Goal: Task Accomplishment & Management: Use online tool/utility

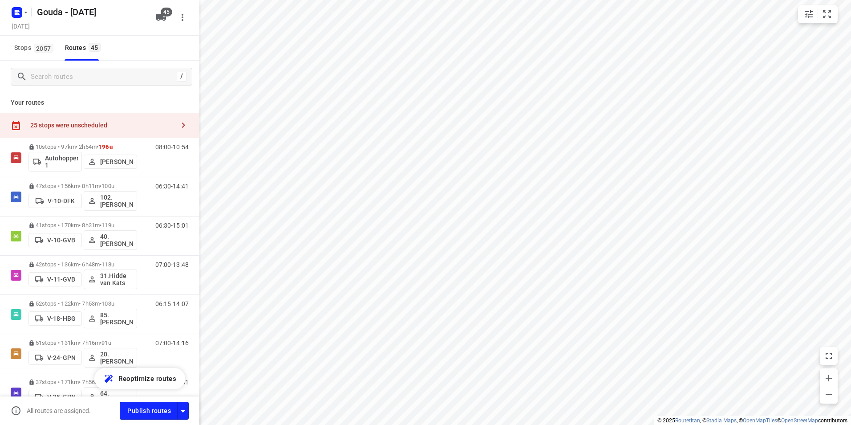
scroll to position [1540, 0]
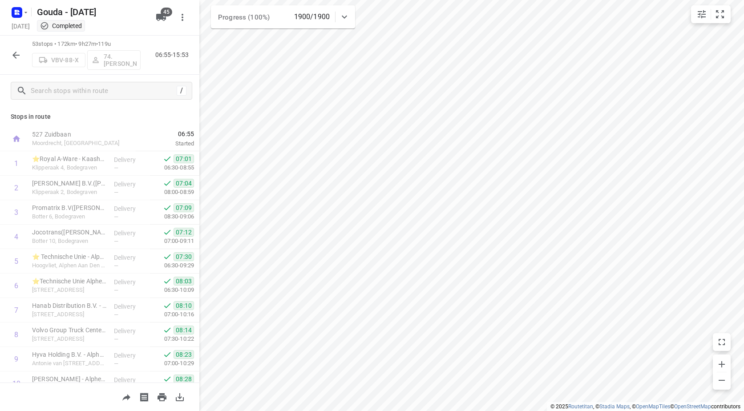
scroll to position [823, 0]
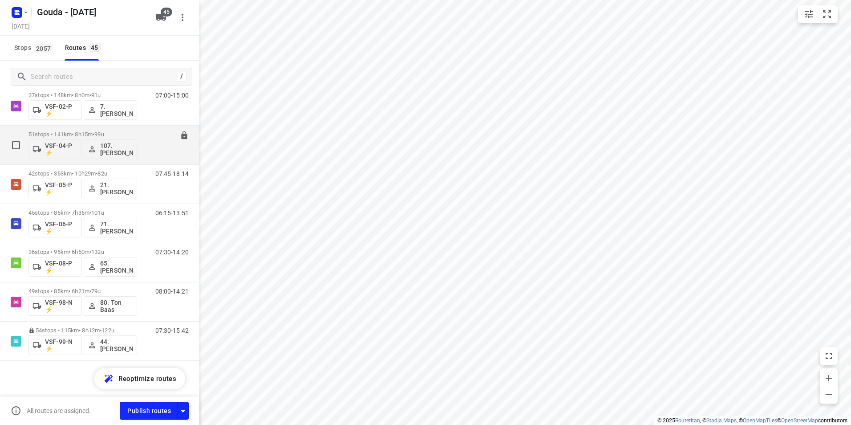
scroll to position [1406, 0]
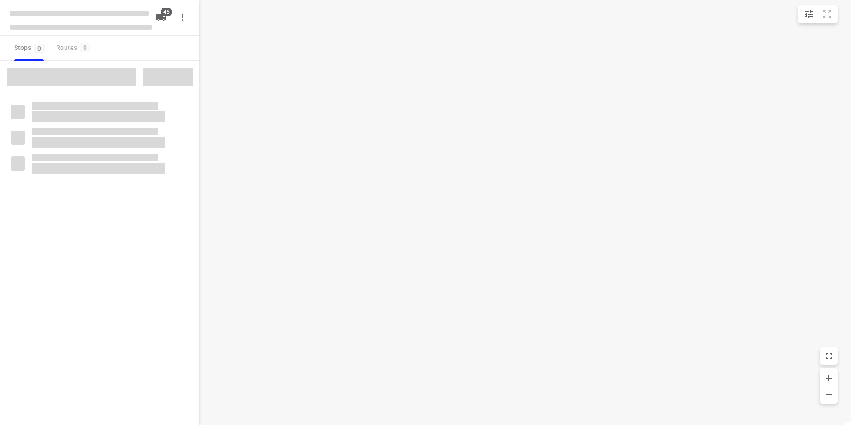
checkbox input "true"
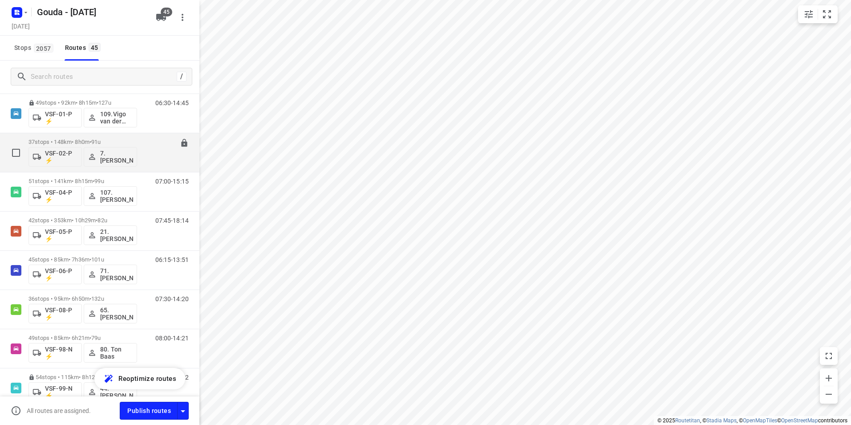
scroll to position [1451, 0]
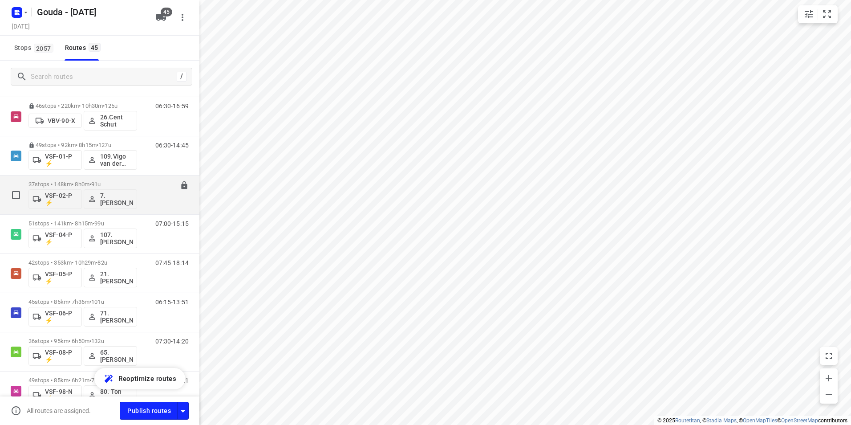
click at [90, 178] on div "37 stops • 148km • 8h0m • 91u VSF-02-P ⚡ 7.Jayvey van Tricht" at bounding box center [82, 194] width 109 height 37
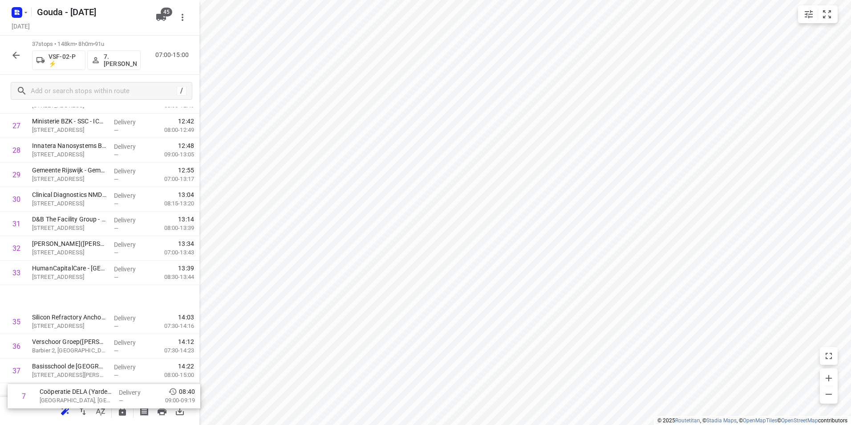
scroll to position [711, 0]
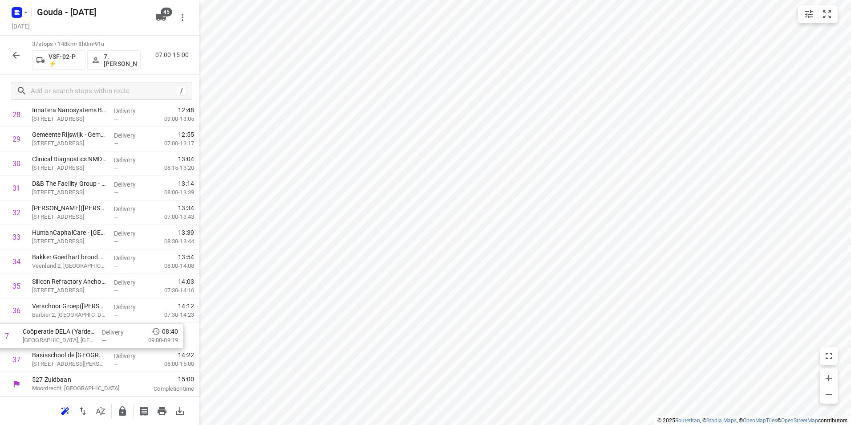
drag, startPoint x: 78, startPoint y: 244, endPoint x: 69, endPoint y: 336, distance: 92.1
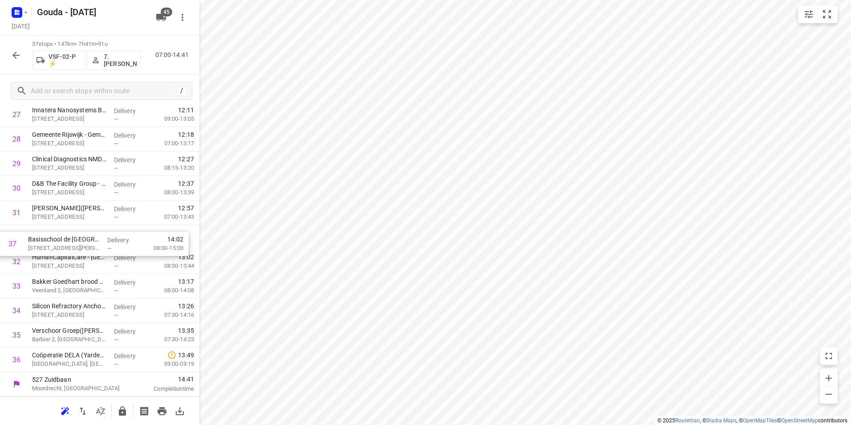
drag, startPoint x: 56, startPoint y: 360, endPoint x: 53, endPoint y: 259, distance: 101.5
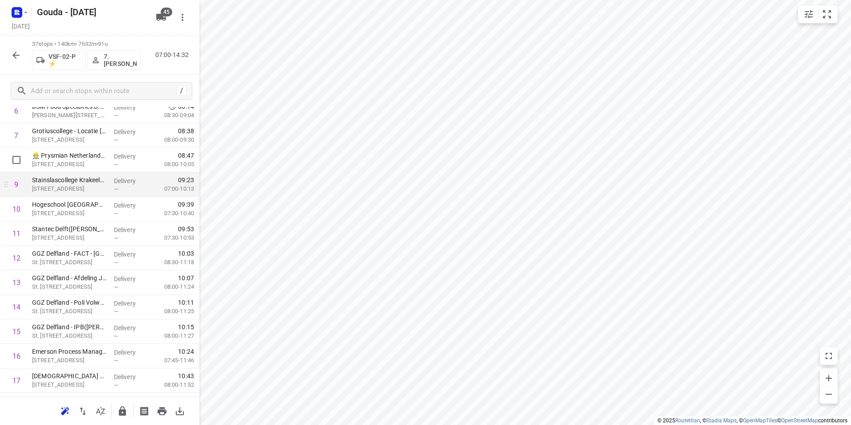
scroll to position [222, 0]
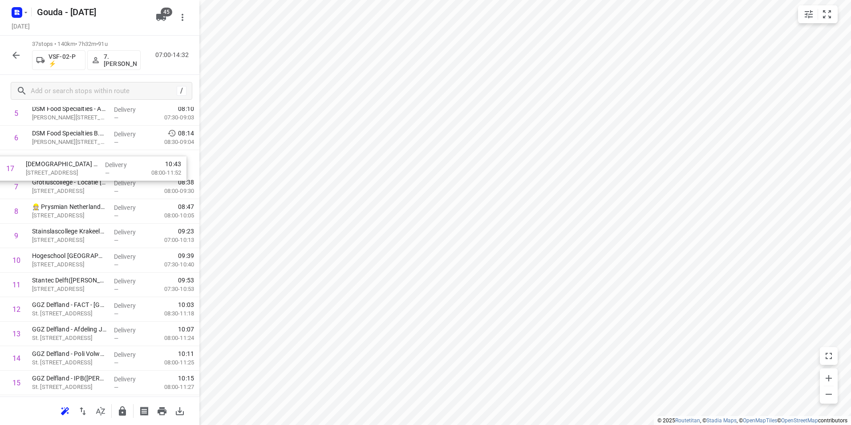
drag, startPoint x: 70, startPoint y: 335, endPoint x: 64, endPoint y: 172, distance: 163.0
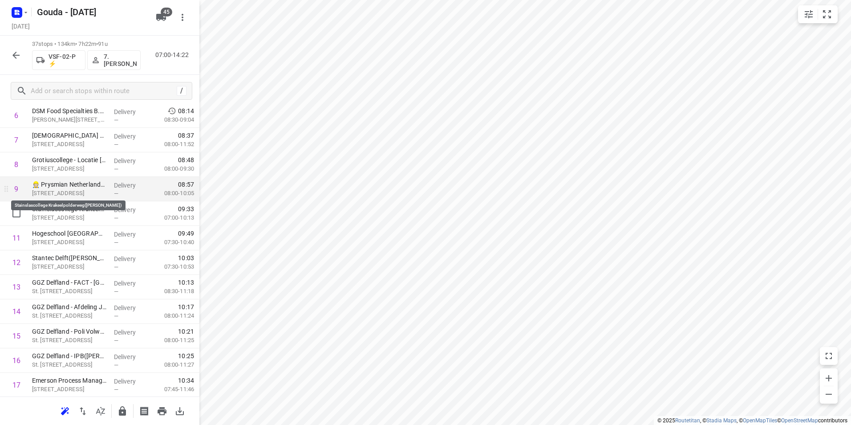
scroll to position [215, 0]
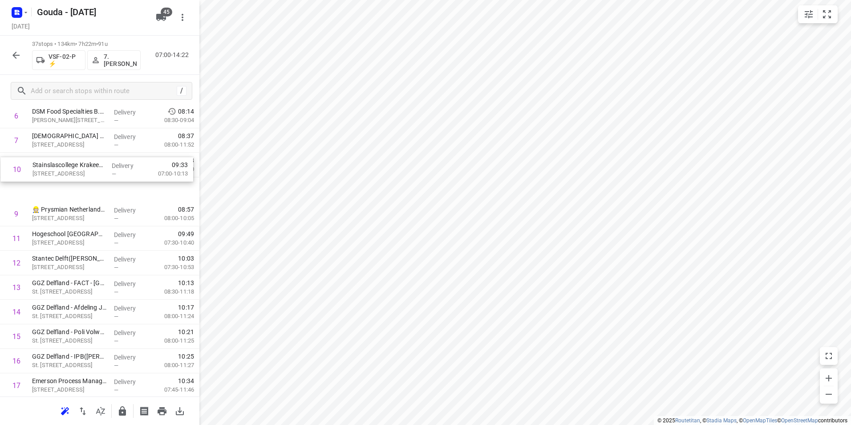
drag, startPoint x: 52, startPoint y: 194, endPoint x: 52, endPoint y: 156, distance: 37.8
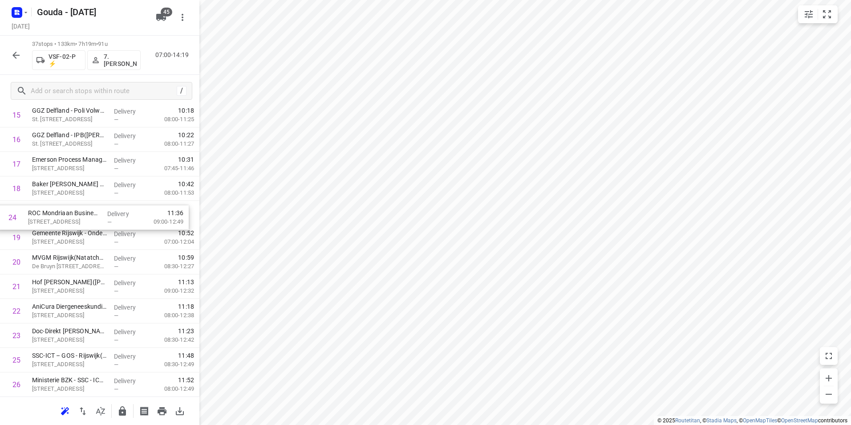
drag, startPoint x: 43, startPoint y: 338, endPoint x: 39, endPoint y: 216, distance: 122.0
click at [39, 216] on div "1 ⭐DHL Express Netherlands B.V. - Den Hoorn(Mark van Houten - Netten) Vrij-Harn…" at bounding box center [99, 213] width 199 height 906
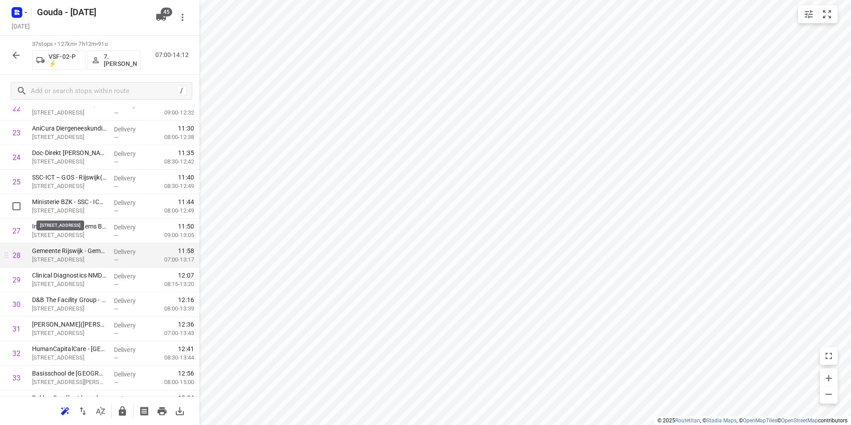
scroll to position [639, 0]
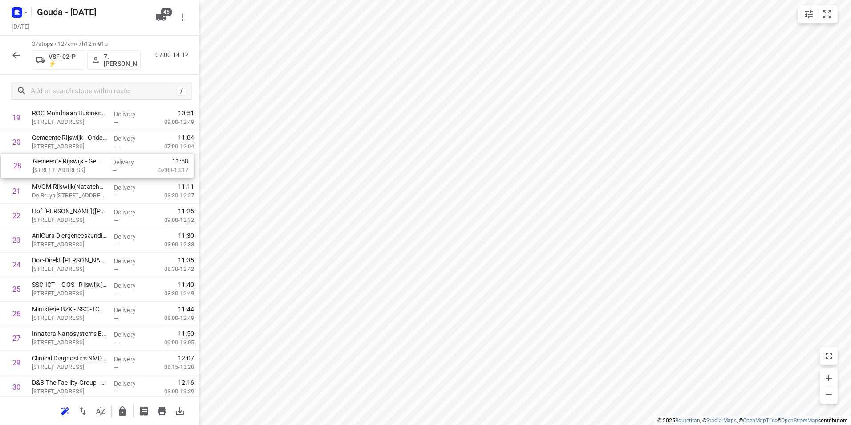
drag, startPoint x: 78, startPoint y: 248, endPoint x: 80, endPoint y: 154, distance: 93.9
click at [80, 154] on div "1 ⭐DHL Express Netherlands B.V. - Den Hoorn(Mark van Houten - Netten) Vrij-Harn…" at bounding box center [99, 118] width 199 height 906
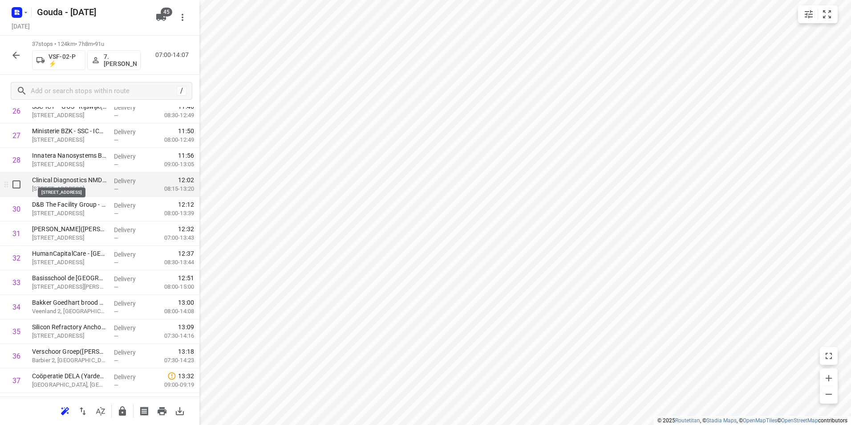
scroll to position [711, 0]
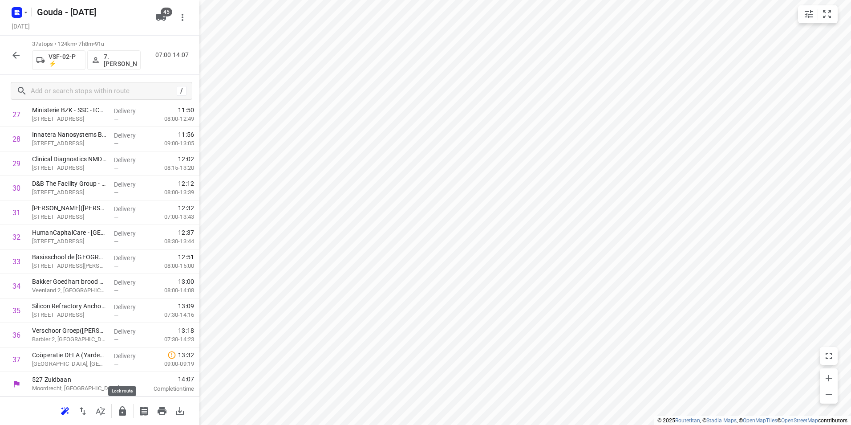
click at [123, 410] on icon "button" at bounding box center [122, 410] width 7 height 9
click at [16, 57] on icon "button" at bounding box center [15, 55] width 7 height 7
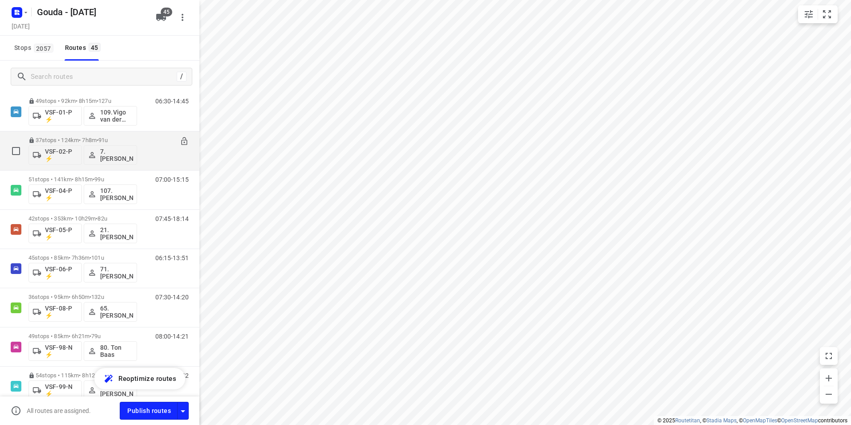
scroll to position [1540, 0]
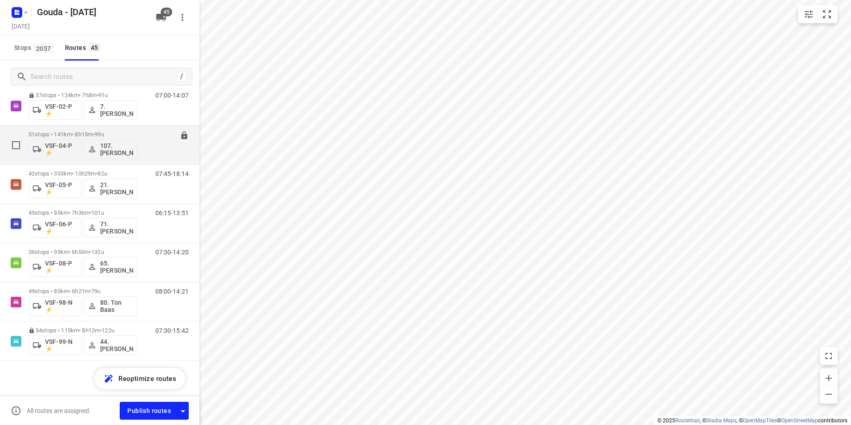
click at [113, 130] on div "51 stops • 141km • 8h15m • 99u VSF-04-P ⚡ 107.Femke Bogaards" at bounding box center [82, 144] width 109 height 37
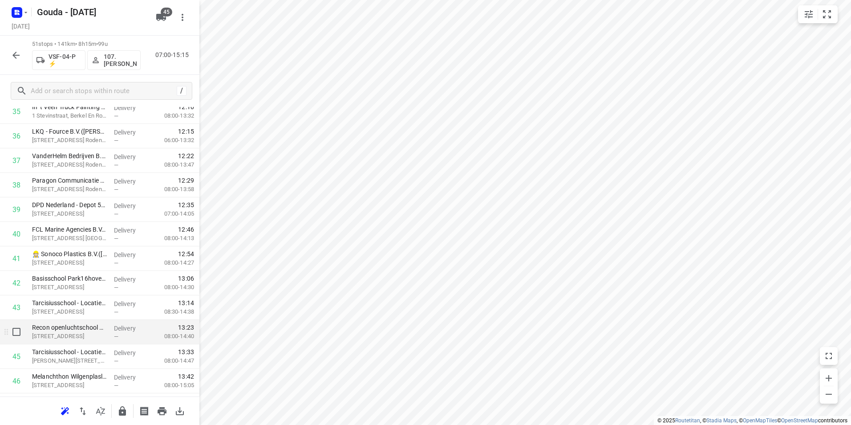
scroll to position [934, 0]
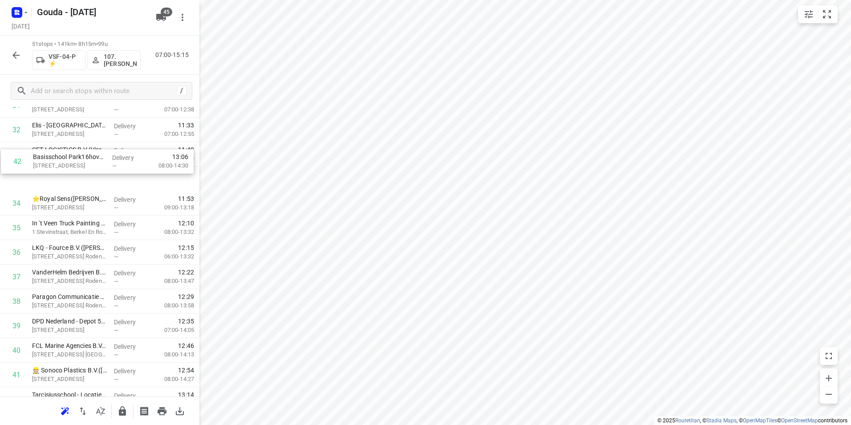
drag, startPoint x: 66, startPoint y: 267, endPoint x: 69, endPoint y: 186, distance: 81.0
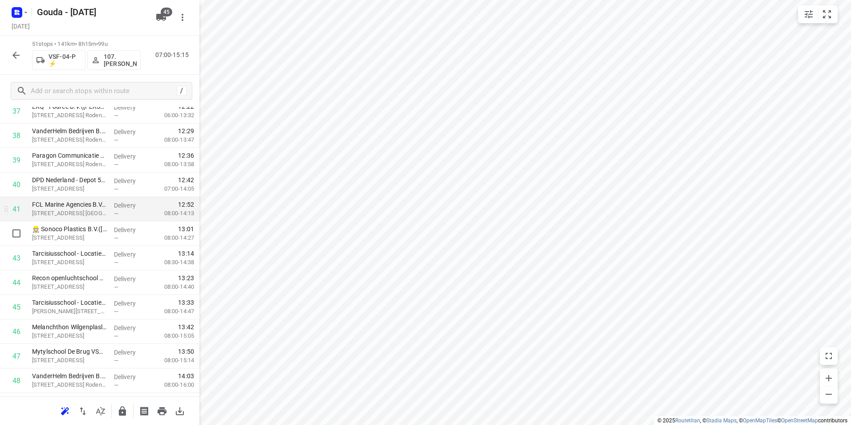
scroll to position [949, 0]
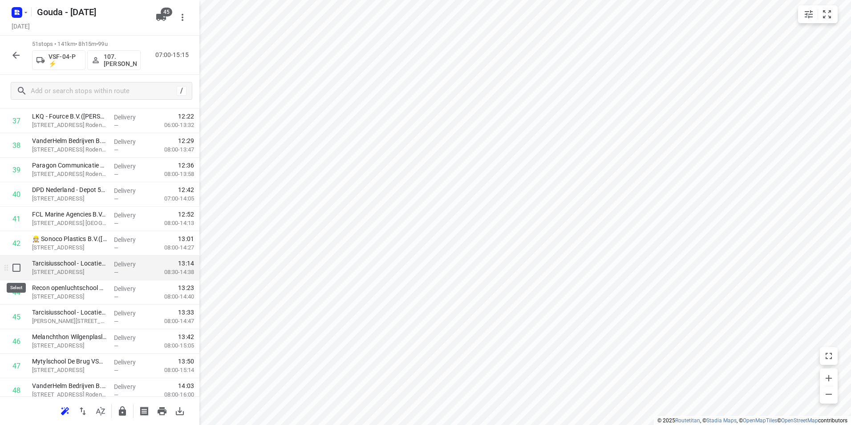
click at [20, 268] on input "checkbox" at bounding box center [17, 268] width 18 height 18
checkbox input "true"
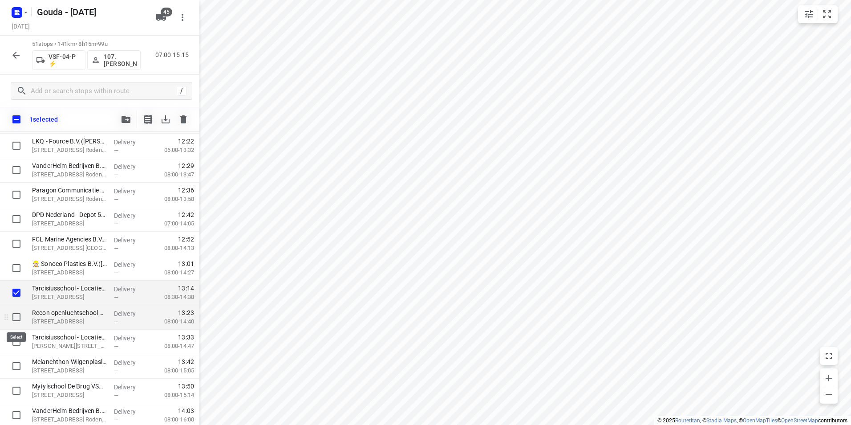
click at [19, 318] on input "checkbox" at bounding box center [17, 317] width 18 height 18
checkbox input "true"
click at [15, 340] on input "checkbox" at bounding box center [17, 341] width 18 height 18
checkbox input "true"
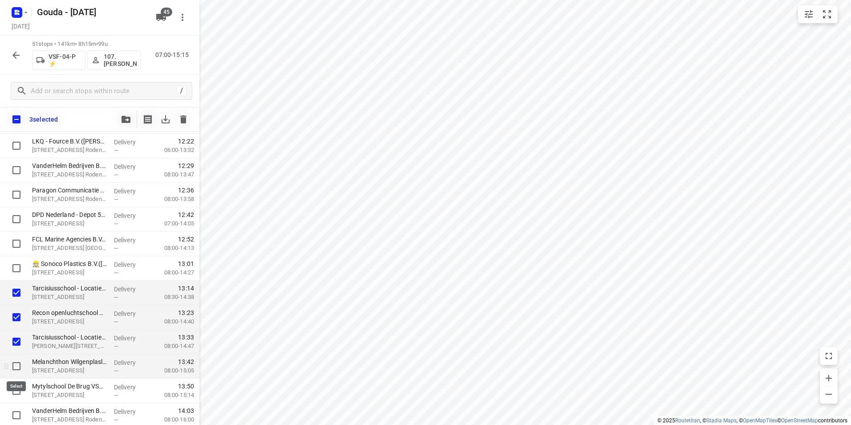
click at [16, 363] on input "checkbox" at bounding box center [17, 366] width 18 height 18
checkbox input "true"
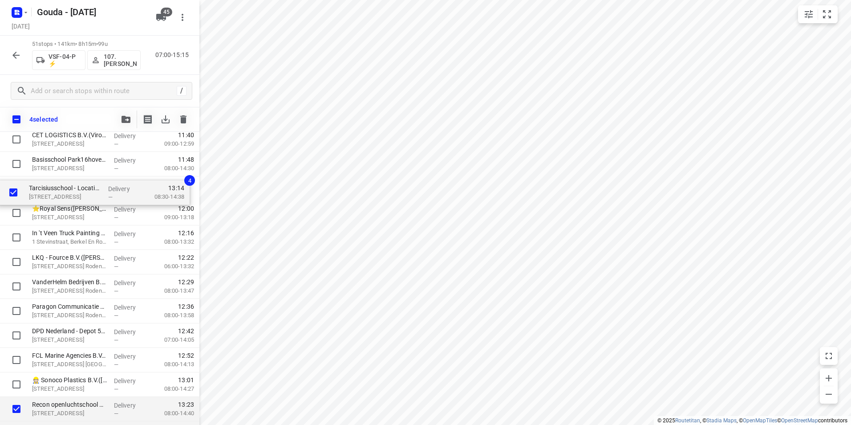
scroll to position [849, 0]
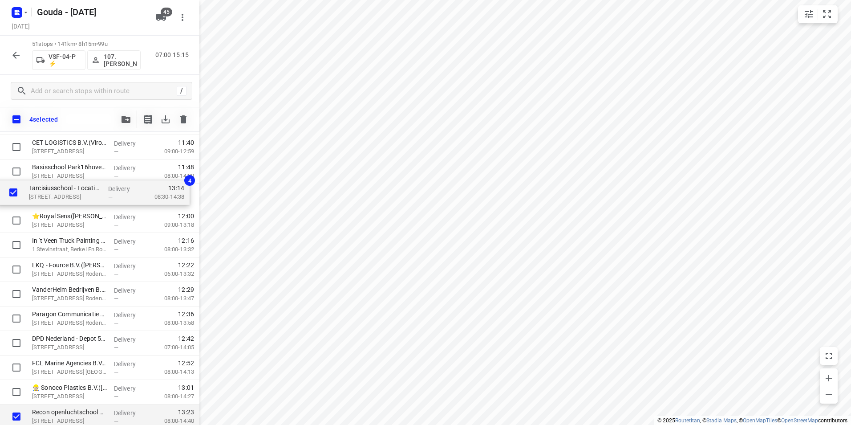
drag, startPoint x: 61, startPoint y: 338, endPoint x: 60, endPoint y: 187, distance: 150.9
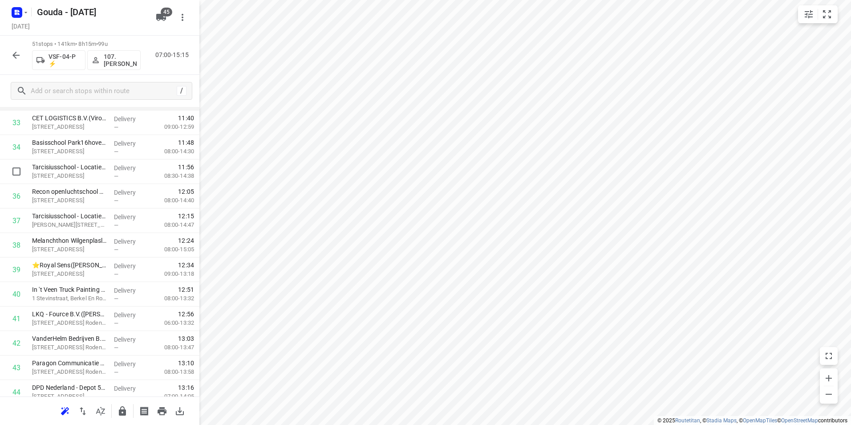
scroll to position [805, 0]
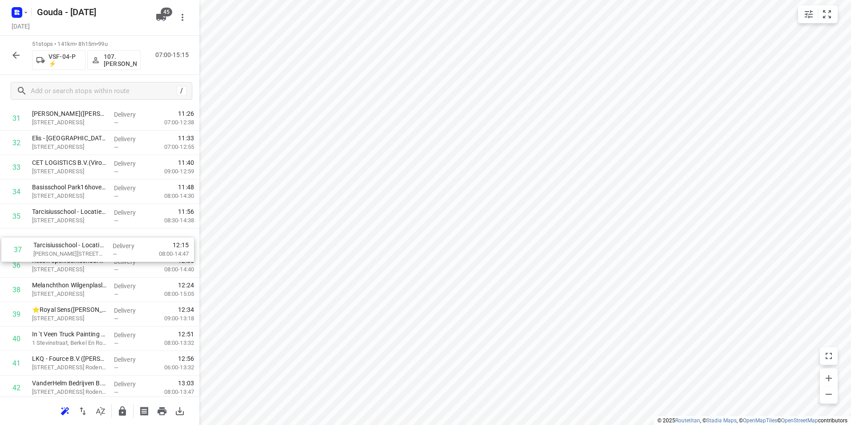
drag, startPoint x: 89, startPoint y: 259, endPoint x: 91, endPoint y: 229, distance: 29.5
drag, startPoint x: 93, startPoint y: 287, endPoint x: 93, endPoint y: 265, distance: 22.2
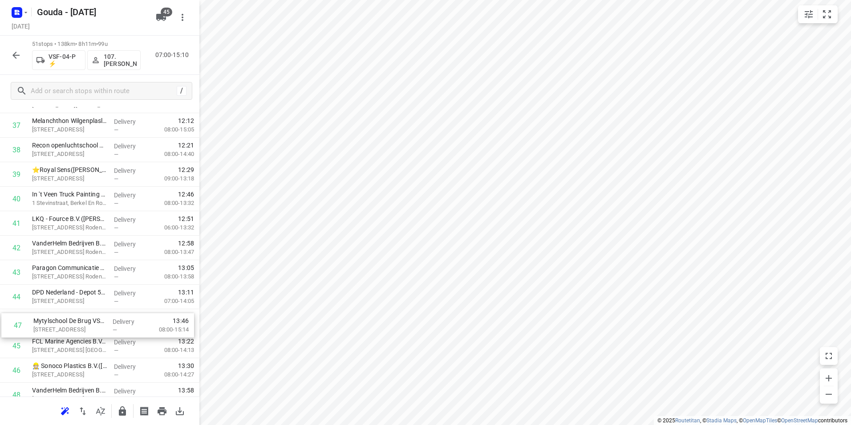
scroll to position [947, 0]
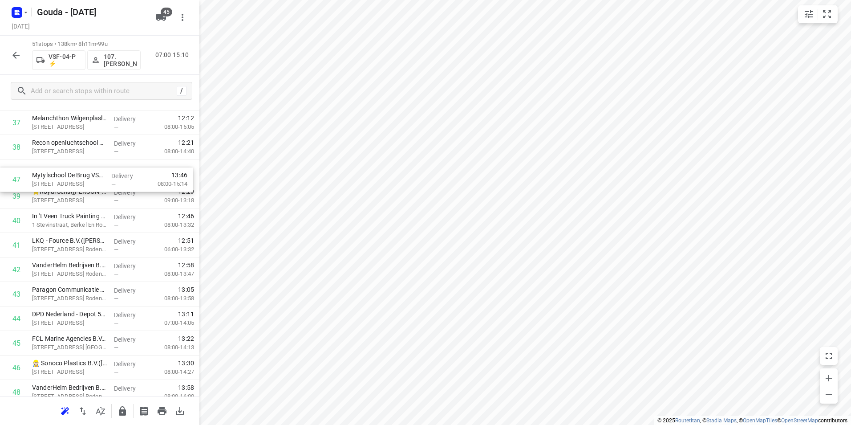
drag, startPoint x: 70, startPoint y: 372, endPoint x: 72, endPoint y: 170, distance: 202.5
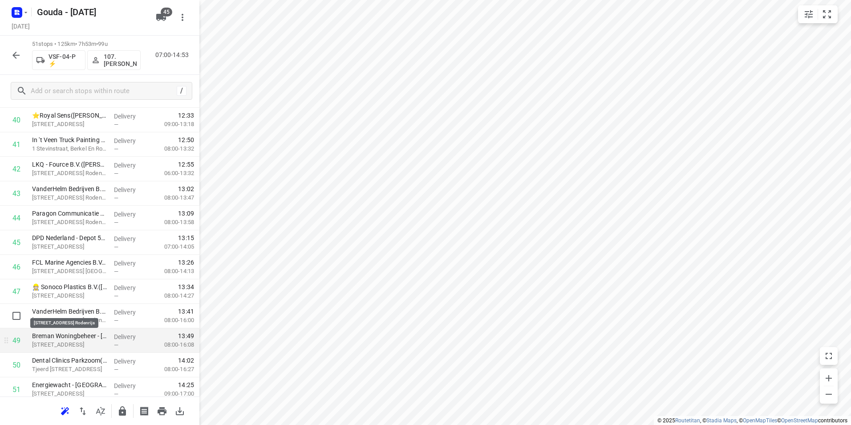
scroll to position [1036, 0]
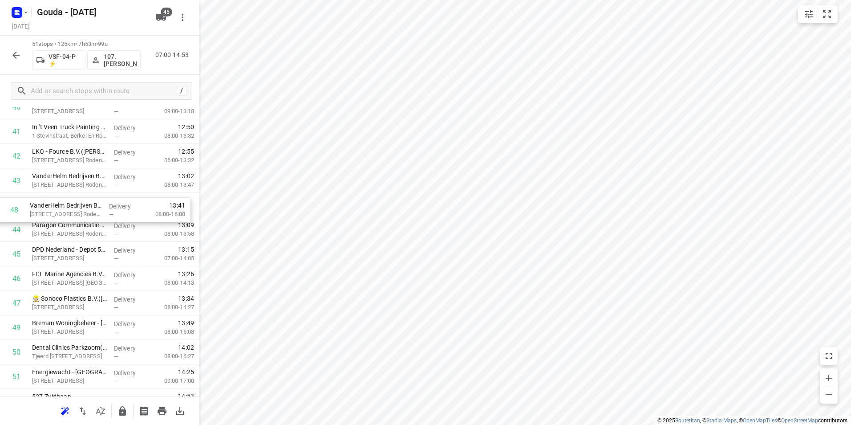
drag, startPoint x: 93, startPoint y: 305, endPoint x: 92, endPoint y: 206, distance: 98.3
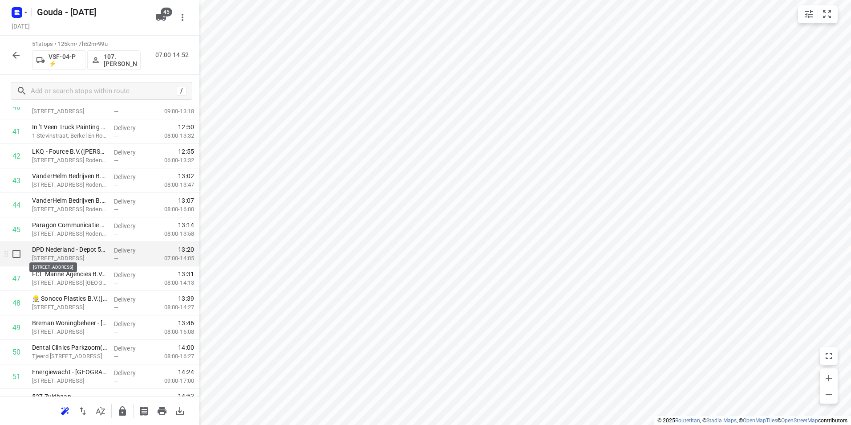
scroll to position [1053, 0]
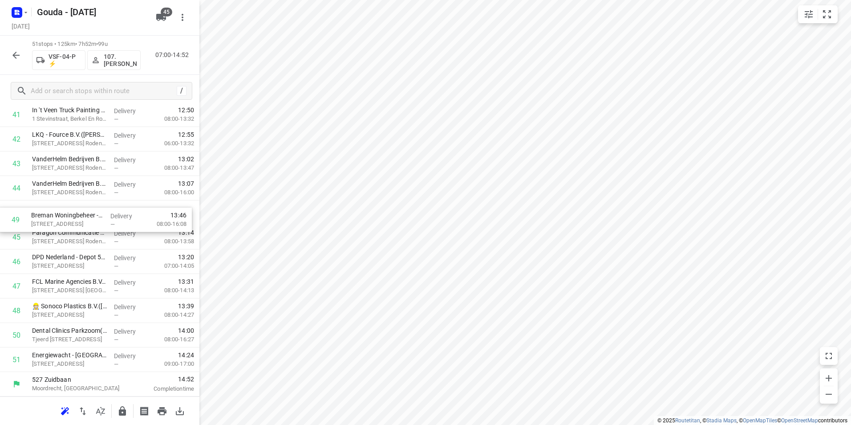
drag, startPoint x: 49, startPoint y: 306, endPoint x: 50, endPoint y: 211, distance: 94.8
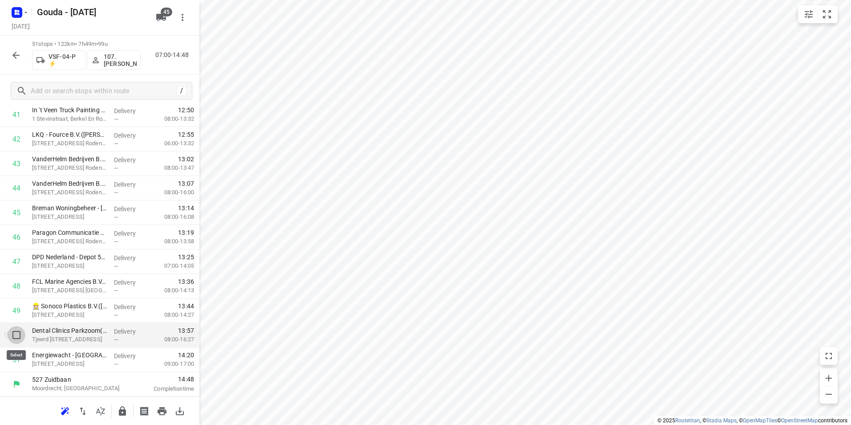
click at [17, 335] on input "checkbox" at bounding box center [17, 335] width 18 height 18
checkbox input "true"
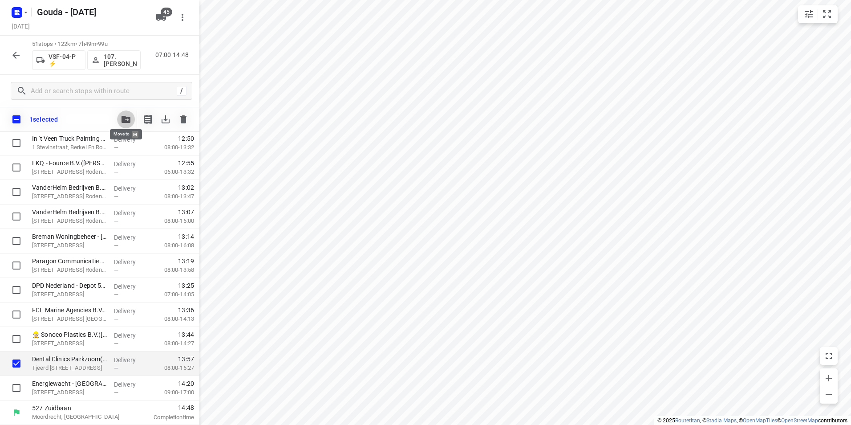
click at [127, 116] on icon "button" at bounding box center [125, 119] width 9 height 7
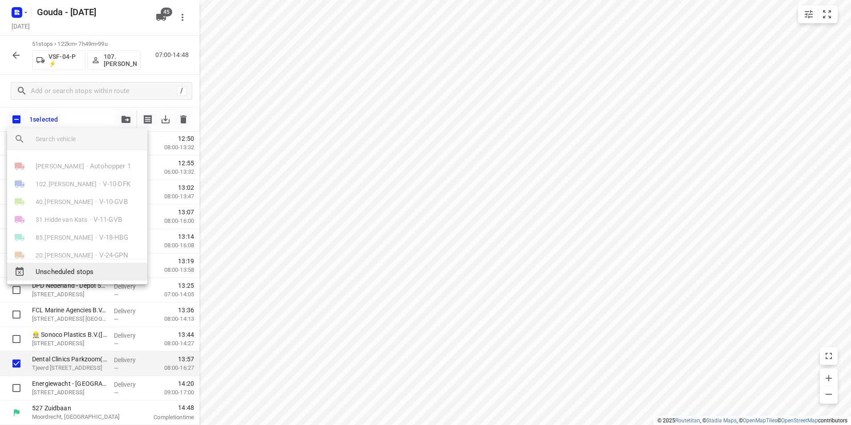
click at [83, 267] on span "Unscheduled stops" at bounding box center [88, 272] width 105 height 10
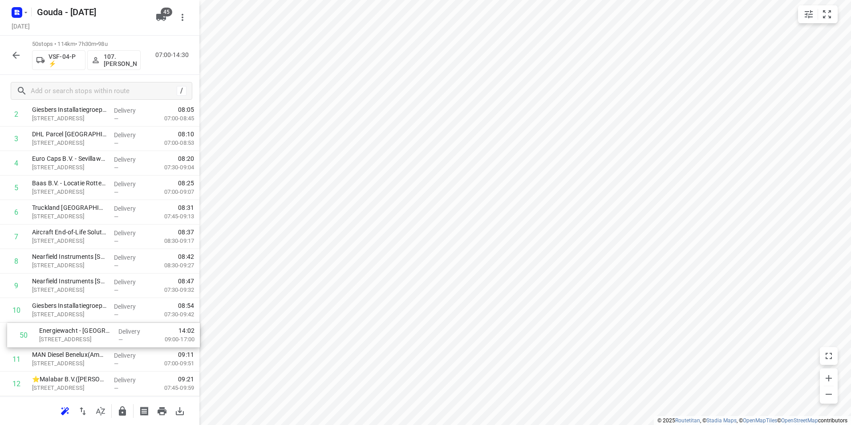
scroll to position [100, 0]
drag, startPoint x: 77, startPoint y: 358, endPoint x: 80, endPoint y: 287, distance: 70.8
click at [120, 412] on icon "button" at bounding box center [122, 410] width 7 height 9
click at [12, 53] on icon "button" at bounding box center [16, 55] width 11 height 11
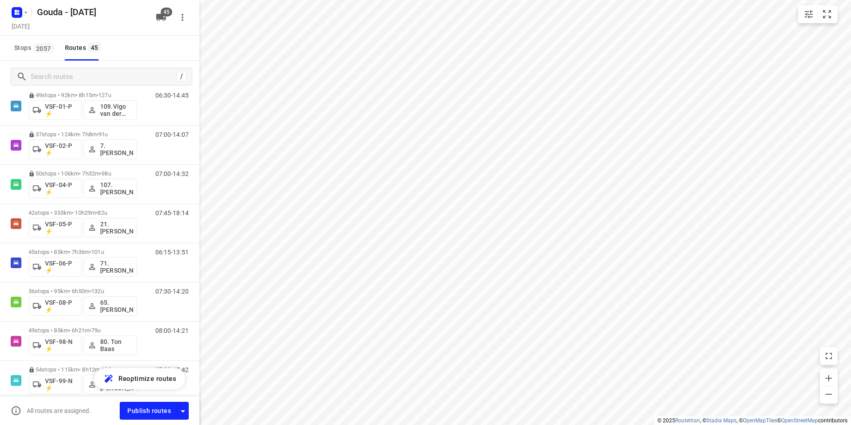
scroll to position [1540, 0]
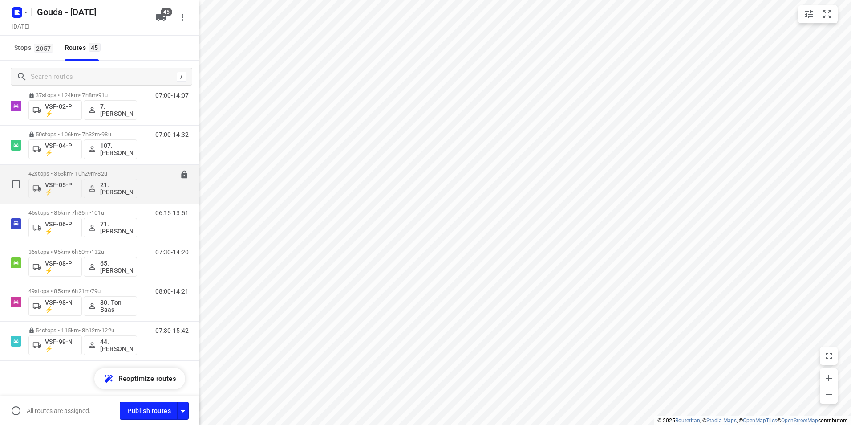
click at [67, 169] on div "42 stops • 353km • 10h29m • 82u VSF-05-P ⚡ 21. Frank van der Kraan" at bounding box center [82, 184] width 109 height 37
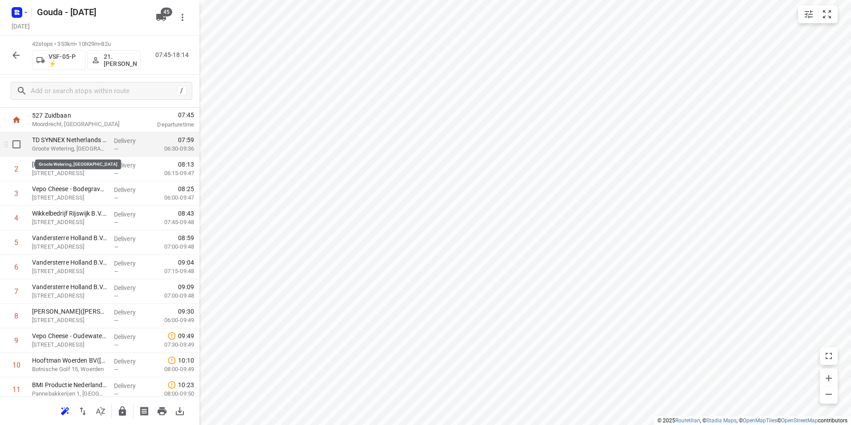
scroll to position [0, 0]
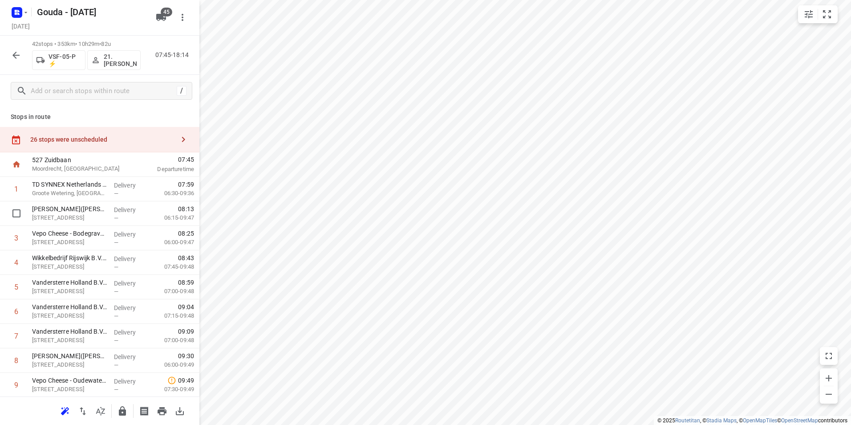
drag, startPoint x: 104, startPoint y: 210, endPoint x: 105, endPoint y: 186, distance: 23.6
drag, startPoint x: 88, startPoint y: 290, endPoint x: 95, endPoint y: 210, distance: 80.0
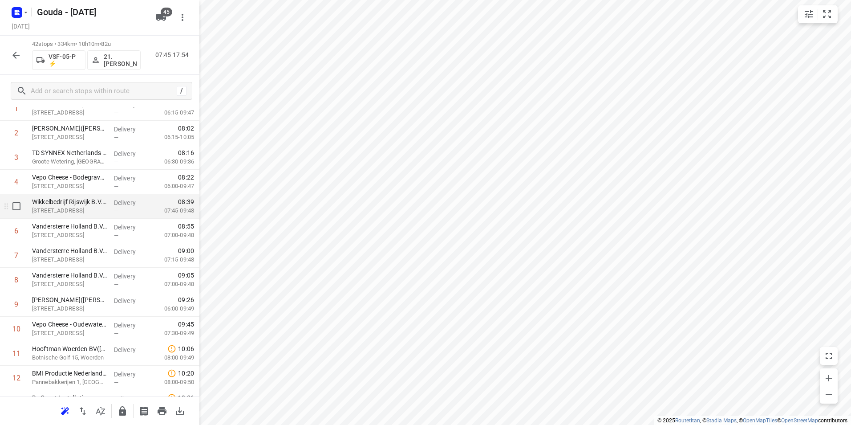
scroll to position [89, 0]
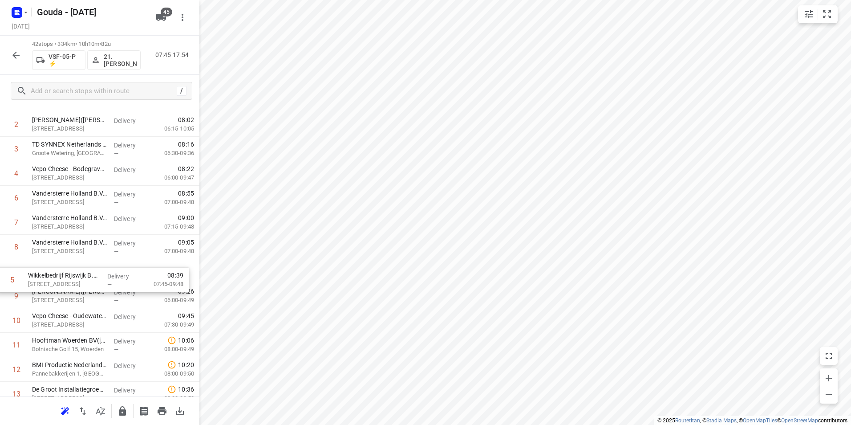
drag, startPoint x: 177, startPoint y: 202, endPoint x: 173, endPoint y: 289, distance: 86.4
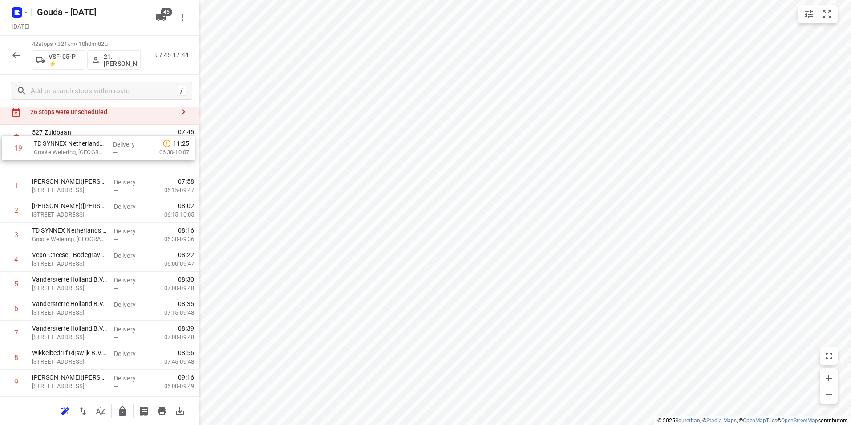
scroll to position [10, 0]
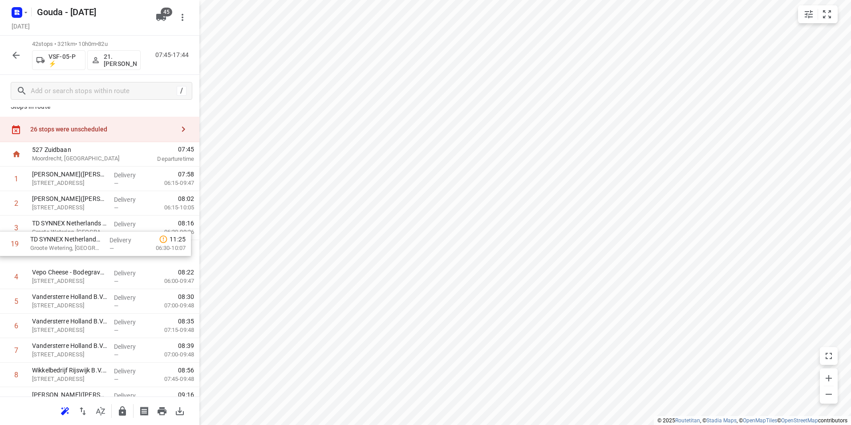
drag, startPoint x: 90, startPoint y: 181, endPoint x: 89, endPoint y: 238, distance: 56.5
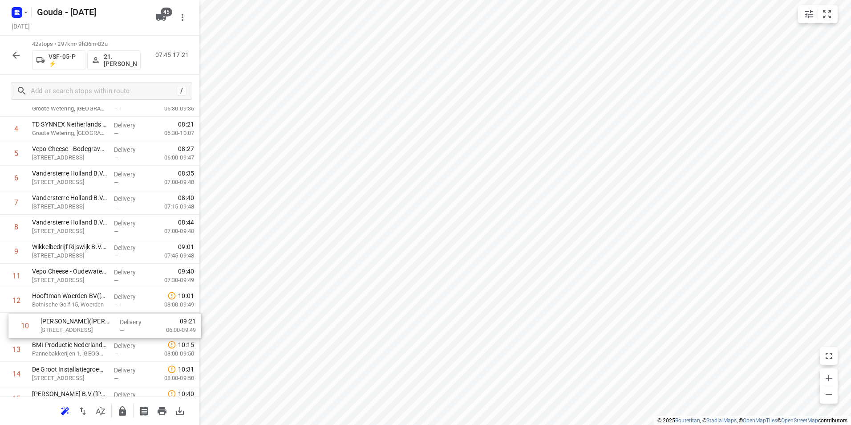
scroll to position [138, 0]
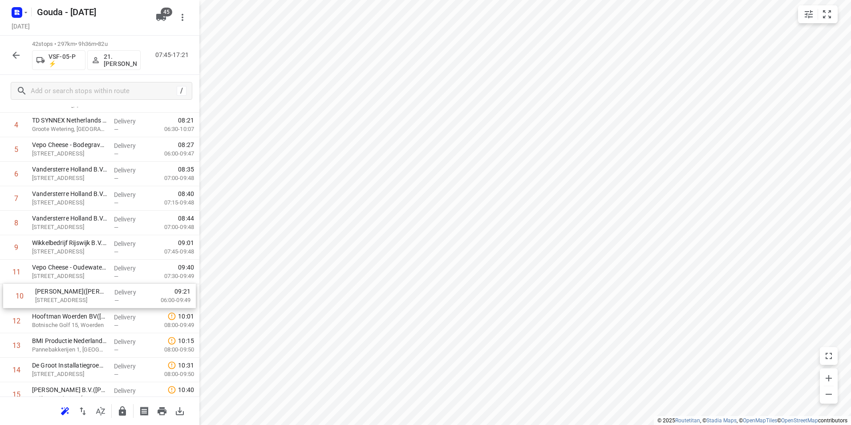
drag, startPoint x: 53, startPoint y: 272, endPoint x: 57, endPoint y: 294, distance: 22.5
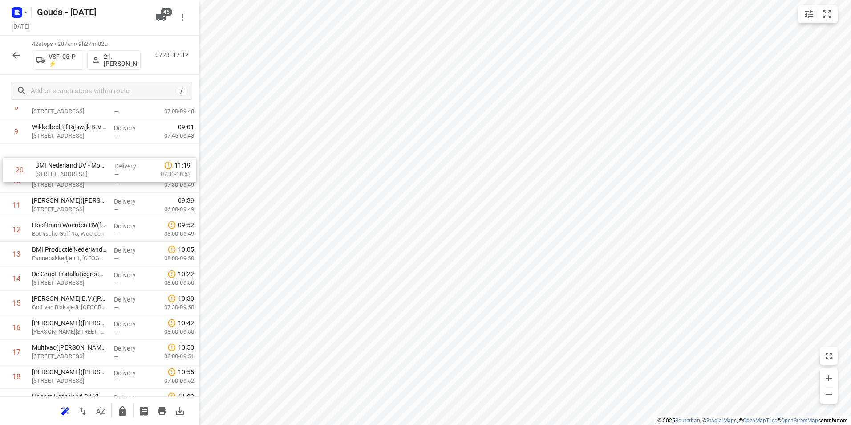
scroll to position [244, 0]
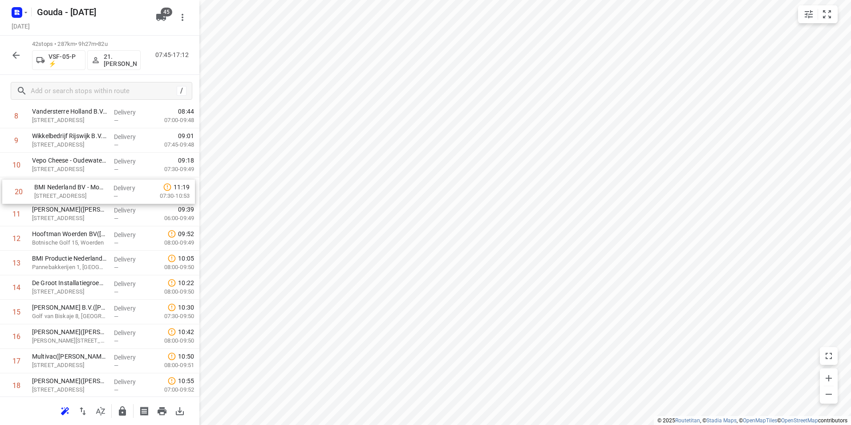
drag, startPoint x: 58, startPoint y: 340, endPoint x: 61, endPoint y: 190, distance: 150.0
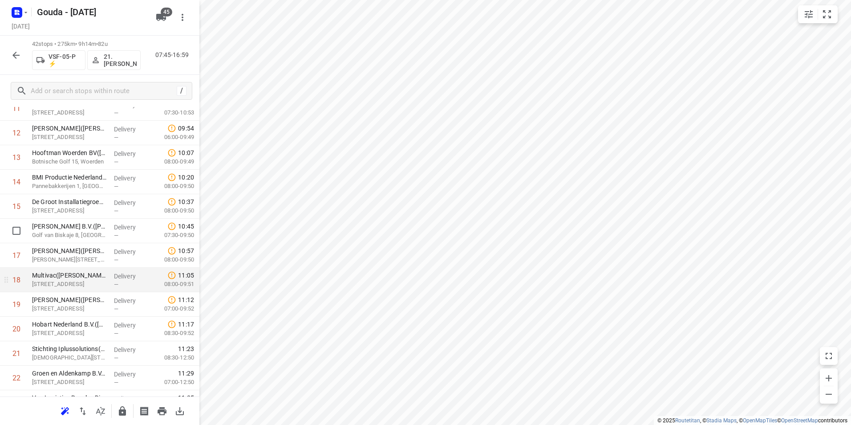
scroll to position [333, 0]
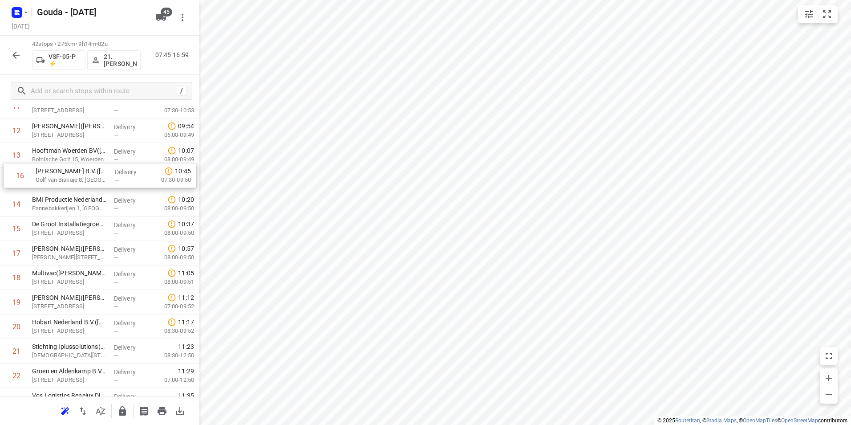
drag, startPoint x: 69, startPoint y: 208, endPoint x: 67, endPoint y: 174, distance: 34.7
click at [67, 174] on div "1 Kaars Koffie(Anouk Polman) Pascalstraat 13, Reeuwijk Delivery — 07:58 06:15-0…" at bounding box center [99, 363] width 199 height 1028
drag, startPoint x: 99, startPoint y: 245, endPoint x: 101, endPoint y: 220, distance: 25.0
click at [101, 220] on div "1 Kaars Koffie(Anouk Polman) Pascalstraat 13, Reeuwijk Delivery — 07:58 06:15-0…" at bounding box center [99, 364] width 199 height 1028
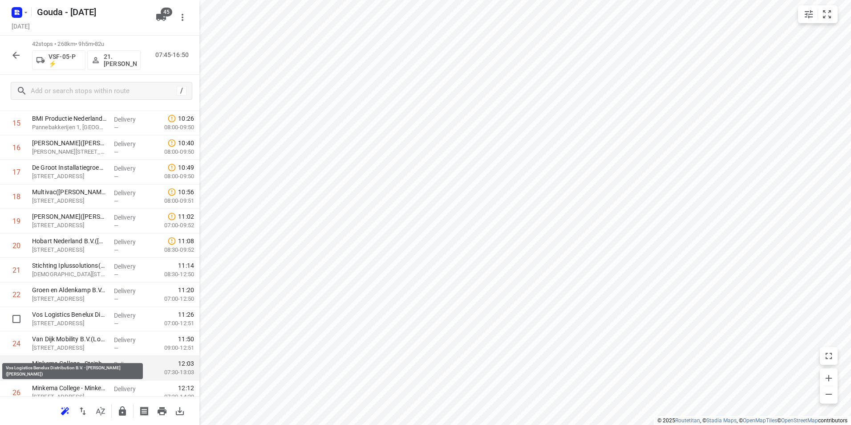
scroll to position [415, 0]
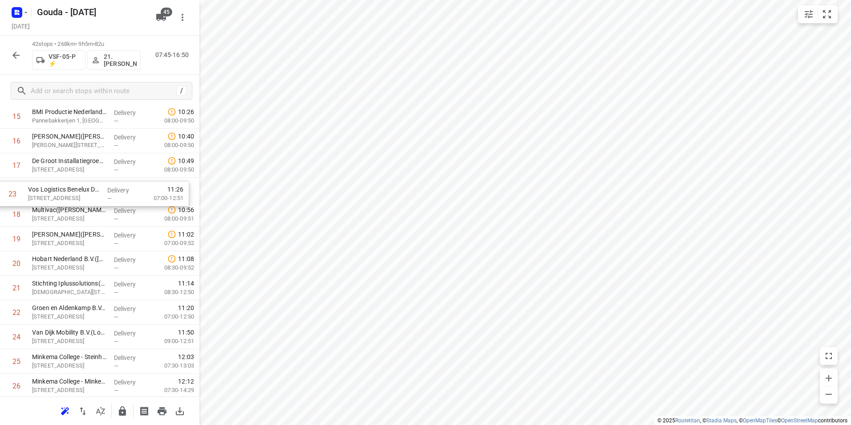
drag, startPoint x: 89, startPoint y: 307, endPoint x: 85, endPoint y: 186, distance: 120.6
click at [85, 186] on div "1 Kaars Koffie(Anouk Polman) Pascalstraat 13, Reeuwijk Delivery — 07:58 06:15-0…" at bounding box center [99, 275] width 199 height 1028
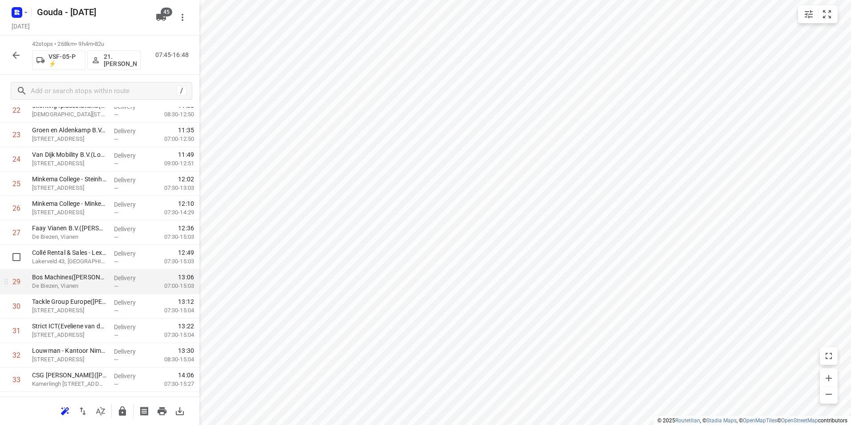
scroll to position [593, 0]
drag, startPoint x: 104, startPoint y: 268, endPoint x: 97, endPoint y: 256, distance: 14.0
click at [104, 273] on div "1 Kaars Koffie(Anouk Polman) Pascalstraat 13, Reeuwijk Delivery — 07:58 06:15-0…" at bounding box center [99, 97] width 199 height 1028
drag, startPoint x: 89, startPoint y: 238, endPoint x: 89, endPoint y: 261, distance: 23.1
click at [89, 261] on div "1 Kaars Koffie(Anouk Polman) Pascalstraat 13, Reeuwijk Delivery — 07:58 06:15-0…" at bounding box center [99, 97] width 199 height 1028
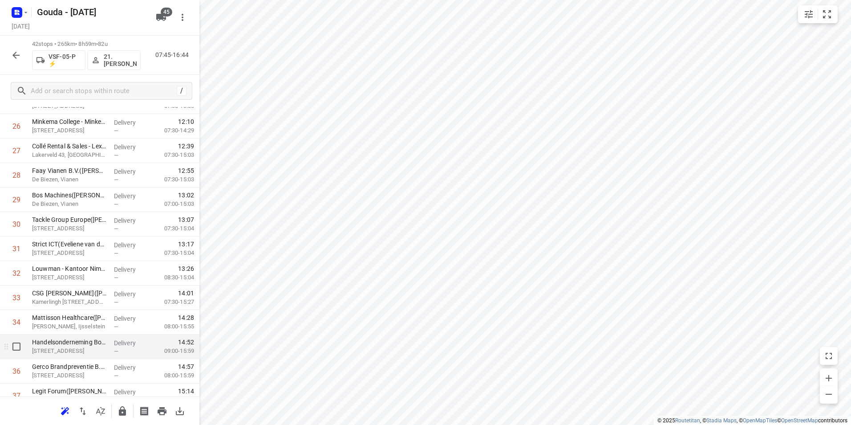
scroll to position [682, 0]
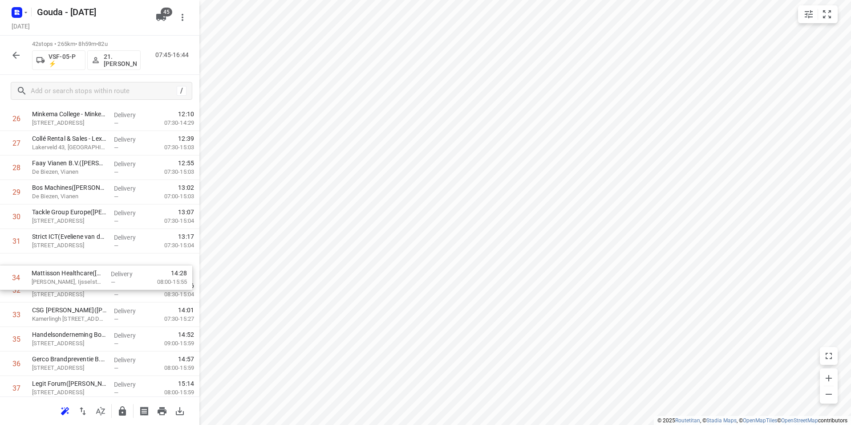
drag, startPoint x: 58, startPoint y: 317, endPoint x: 59, endPoint y: 289, distance: 27.6
click at [59, 289] on div "1 Kaars Koffie(Anouk Polman) Pascalstraat 13, Reeuwijk Delivery — 07:58 06:15-0…" at bounding box center [99, 8] width 199 height 1028
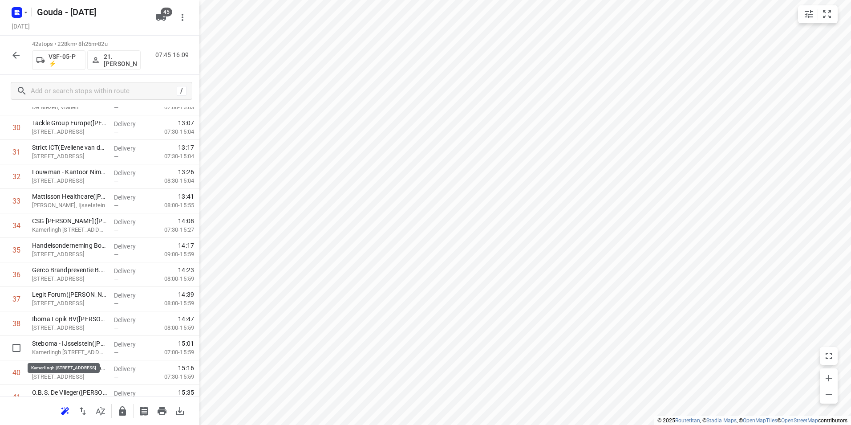
scroll to position [773, 0]
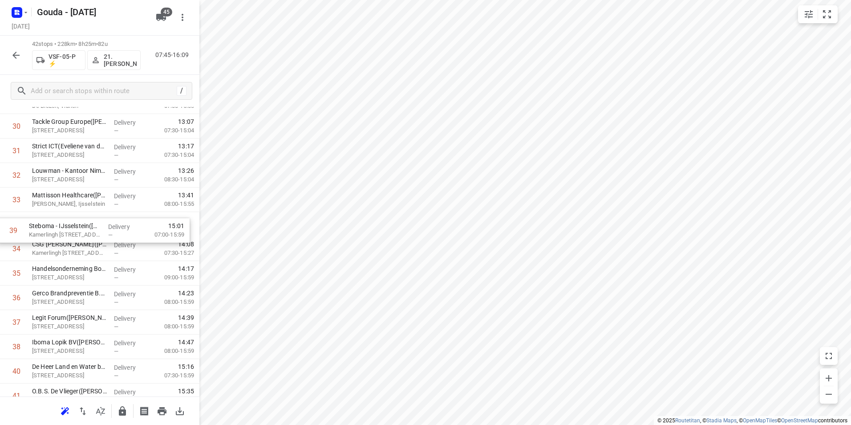
drag, startPoint x: 91, startPoint y: 353, endPoint x: 90, endPoint y: 228, distance: 125.0
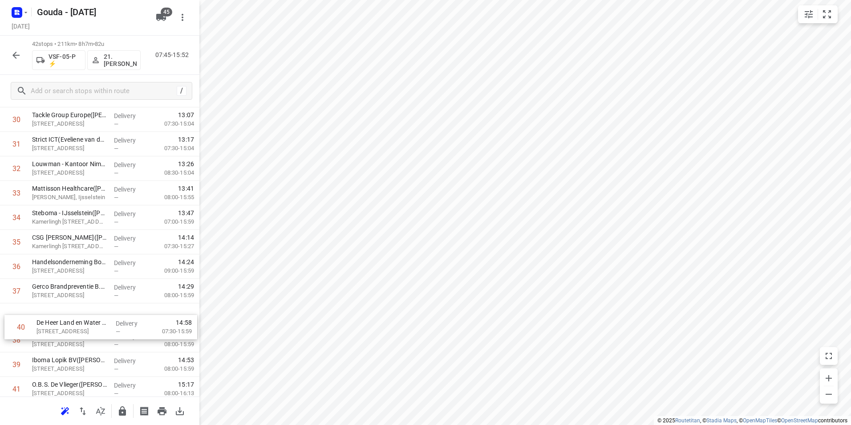
scroll to position [781, 0]
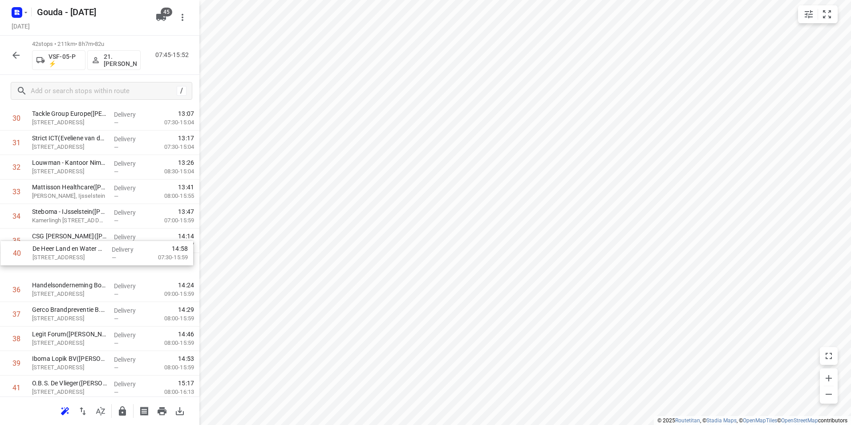
drag, startPoint x: 53, startPoint y: 360, endPoint x: 53, endPoint y: 227, distance: 132.2
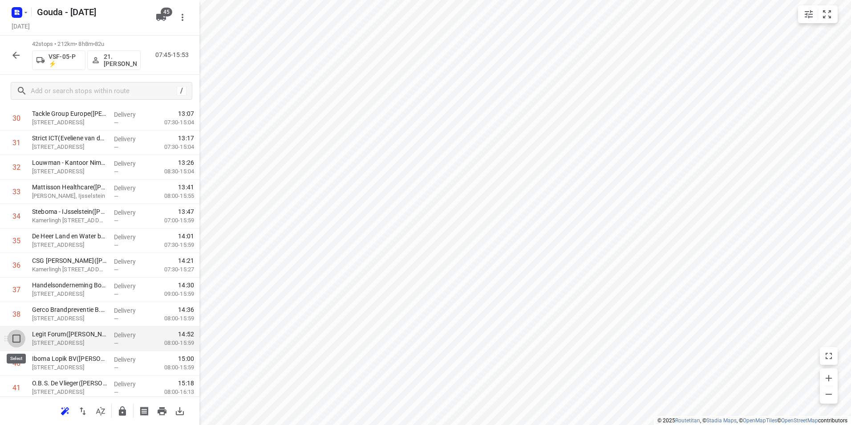
click at [22, 342] on input "checkbox" at bounding box center [17, 338] width 18 height 18
checkbox input "true"
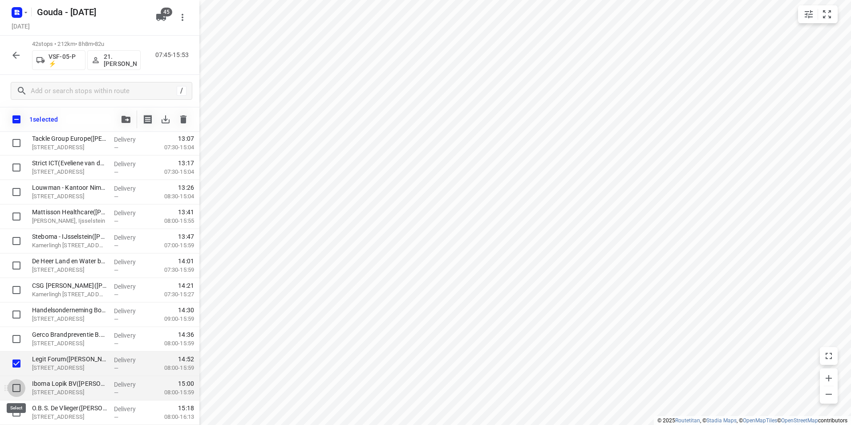
click at [16, 381] on input "checkbox" at bounding box center [17, 388] width 18 height 18
checkbox input "true"
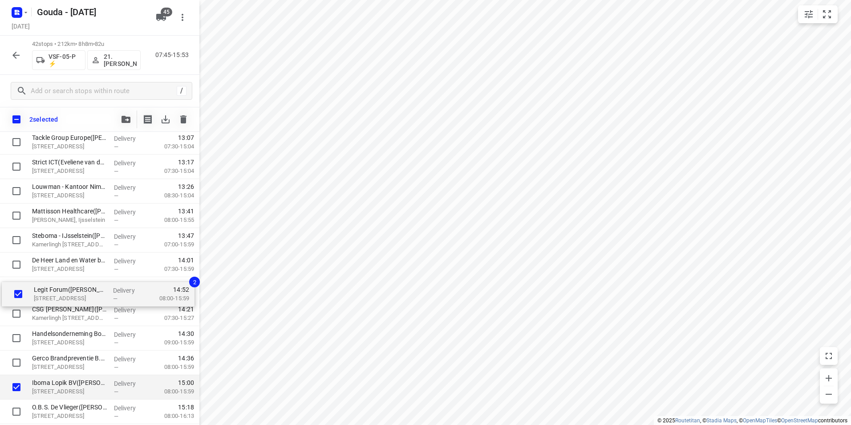
drag, startPoint x: 44, startPoint y: 361, endPoint x: 46, endPoint y: 289, distance: 71.7
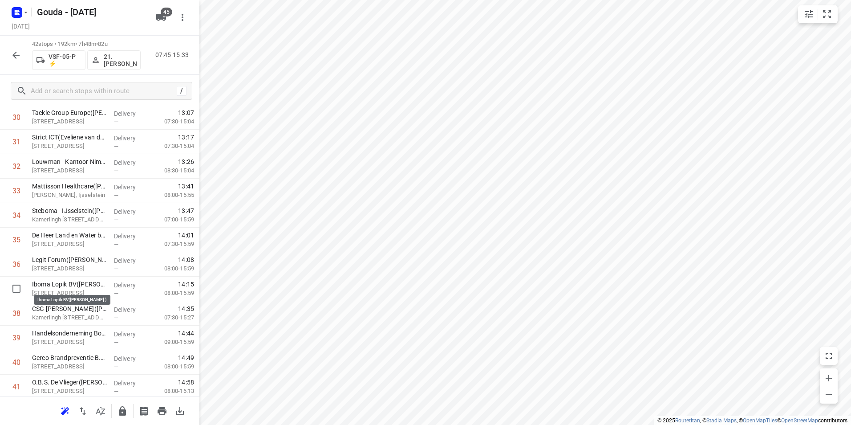
drag, startPoint x: 69, startPoint y: 285, endPoint x: 68, endPoint y: 261, distance: 24.0
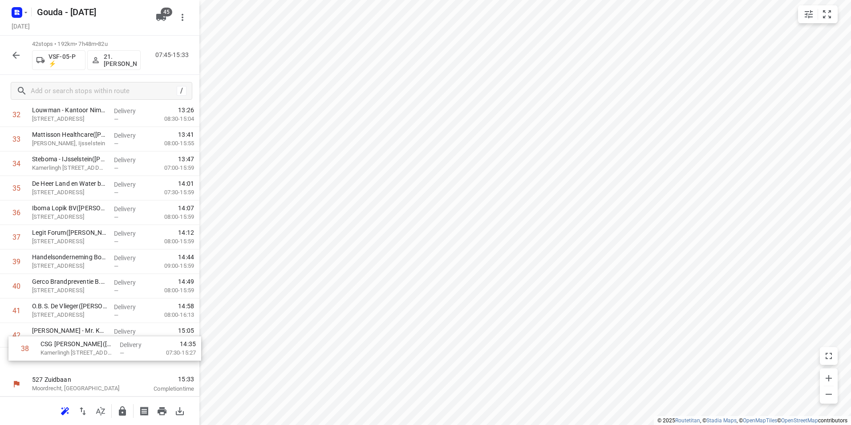
scroll to position [833, 0]
drag, startPoint x: 70, startPoint y: 337, endPoint x: 67, endPoint y: 327, distance: 10.3
drag, startPoint x: 72, startPoint y: 358, endPoint x: 68, endPoint y: 301, distance: 57.1
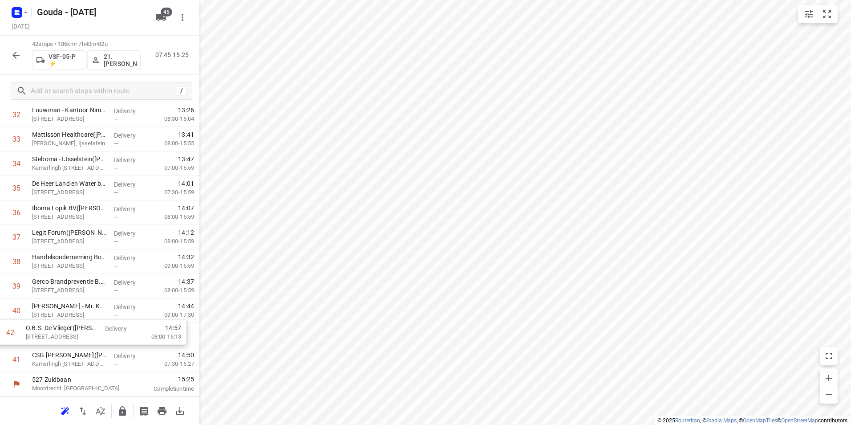
drag, startPoint x: 61, startPoint y: 338, endPoint x: 56, endPoint y: 329, distance: 10.4
click at [123, 413] on icon "button" at bounding box center [122, 410] width 7 height 9
click at [20, 57] on icon "button" at bounding box center [16, 55] width 11 height 11
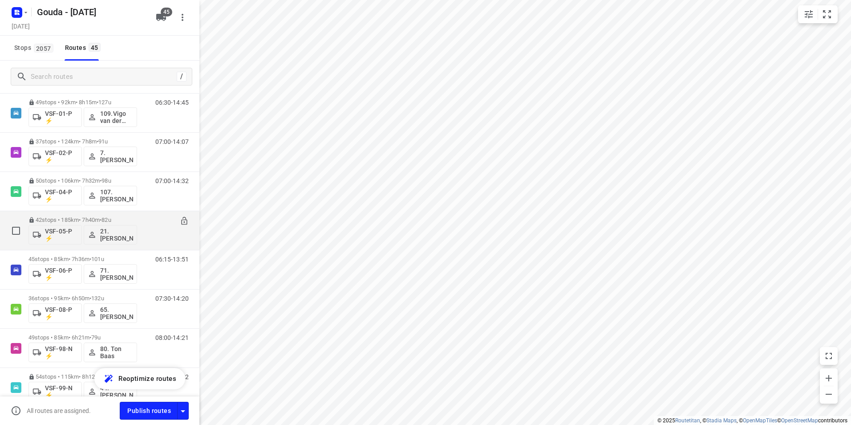
scroll to position [1540, 0]
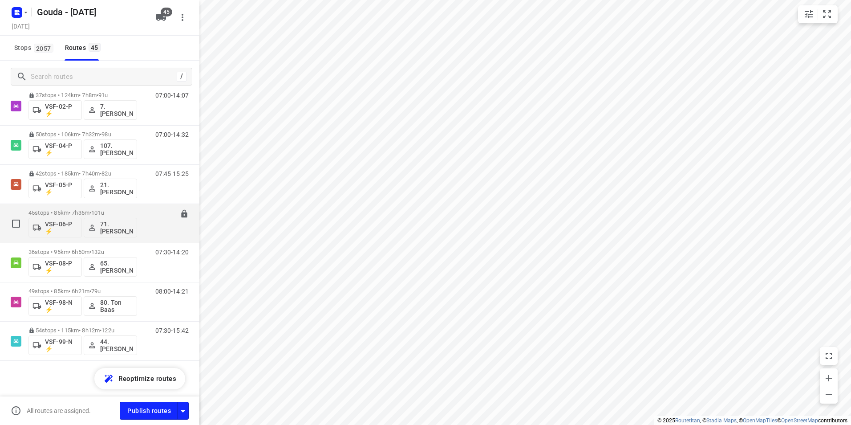
click at [99, 207] on div "45 stops • 85km • 7h36m • 101u VSF-06-P ⚡ 71. Ronald Oudijk" at bounding box center [82, 223] width 109 height 37
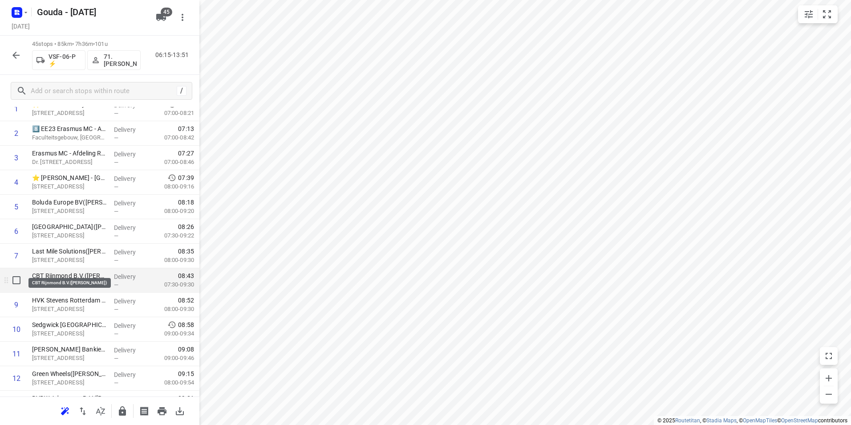
scroll to position [89, 0]
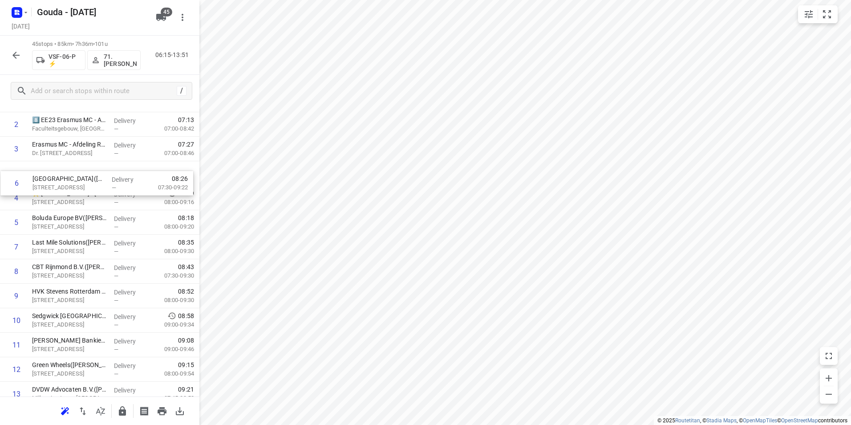
drag, startPoint x: 73, startPoint y: 223, endPoint x: 75, endPoint y: 182, distance: 41.9
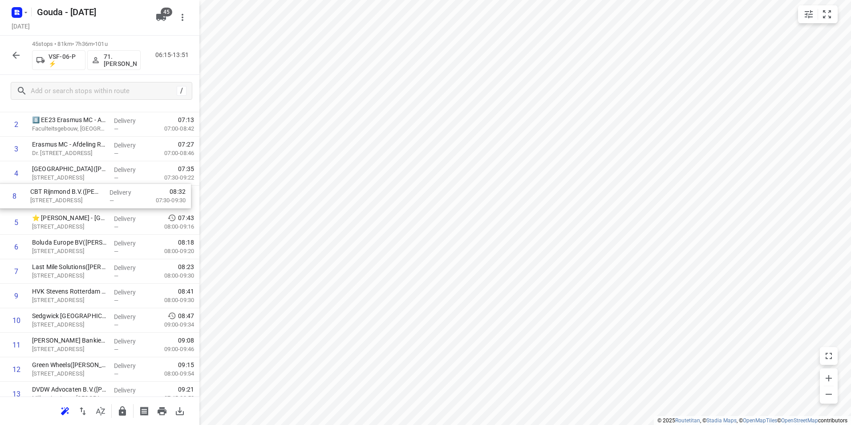
drag, startPoint x: 70, startPoint y: 267, endPoint x: 64, endPoint y: 189, distance: 79.0
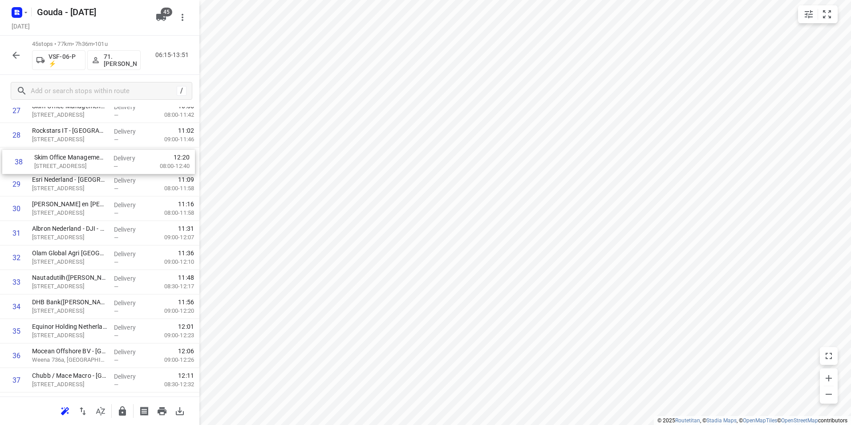
scroll to position [709, 0]
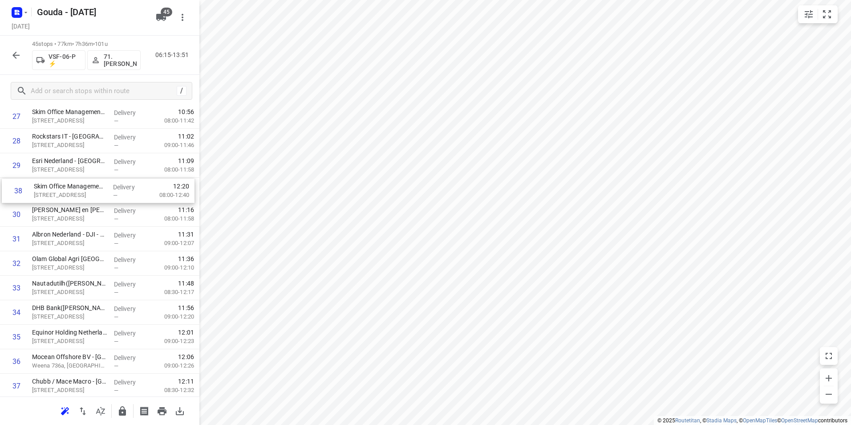
drag, startPoint x: 84, startPoint y: 296, endPoint x: 85, endPoint y: 189, distance: 106.8
click at [85, 189] on div "1 ⭐D&B The Facility Group B.V. - SBM Offshore Rotterdam(Pascale Dekker) Station…" at bounding box center [99, 18] width 199 height 1101
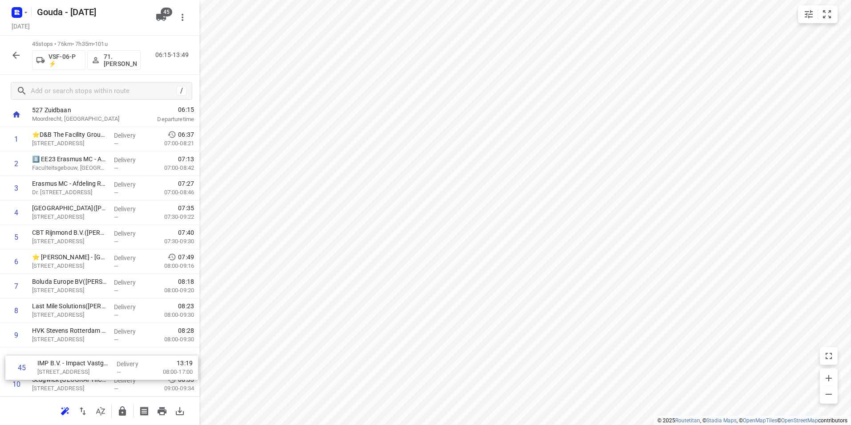
scroll to position [99, 0]
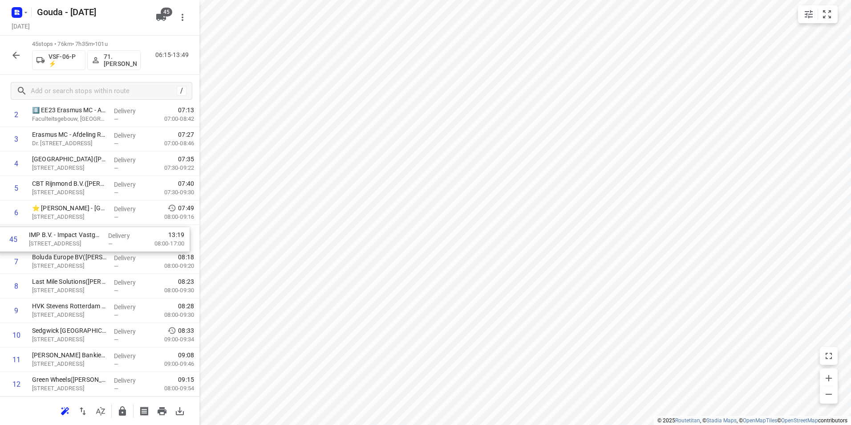
drag, startPoint x: 81, startPoint y: 358, endPoint x: 79, endPoint y: 234, distance: 124.2
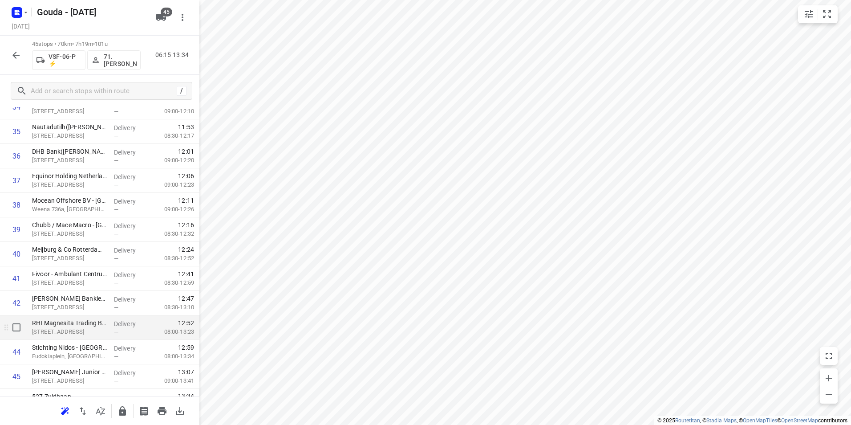
scroll to position [906, 0]
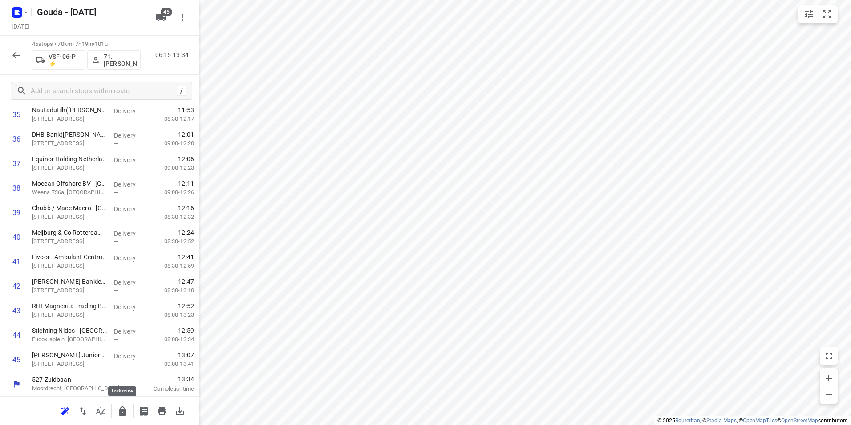
click at [117, 412] on button "button" at bounding box center [122, 411] width 18 height 18
click at [16, 54] on icon "button" at bounding box center [16, 55] width 11 height 11
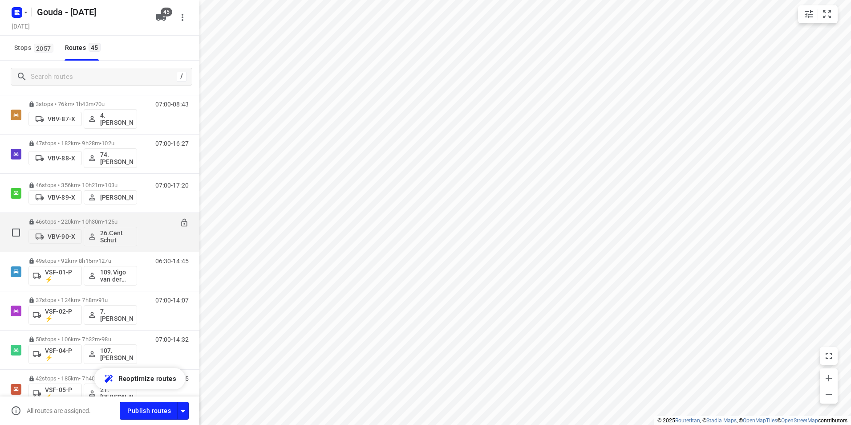
scroll to position [1540, 0]
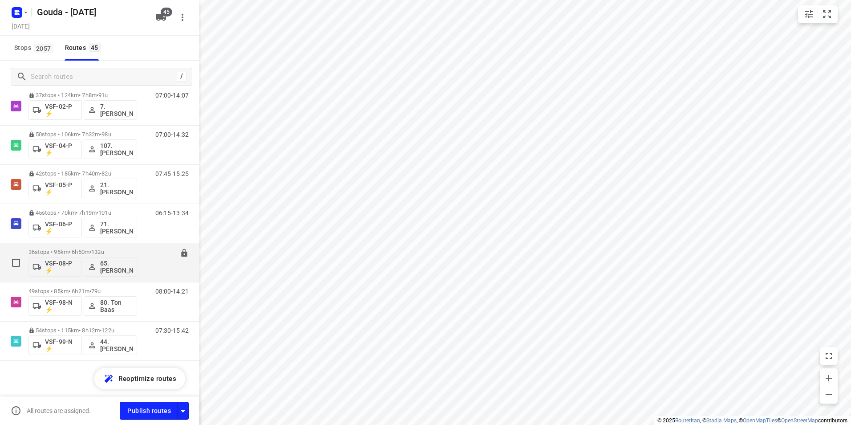
click at [103, 249] on span "132u" at bounding box center [97, 251] width 13 height 7
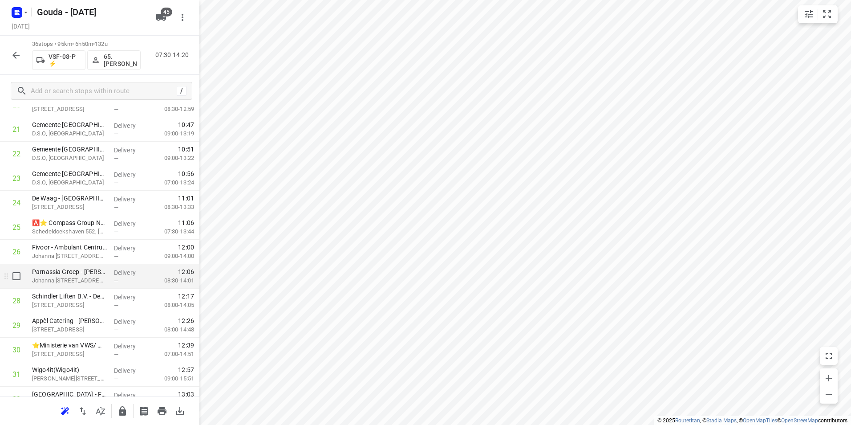
scroll to position [578, 0]
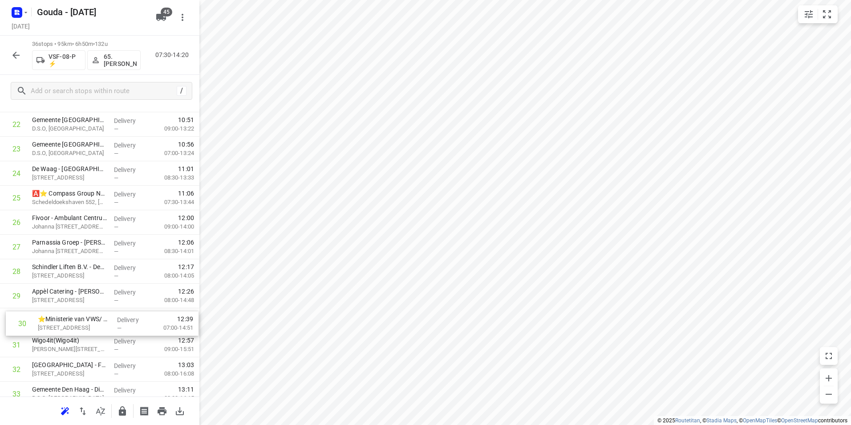
drag, startPoint x: 67, startPoint y: 321, endPoint x: 72, endPoint y: 317, distance: 6.1
click at [72, 317] on div "1 ⭐ Compass Group - Ministerie van OCW - De Hoftoren(Andre Streijl) Hoftoren, D…" at bounding box center [99, 38] width 199 height 881
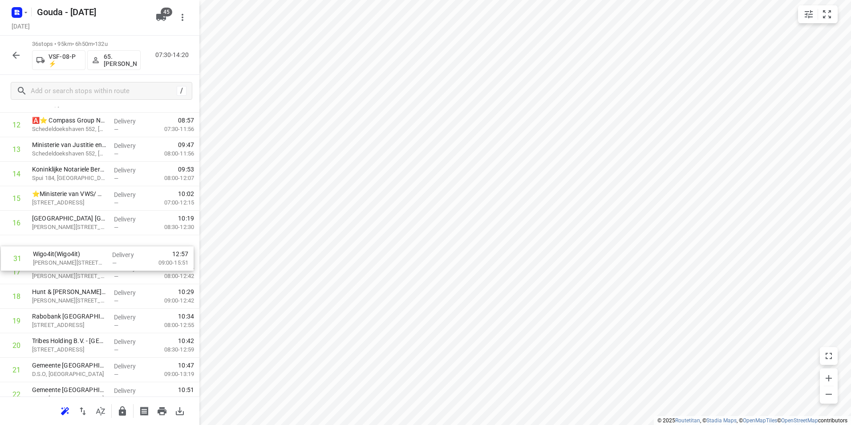
drag, startPoint x: 62, startPoint y: 343, endPoint x: 66, endPoint y: 264, distance: 78.9
click at [66, 263] on div "1 ⭐ Compass Group - Ministerie van OCW - De Hoftoren(Andre Streijl) Hoftoren, D…" at bounding box center [99, 283] width 199 height 881
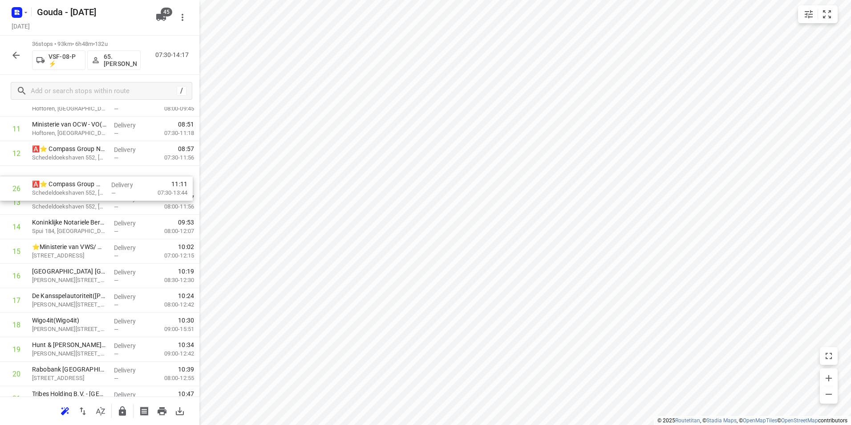
scroll to position [304, 0]
drag, startPoint x: 110, startPoint y: 356, endPoint x: 108, endPoint y: 174, distance: 181.6
click at [108, 174] on div "1 ⭐ Compass Group - Ministerie van OCW - De Hoftoren(Andre Streijl) Hoftoren, D…" at bounding box center [99, 313] width 199 height 881
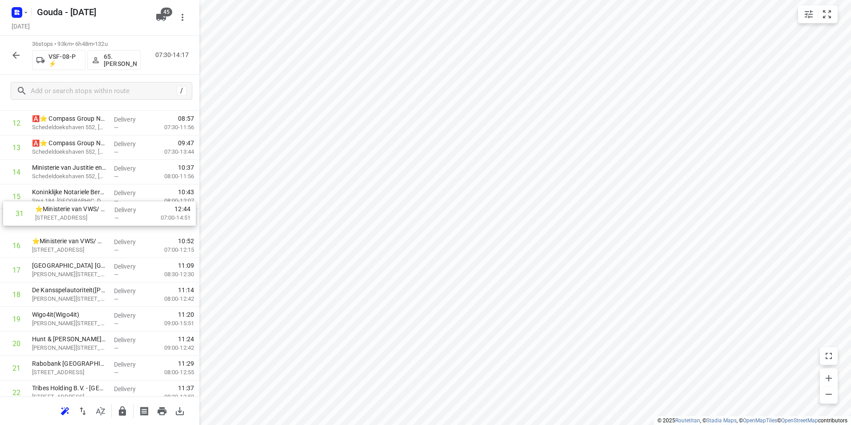
scroll to position [335, 0]
drag, startPoint x: 89, startPoint y: 270, endPoint x: 92, endPoint y: 225, distance: 45.1
click at [92, 225] on div "1 ⭐ Compass Group - Ministerie van OCW - De Hoftoren(Andre Streijl) Hoftoren, D…" at bounding box center [99, 282] width 199 height 881
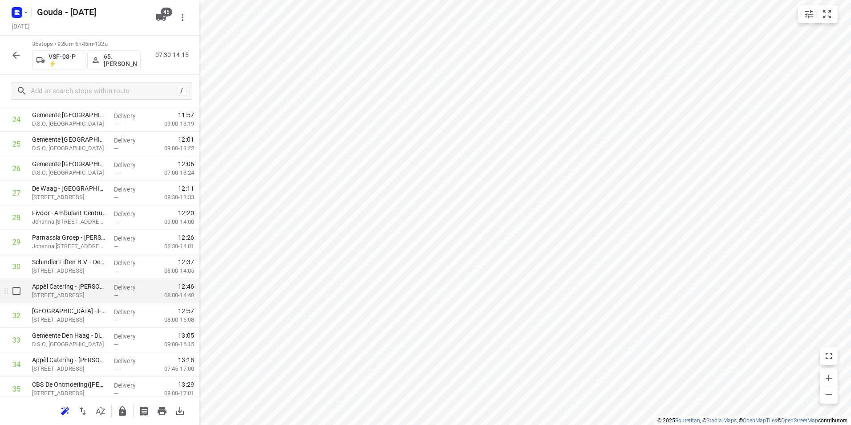
scroll to position [647, 0]
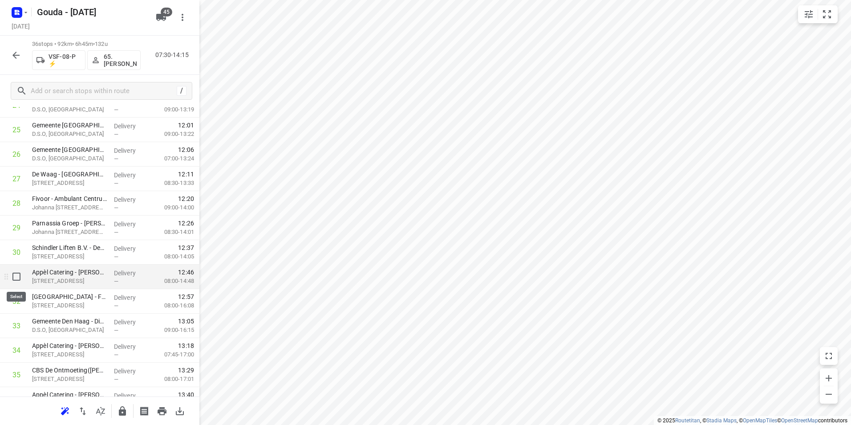
click at [16, 278] on input "checkbox" at bounding box center [17, 276] width 18 height 18
checkbox input "true"
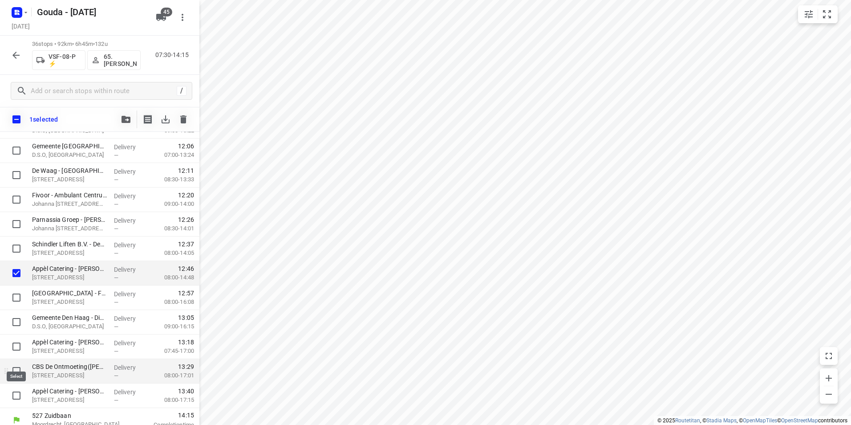
scroll to position [683, 0]
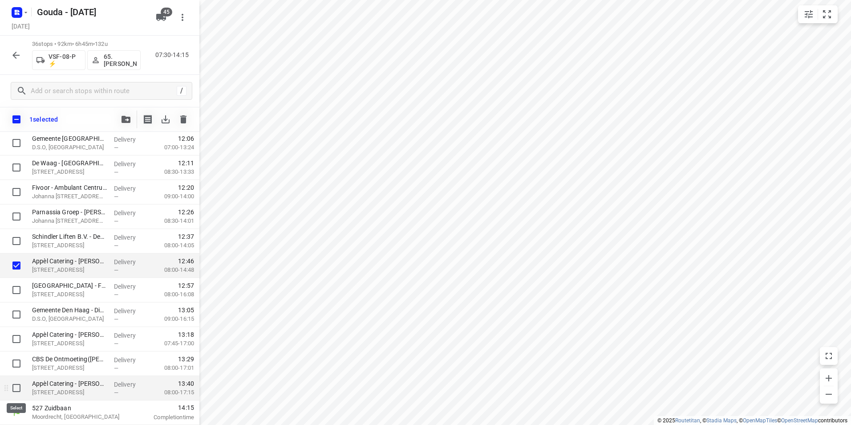
click at [15, 387] on input "checkbox" at bounding box center [17, 388] width 18 height 18
checkbox input "true"
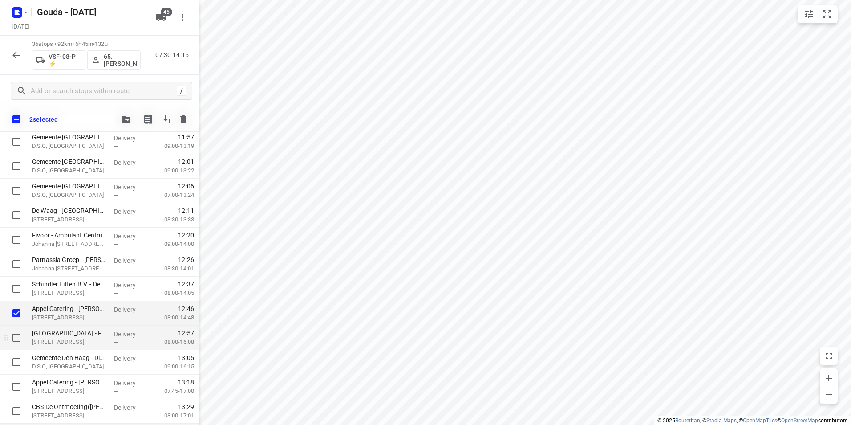
scroll to position [638, 0]
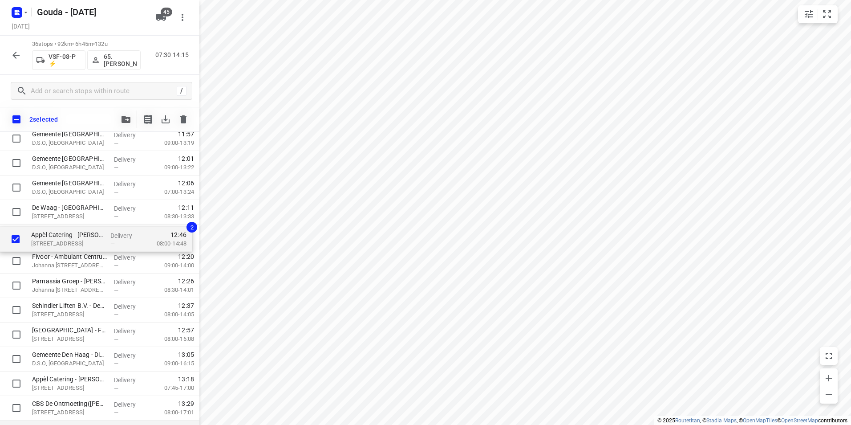
drag, startPoint x: 58, startPoint y: 311, endPoint x: 58, endPoint y: 234, distance: 77.4
click at [58, 235] on div "⭐ Compass Group - Ministerie van OCW - De Hoftoren(Andre Streijl) Hoftoren, Den…" at bounding box center [99, 3] width 199 height 881
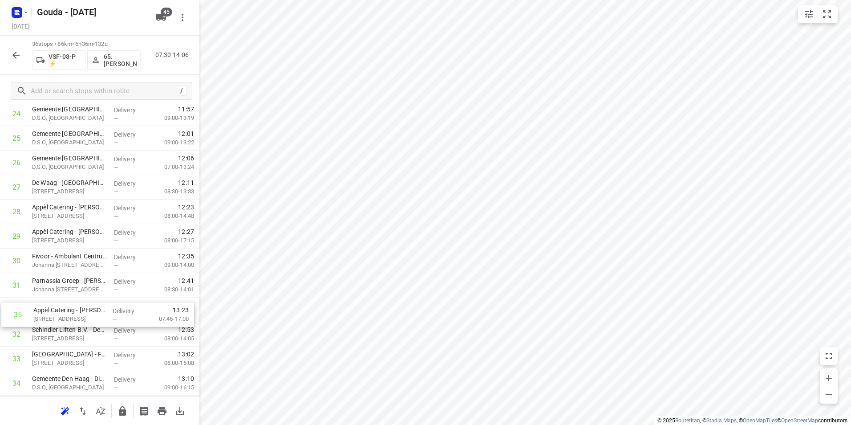
scroll to position [641, 0]
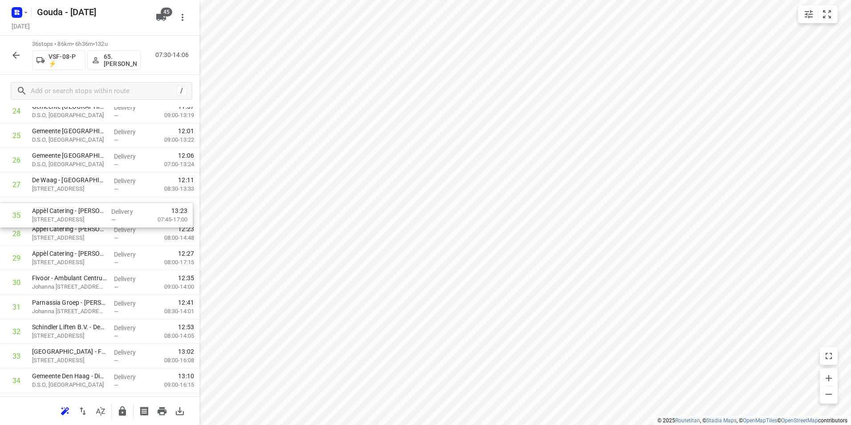
drag, startPoint x: 57, startPoint y: 383, endPoint x: 57, endPoint y: 210, distance: 172.2
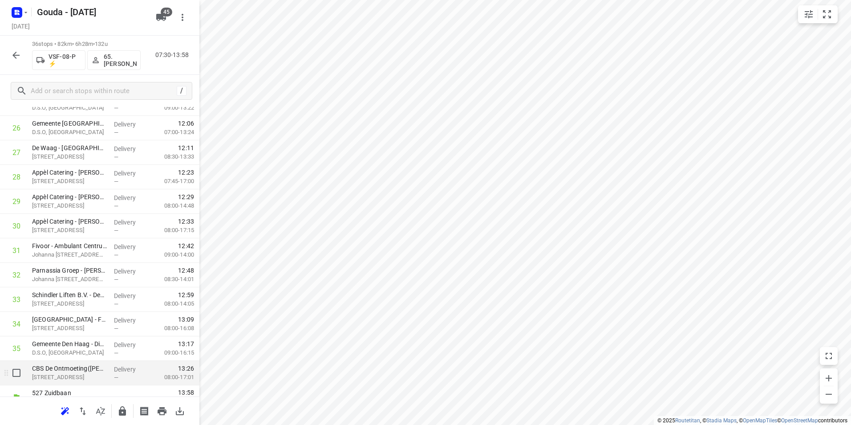
scroll to position [685, 0]
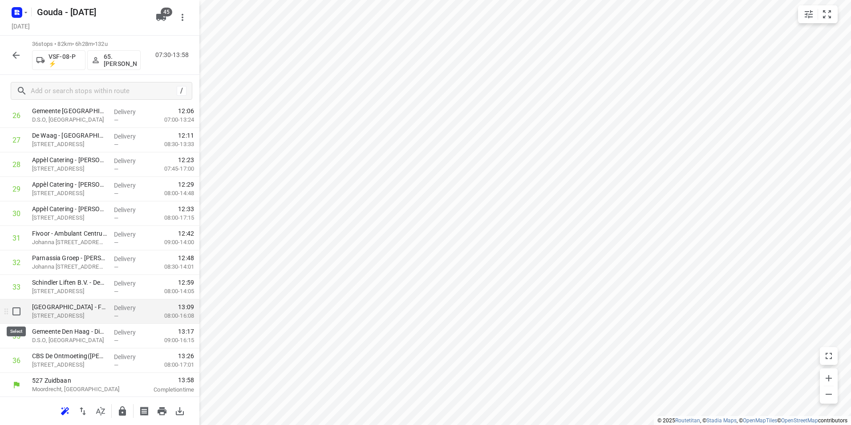
click at [18, 313] on input "checkbox" at bounding box center [17, 311] width 18 height 18
checkbox input "true"
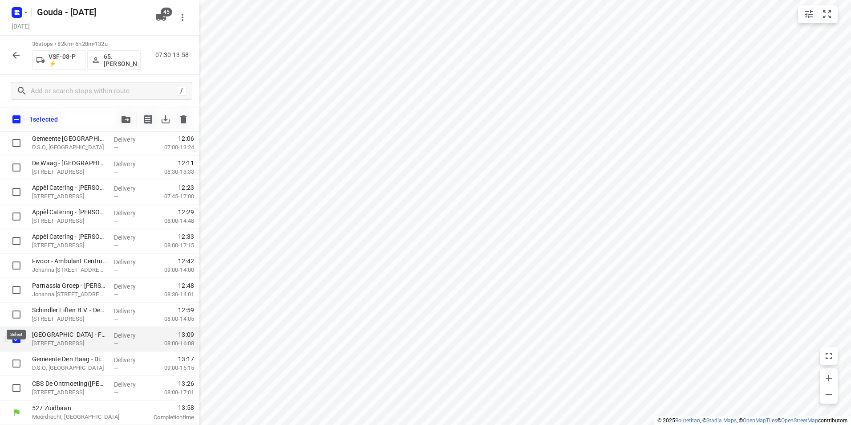
scroll to position [683, 0]
click at [13, 365] on input "checkbox" at bounding box center [17, 363] width 18 height 18
checkbox input "true"
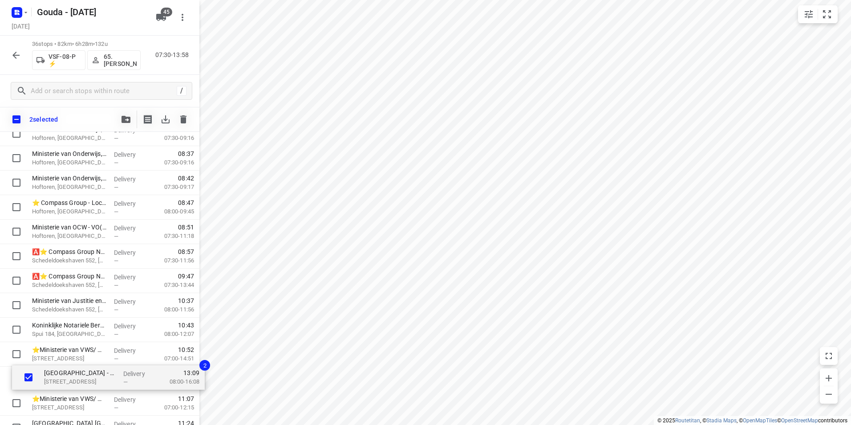
scroll to position [240, 0]
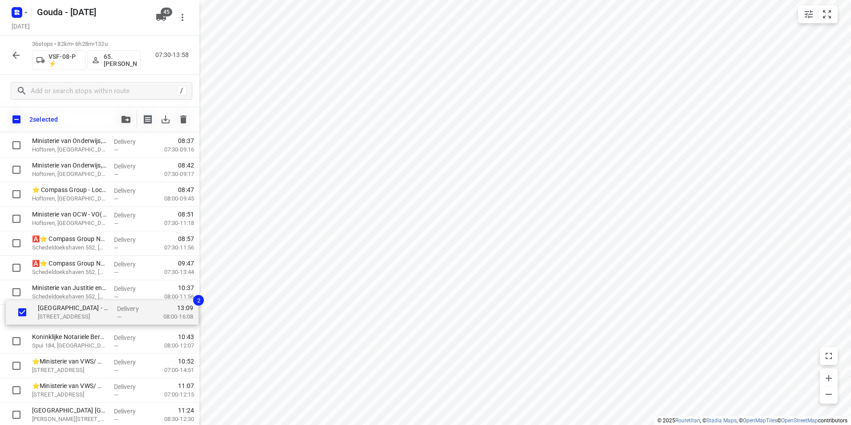
drag, startPoint x: 56, startPoint y: 344, endPoint x: 65, endPoint y: 319, distance: 26.5
click at [65, 319] on div "⭐ Compass Group - Ministerie van OCW - De Hoftoren(Andre Streijl) Hoftoren, Den…" at bounding box center [99, 402] width 199 height 881
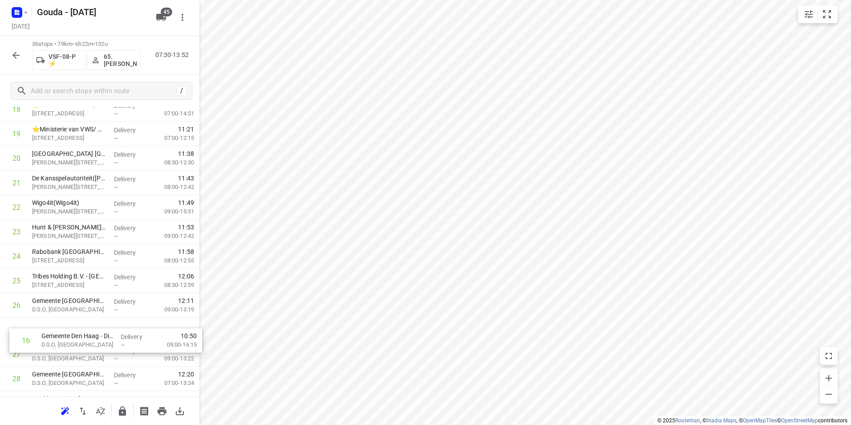
scroll to position [474, 0]
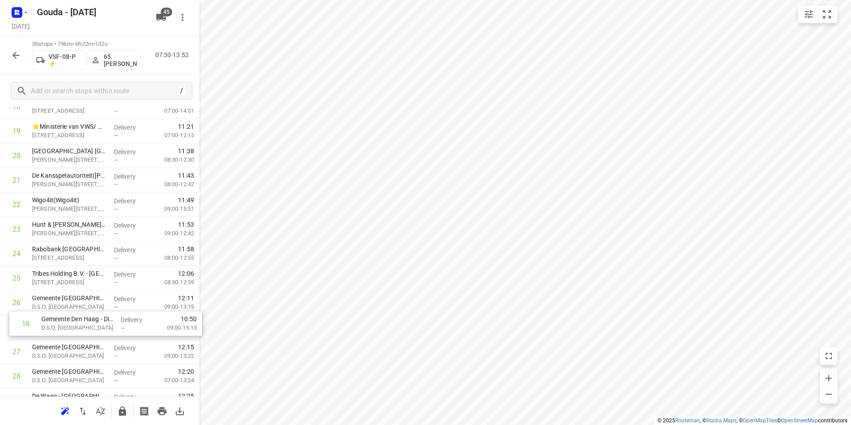
drag, startPoint x: 66, startPoint y: 149, endPoint x: 69, endPoint y: 342, distance: 193.2
click at [77, 339] on div "1 ⭐ Compass Group - Ministerie van OCW - De Hoftoren(Andre Streijl) Hoftoren, D…" at bounding box center [99, 143] width 199 height 881
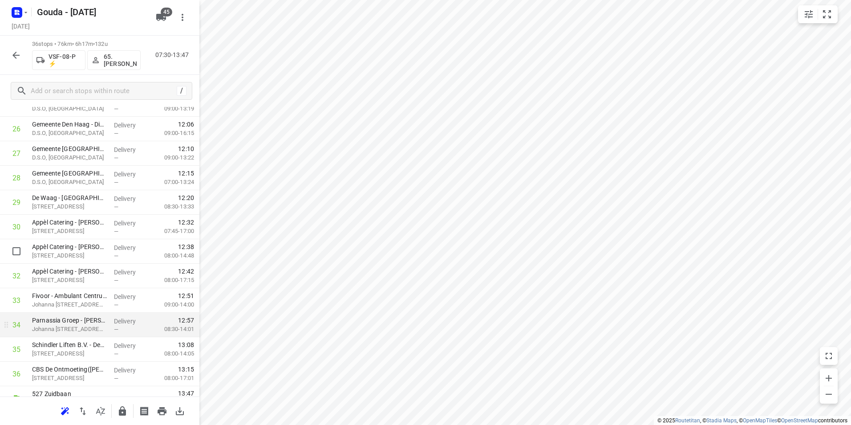
scroll to position [686, 0]
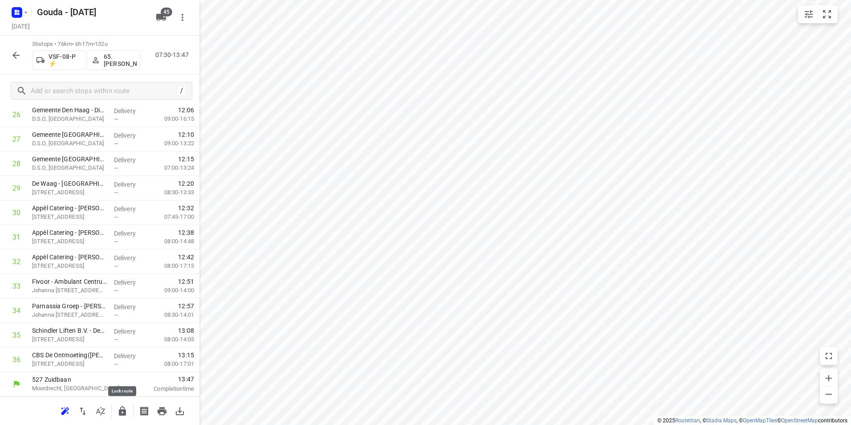
click at [119, 408] on icon "button" at bounding box center [122, 410] width 11 height 11
click at [12, 52] on icon "button" at bounding box center [16, 55] width 11 height 11
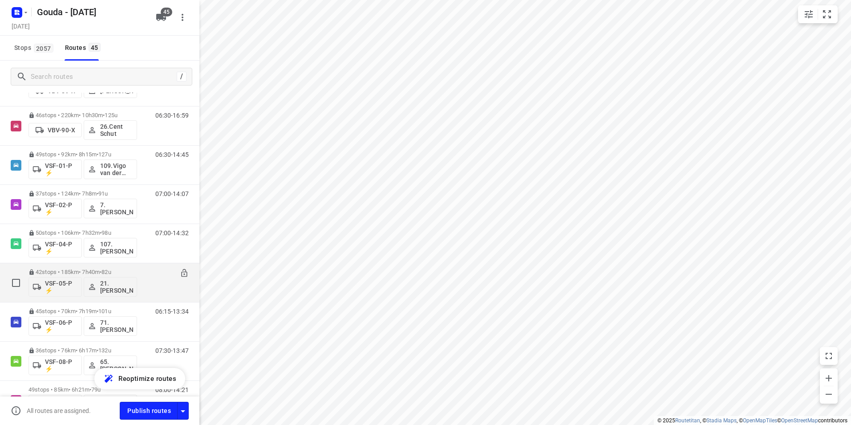
scroll to position [1540, 0]
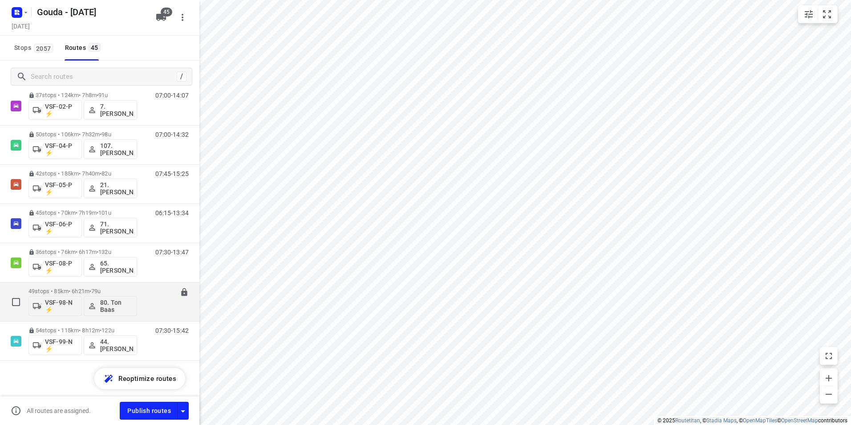
click at [90, 289] on p "49 stops • 85km • 6h21m • 79u" at bounding box center [82, 290] width 109 height 7
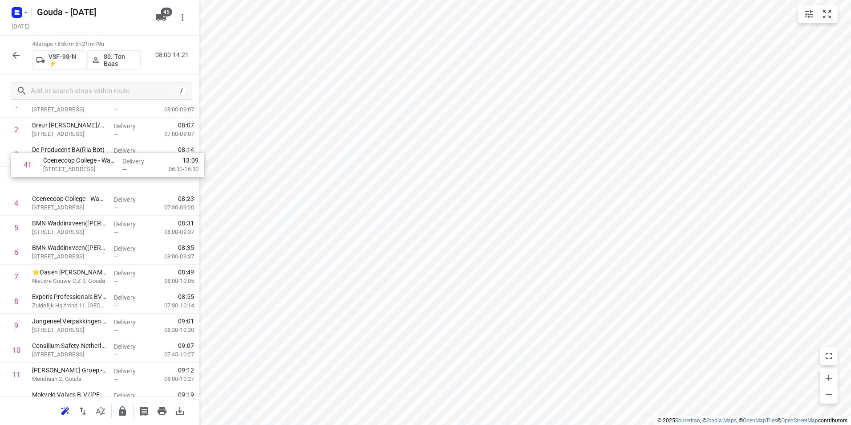
scroll to position [84, 0]
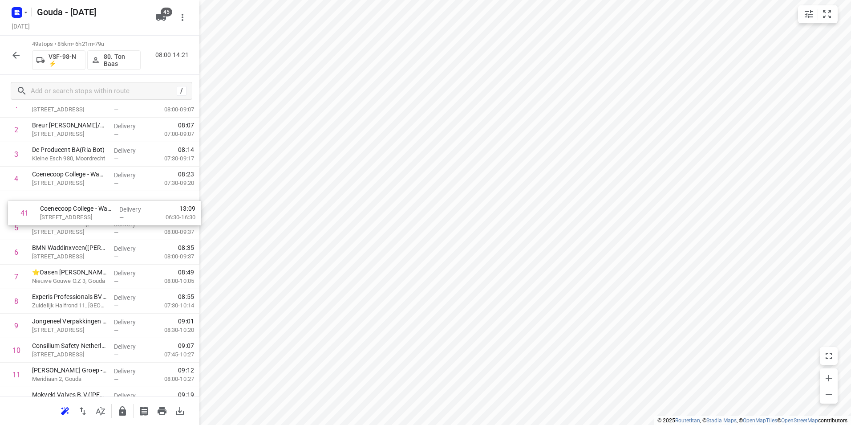
drag, startPoint x: 70, startPoint y: 282, endPoint x: 76, endPoint y: 212, distance: 69.6
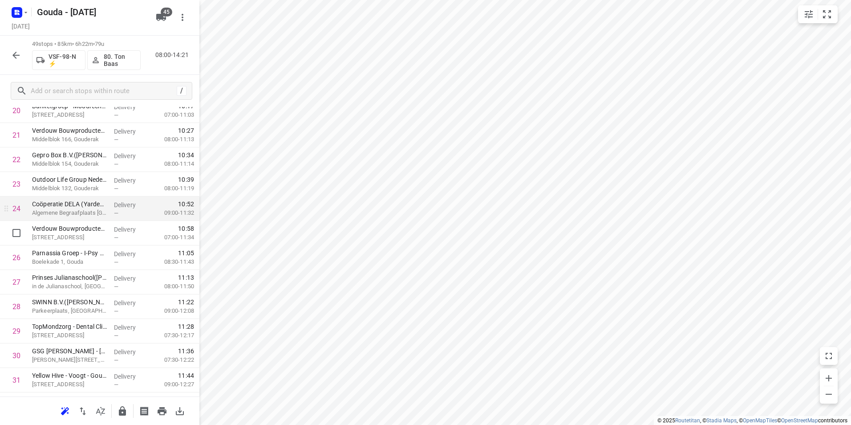
scroll to position [534, 0]
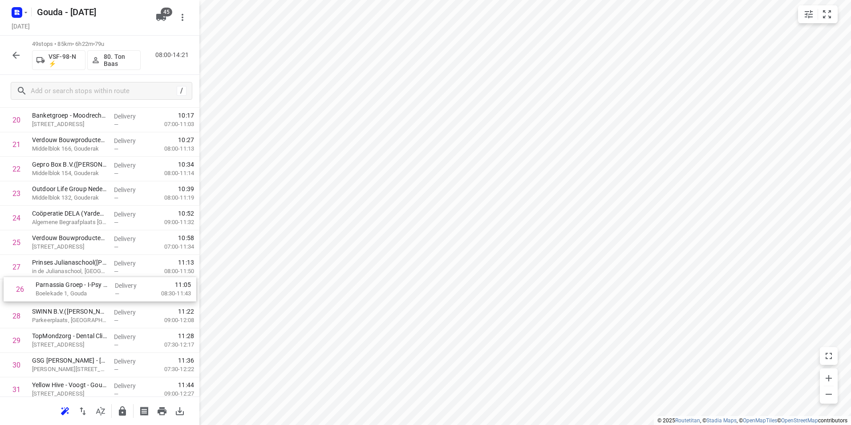
drag, startPoint x: 157, startPoint y: 266, endPoint x: 161, endPoint y: 292, distance: 26.1
click at [161, 292] on div "1 Gouda Holland B.V.(Michael Evers) Grote Esch 80, Moordrecht Delivery — 08:01 …" at bounding box center [99, 242] width 199 height 1199
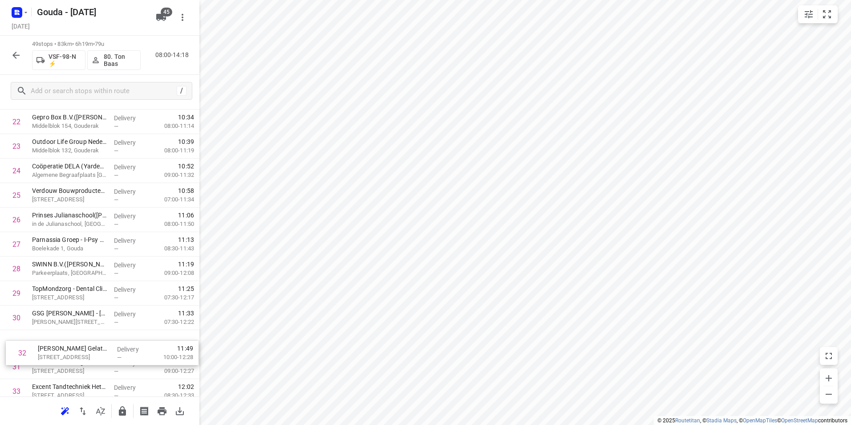
scroll to position [582, 0]
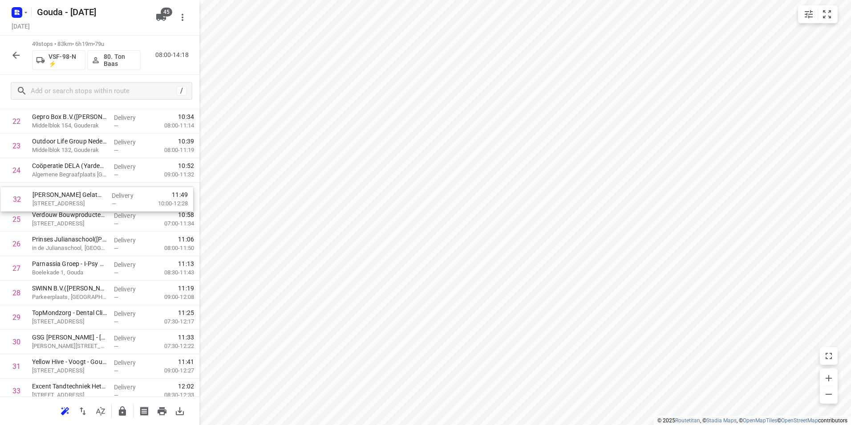
drag, startPoint x: 67, startPoint y: 367, endPoint x: 68, endPoint y: 195, distance: 171.8
click at [68, 195] on div "1 Gouda Holland B.V.(Michael Evers) Grote Esch 80, Moordrecht Delivery — 08:01 …" at bounding box center [99, 194] width 199 height 1199
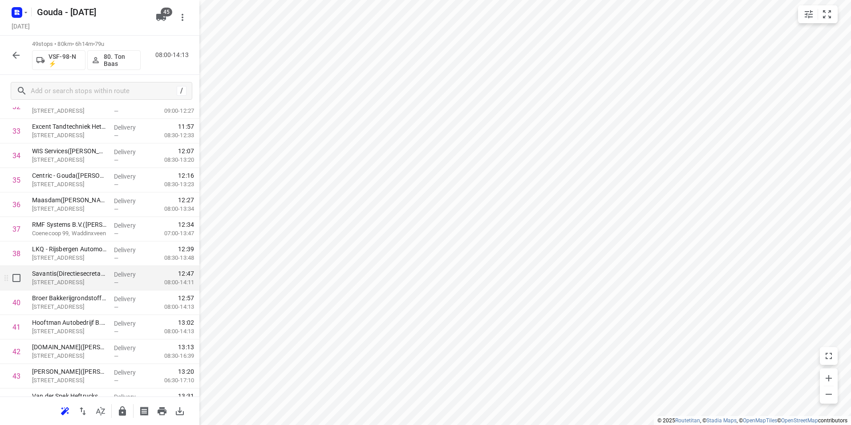
scroll to position [849, 0]
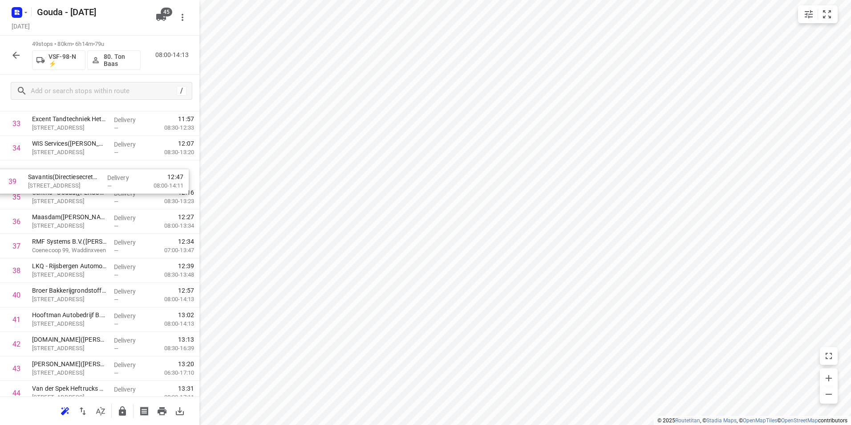
drag, startPoint x: 83, startPoint y: 272, endPoint x: 79, endPoint y: 180, distance: 92.2
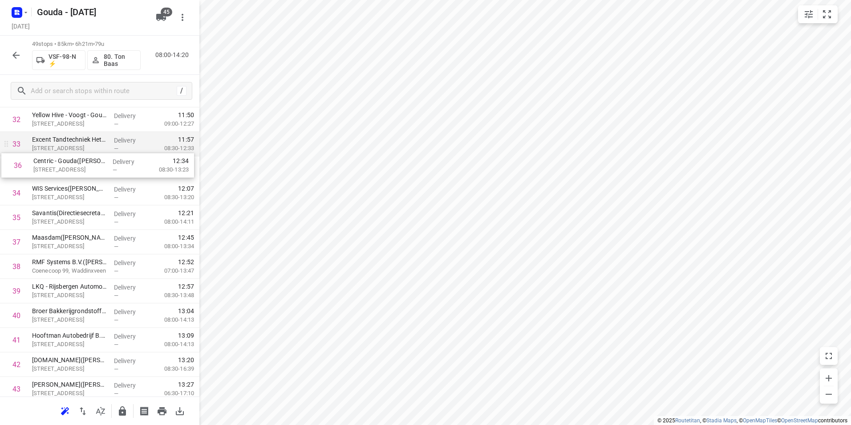
drag, startPoint x: 63, startPoint y: 202, endPoint x: 65, endPoint y: 162, distance: 40.1
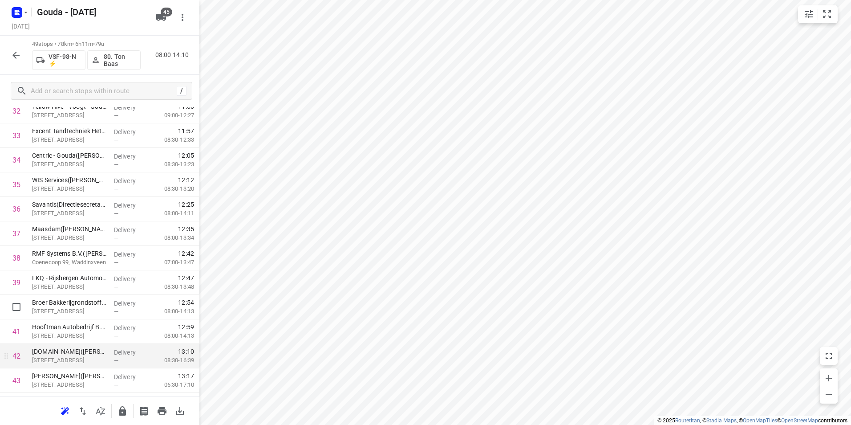
scroll to position [865, 0]
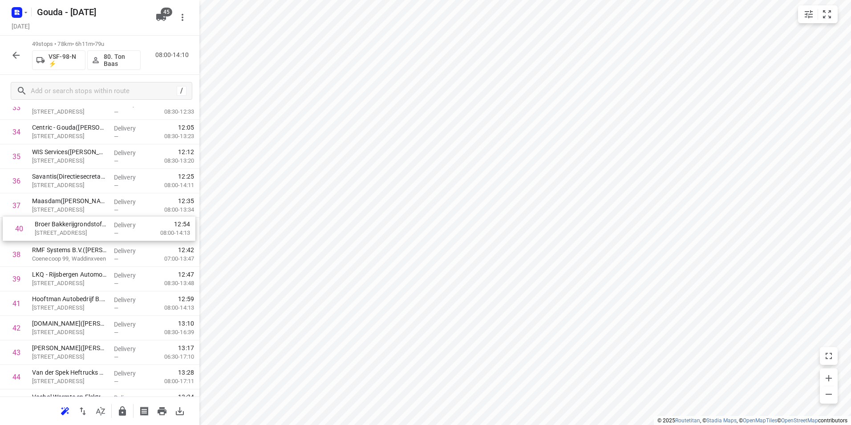
drag, startPoint x: 65, startPoint y: 277, endPoint x: 69, endPoint y: 223, distance: 53.9
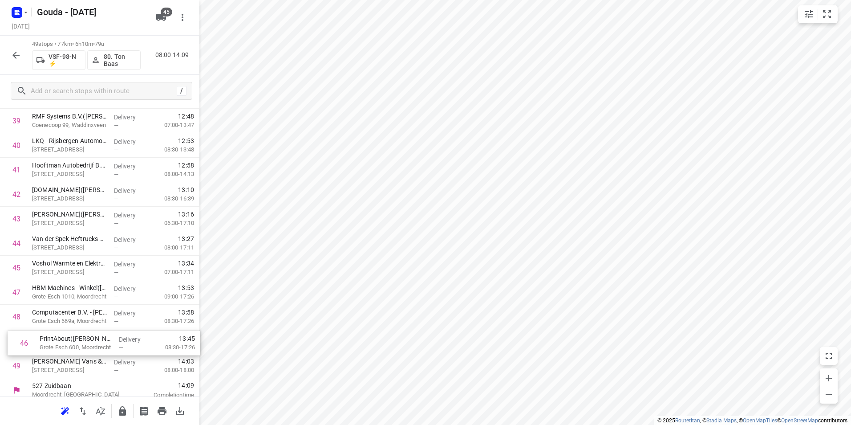
scroll to position [1004, 0]
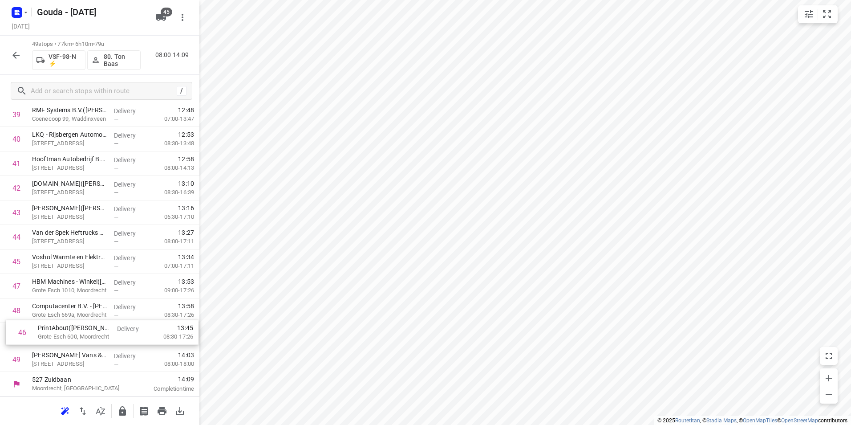
drag, startPoint x: 102, startPoint y: 303, endPoint x: 108, endPoint y: 345, distance: 42.7
drag, startPoint x: 90, startPoint y: 349, endPoint x: 100, endPoint y: 283, distance: 67.1
click at [126, 409] on icon "button" at bounding box center [122, 410] width 11 height 11
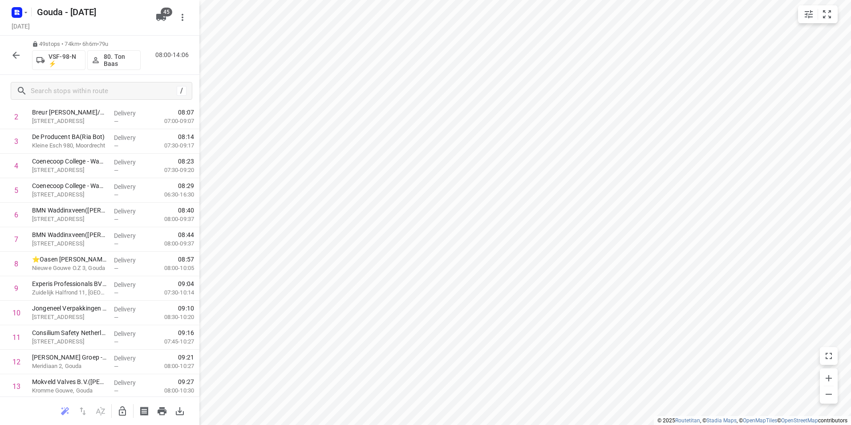
scroll to position [13, 0]
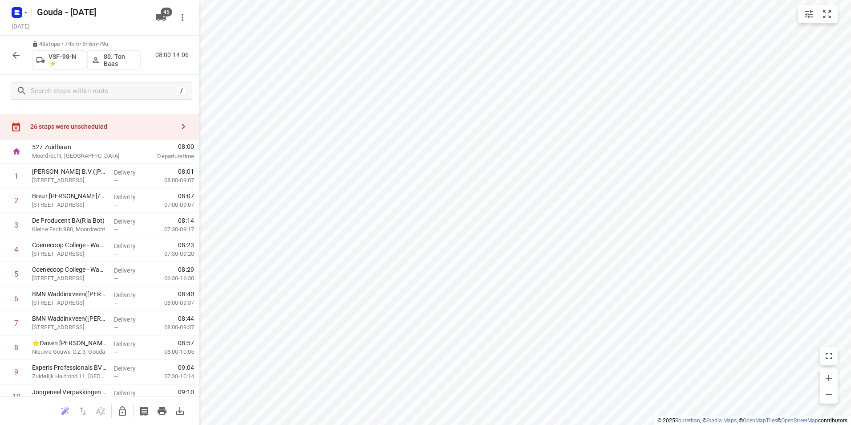
click at [19, 58] on icon "button" at bounding box center [16, 55] width 11 height 11
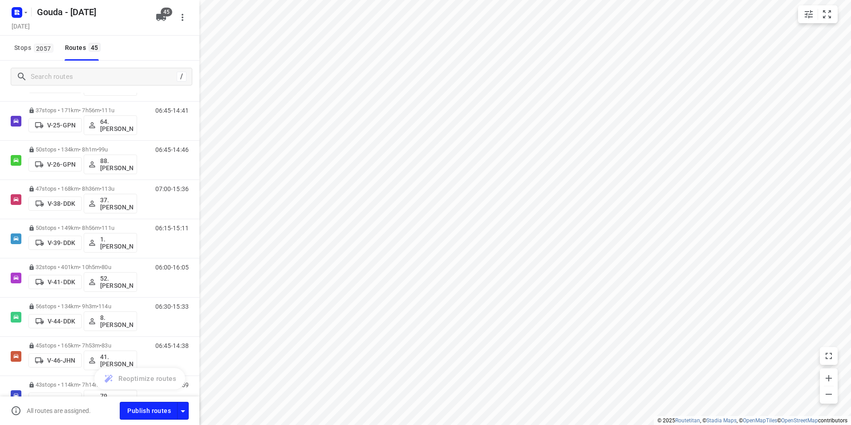
scroll to position [0, 0]
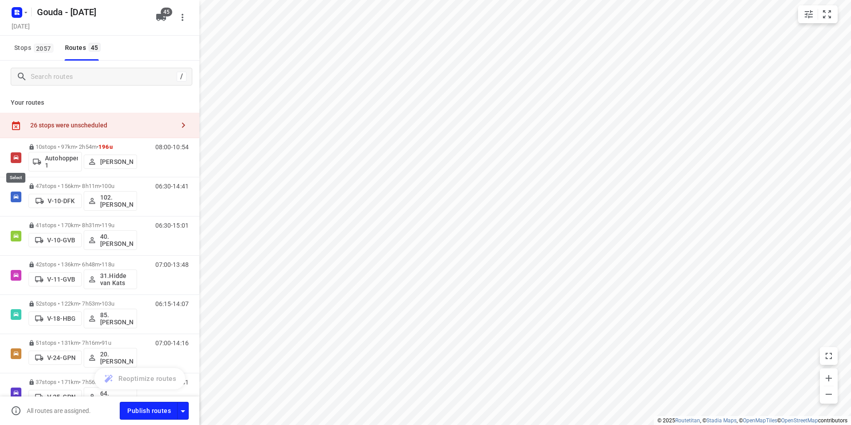
click at [0, 0] on input "checkbox" at bounding box center [0, 0] width 0 height 0
checkbox input "true"
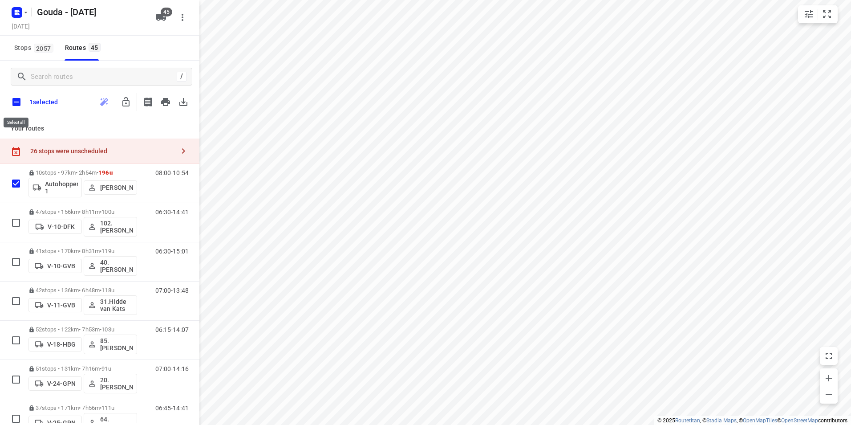
click at [13, 100] on input "checkbox" at bounding box center [16, 102] width 19 height 19
checkbox input "true"
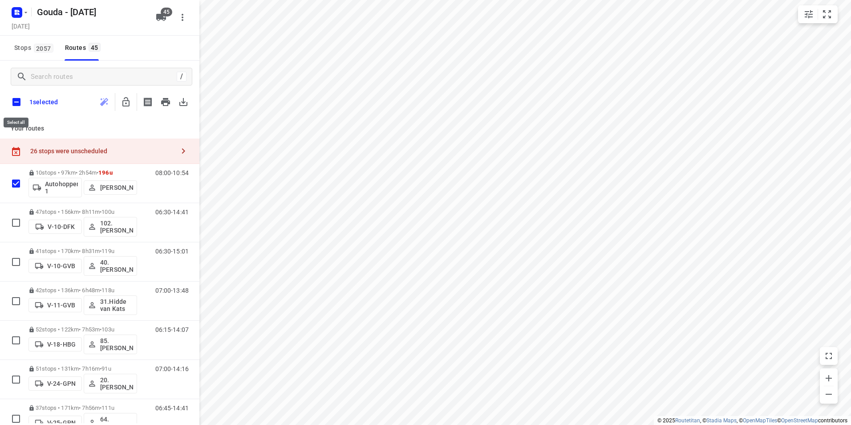
checkbox input "true"
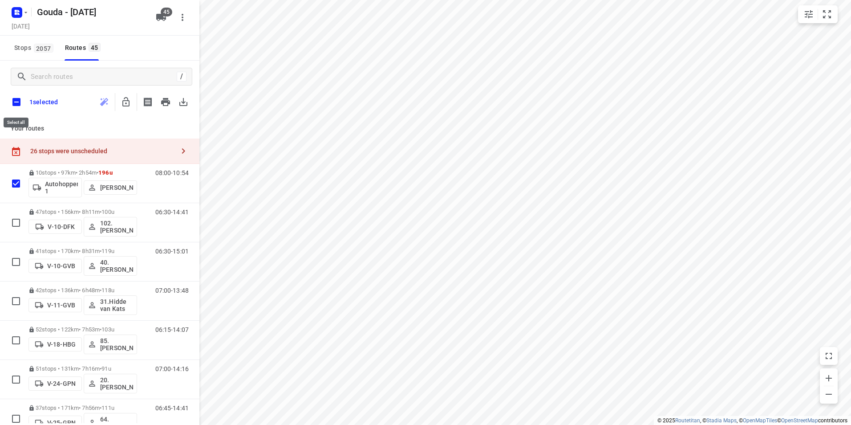
checkbox input "true"
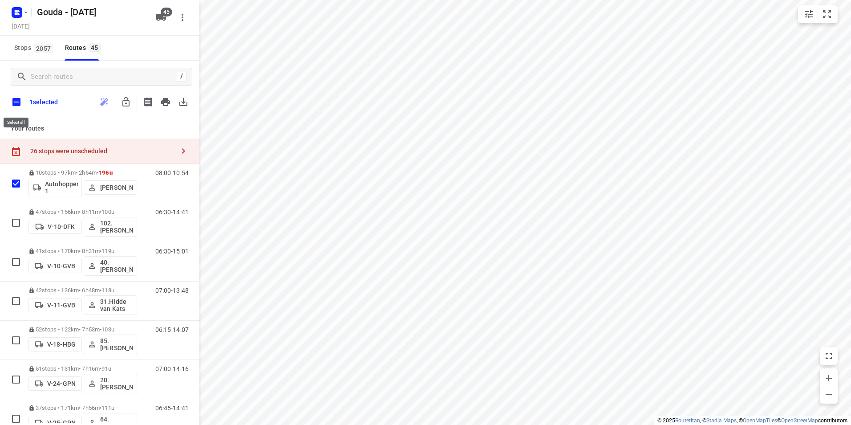
checkbox input "true"
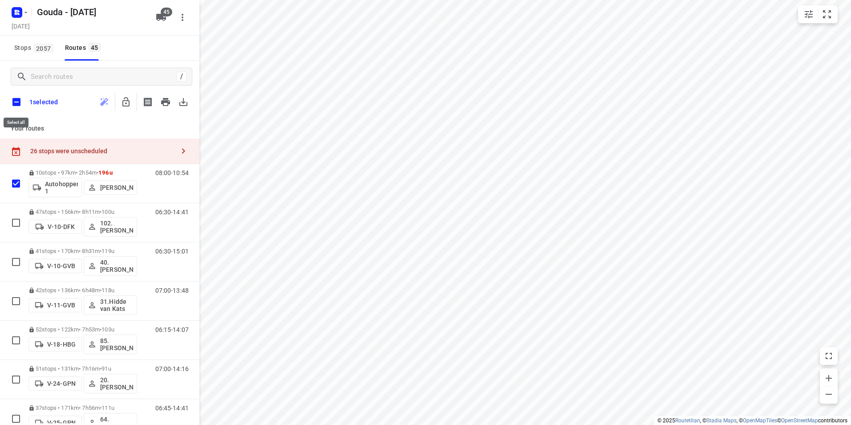
checkbox input "true"
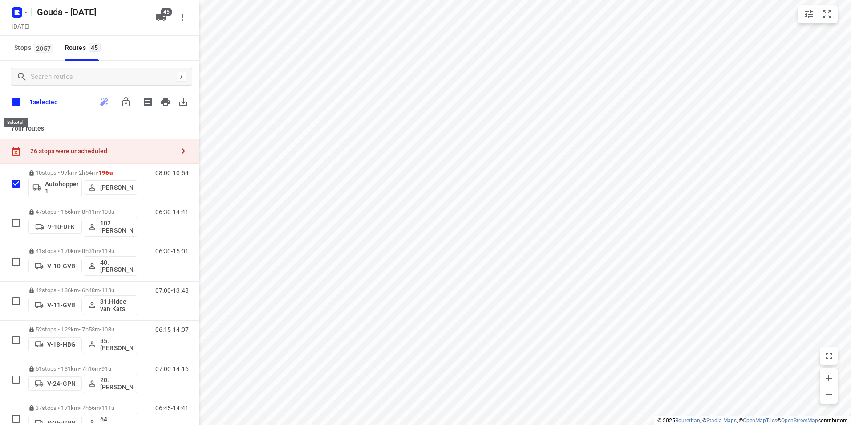
checkbox input "true"
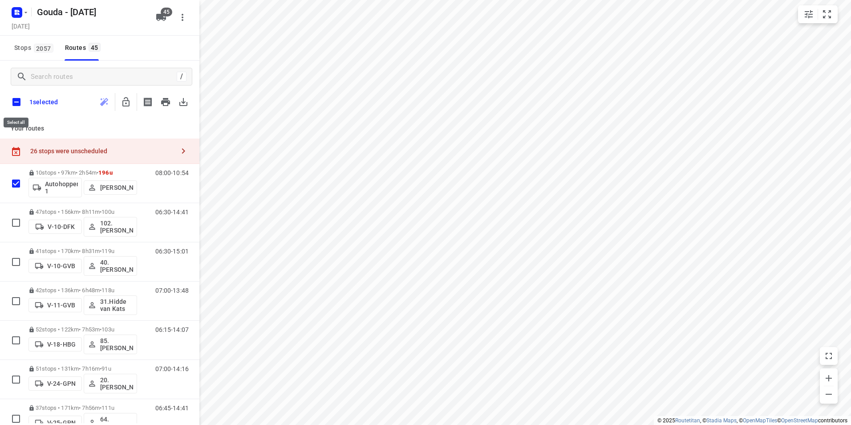
checkbox input "true"
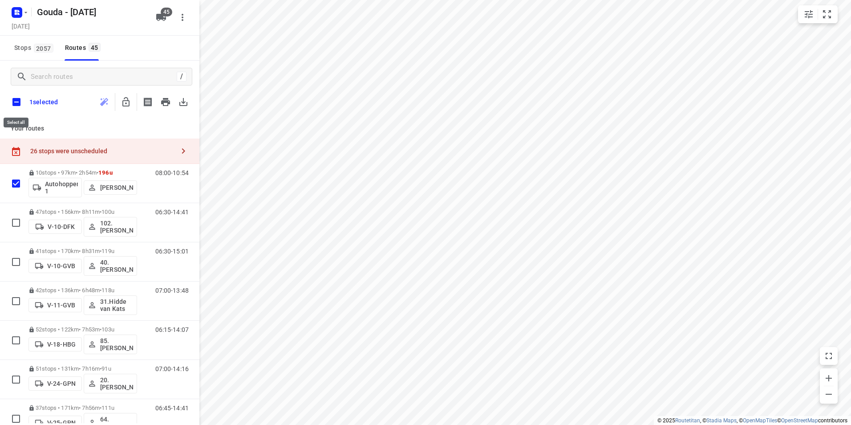
checkbox input "true"
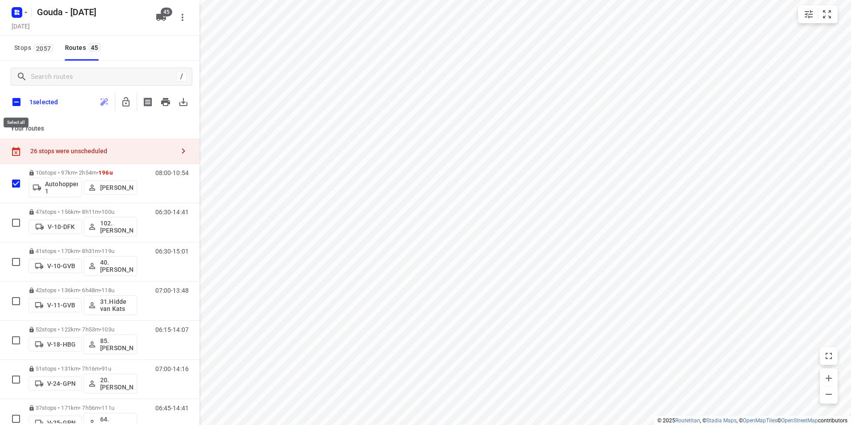
checkbox input "true"
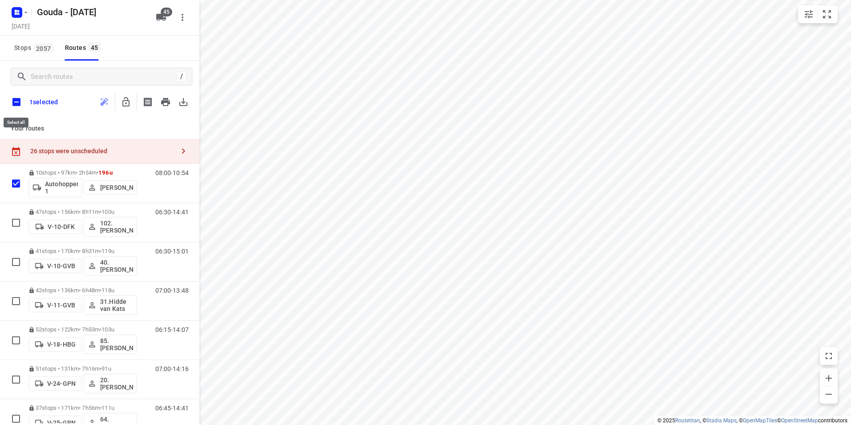
checkbox input "true"
click at [131, 106] on icon "button" at bounding box center [126, 102] width 11 height 11
click at [13, 103] on input "checkbox" at bounding box center [16, 102] width 19 height 19
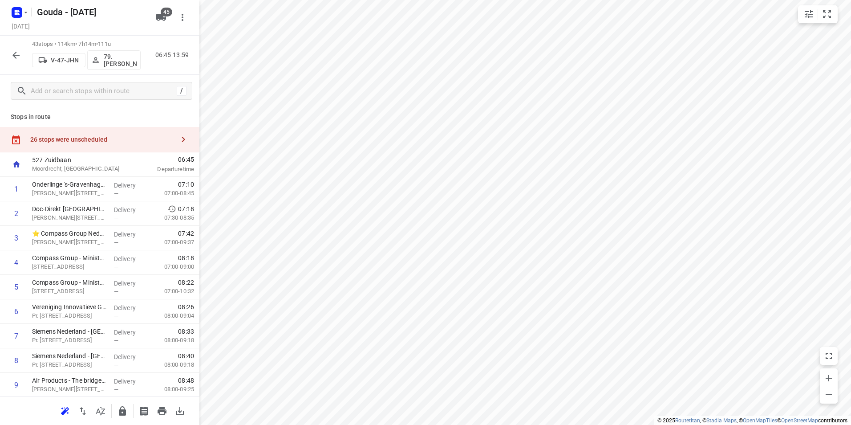
click at [108, 140] on div "26 stops were unscheduled" at bounding box center [102, 139] width 144 height 7
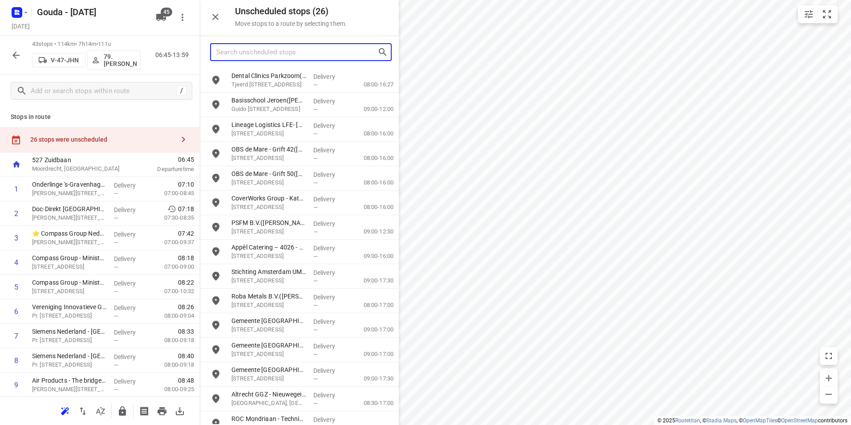
click at [279, 52] on input "Search unscheduled stops" at bounding box center [296, 52] width 161 height 14
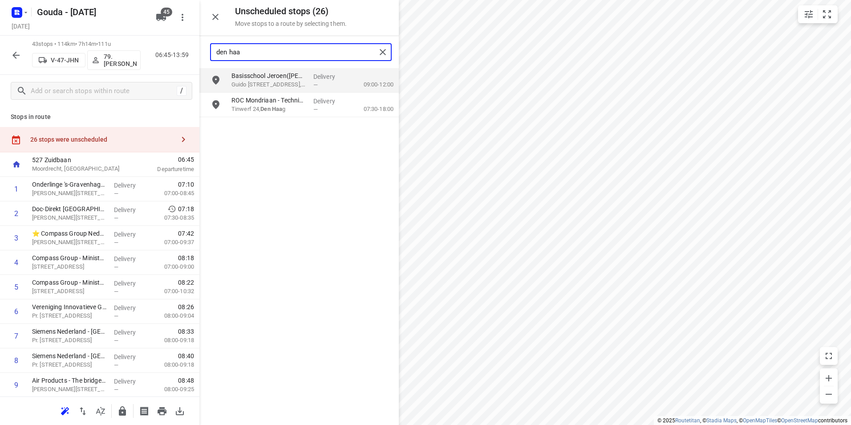
drag, startPoint x: 265, startPoint y: 53, endPoint x: 210, endPoint y: 49, distance: 54.9
click at [210, 49] on div "den haa" at bounding box center [301, 52] width 182 height 18
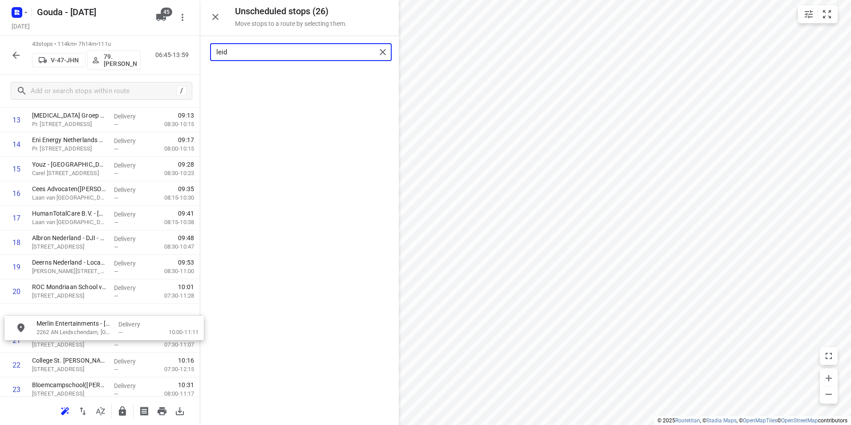
scroll to position [368, 0]
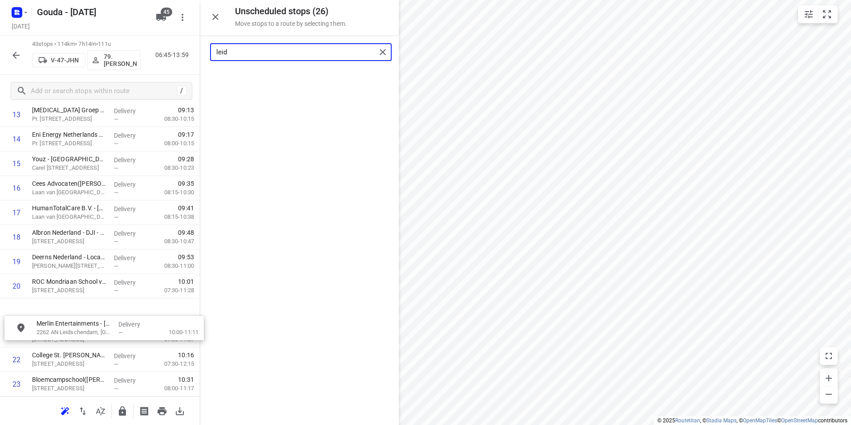
drag, startPoint x: 274, startPoint y: 75, endPoint x: 78, endPoint y: 331, distance: 322.2
drag, startPoint x: 279, startPoint y: 54, endPoint x: 211, endPoint y: 54, distance: 68.1
click at [211, 54] on div "leid" at bounding box center [293, 52] width 165 height 14
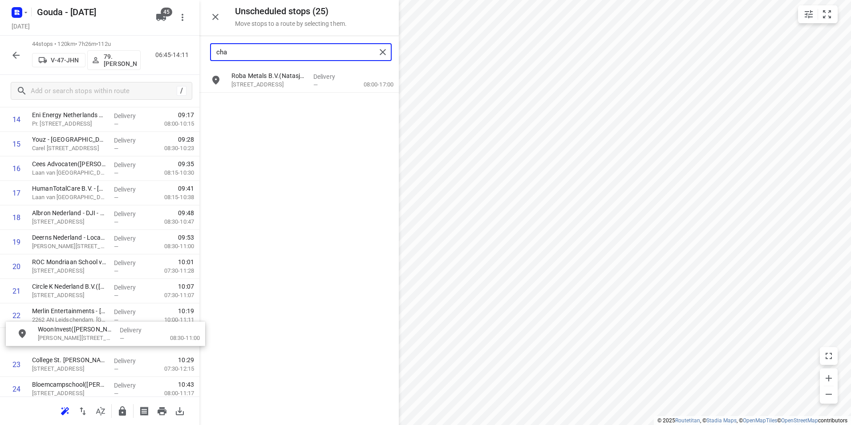
drag, startPoint x: 275, startPoint y: 108, endPoint x: 69, endPoint y: 332, distance: 303.9
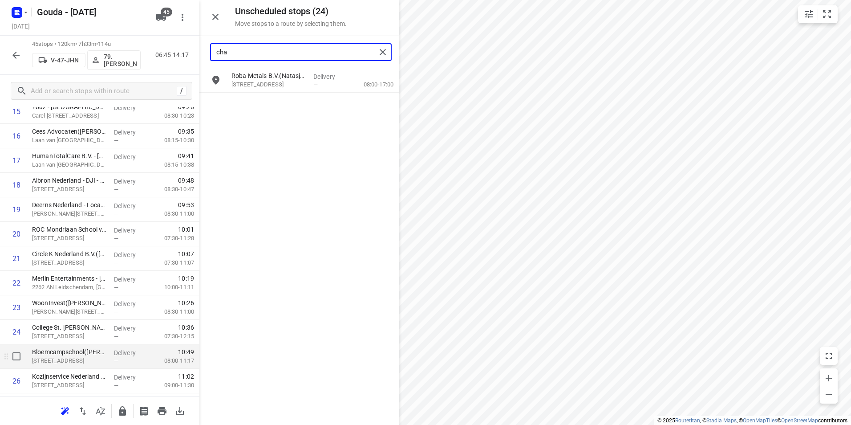
scroll to position [433, 0]
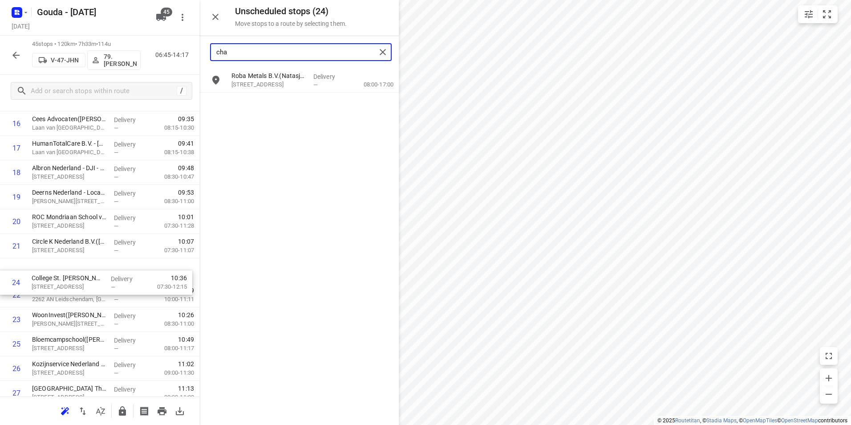
drag, startPoint x: 84, startPoint y: 295, endPoint x: 82, endPoint y: 275, distance: 21.0
click at [82, 275] on div "1 Onderlinge 's-Gravenhage(Sanne van Ewijk) Anna van Saksenlaan 10, Den Haag De…" at bounding box center [99, 294] width 199 height 1101
drag, startPoint x: 80, startPoint y: 315, endPoint x: 75, endPoint y: 287, distance: 28.4
click at [75, 287] on div "1 Onderlinge 's-Gravenhage(Sanne van Ewijk) Anna van Saksenlaan 10, Den Haag De…" at bounding box center [99, 294] width 199 height 1101
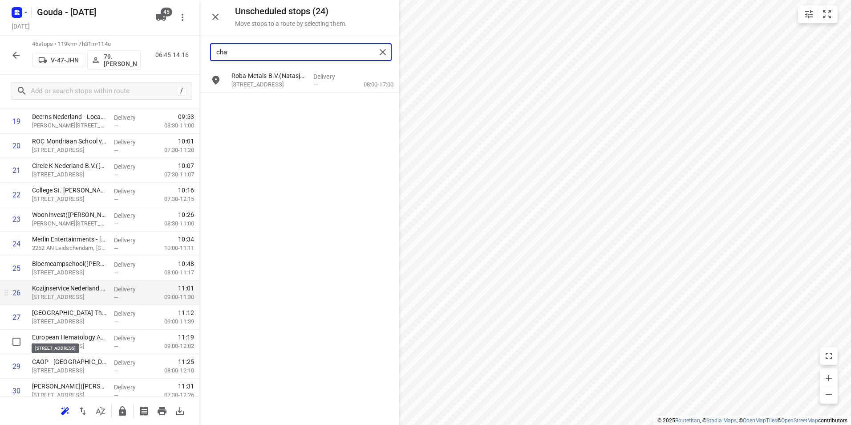
scroll to position [522, 0]
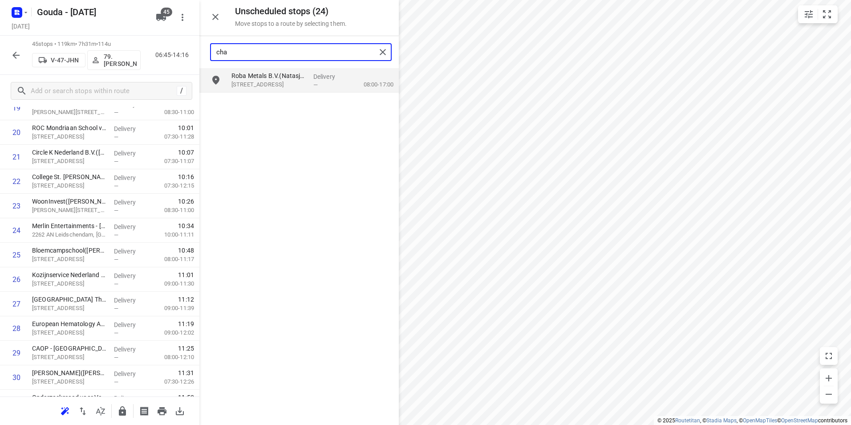
drag, startPoint x: 249, startPoint y: 49, endPoint x: 195, endPoint y: 49, distance: 53.8
click at [195, 49] on div "Unscheduled stops ( 24 ) Move stops to a route by selecting them. cha Roba Meta…" at bounding box center [99, 212] width 199 height 425
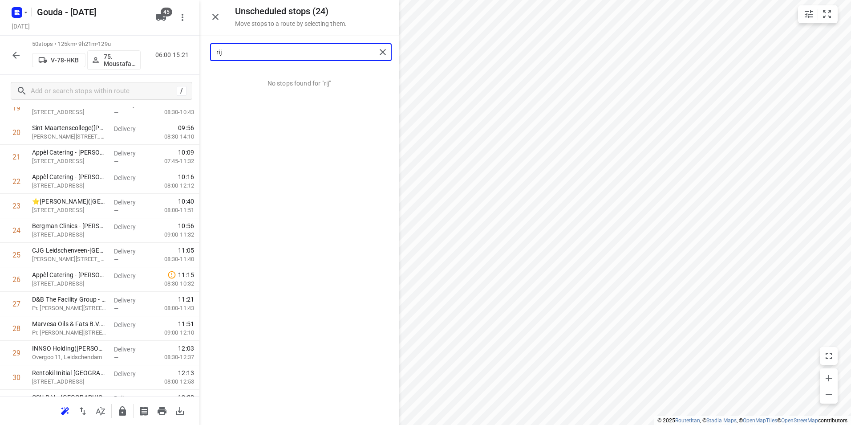
drag, startPoint x: 263, startPoint y: 55, endPoint x: 199, endPoint y: 50, distance: 64.7
click at [194, 50] on div "Unscheduled stops ( 24 ) Move stops to a route by selecting them. rij No stops …" at bounding box center [99, 212] width 199 height 425
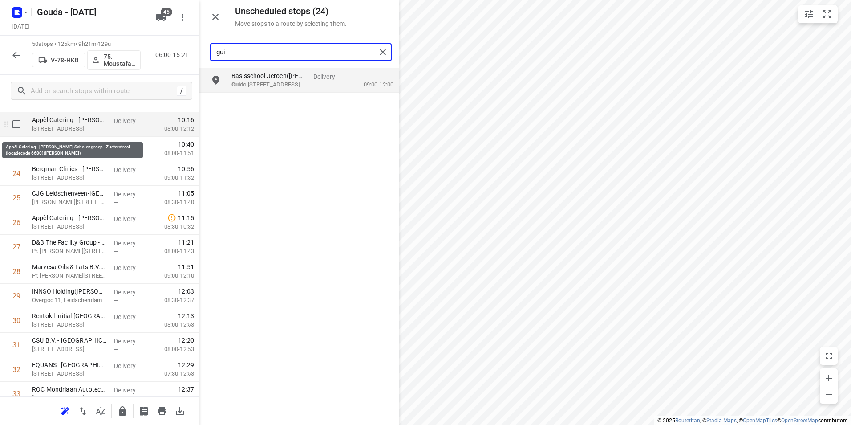
scroll to position [566, 0]
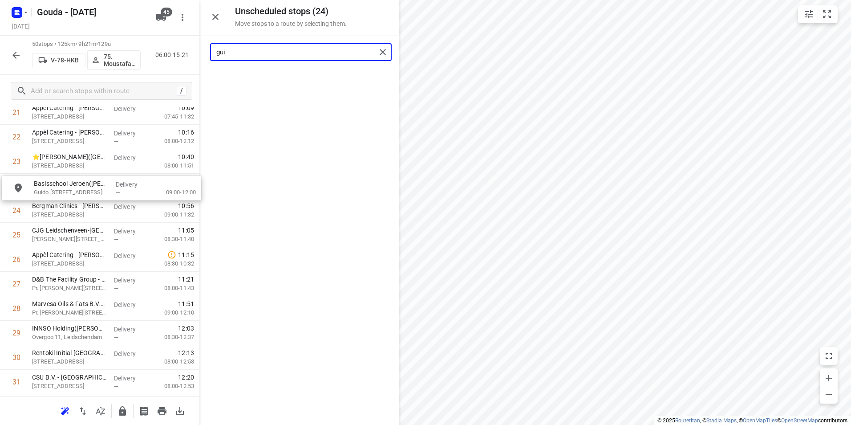
drag, startPoint x: 283, startPoint y: 97, endPoint x: 83, endPoint y: 192, distance: 221.3
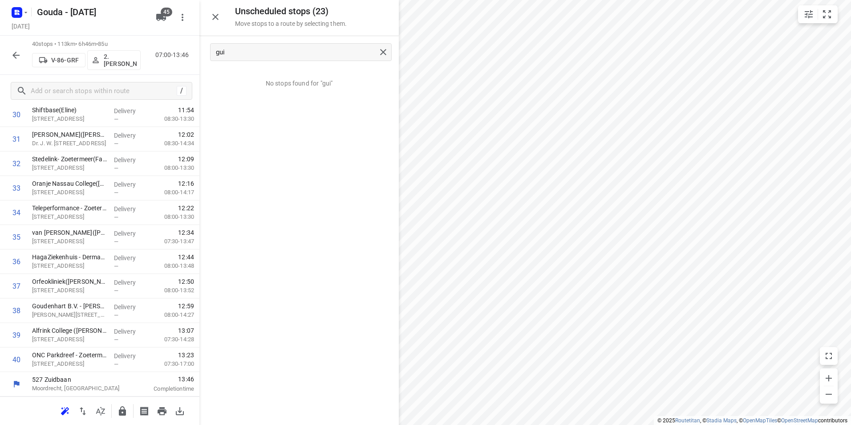
scroll to position [784, 0]
drag, startPoint x: 242, startPoint y: 53, endPoint x: 210, endPoint y: 50, distance: 31.7
click at [210, 50] on div "gui" at bounding box center [301, 52] width 182 height 18
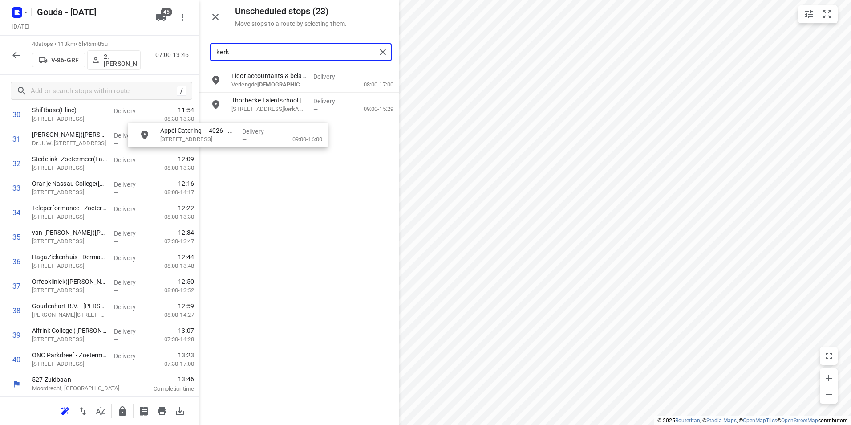
scroll to position [783, 0]
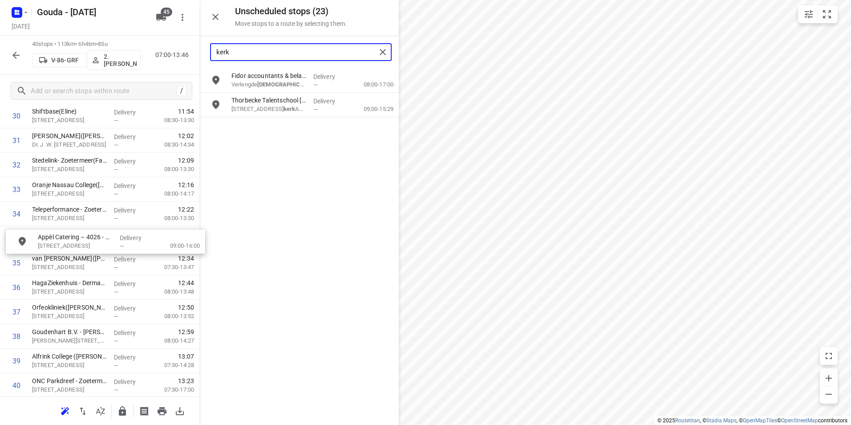
drag, startPoint x: 273, startPoint y: 84, endPoint x: 72, endPoint y: 244, distance: 257.8
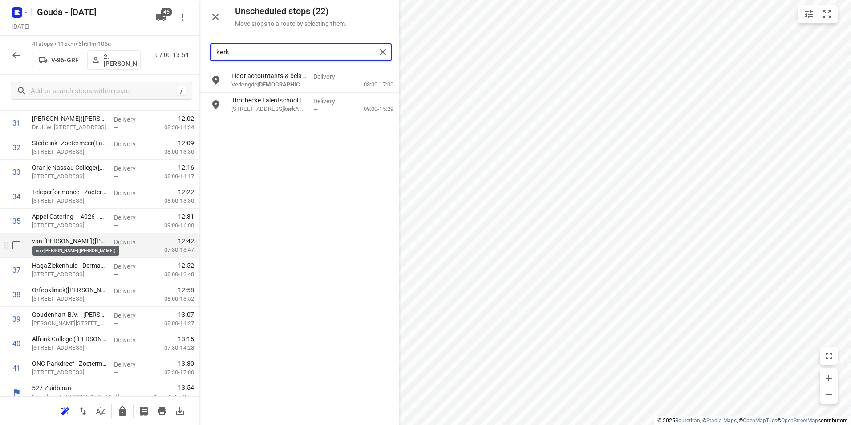
scroll to position [809, 0]
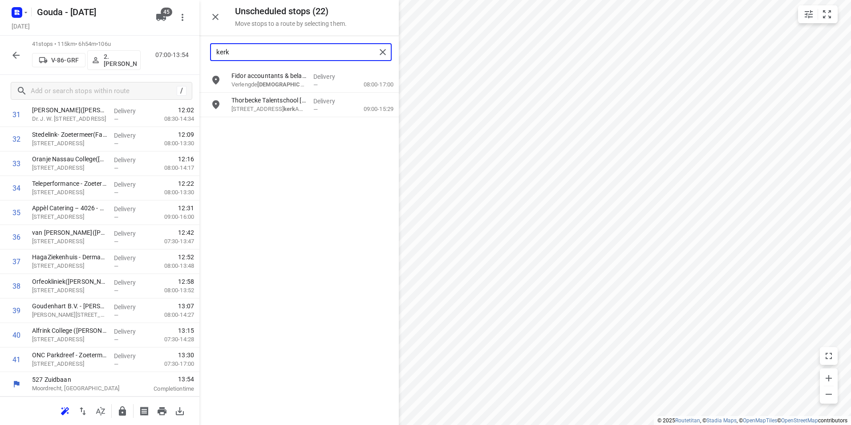
type input "kerk"
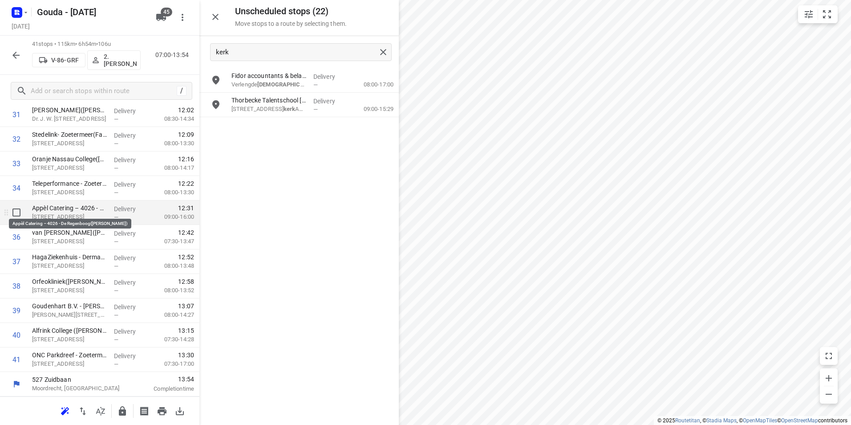
click at [81, 211] on p "Appèl Catering – 4026 - De Regenboog([PERSON_NAME])" at bounding box center [69, 207] width 75 height 9
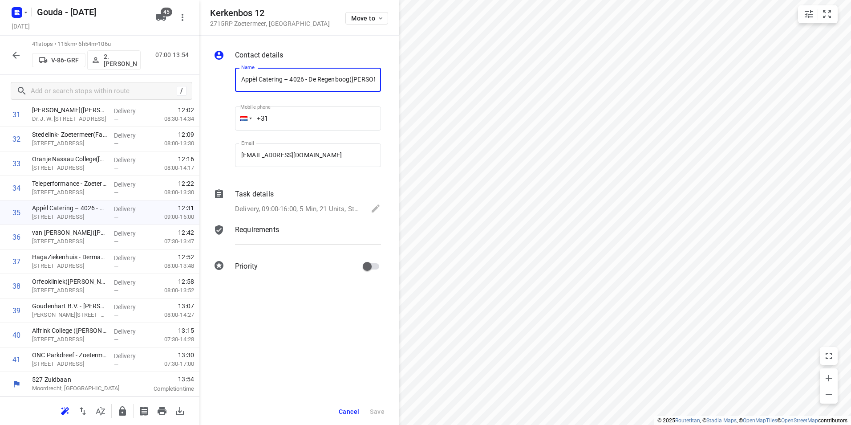
click at [271, 203] on div "Delivery, 09:00-16:00, 5 Min, 21 Units, Startdatum maandag 1 september. Welkom …" at bounding box center [308, 209] width 146 height 12
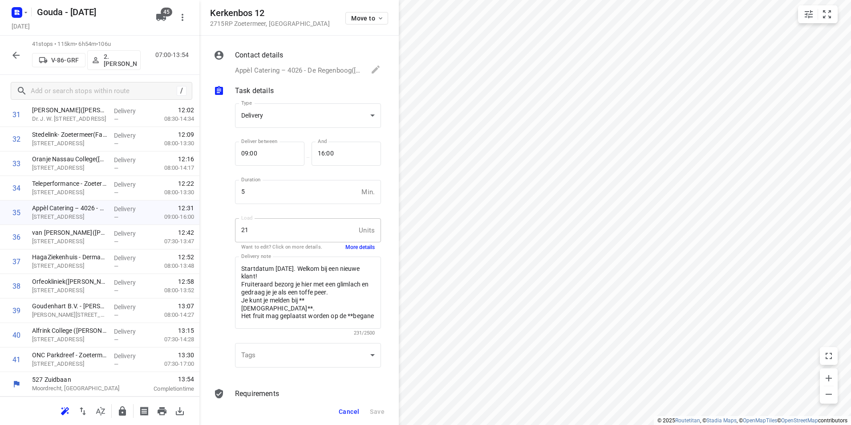
click at [358, 248] on button "More details" at bounding box center [359, 247] width 29 height 8
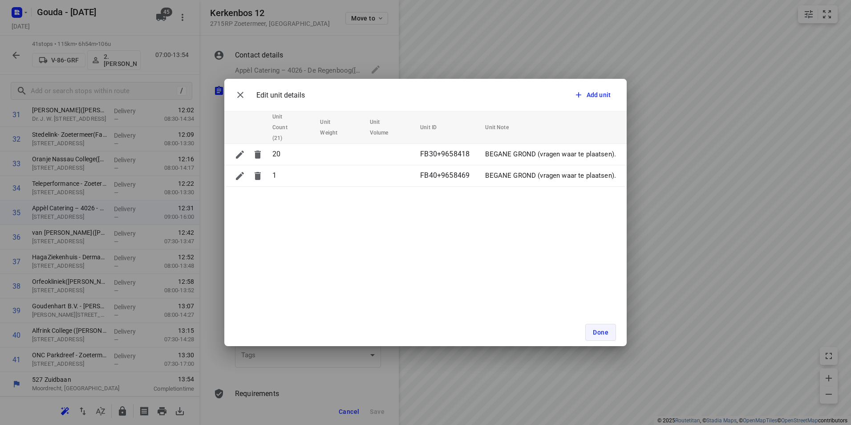
click at [594, 329] on span "Done" at bounding box center [601, 331] width 16 height 7
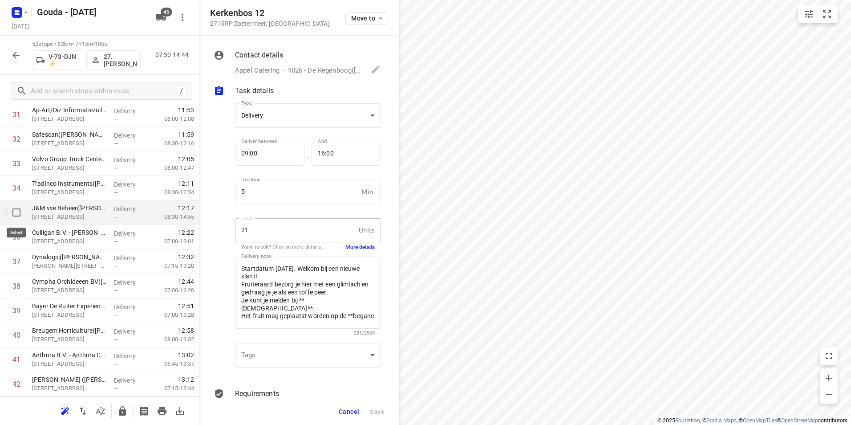
click at [16, 213] on input "checkbox" at bounding box center [17, 212] width 18 height 18
checkbox input "true"
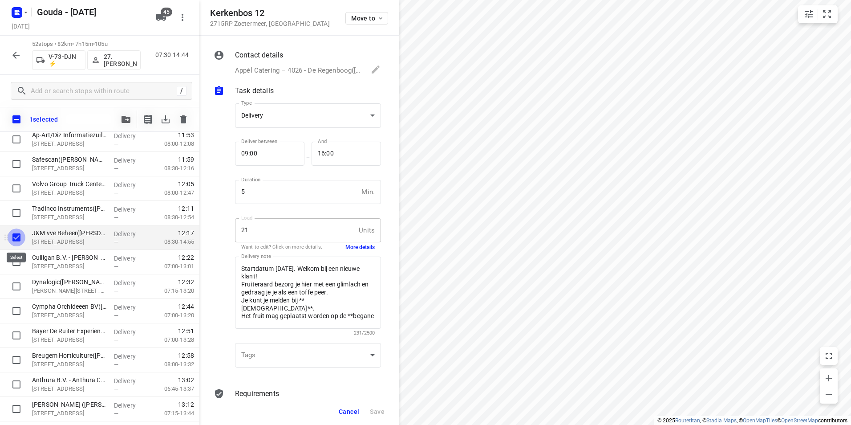
click at [16, 233] on input "checkbox" at bounding box center [17, 237] width 18 height 18
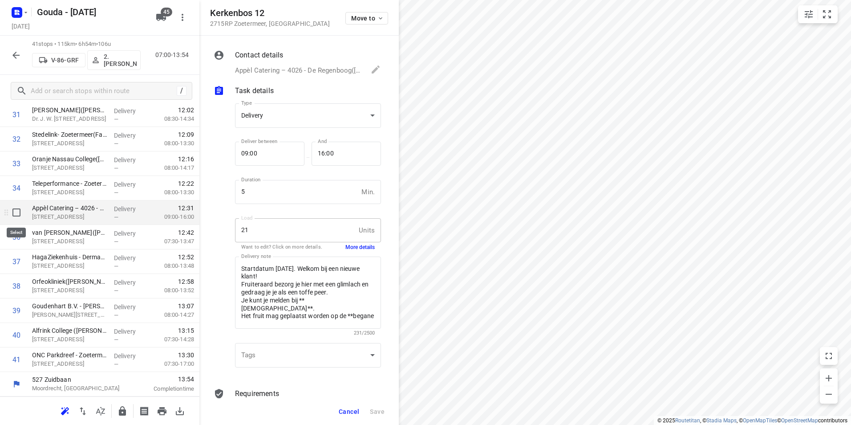
click at [17, 211] on input "checkbox" at bounding box center [17, 212] width 18 height 18
checkbox input "true"
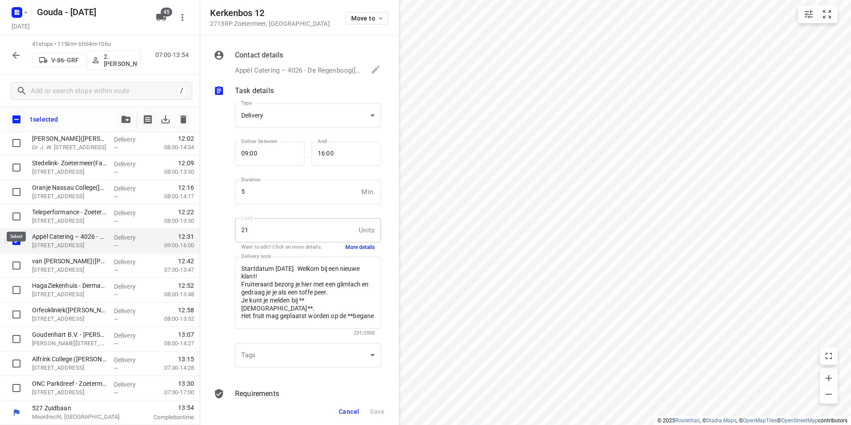
scroll to position [805, 0]
click at [124, 122] on icon "button" at bounding box center [125, 119] width 9 height 7
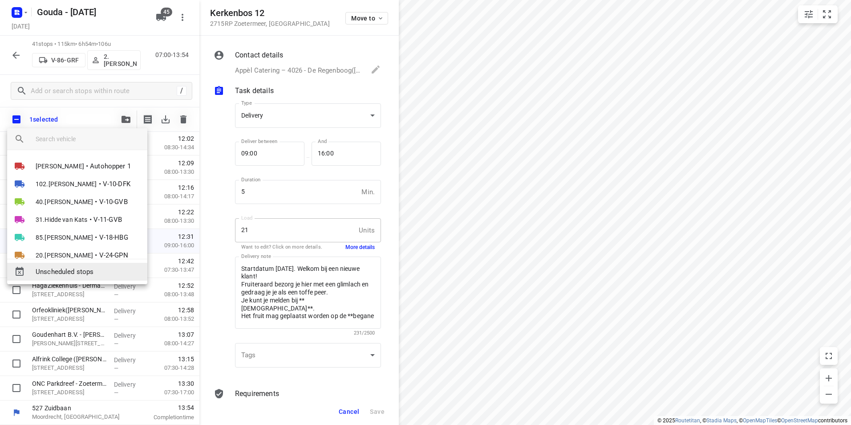
click at [85, 268] on span "Unscheduled stops" at bounding box center [88, 272] width 105 height 10
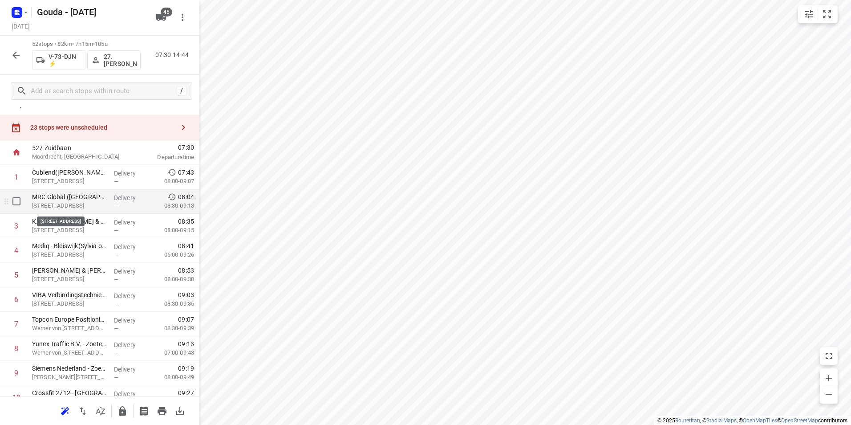
scroll to position [0, 0]
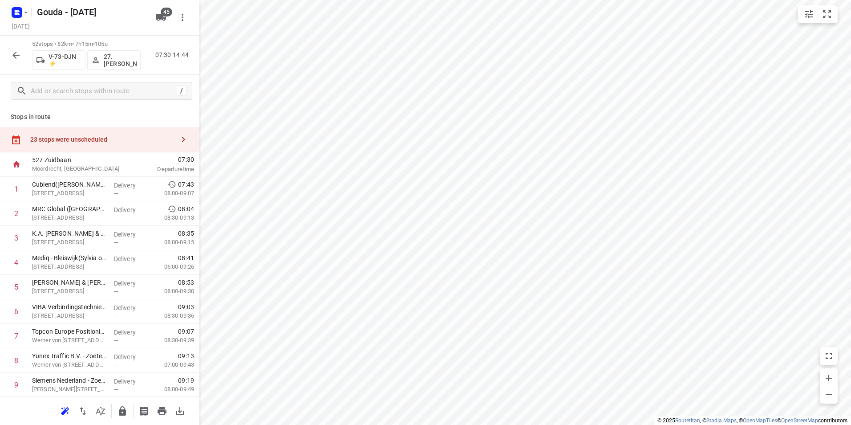
click at [75, 132] on div "23 stops were unscheduled" at bounding box center [99, 139] width 199 height 25
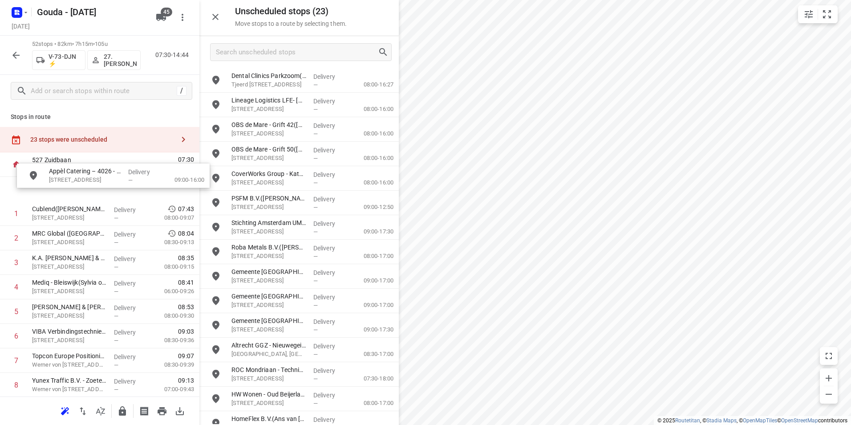
drag, startPoint x: 275, startPoint y: 78, endPoint x: 74, endPoint y: 182, distance: 225.5
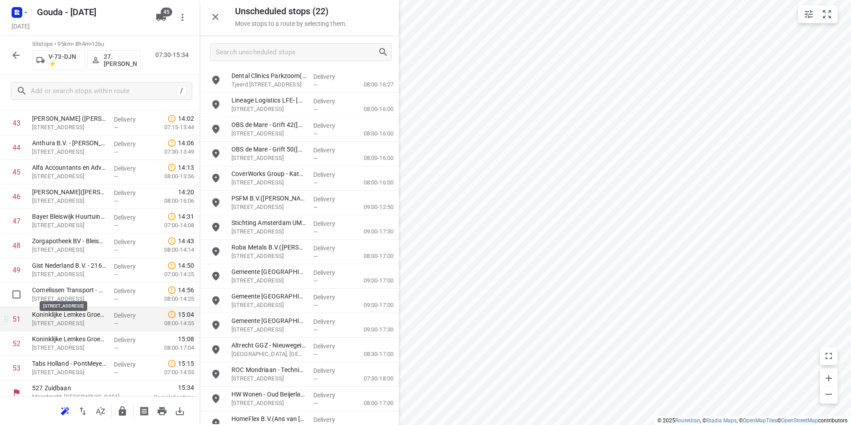
scroll to position [1102, 0]
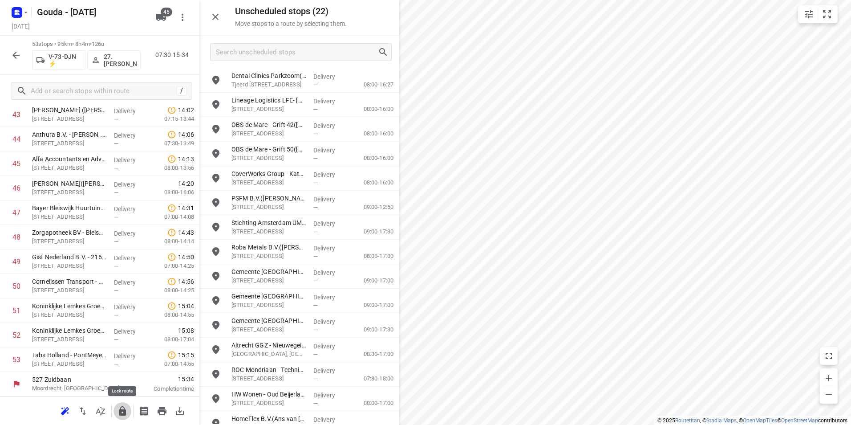
click at [124, 411] on icon "button" at bounding box center [122, 410] width 7 height 9
click at [126, 413] on icon "button" at bounding box center [122, 410] width 7 height 9
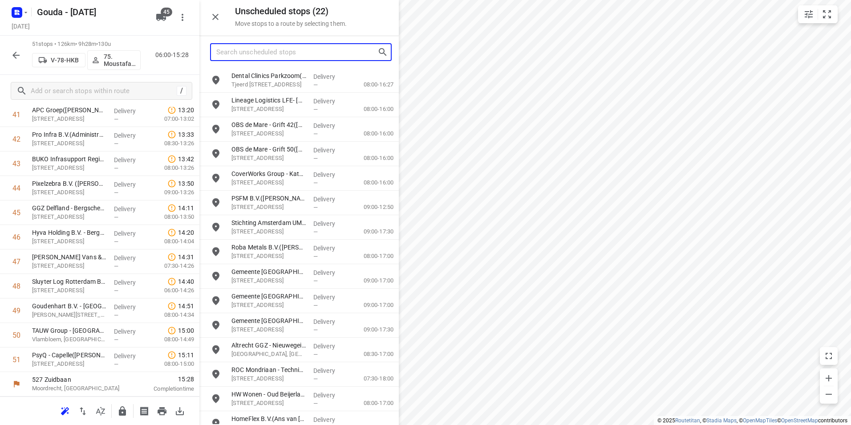
click at [283, 53] on input "Search unscheduled stops" at bounding box center [296, 52] width 161 height 14
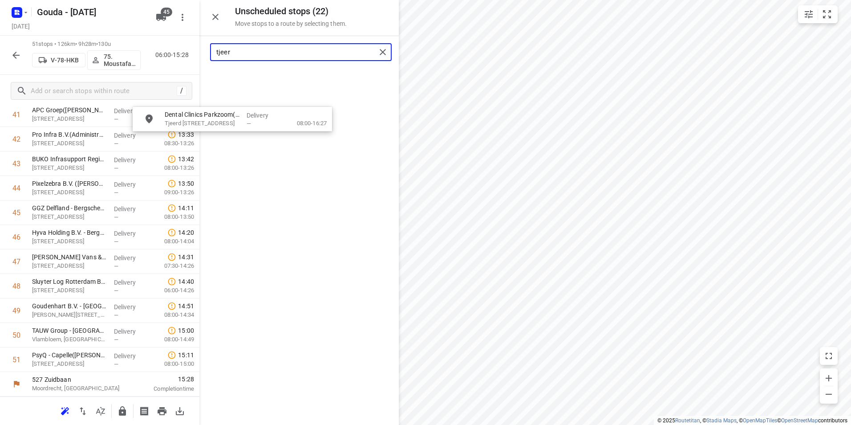
scroll to position [1050, 0]
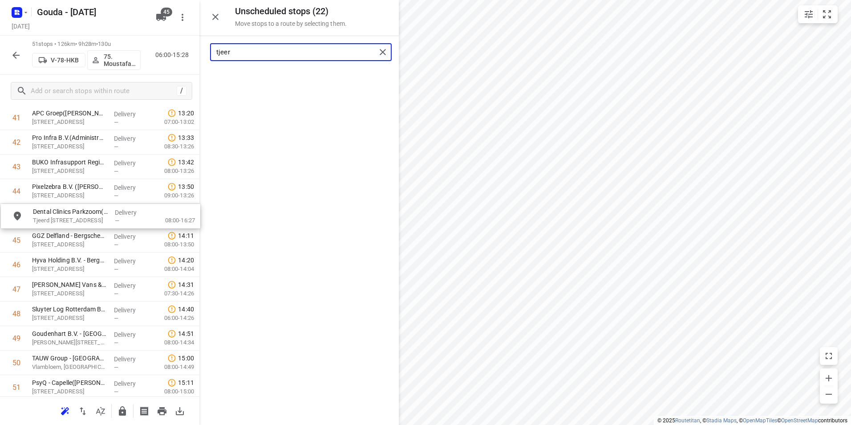
drag, startPoint x: 283, startPoint y: 76, endPoint x: 80, endPoint y: 216, distance: 246.3
drag, startPoint x: 243, startPoint y: 53, endPoint x: 190, endPoint y: 46, distance: 53.0
click at [190, 46] on div "Unscheduled stops ( 21 ) Move stops to a route by selecting them. tjeer No stop…" at bounding box center [99, 212] width 199 height 425
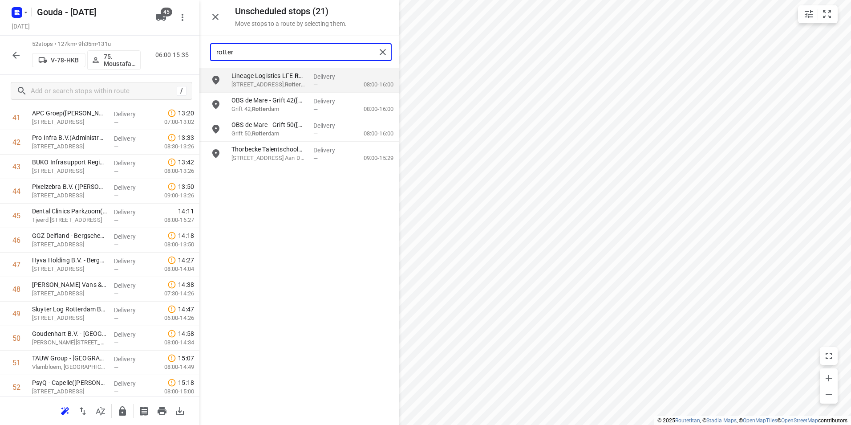
type input "rotter"
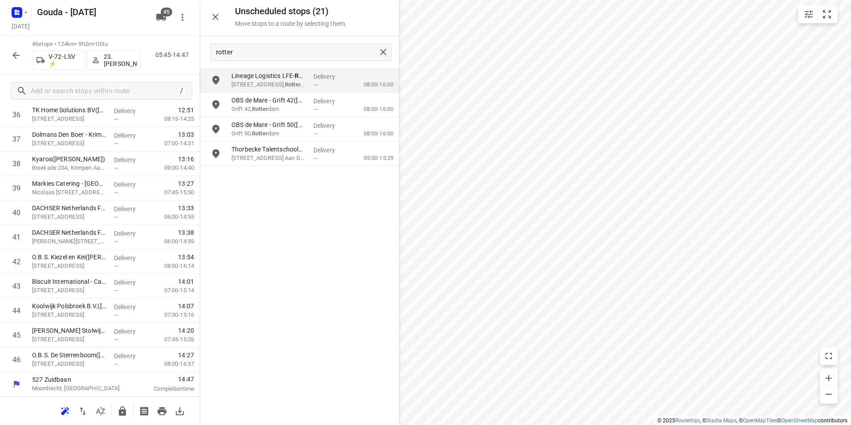
scroll to position [931, 0]
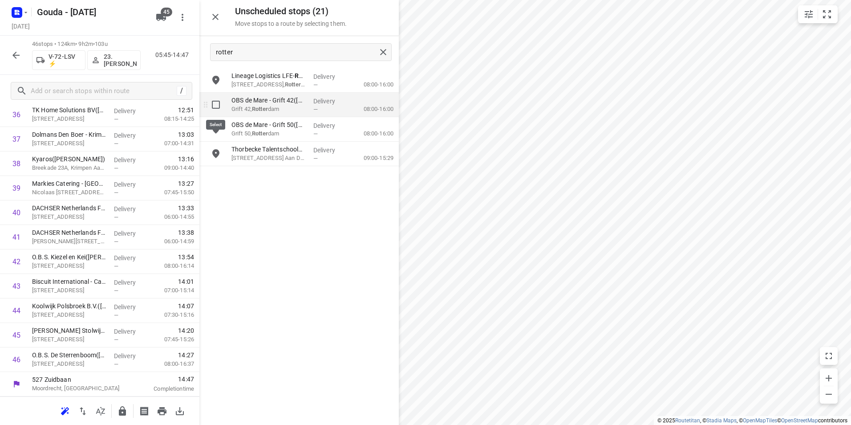
click at [214, 107] on input "grid" at bounding box center [216, 105] width 18 height 18
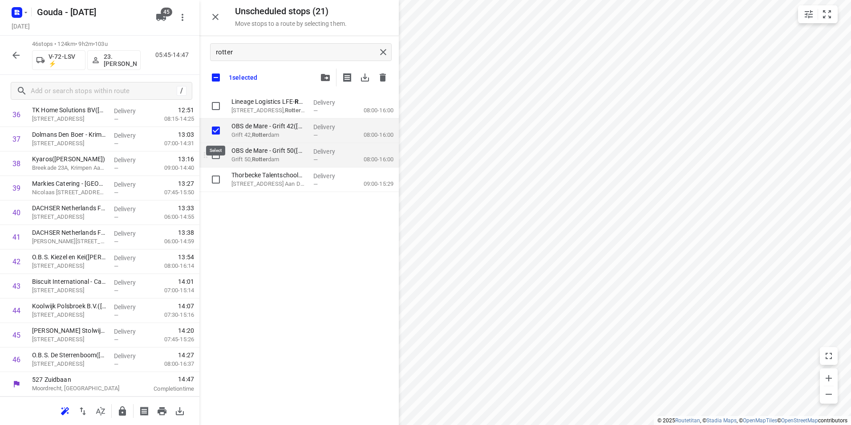
checkbox input "true"
click at [212, 150] on input "grid" at bounding box center [216, 155] width 18 height 18
checkbox input "true"
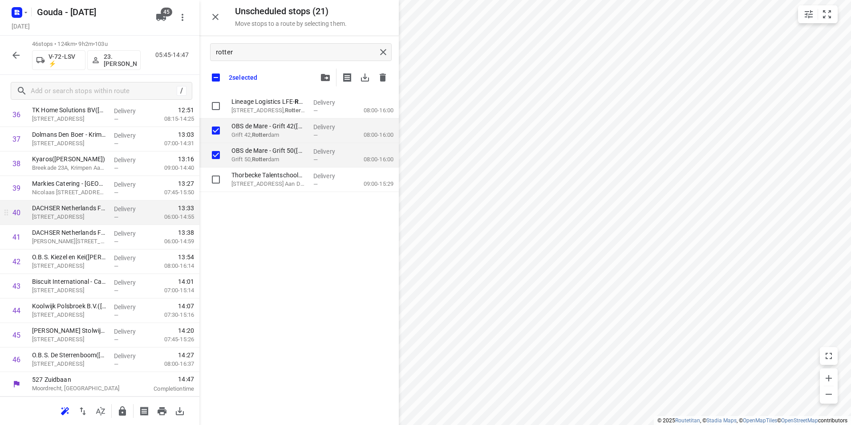
checkbox input "true"
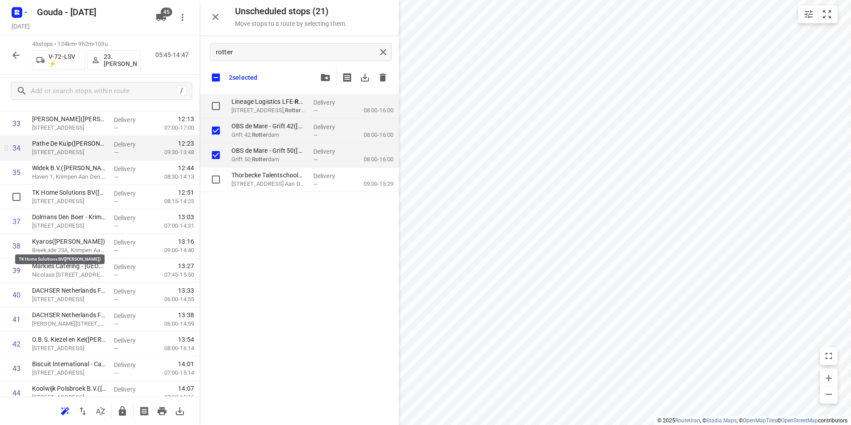
scroll to position [797, 0]
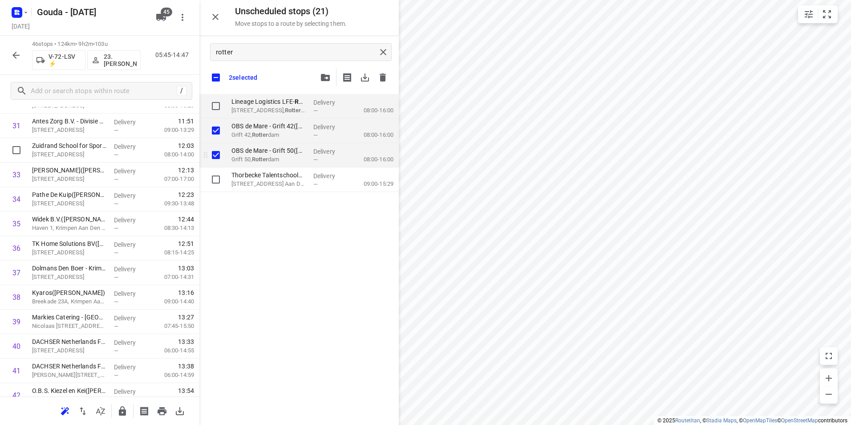
checkbox input "true"
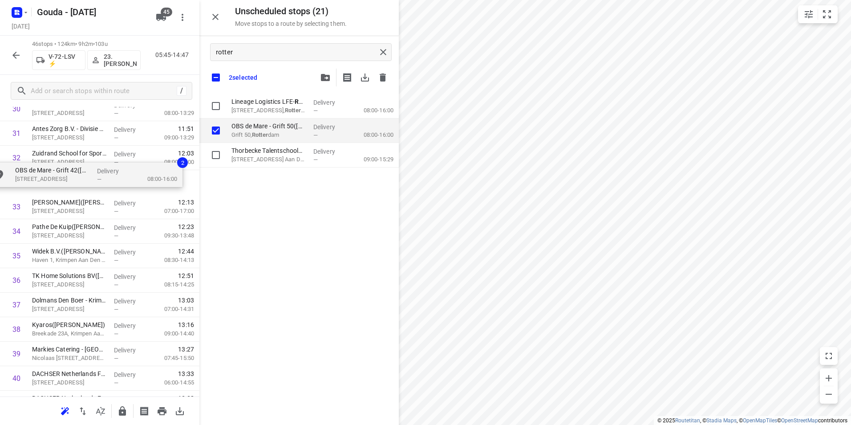
scroll to position [786, 0]
drag, startPoint x: 248, startPoint y: 134, endPoint x: 32, endPoint y: 182, distance: 221.1
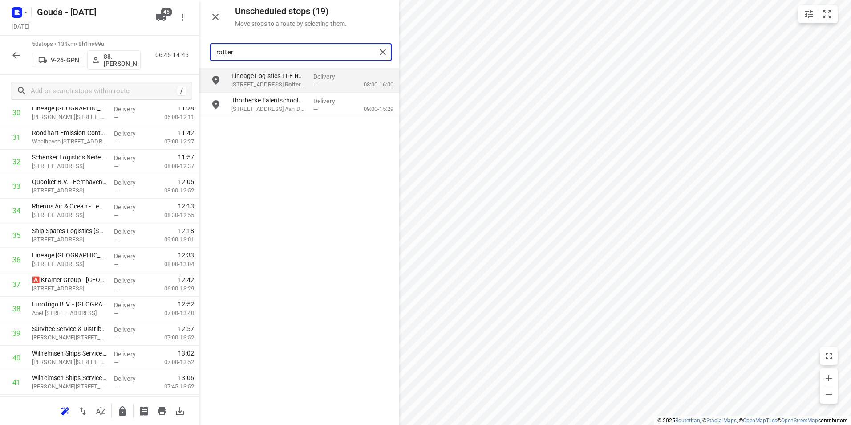
drag, startPoint x: 228, startPoint y: 54, endPoint x: 206, endPoint y: 51, distance: 22.0
click at [206, 51] on div "rotter" at bounding box center [298, 52] width 199 height 32
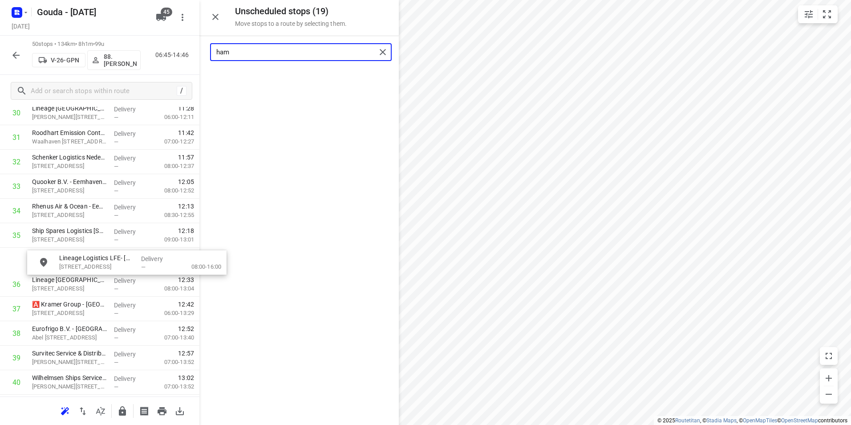
drag, startPoint x: 258, startPoint y: 82, endPoint x: 63, endPoint y: 262, distance: 264.8
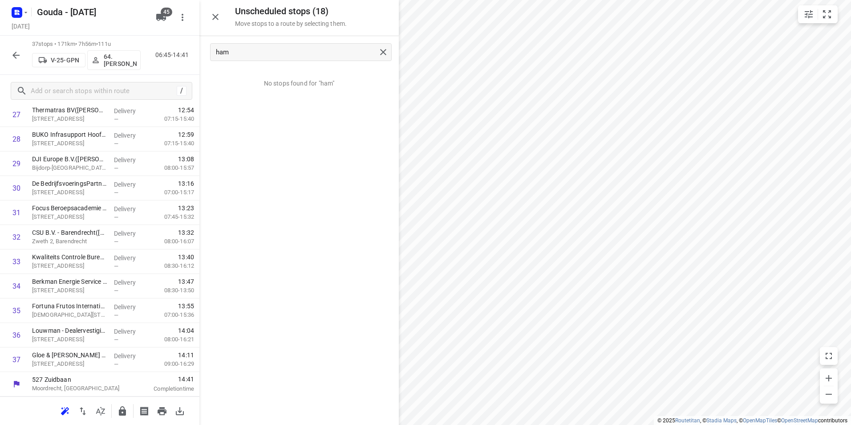
scroll to position [711, 0]
drag, startPoint x: 230, startPoint y: 53, endPoint x: 203, endPoint y: 52, distance: 27.2
click at [203, 52] on div "ham" at bounding box center [298, 52] width 199 height 32
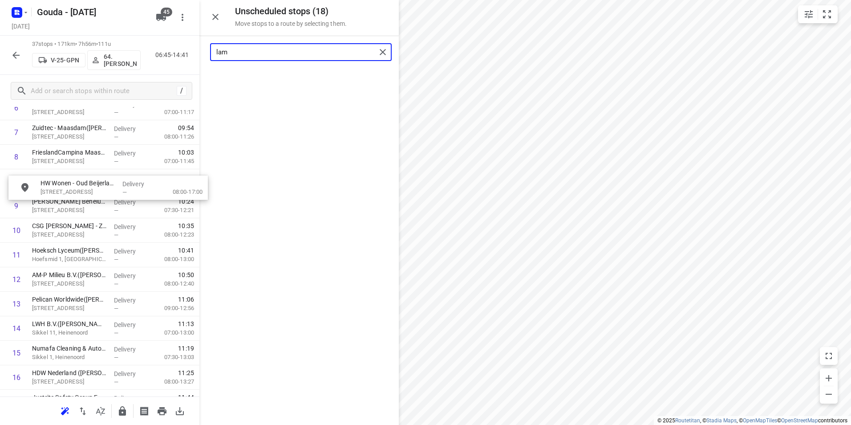
scroll to position [201, 0]
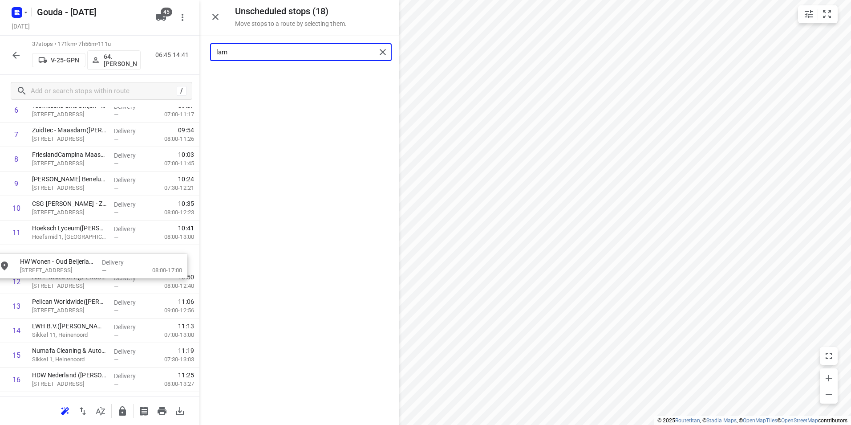
drag, startPoint x: 284, startPoint y: 84, endPoint x: 72, endPoint y: 267, distance: 280.5
drag, startPoint x: 271, startPoint y: 54, endPoint x: 193, endPoint y: 55, distance: 78.3
click at [192, 54] on div "Unscheduled stops ( 17 ) Move stops to a route by selecting them. lam No stops …" at bounding box center [99, 212] width 199 height 425
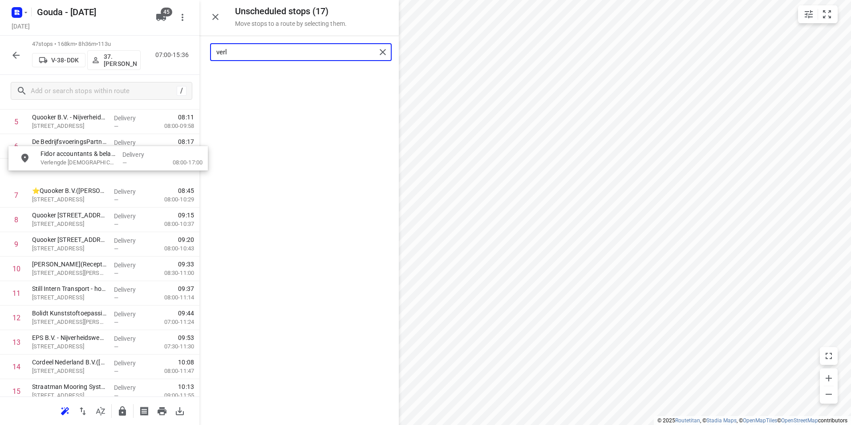
drag, startPoint x: 262, startPoint y: 87, endPoint x: 55, endPoint y: 183, distance: 228.2
drag, startPoint x: 301, startPoint y: 53, endPoint x: 172, endPoint y: 48, distance: 128.7
click at [172, 48] on div "Unscheduled stops ( 16 ) Move stops to a route by selecting them. verl No stops…" at bounding box center [99, 212] width 199 height 425
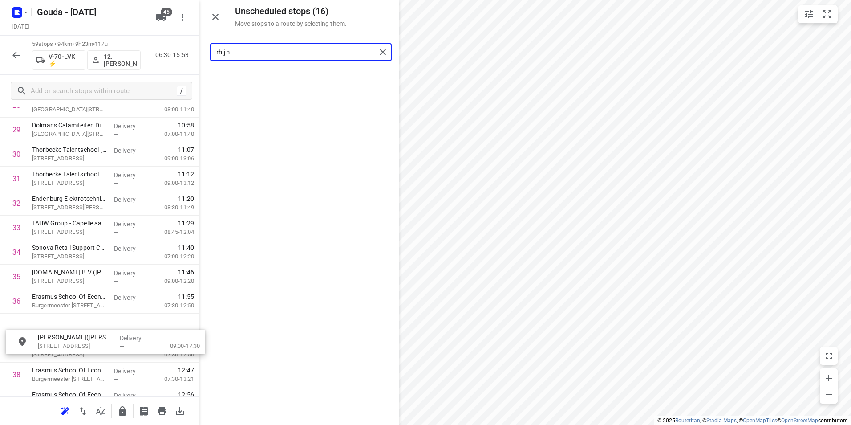
scroll to position [745, 0]
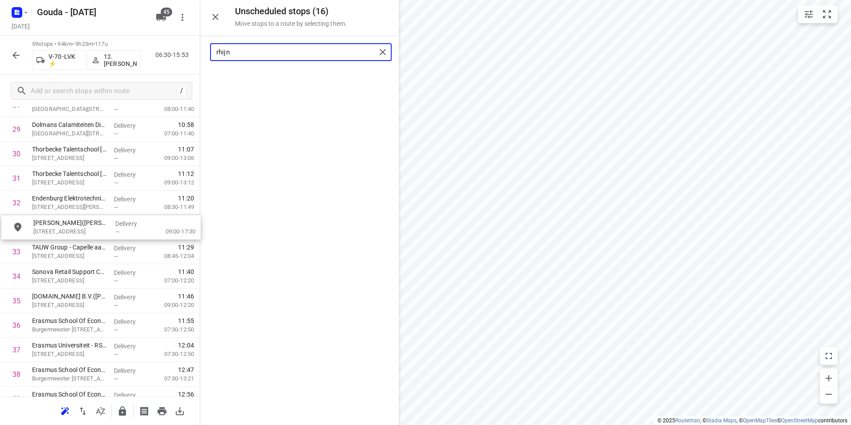
drag, startPoint x: 293, startPoint y: 85, endPoint x: 93, endPoint y: 233, distance: 249.5
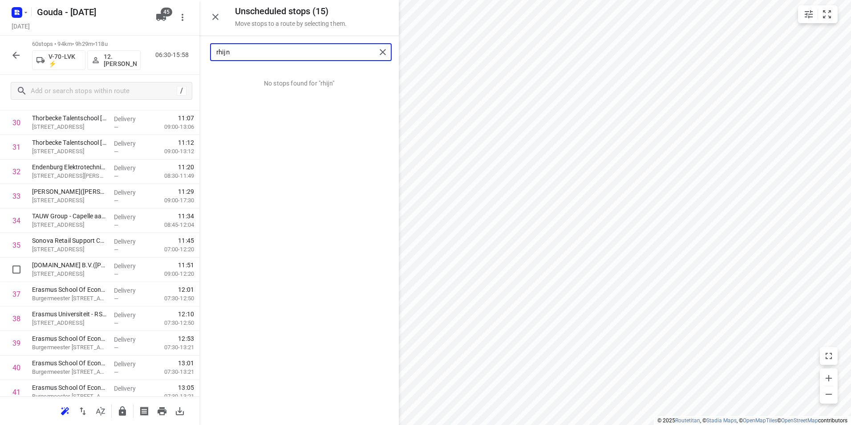
scroll to position [789, 0]
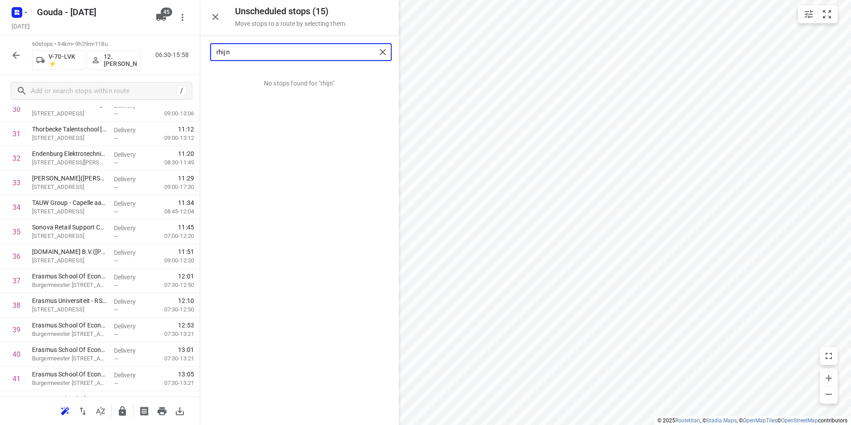
drag, startPoint x: 300, startPoint y: 53, endPoint x: 172, endPoint y: 49, distance: 128.2
click at [173, 49] on div "Unscheduled stops ( 15 ) Move stops to a route by selecting them. rhijn No stop…" at bounding box center [99, 212] width 199 height 425
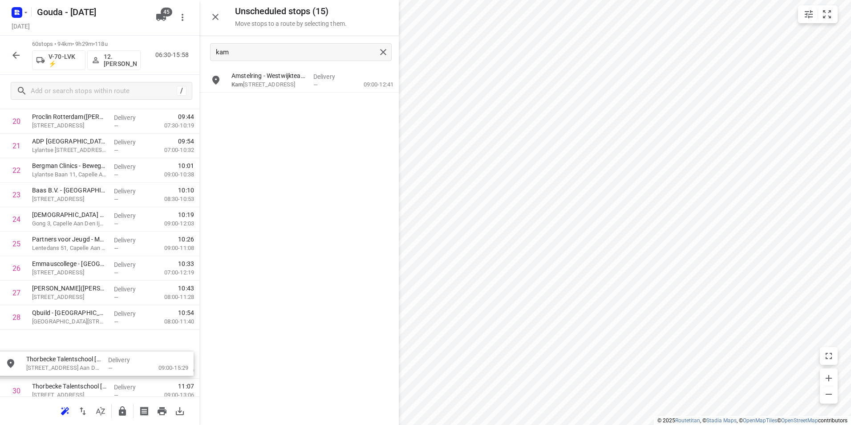
scroll to position [533, 0]
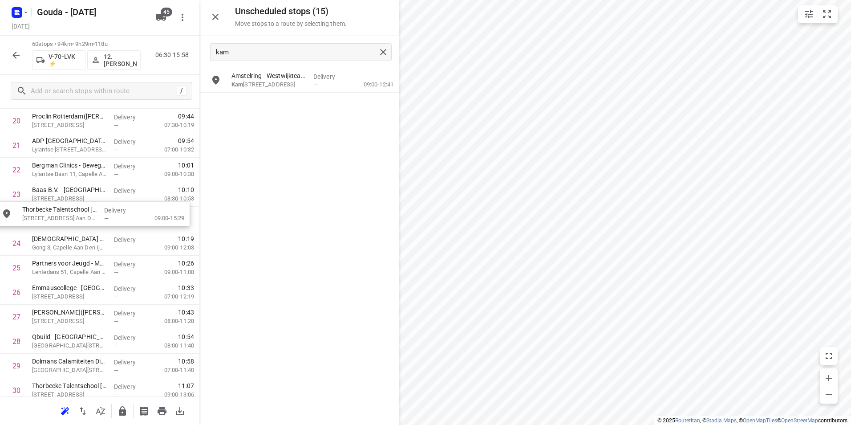
drag, startPoint x: 296, startPoint y: 77, endPoint x: 86, endPoint y: 216, distance: 252.0
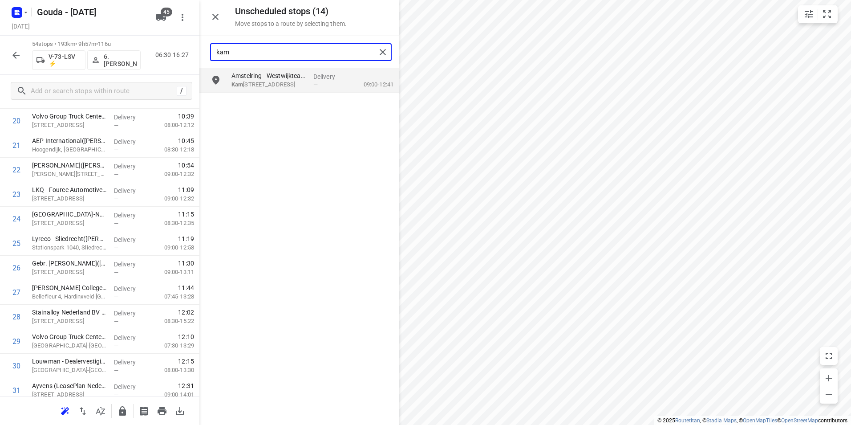
drag, startPoint x: 241, startPoint y: 51, endPoint x: 202, endPoint y: 48, distance: 38.9
click at [202, 48] on div "kam" at bounding box center [298, 52] width 199 height 32
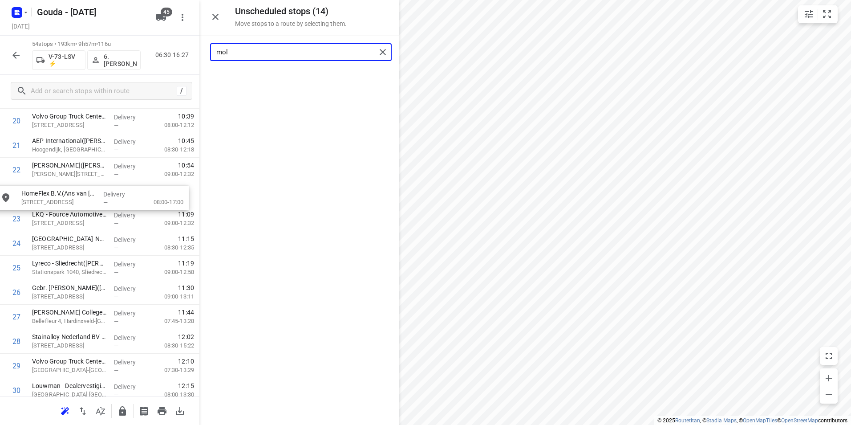
drag, startPoint x: 253, startPoint y: 94, endPoint x: 53, endPoint y: 203, distance: 227.2
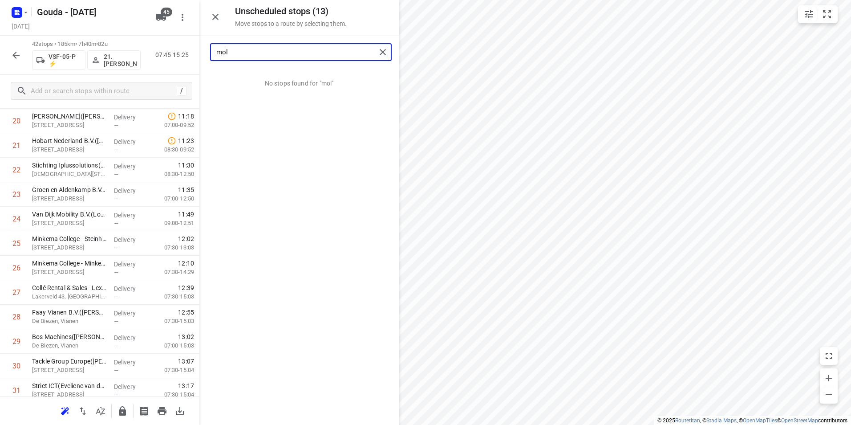
drag, startPoint x: 247, startPoint y: 52, endPoint x: 206, endPoint y: 52, distance: 40.0
click at [210, 53] on div "mol" at bounding box center [298, 52] width 199 height 32
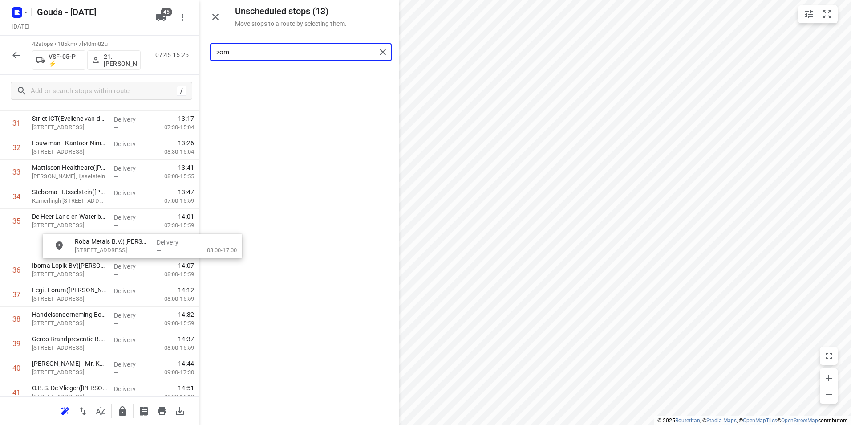
scroll to position [800, 0]
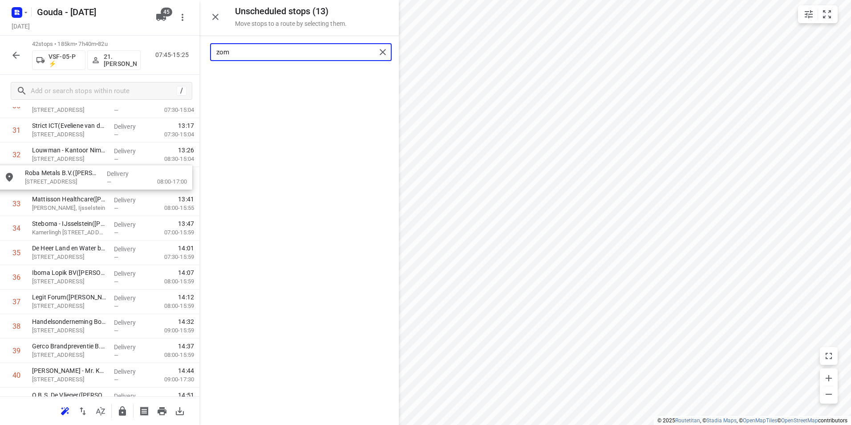
drag, startPoint x: 282, startPoint y: 73, endPoint x: 77, endPoint y: 176, distance: 229.7
drag, startPoint x: 243, startPoint y: 57, endPoint x: 195, endPoint y: 58, distance: 48.1
click at [195, 58] on div "Unscheduled stops ( 12 ) Move stops to a route by selecting them. zom No stops …" at bounding box center [99, 212] width 199 height 425
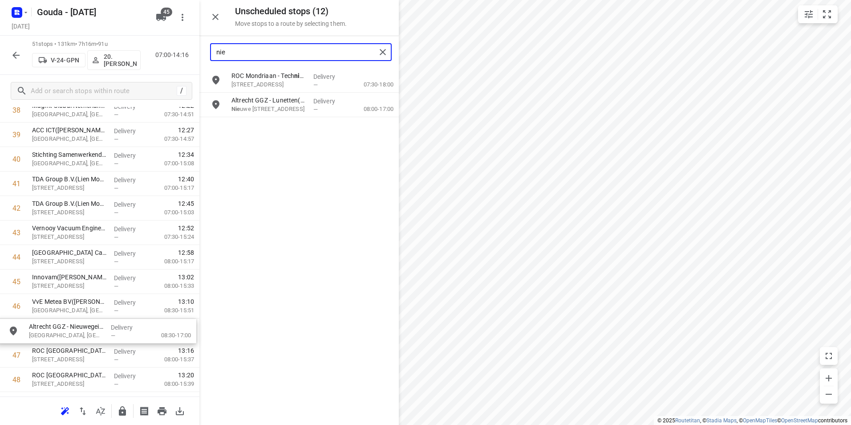
drag, startPoint x: 273, startPoint y: 78, endPoint x: 69, endPoint y: 332, distance: 325.8
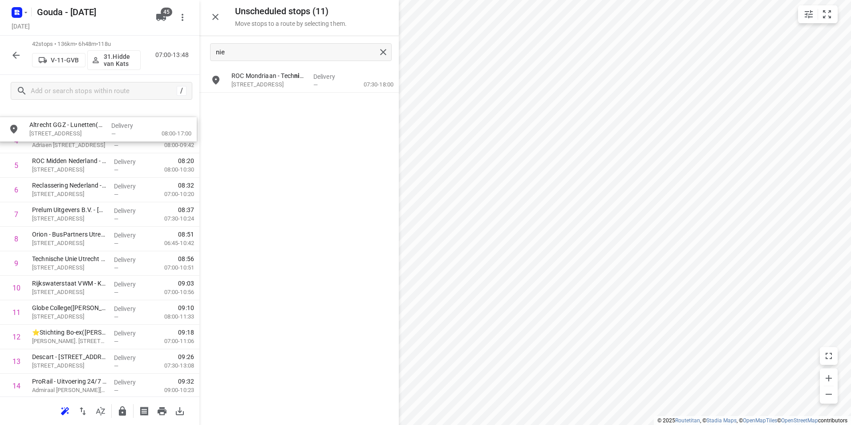
scroll to position [117, 0]
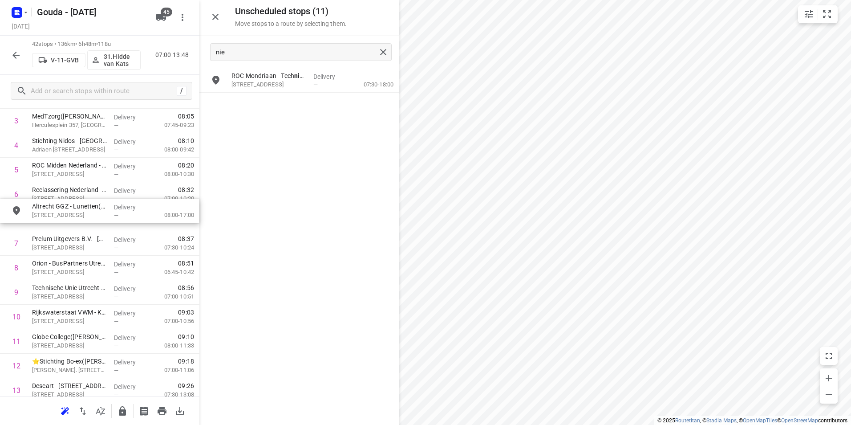
drag, startPoint x: 264, startPoint y: 101, endPoint x: 57, endPoint y: 194, distance: 226.5
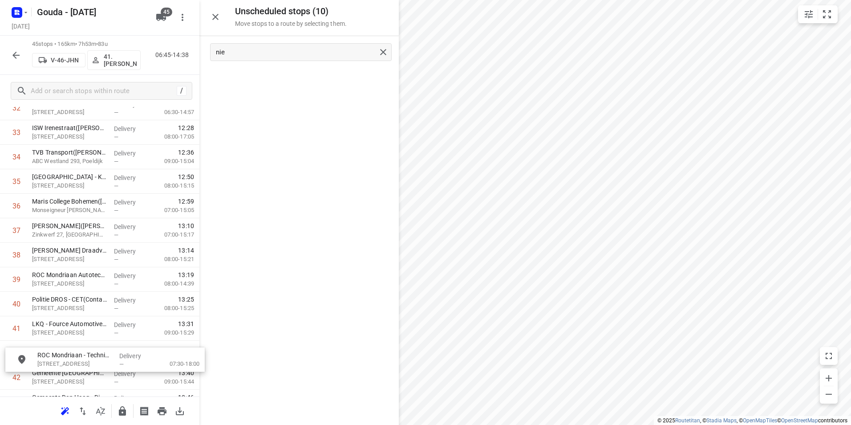
scroll to position [842, 0]
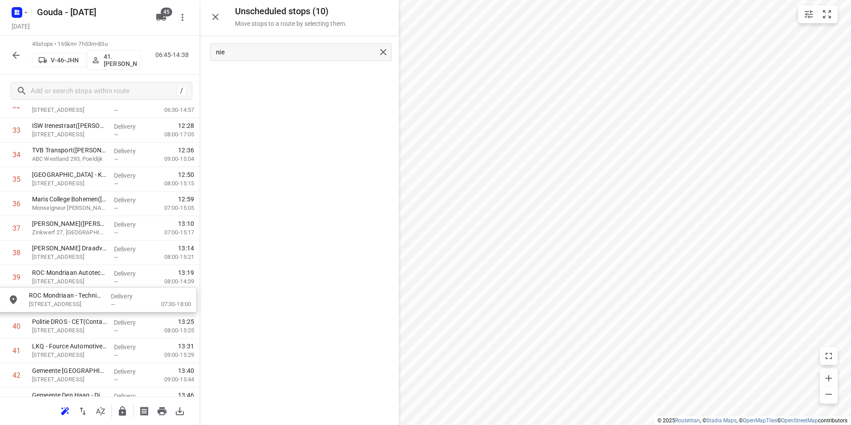
drag, startPoint x: 299, startPoint y: 91, endPoint x: 101, endPoint y: 316, distance: 299.5
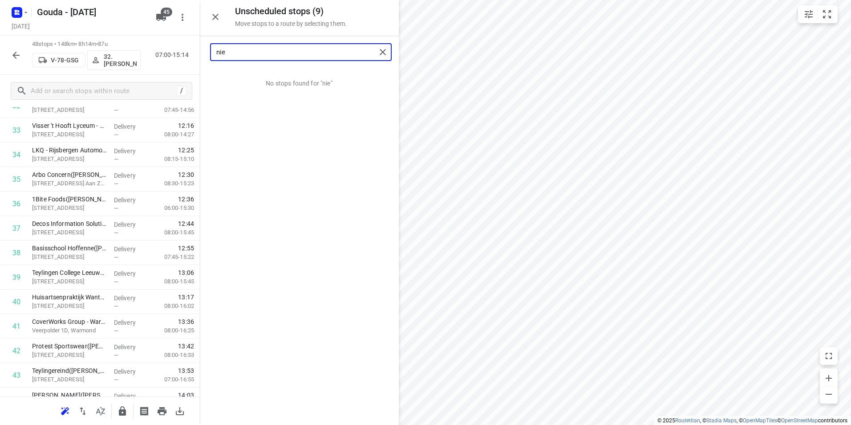
drag, startPoint x: 265, startPoint y: 57, endPoint x: 201, endPoint y: 53, distance: 64.2
click at [197, 53] on div "Unscheduled stops ( 9 ) Move stops to a route by selecting them. nie No stops f…" at bounding box center [99, 212] width 199 height 425
drag, startPoint x: 273, startPoint y: 80, endPoint x: 78, endPoint y: 204, distance: 231.1
type input "schee"
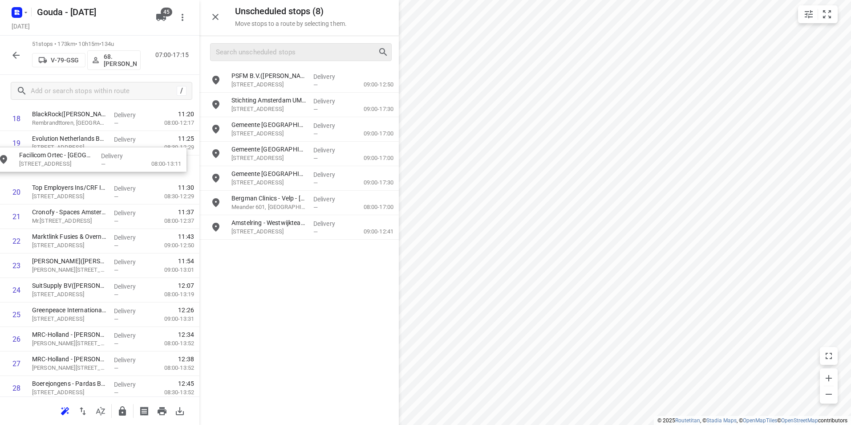
scroll to position [477, 0]
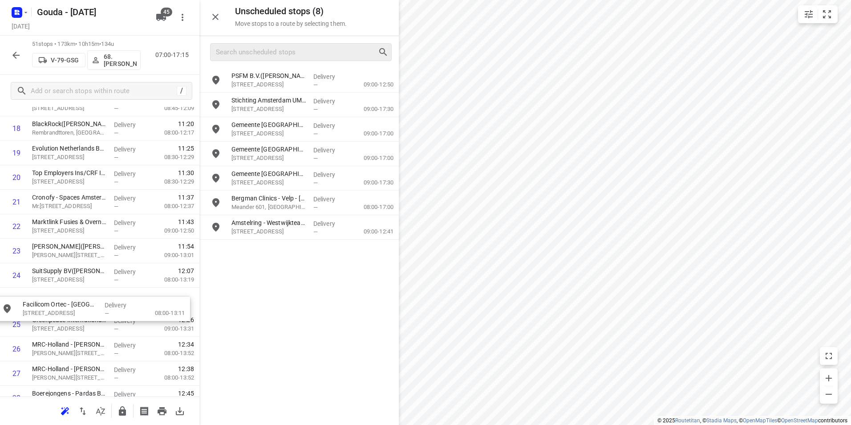
drag, startPoint x: 287, startPoint y: 224, endPoint x: 77, endPoint y: 300, distance: 224.2
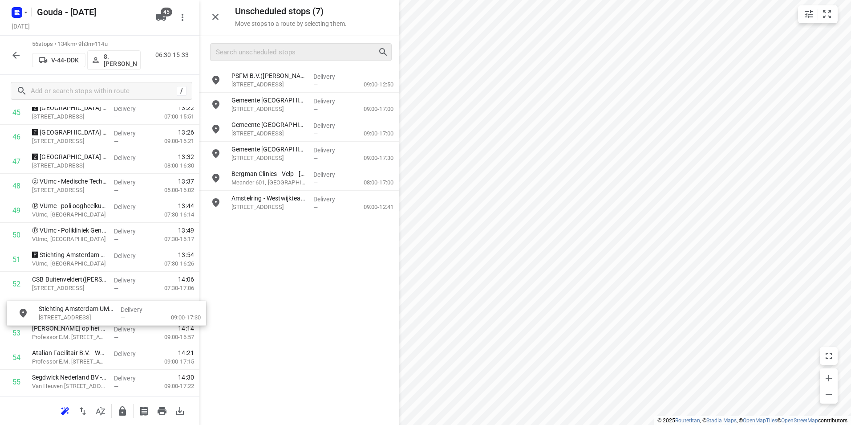
scroll to position [1154, 0]
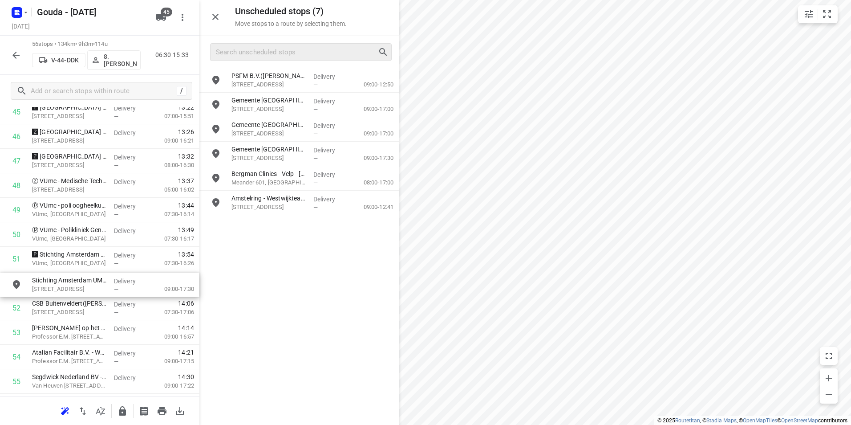
drag, startPoint x: 281, startPoint y: 105, endPoint x: 79, endPoint y: 285, distance: 270.4
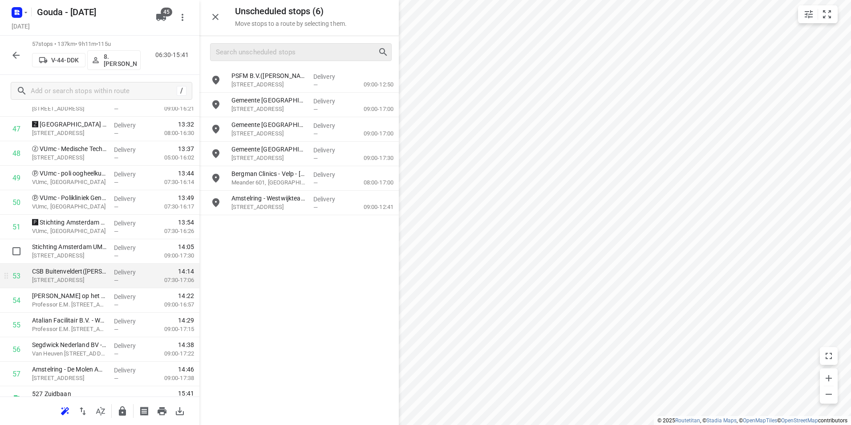
scroll to position [1198, 0]
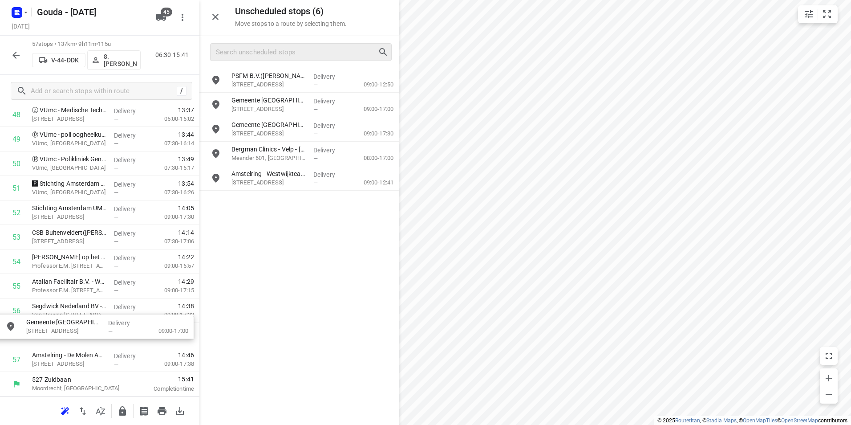
drag, startPoint x: 257, startPoint y: 111, endPoint x: 49, endPoint y: 339, distance: 308.7
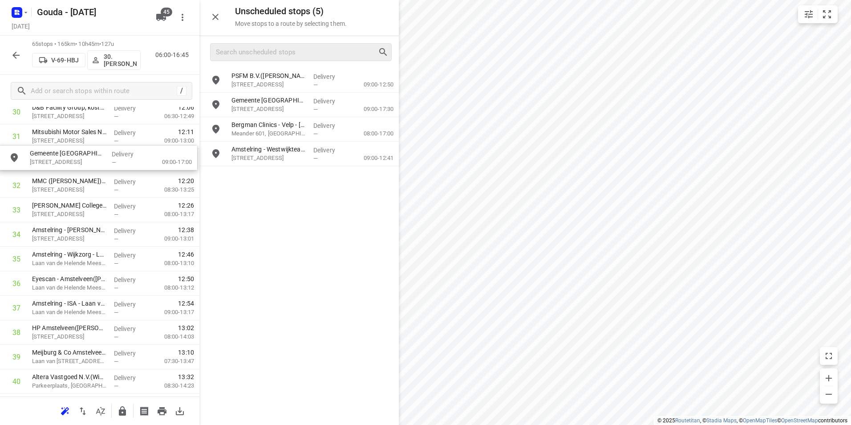
scroll to position [785, 0]
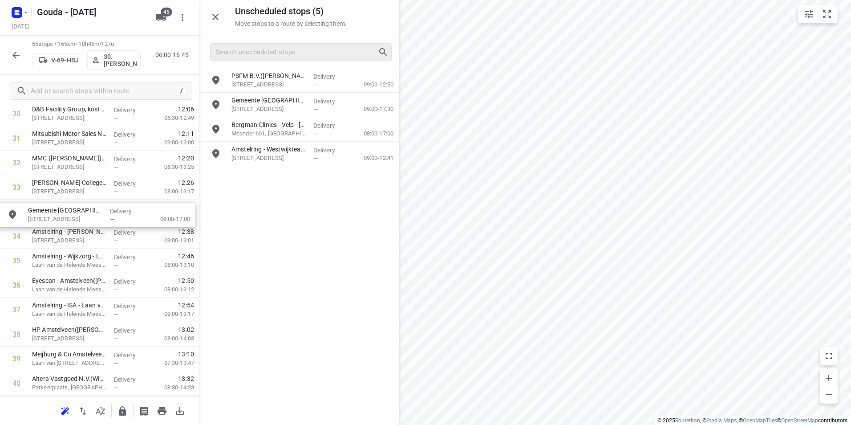
drag, startPoint x: 269, startPoint y: 104, endPoint x: 59, endPoint y: 217, distance: 238.9
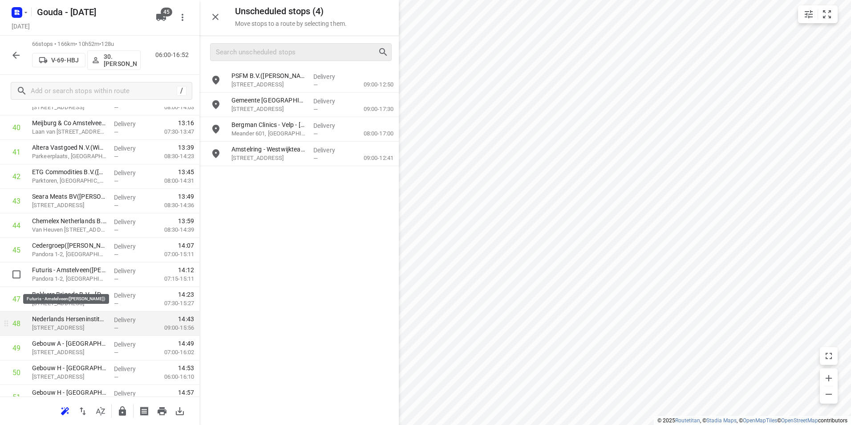
scroll to position [1052, 0]
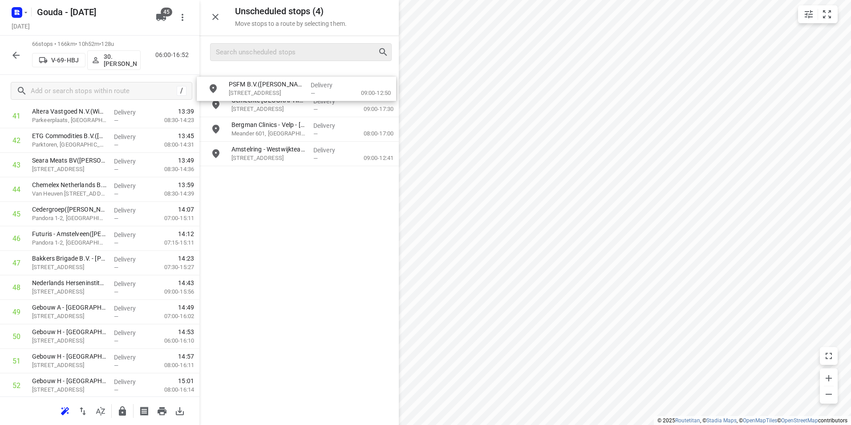
drag, startPoint x: 256, startPoint y: 92, endPoint x: 254, endPoint y: 101, distance: 8.9
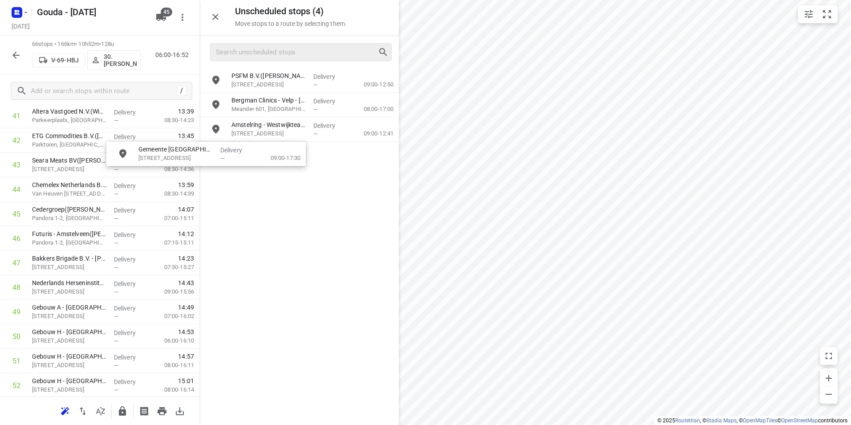
scroll to position [1050, 0]
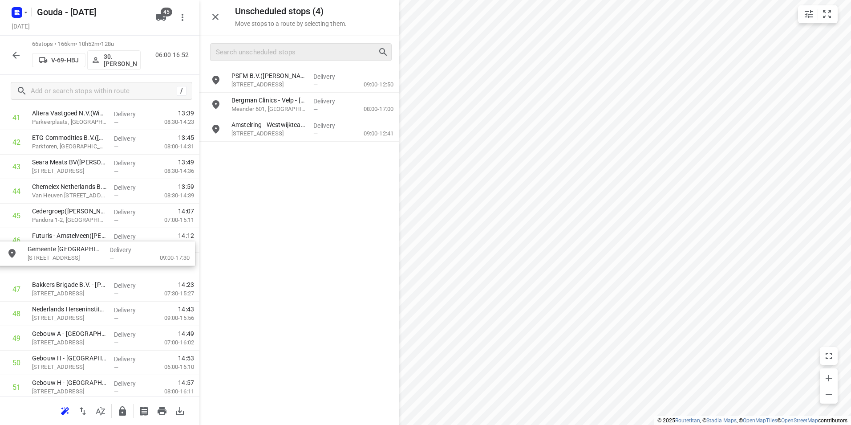
drag, startPoint x: 265, startPoint y: 106, endPoint x: 56, endPoint y: 266, distance: 263.2
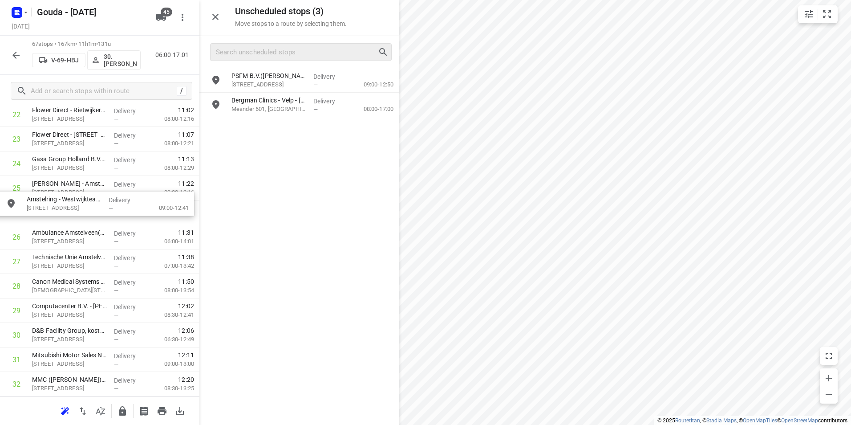
scroll to position [588, 0]
drag, startPoint x: 276, startPoint y: 128, endPoint x: 70, endPoint y: 209, distance: 221.5
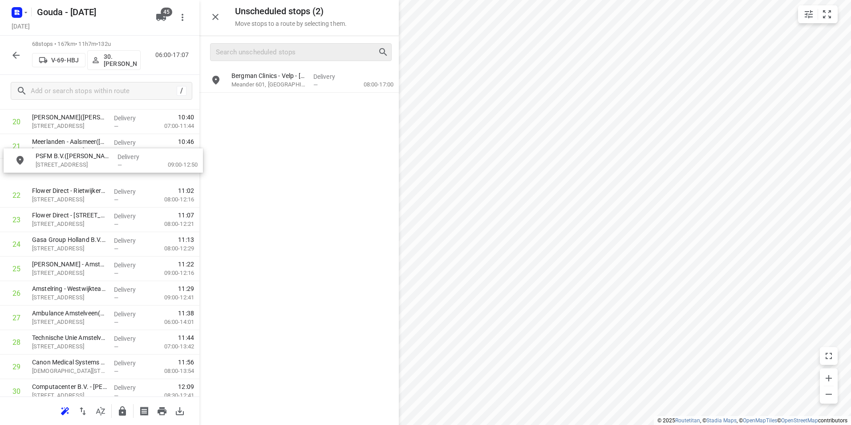
scroll to position [532, 0]
drag, startPoint x: 283, startPoint y: 80, endPoint x: 81, endPoint y: 243, distance: 259.2
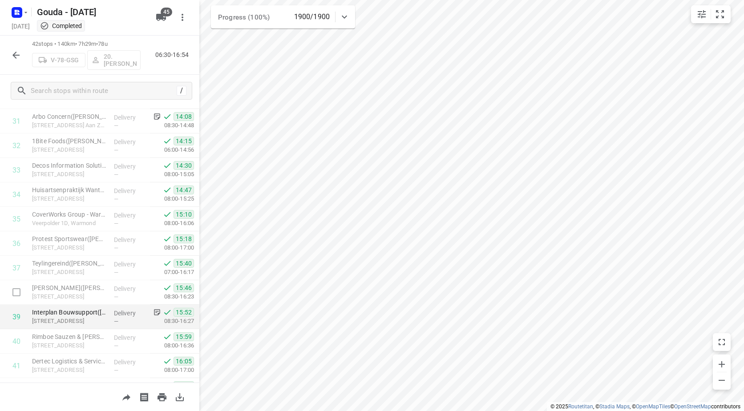
scroll to position [821, 0]
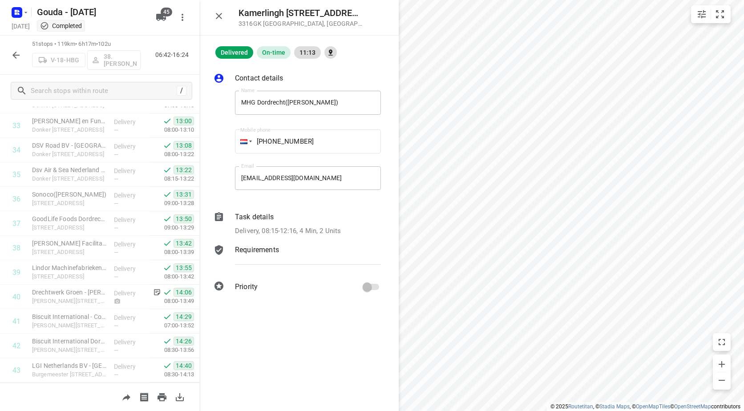
drag, startPoint x: 370, startPoint y: 263, endPoint x: 381, endPoint y: 258, distance: 12.6
click at [387, 260] on div "Contact details Name MHG Dordrecht(Mirjam Stout-Schippers) Name Mobile phone +0…" at bounding box center [298, 184] width 199 height 251
click at [221, 20] on icon "button" at bounding box center [219, 16] width 11 height 11
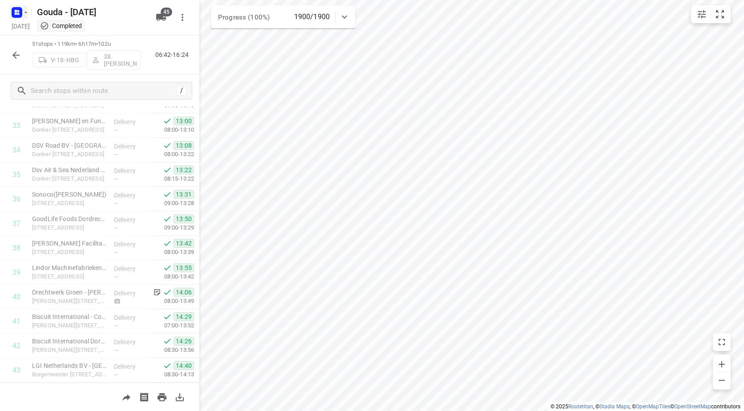
click at [21, 11] on rect "button" at bounding box center [17, 12] width 11 height 11
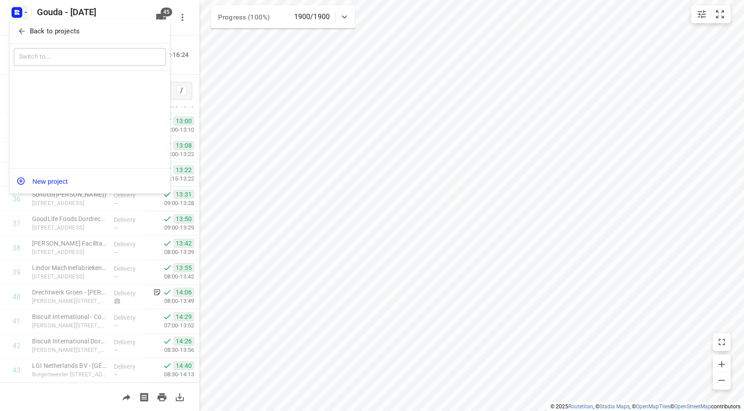
click at [28, 27] on span "Back to projects" at bounding box center [89, 31] width 145 height 10
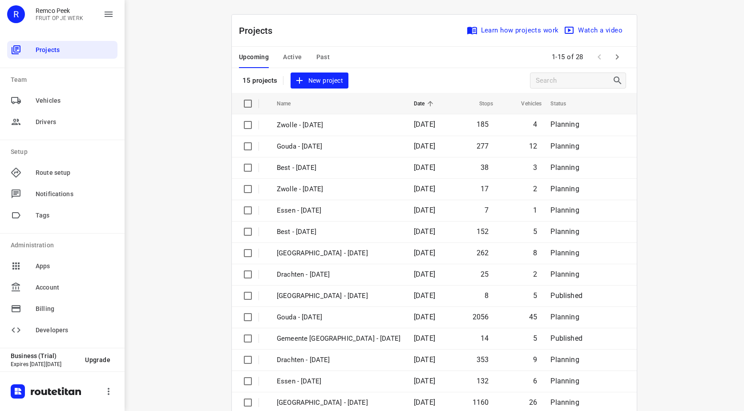
click at [617, 53] on icon "button" at bounding box center [617, 57] width 11 height 11
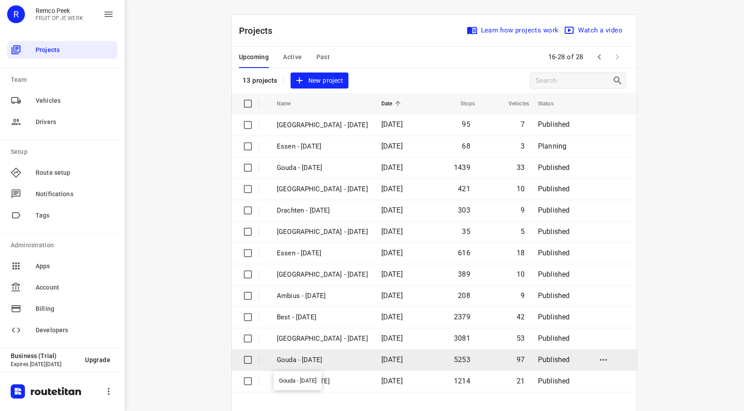
click at [313, 360] on p "Gouda - Monday" at bounding box center [322, 360] width 91 height 10
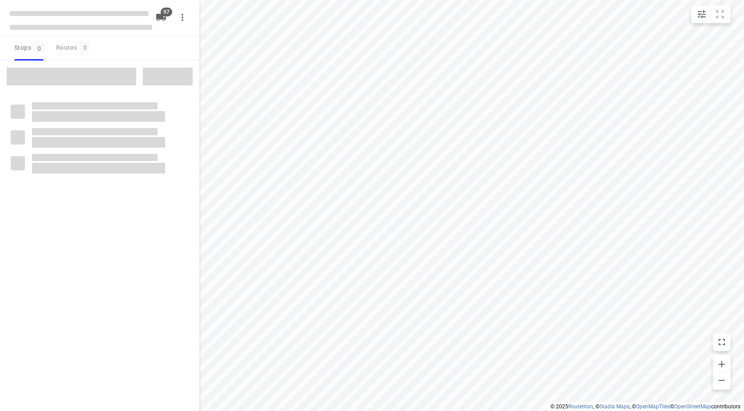
checkbox input "true"
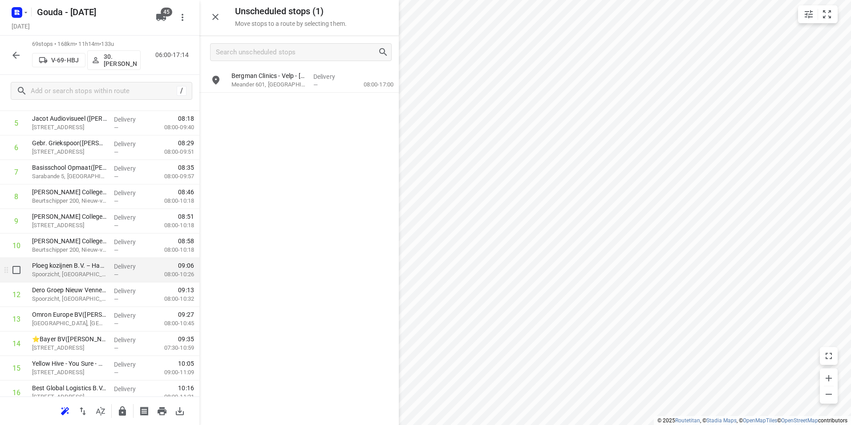
scroll to position [222, 0]
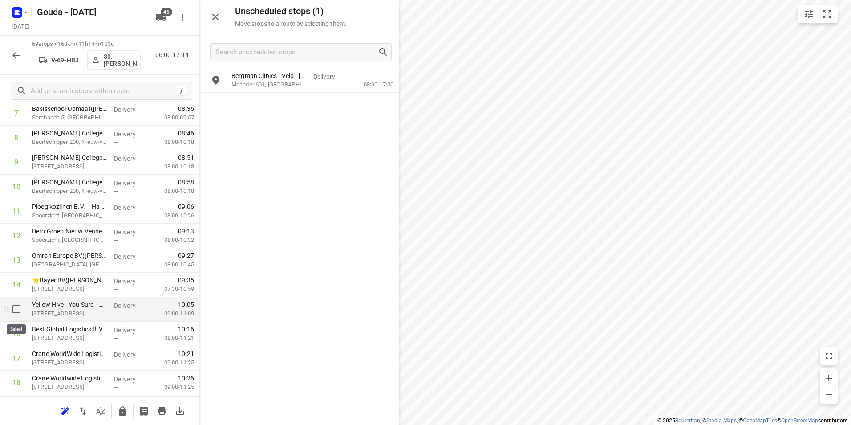
click at [14, 307] on input "checkbox" at bounding box center [17, 309] width 18 height 18
checkbox input "true"
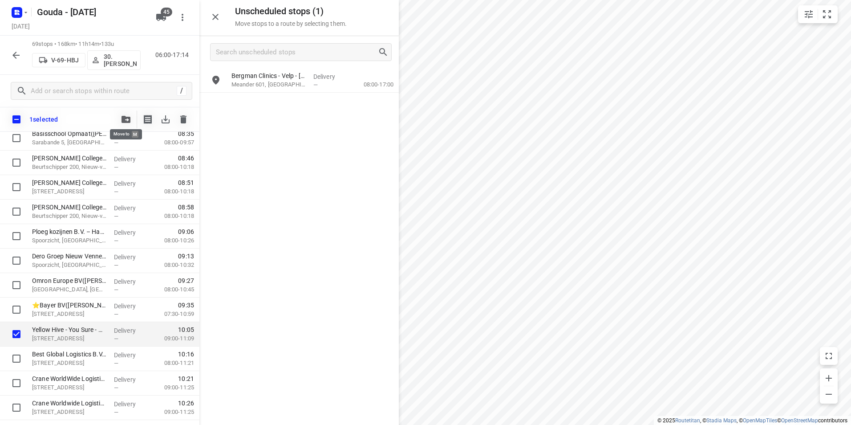
click at [124, 116] on icon "button" at bounding box center [125, 119] width 9 height 7
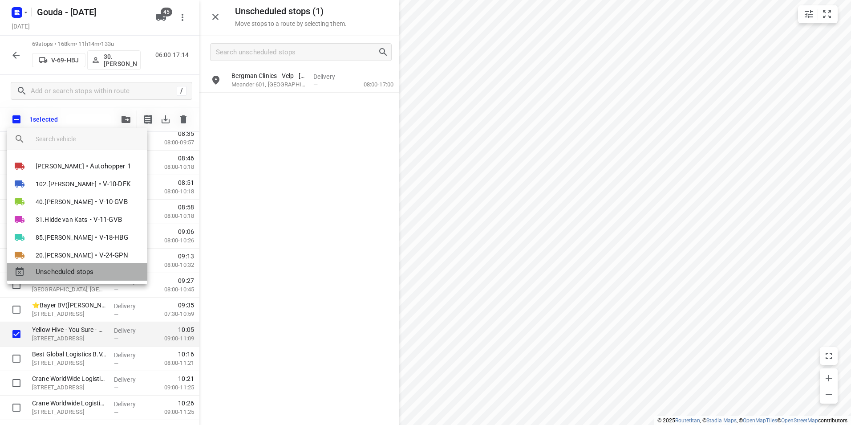
click at [70, 275] on span "Unscheduled stops" at bounding box center [88, 272] width 105 height 10
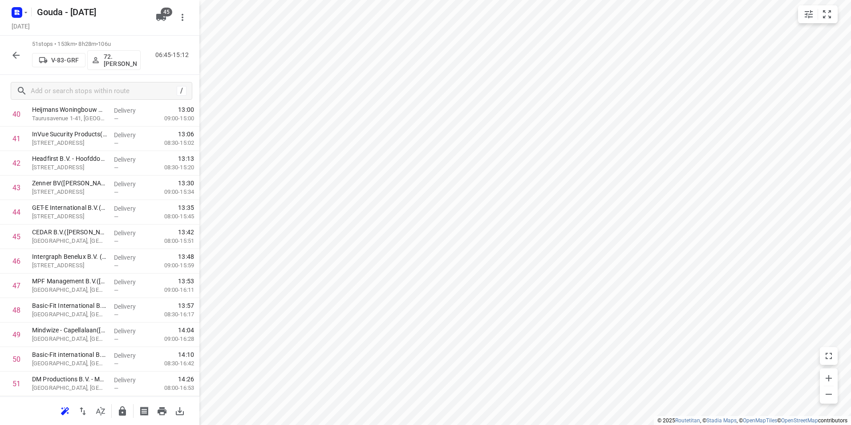
scroll to position [976, 0]
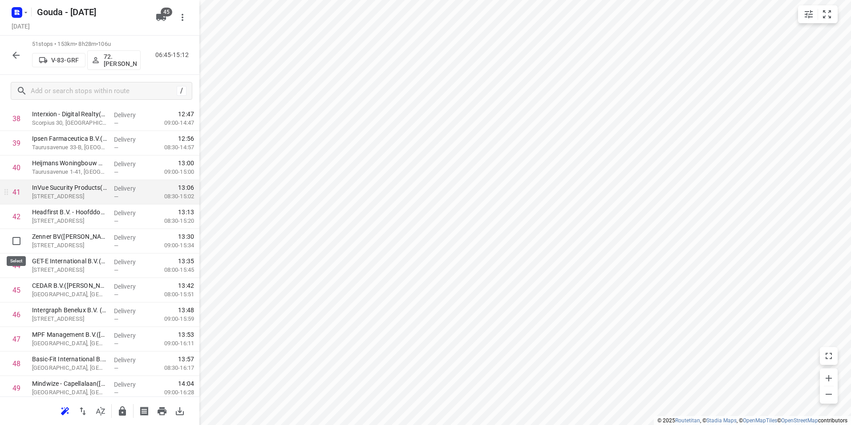
drag, startPoint x: 16, startPoint y: 241, endPoint x: 31, endPoint y: 224, distance: 22.7
click at [16, 241] on input "checkbox" at bounding box center [17, 241] width 18 height 18
checkbox input "true"
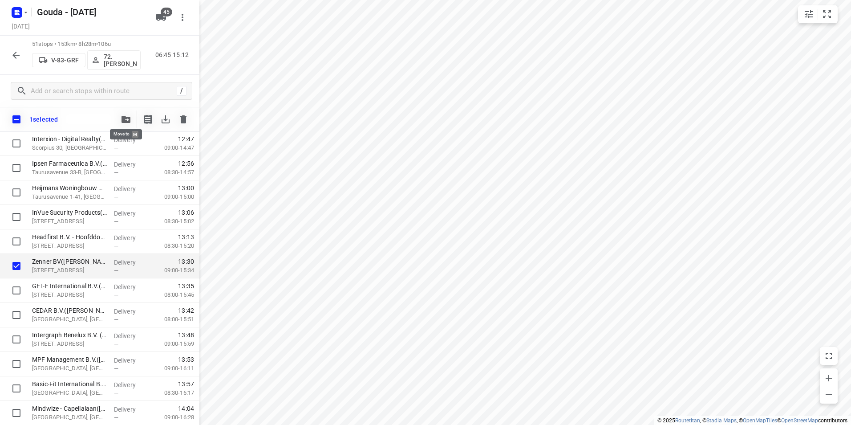
click at [123, 123] on button "button" at bounding box center [126, 119] width 18 height 18
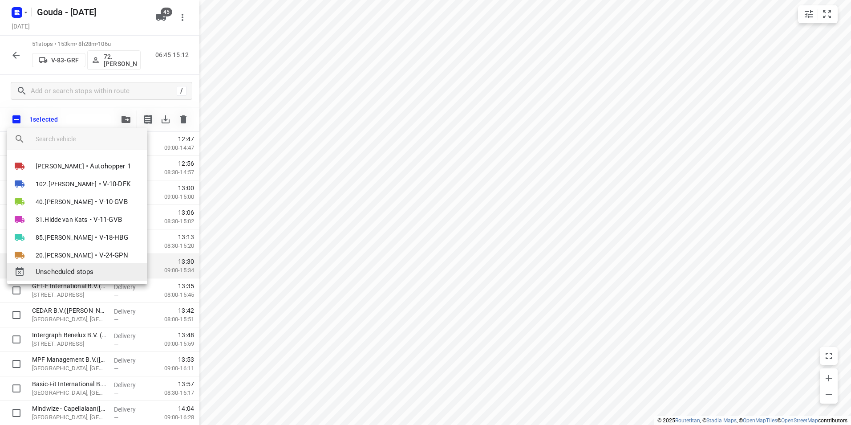
click at [78, 264] on div "Unscheduled stops" at bounding box center [77, 272] width 140 height 18
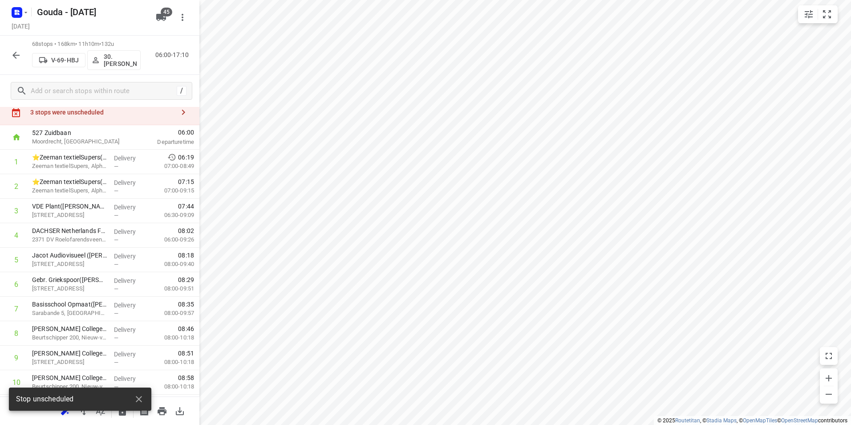
scroll to position [0, 0]
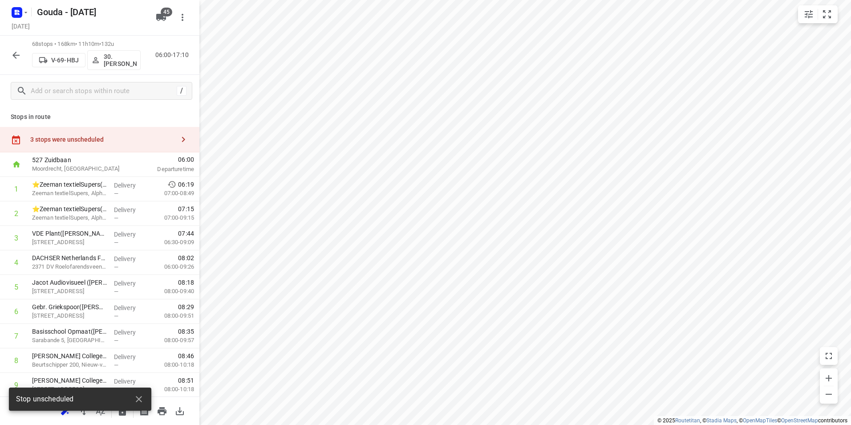
click at [138, 142] on div "3 stops were unscheduled" at bounding box center [102, 139] width 144 height 7
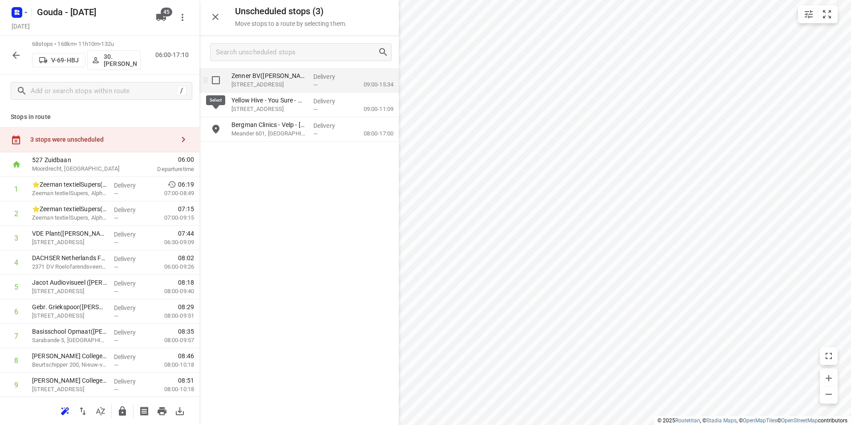
click at [216, 84] on input "grid" at bounding box center [216, 80] width 18 height 18
checkbox input "true"
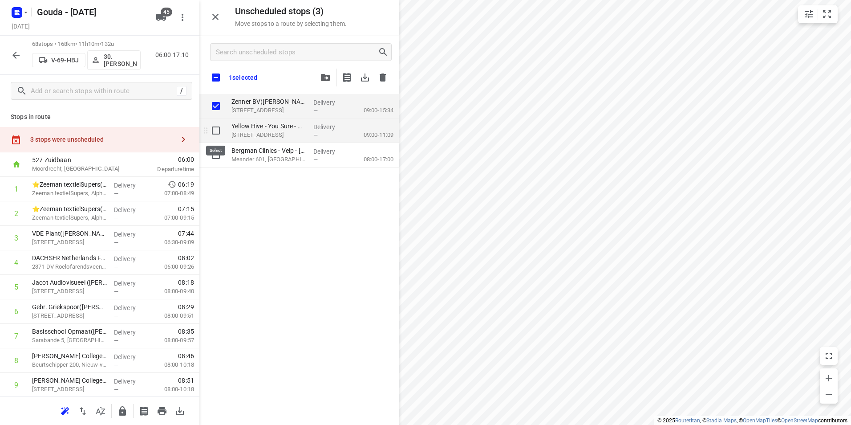
click at [214, 138] on input "grid" at bounding box center [216, 130] width 18 height 18
checkbox input "true"
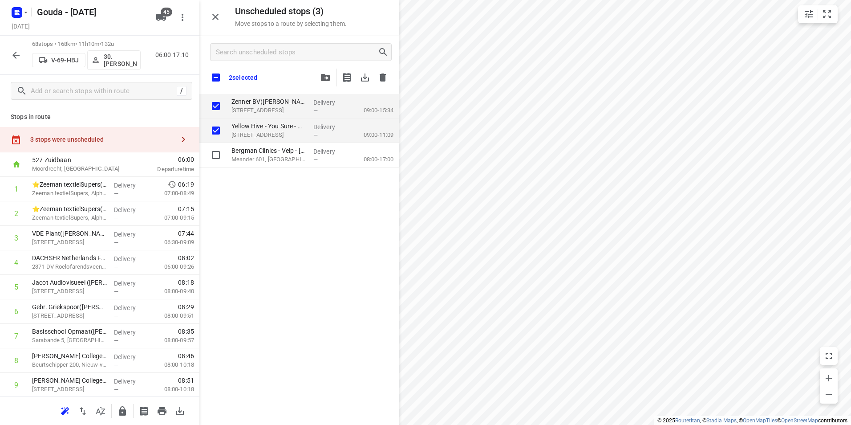
checkbox input "true"
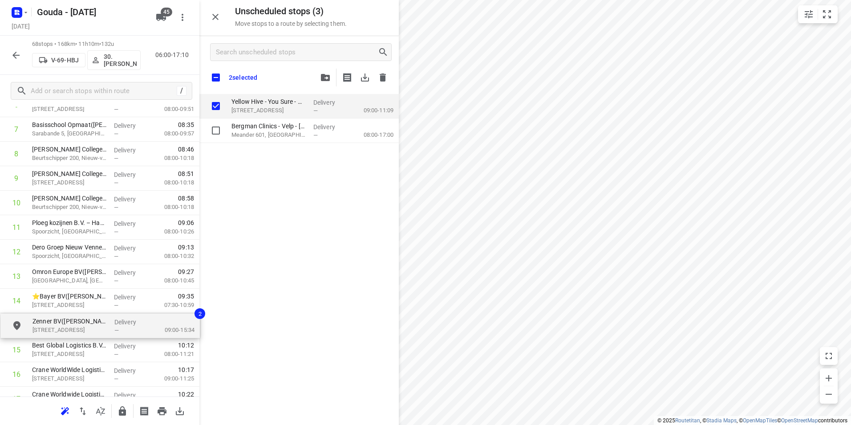
scroll to position [210, 0]
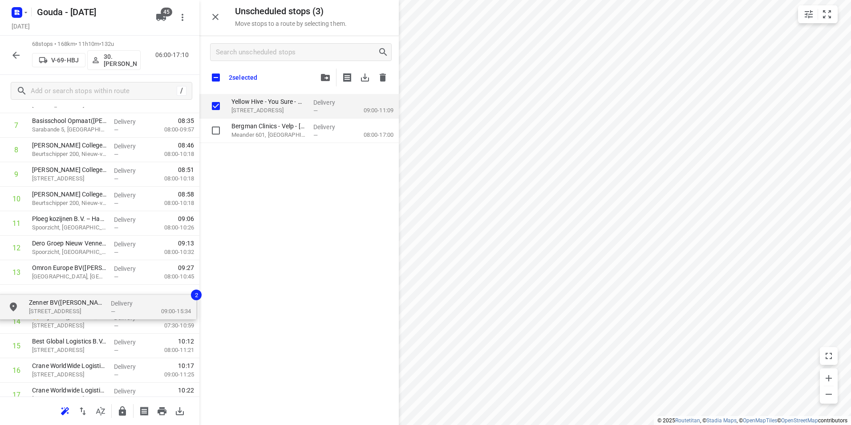
drag, startPoint x: 271, startPoint y: 100, endPoint x: 62, endPoint y: 312, distance: 298.0
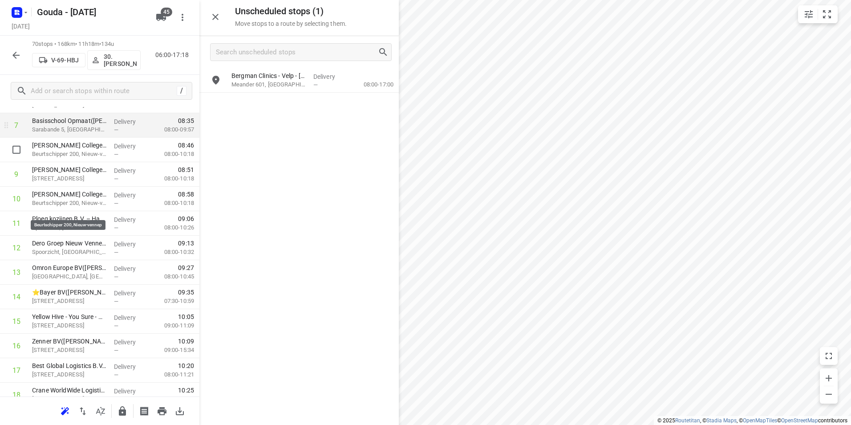
scroll to position [121, 0]
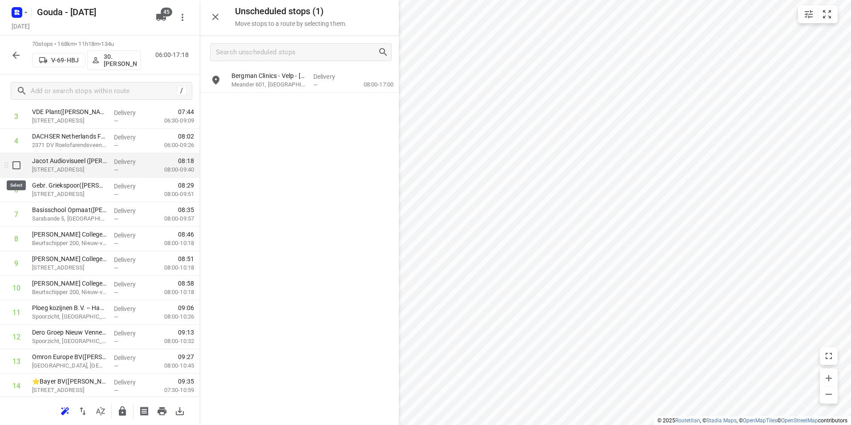
click at [16, 165] on input "checkbox" at bounding box center [17, 165] width 18 height 18
checkbox input "true"
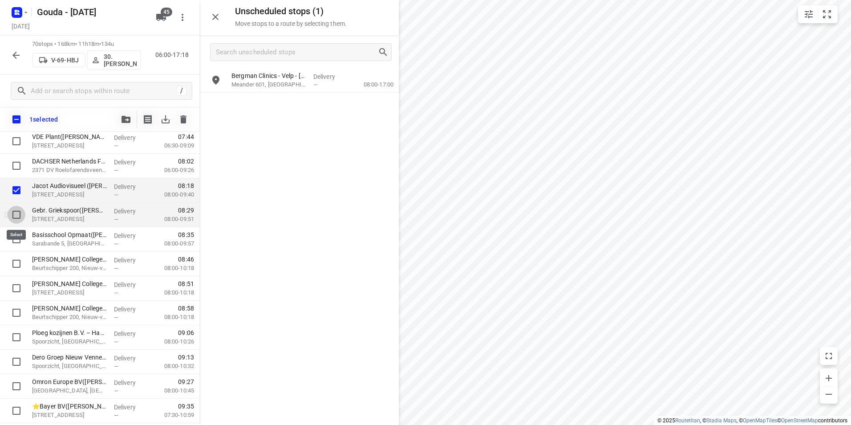
click at [15, 214] on input "checkbox" at bounding box center [17, 215] width 18 height 18
checkbox input "true"
click at [16, 238] on input "checkbox" at bounding box center [17, 239] width 18 height 18
checkbox input "true"
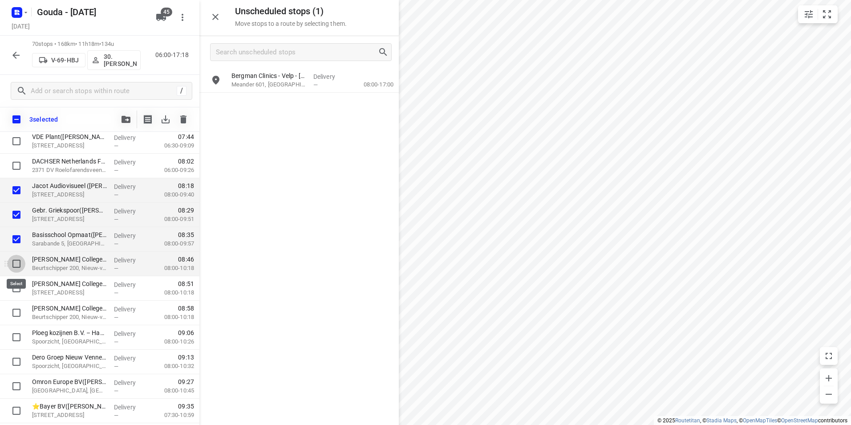
click at [16, 264] on input "checkbox" at bounding box center [17, 264] width 18 height 18
checkbox input "true"
click at [18, 286] on input "checkbox" at bounding box center [17, 288] width 18 height 18
checkbox input "true"
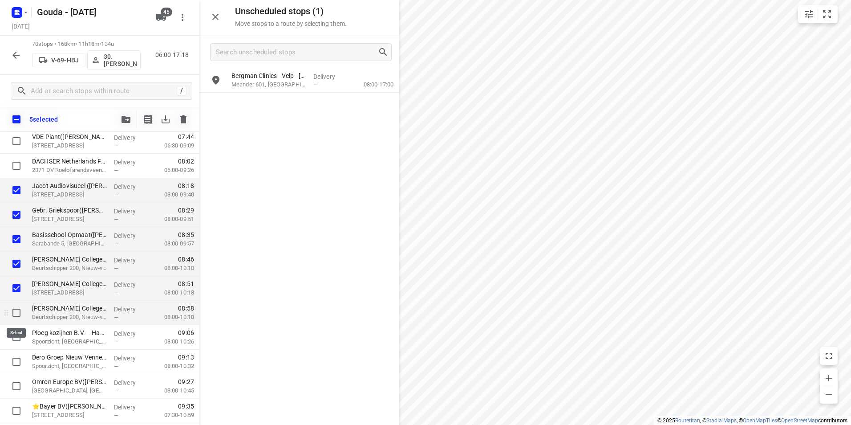
click at [17, 311] on input "checkbox" at bounding box center [17, 312] width 18 height 18
checkbox input "true"
click at [15, 338] on input "checkbox" at bounding box center [17, 337] width 18 height 18
checkbox input "true"
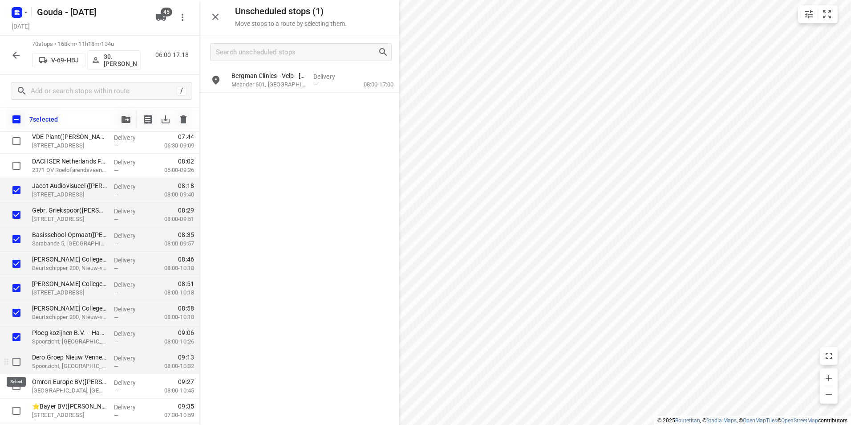
click at [13, 360] on input "checkbox" at bounding box center [17, 361] width 18 height 18
checkbox input "true"
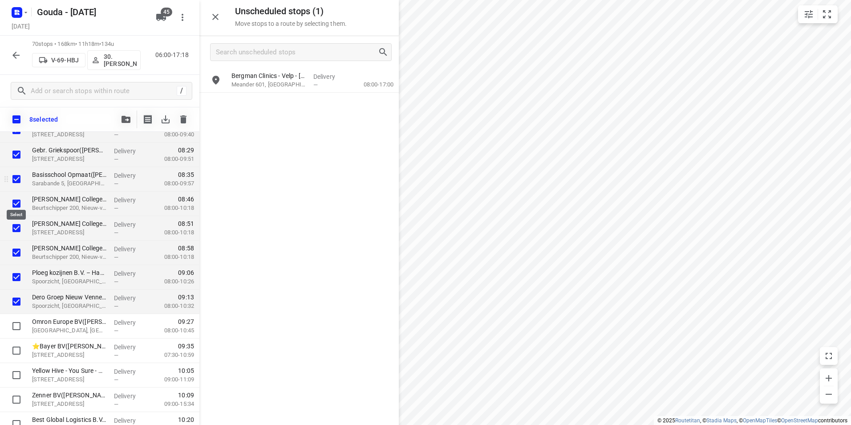
scroll to position [166, 0]
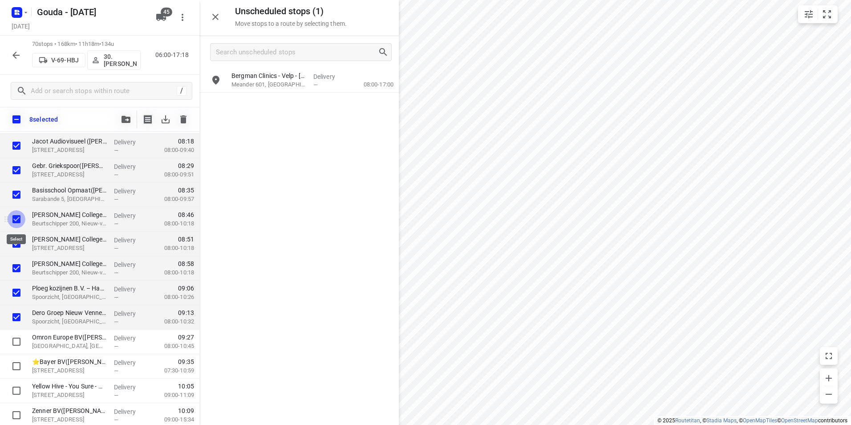
click at [18, 217] on input "checkbox" at bounding box center [17, 219] width 18 height 18
checkbox input "false"
click at [16, 244] on input "checkbox" at bounding box center [17, 244] width 18 height 18
checkbox input "false"
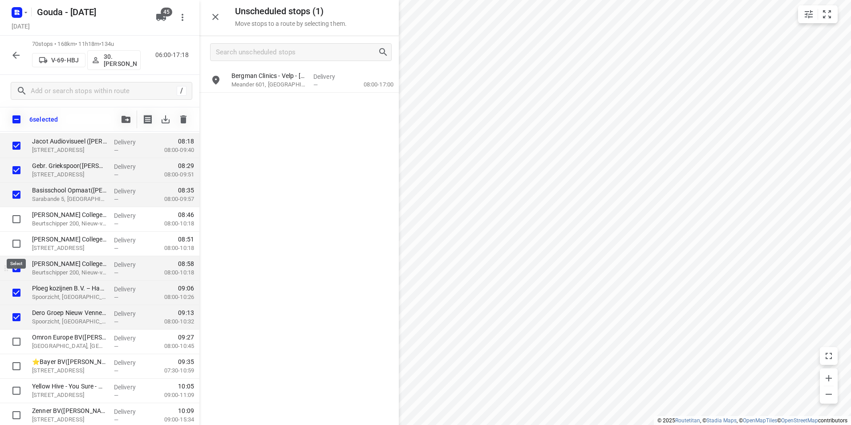
click at [14, 263] on input "checkbox" at bounding box center [17, 268] width 18 height 18
checkbox input "false"
click at [16, 286] on input "checkbox" at bounding box center [17, 292] width 18 height 18
checkbox input "false"
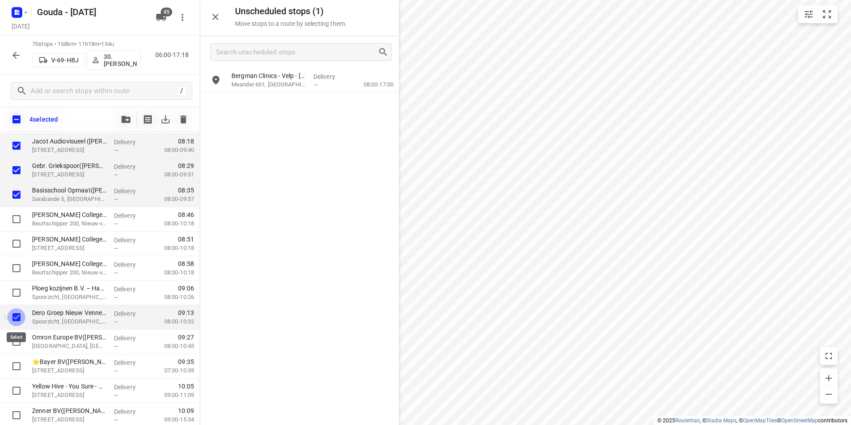
click at [16, 310] on input "checkbox" at bounding box center [17, 317] width 18 height 18
checkbox input "false"
click at [128, 120] on icon "button" at bounding box center [125, 119] width 9 height 7
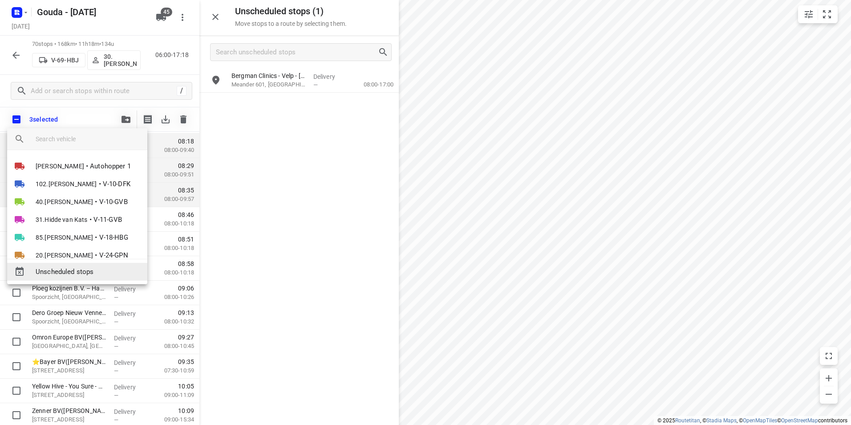
click at [79, 273] on span "Unscheduled stops" at bounding box center [88, 272] width 105 height 10
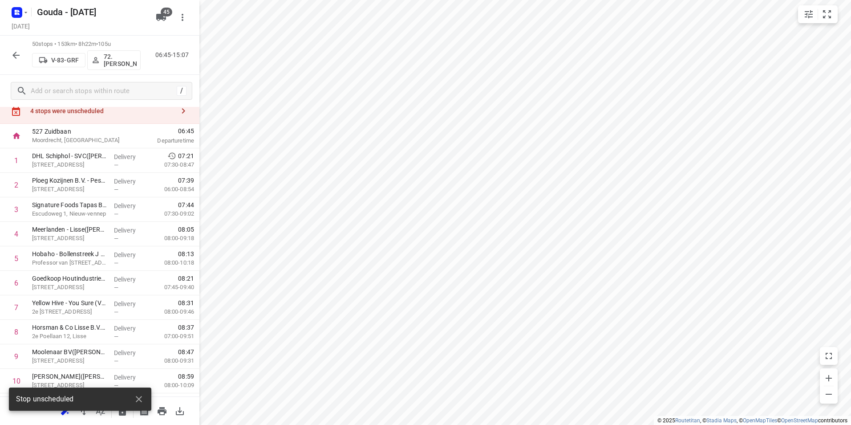
scroll to position [0, 0]
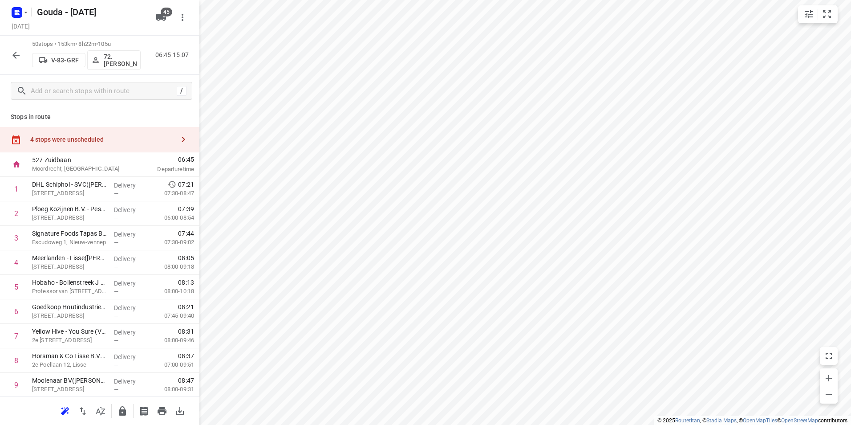
click at [119, 143] on div "4 stops were unscheduled" at bounding box center [102, 139] width 144 height 7
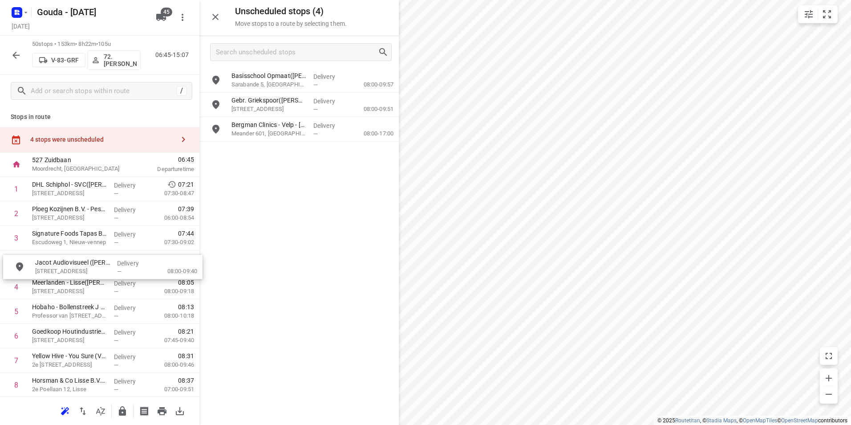
drag, startPoint x: 285, startPoint y: 130, endPoint x: 87, endPoint y: 267, distance: 241.4
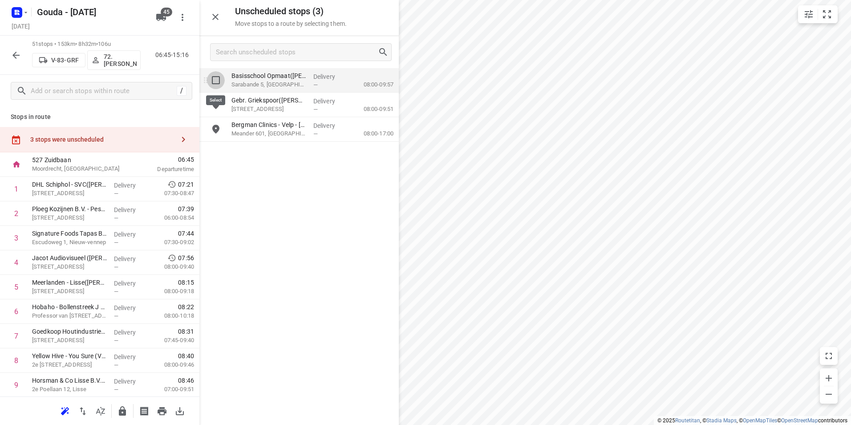
click at [219, 77] on input "grid" at bounding box center [216, 80] width 18 height 18
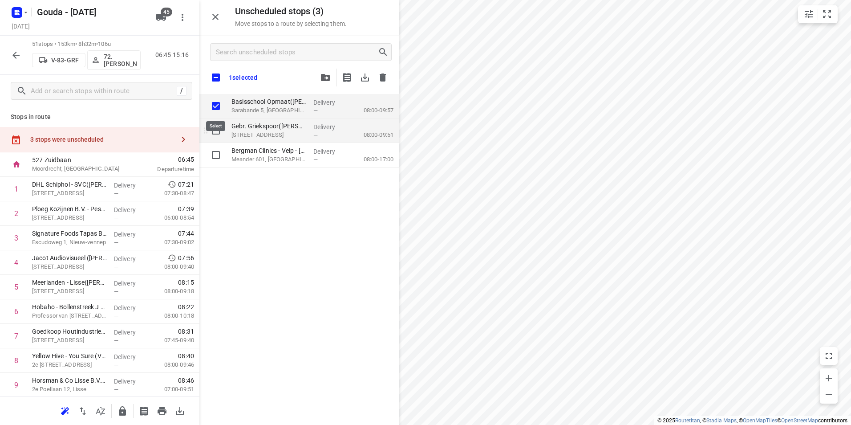
checkbox input "true"
click at [215, 132] on input "grid" at bounding box center [216, 130] width 18 height 18
checkbox input "true"
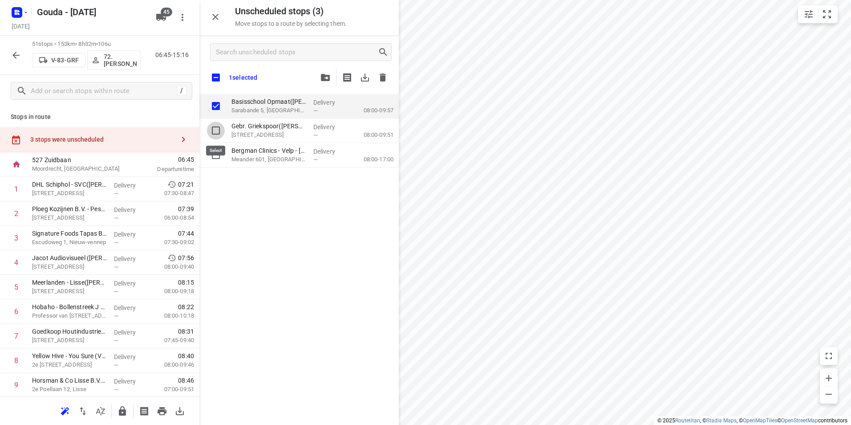
checkbox input "true"
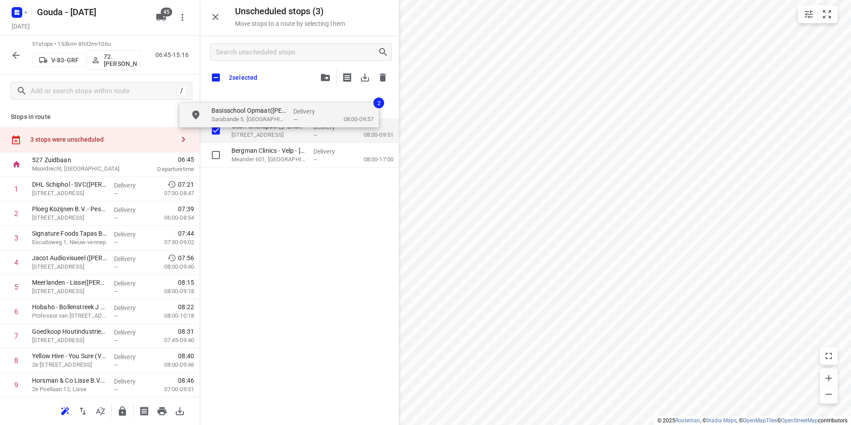
checkbox input "true"
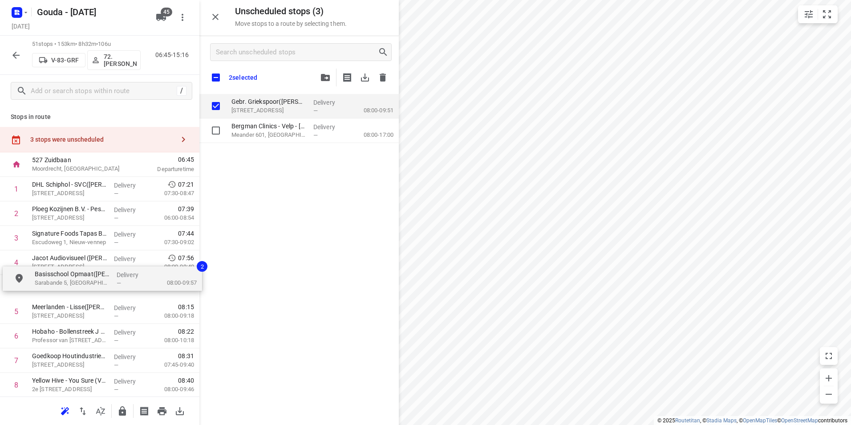
drag, startPoint x: 227, startPoint y: 118, endPoint x: 44, endPoint y: 285, distance: 248.5
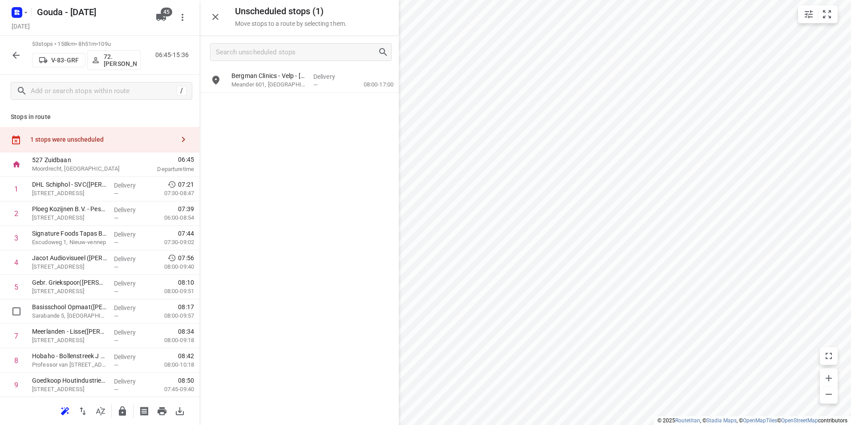
drag, startPoint x: 109, startPoint y: 311, endPoint x: 112, endPoint y: 284, distance: 27.3
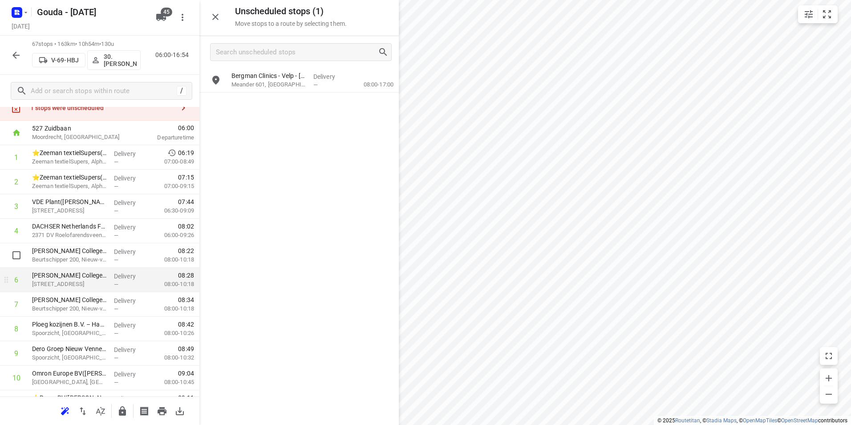
scroll to position [44, 0]
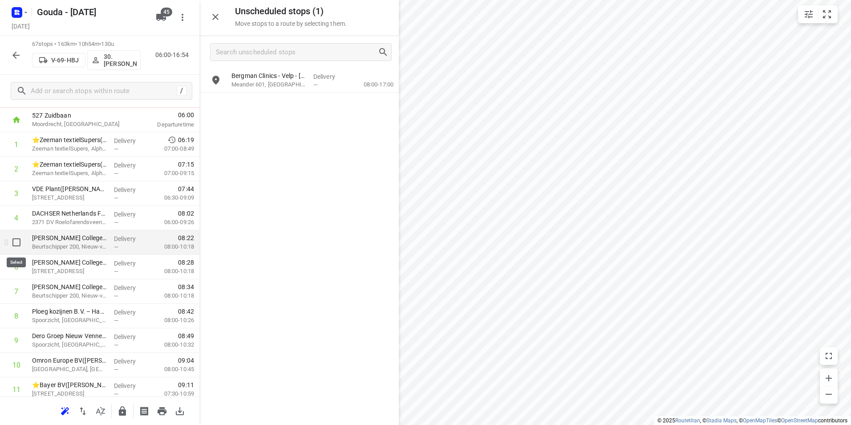
drag, startPoint x: 13, startPoint y: 245, endPoint x: 16, endPoint y: 260, distance: 15.1
click at [13, 245] on input "checkbox" at bounding box center [17, 242] width 18 height 18
checkbox input "true"
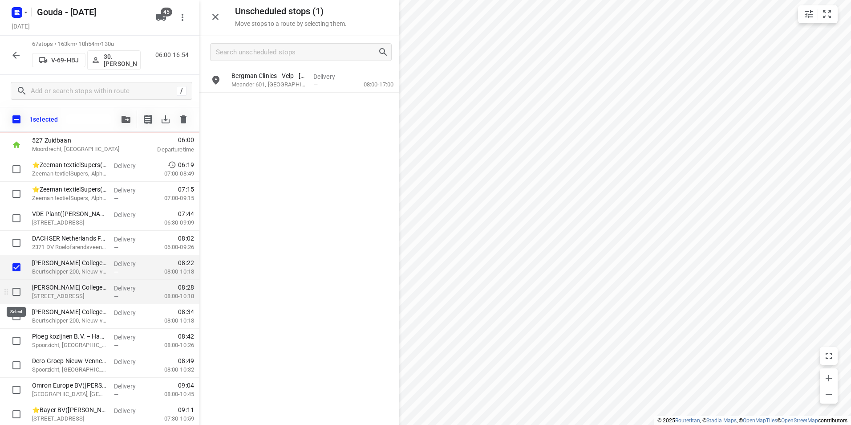
click at [17, 289] on input "checkbox" at bounding box center [17, 292] width 18 height 18
checkbox input "true"
click at [16, 313] on input "checkbox" at bounding box center [17, 316] width 18 height 18
checkbox input "true"
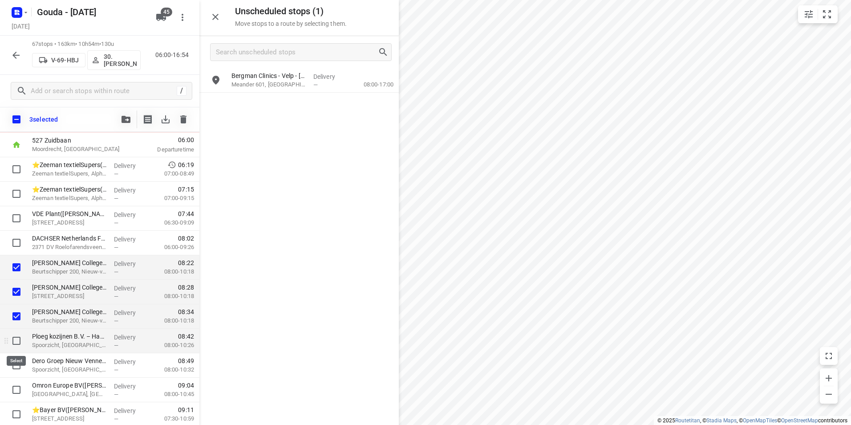
click at [15, 339] on input "checkbox" at bounding box center [17, 341] width 18 height 18
checkbox input "true"
click at [19, 364] on input "checkbox" at bounding box center [17, 365] width 18 height 18
checkbox input "true"
click at [122, 116] on icon "button" at bounding box center [125, 119] width 9 height 7
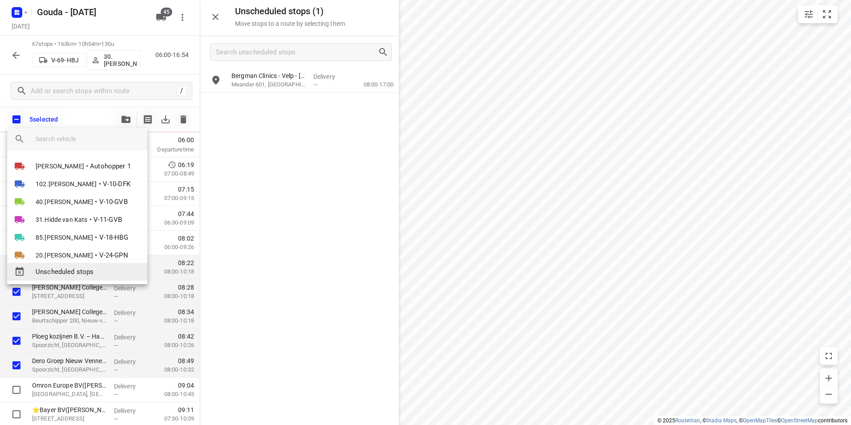
click at [103, 269] on span "Unscheduled stops" at bounding box center [88, 272] width 105 height 10
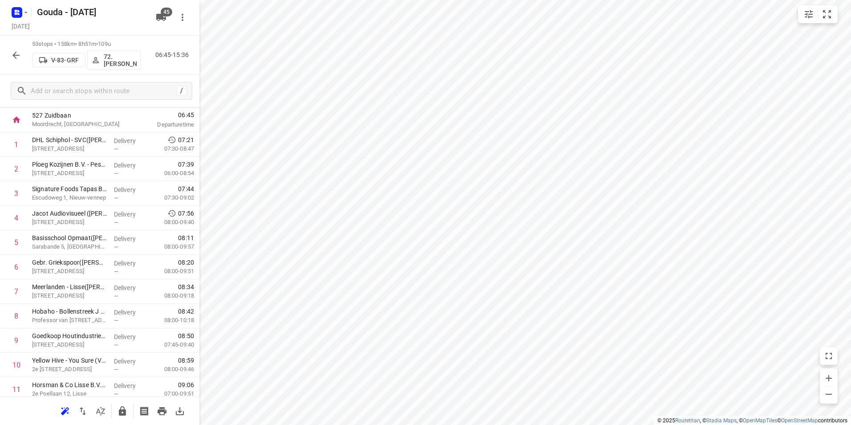
scroll to position [0, 0]
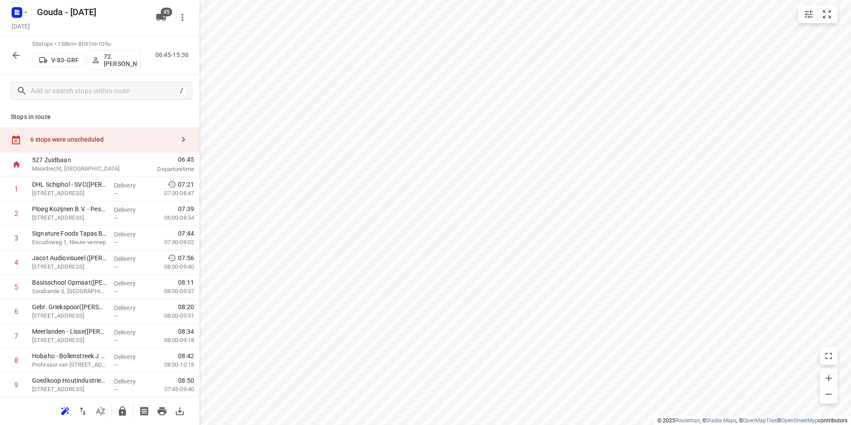
click at [108, 137] on div "6 stops were unscheduled" at bounding box center [102, 139] width 144 height 7
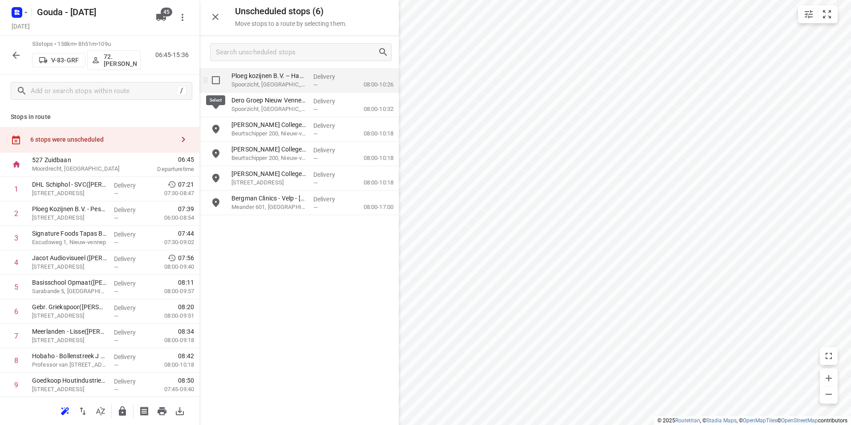
click at [212, 82] on input "grid" at bounding box center [216, 80] width 18 height 18
checkbox input "true"
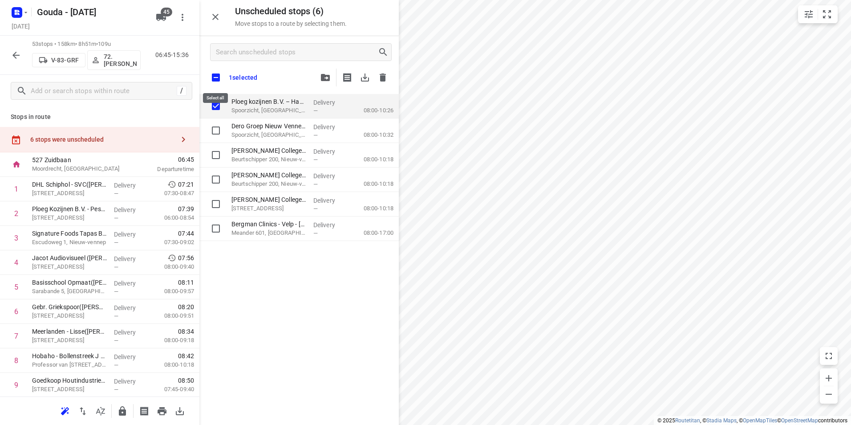
click at [212, 77] on input "checkbox" at bounding box center [215, 77] width 19 height 19
checkbox input "true"
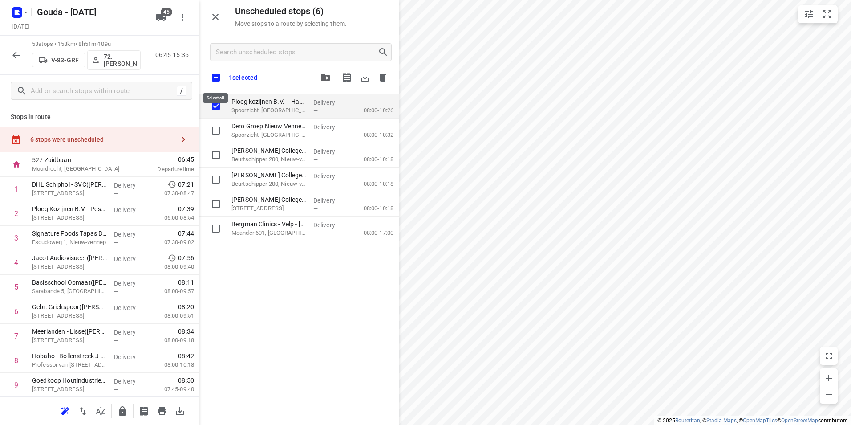
checkbox input "true"
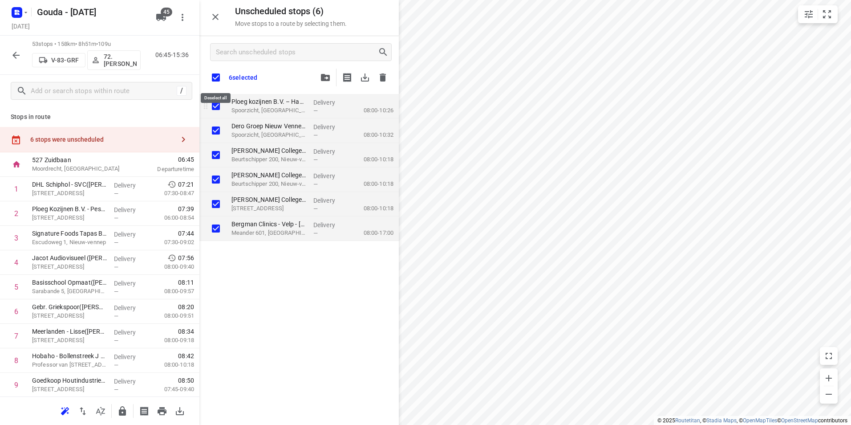
checkbox input "true"
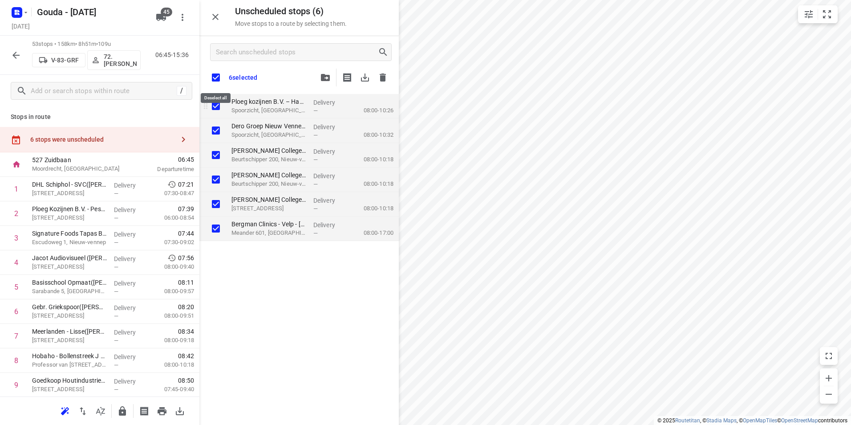
checkbox input "true"
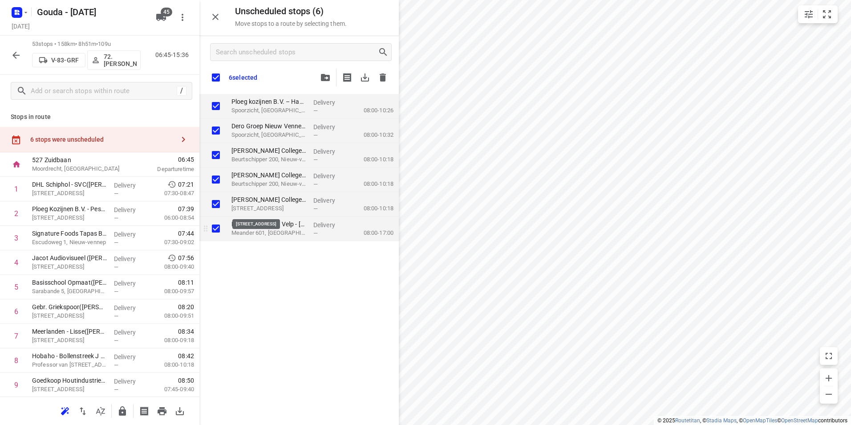
checkbox input "true"
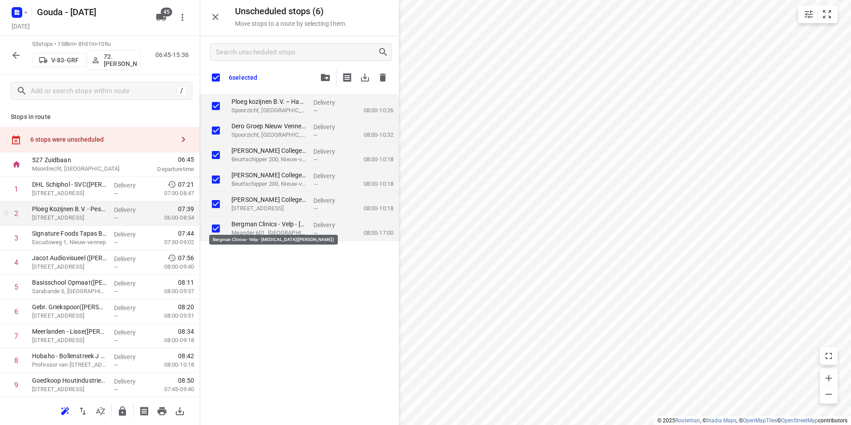
checkbox input "true"
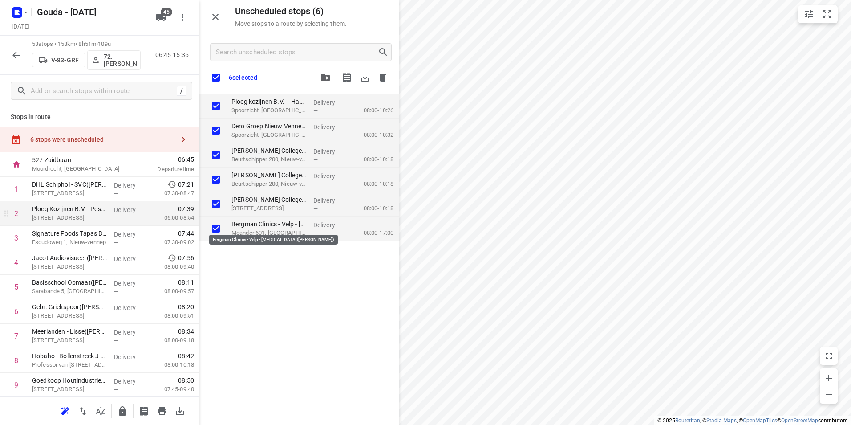
checkbox input "true"
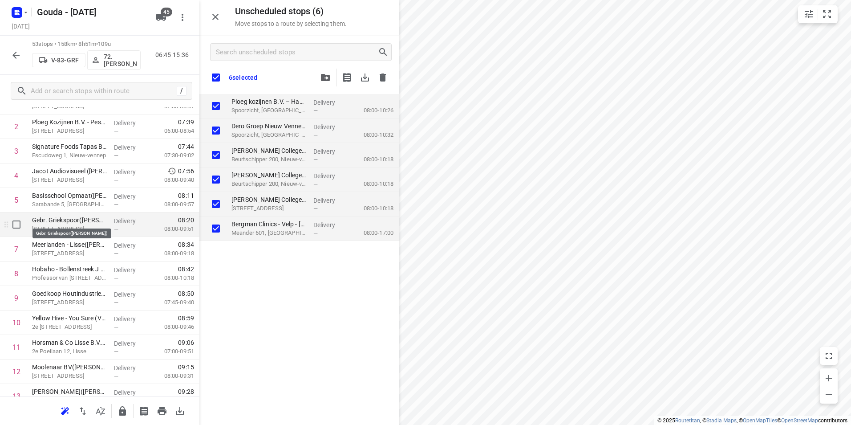
scroll to position [89, 0]
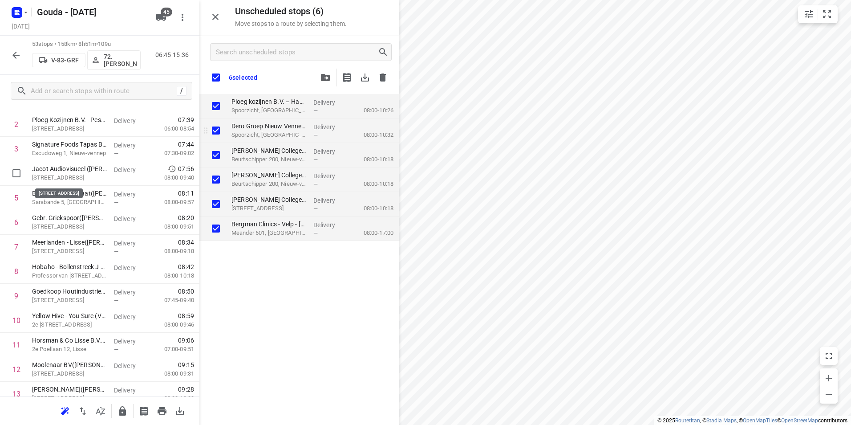
checkbox input "true"
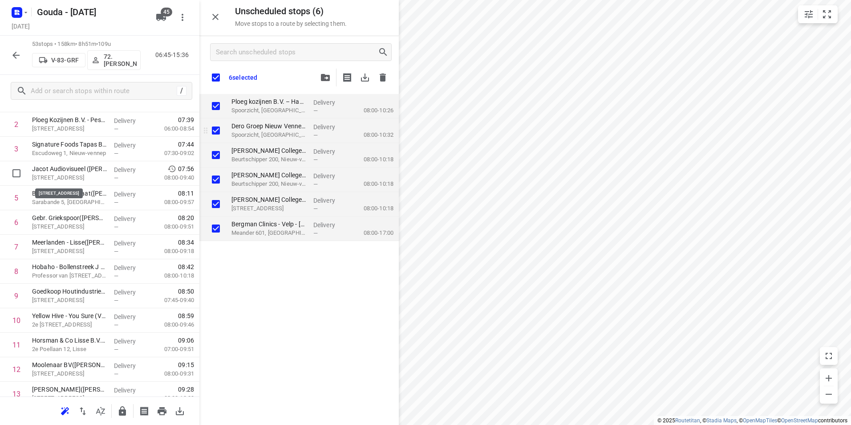
checkbox input "true"
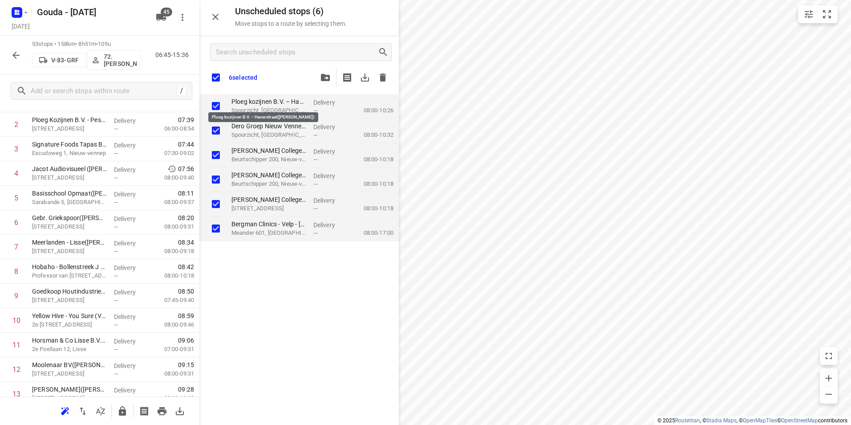
checkbox input "true"
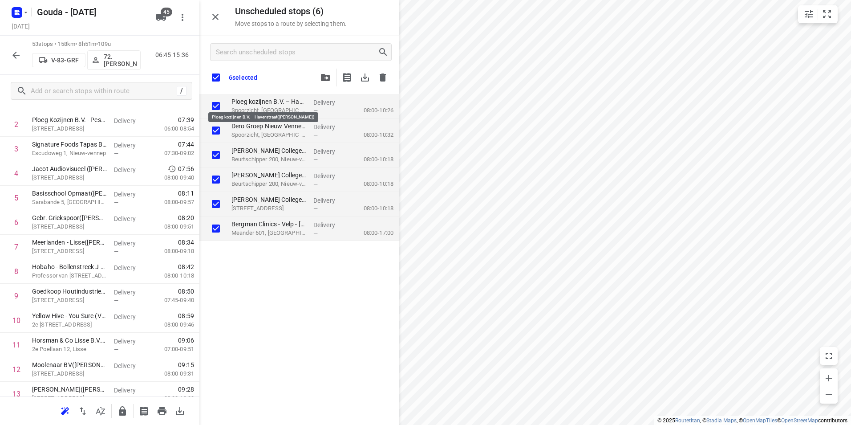
checkbox input "true"
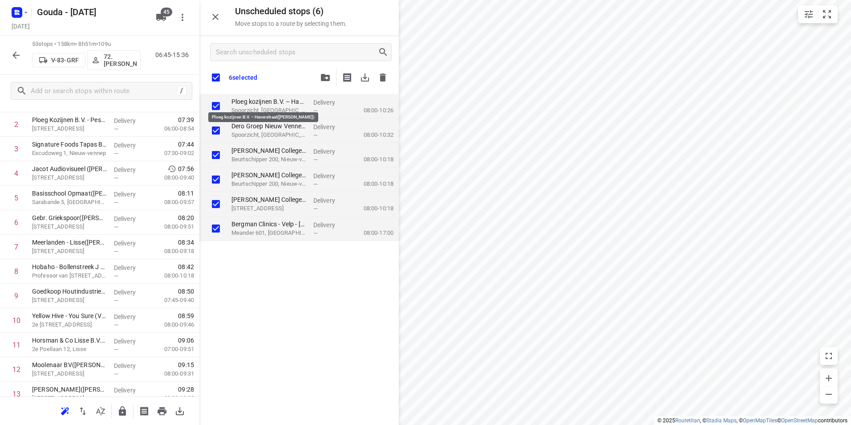
checkbox input "true"
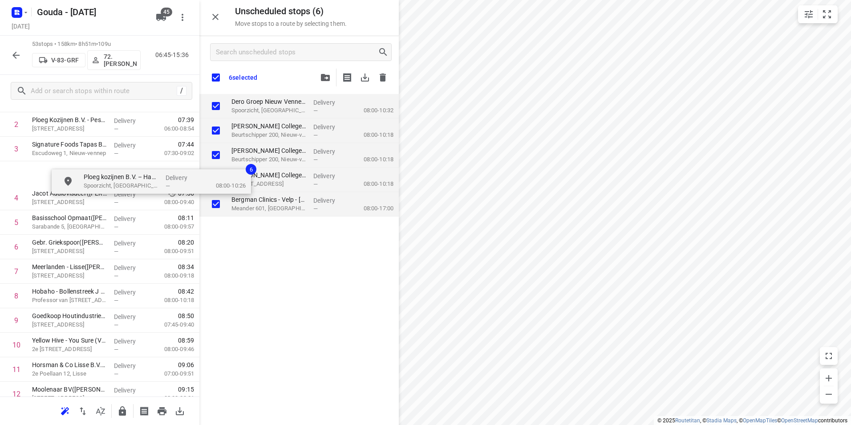
scroll to position [88, 0]
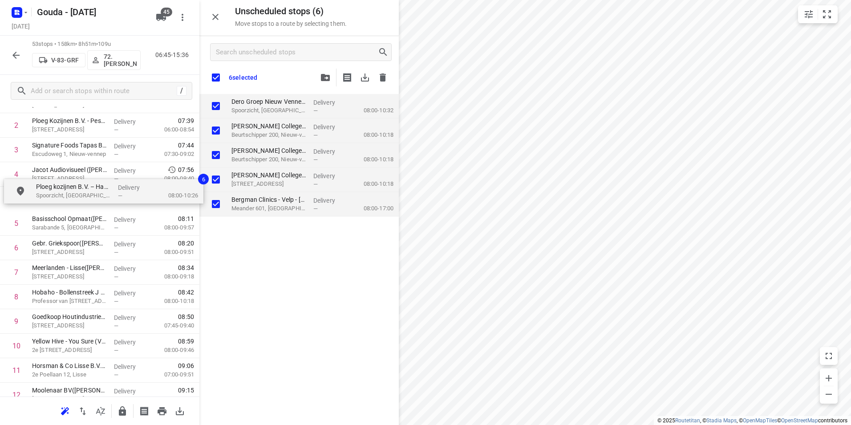
drag, startPoint x: 252, startPoint y: 101, endPoint x: 39, endPoint y: 200, distance: 235.1
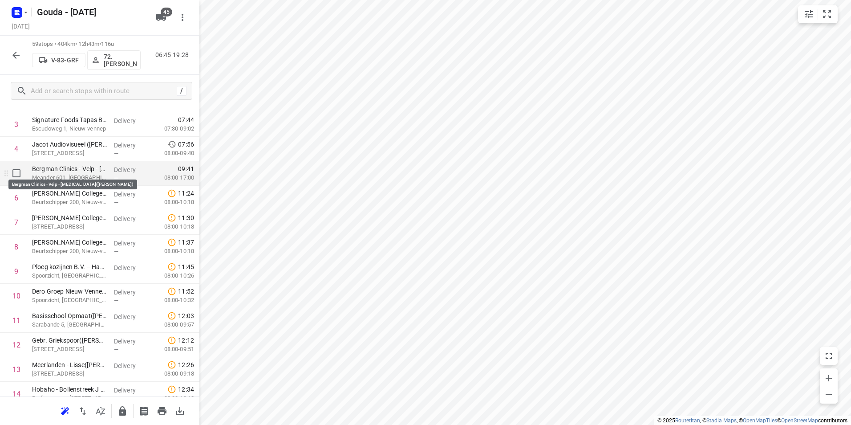
click at [24, 173] on input "checkbox" at bounding box center [17, 173] width 18 height 18
checkbox input "true"
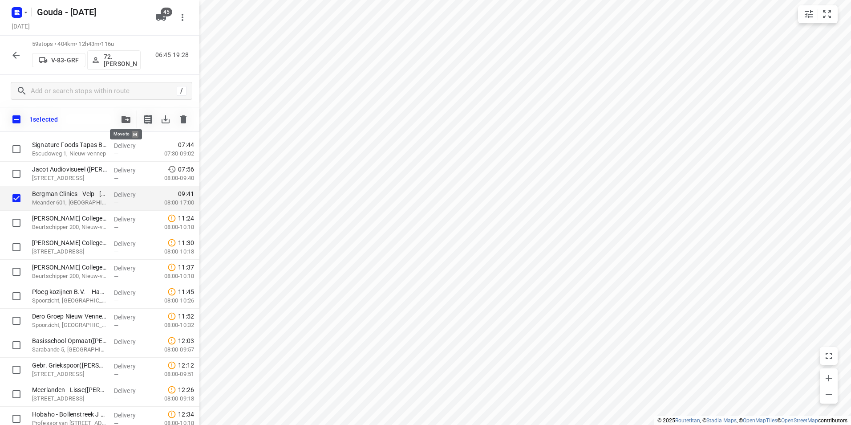
click at [125, 117] on icon "button" at bounding box center [125, 119] width 9 height 7
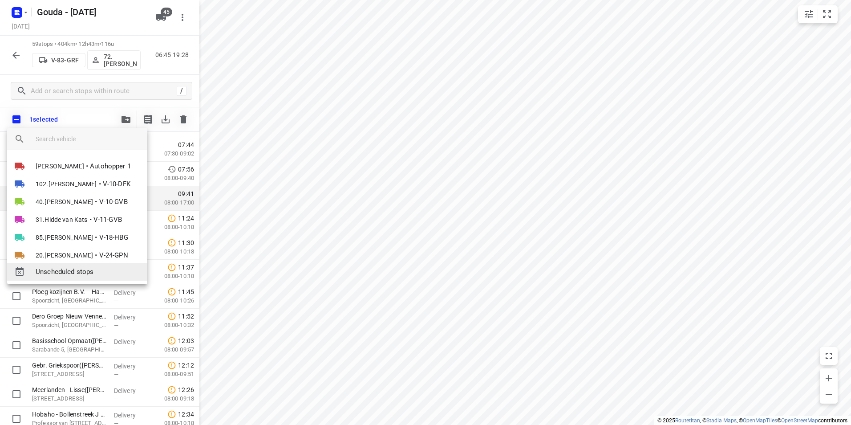
click at [76, 268] on span "Unscheduled stops" at bounding box center [88, 272] width 105 height 10
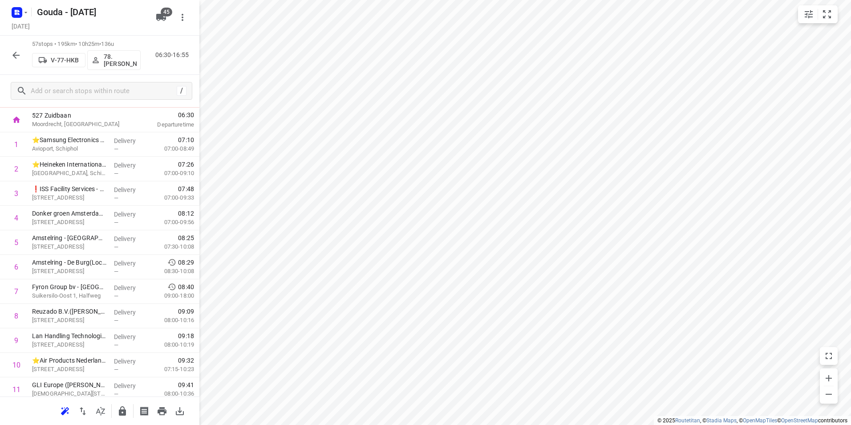
scroll to position [0, 0]
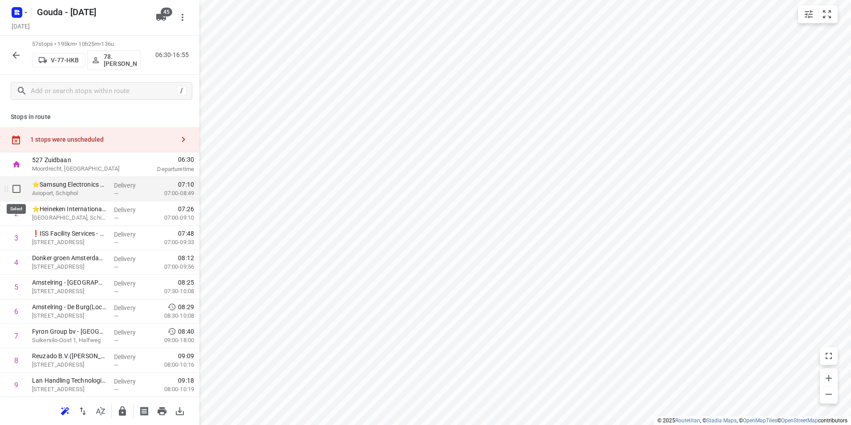
click at [16, 192] on input "checkbox" at bounding box center [17, 189] width 18 height 18
checkbox input "true"
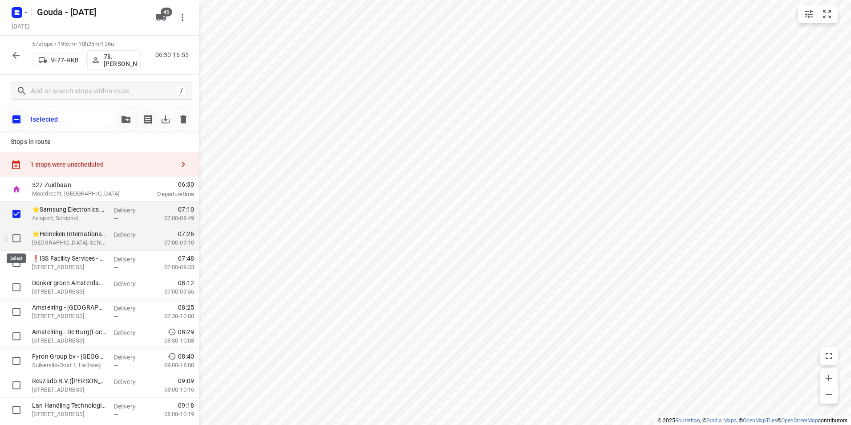
click at [19, 238] on input "checkbox" at bounding box center [17, 238] width 18 height 18
checkbox input "true"
click at [19, 262] on input "checkbox" at bounding box center [17, 263] width 18 height 18
checkbox input "true"
click at [128, 118] on icon "button" at bounding box center [125, 119] width 9 height 7
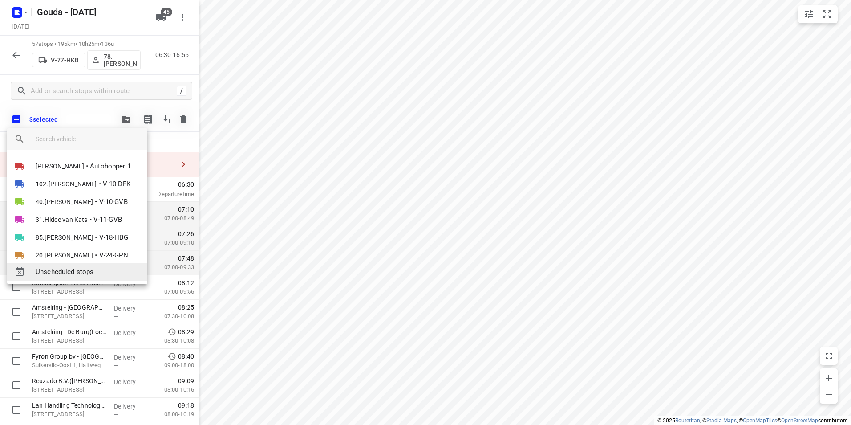
click at [85, 272] on span "Unscheduled stops" at bounding box center [88, 272] width 105 height 10
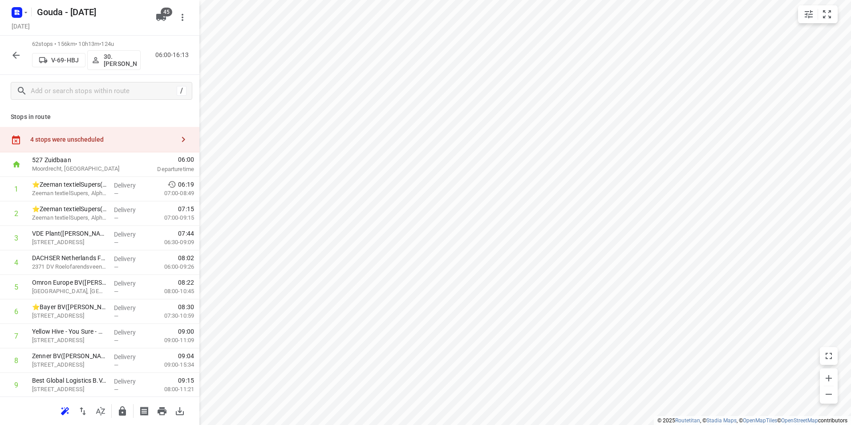
click at [116, 138] on div "4 stops were unscheduled" at bounding box center [102, 139] width 144 height 7
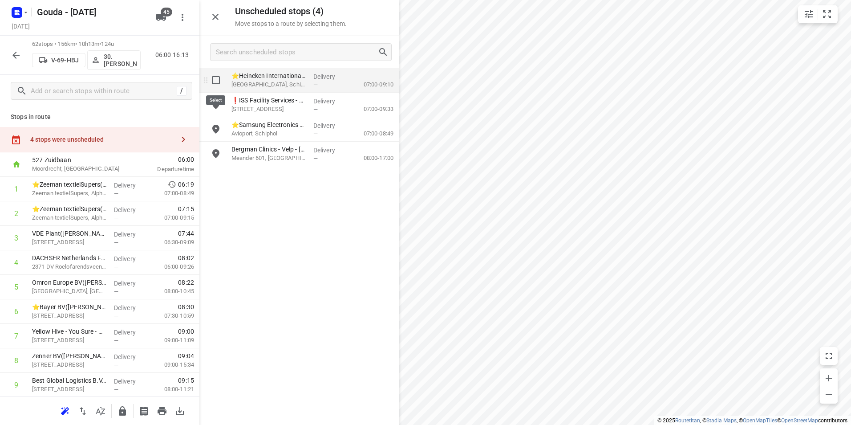
click at [216, 80] on input "grid" at bounding box center [216, 80] width 18 height 18
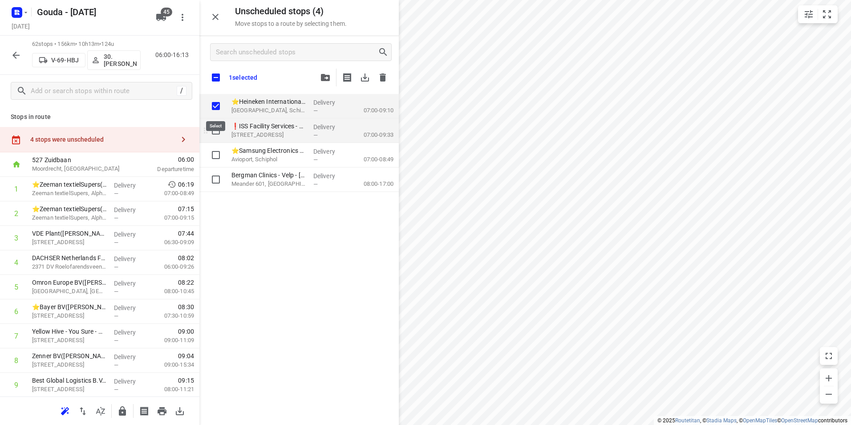
checkbox input "true"
click at [216, 129] on input "grid" at bounding box center [216, 130] width 18 height 18
checkbox input "true"
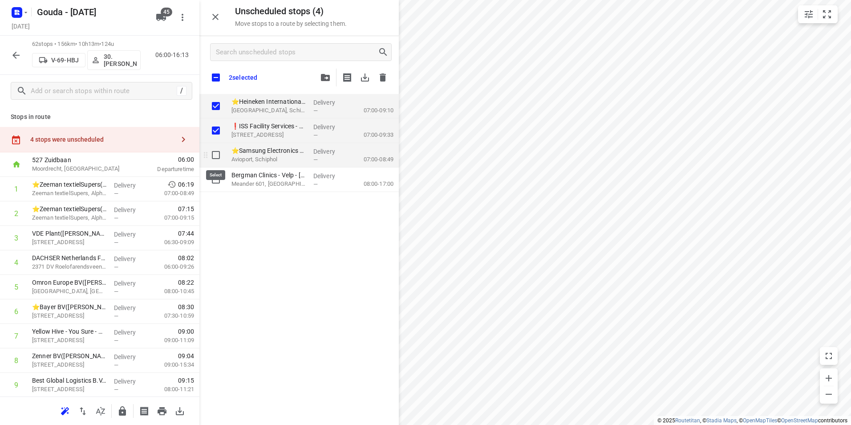
click at [217, 153] on input "grid" at bounding box center [216, 155] width 18 height 18
checkbox input "true"
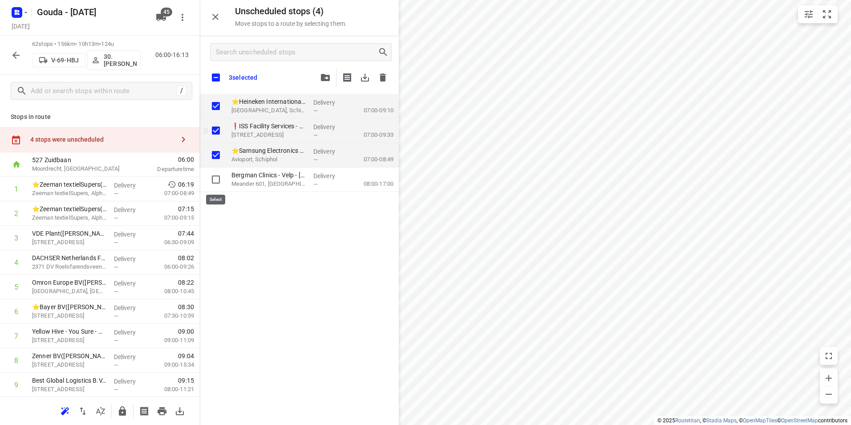
checkbox input "true"
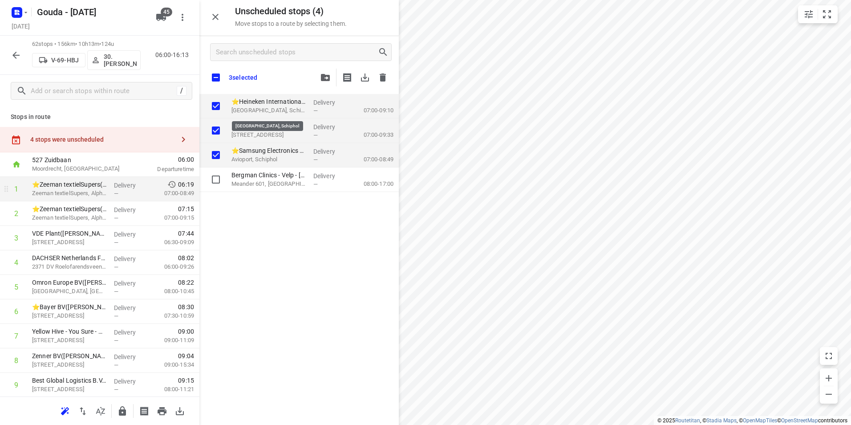
checkbox input "true"
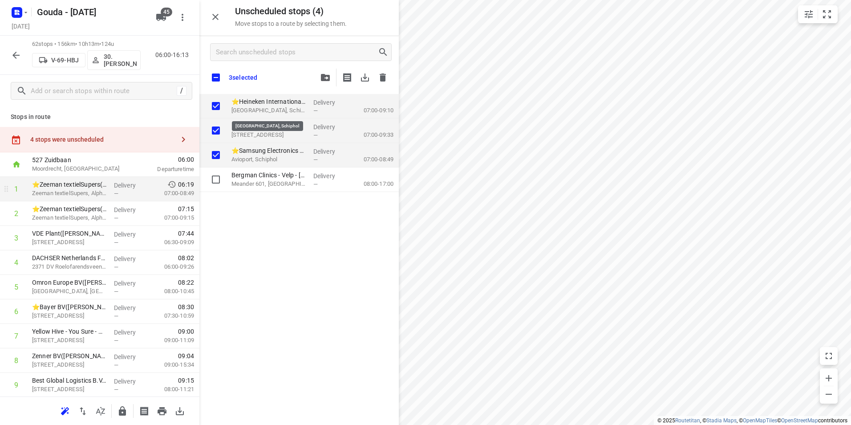
checkbox input "true"
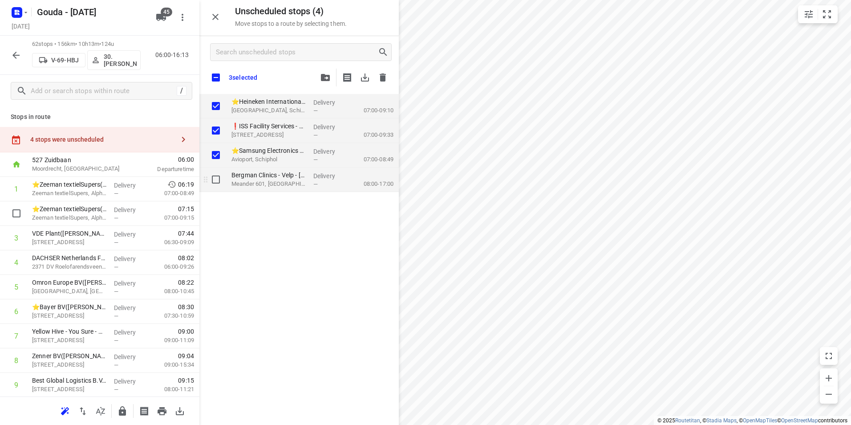
checkbox input "true"
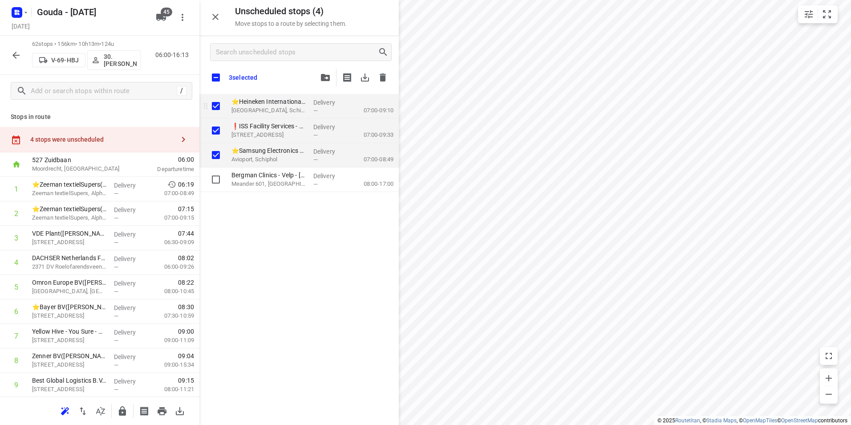
checkbox input "true"
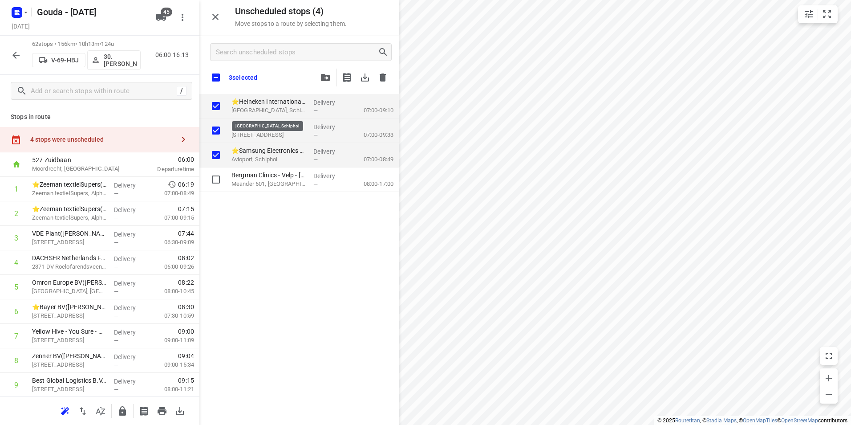
checkbox input "true"
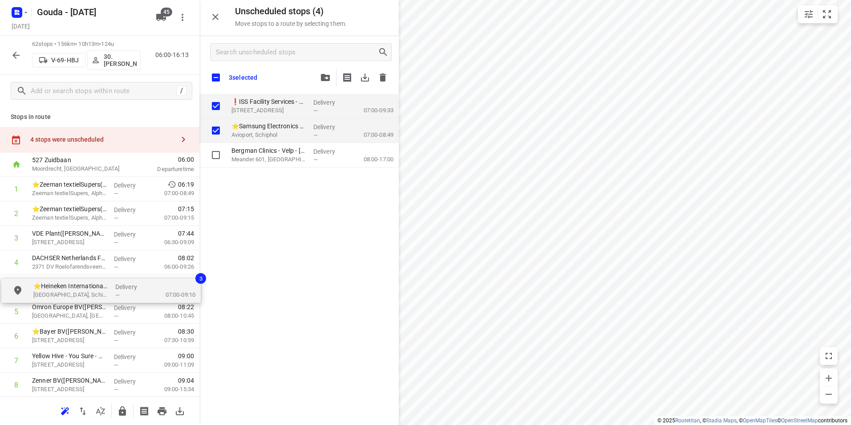
drag, startPoint x: 267, startPoint y: 106, endPoint x: 67, endPoint y: 290, distance: 271.8
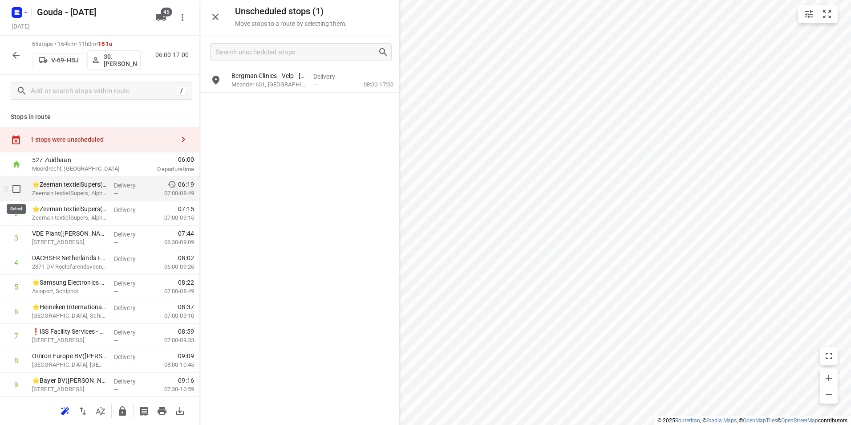
click at [16, 190] on input "checkbox" at bounding box center [17, 189] width 18 height 18
checkbox input "true"
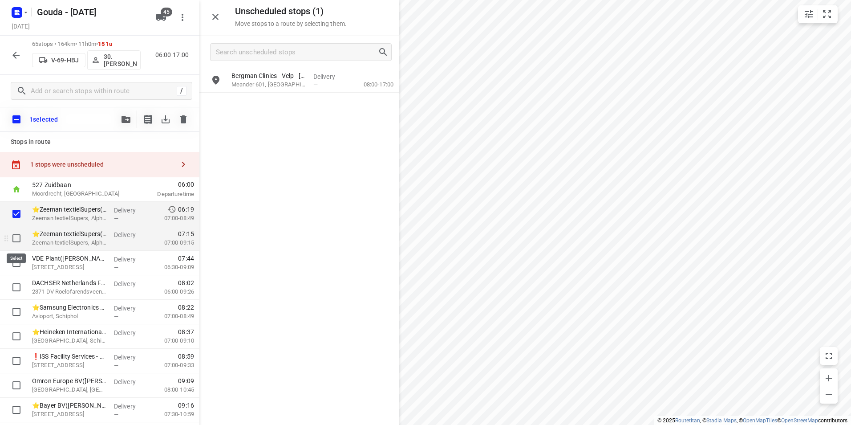
click at [19, 237] on input "checkbox" at bounding box center [17, 238] width 18 height 18
checkbox input "true"
click at [16, 263] on input "checkbox" at bounding box center [17, 263] width 18 height 18
checkbox input "true"
click at [125, 119] on icon "button" at bounding box center [125, 119] width 9 height 7
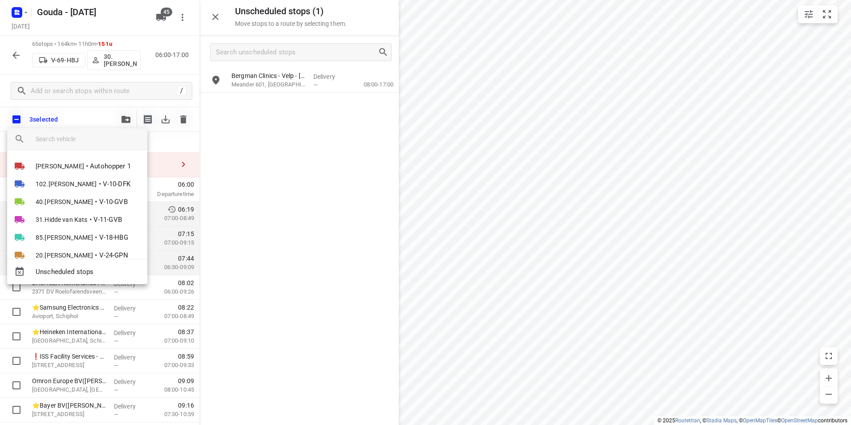
click at [103, 138] on input "search vehicle" at bounding box center [88, 138] width 105 height 13
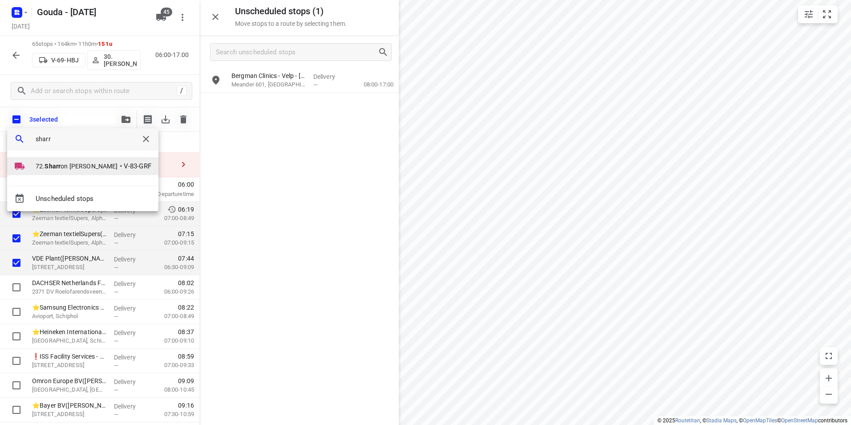
type input "sharr"
click at [120, 163] on span "•" at bounding box center [121, 166] width 2 height 11
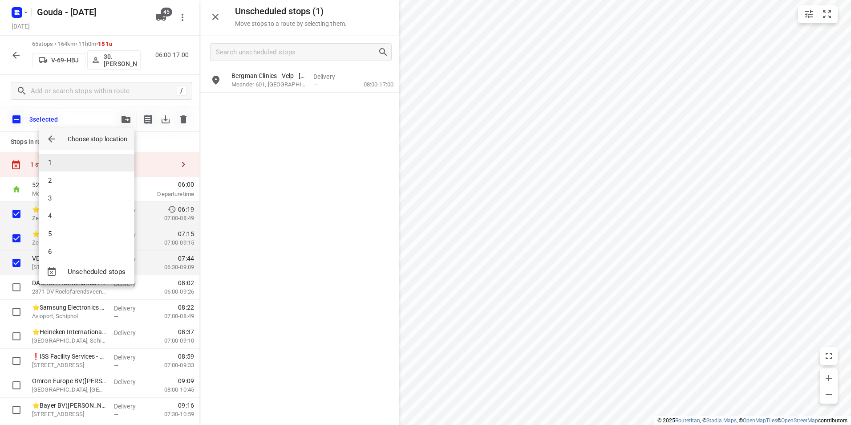
click at [70, 162] on li "1" at bounding box center [86, 163] width 95 height 18
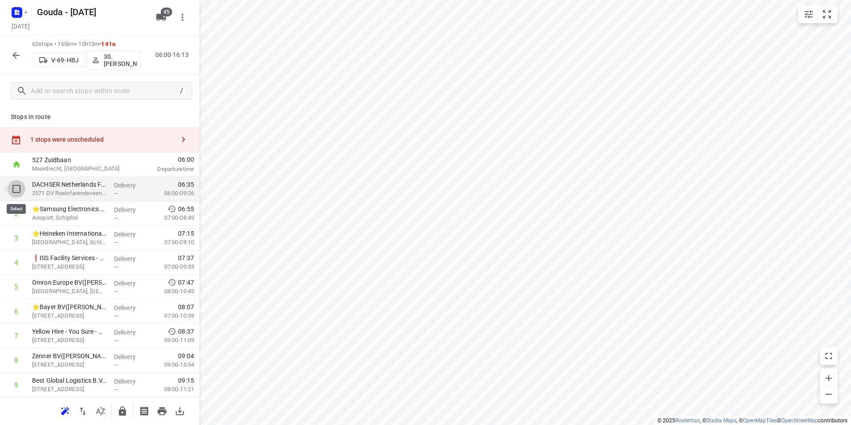
click at [18, 190] on input "checkbox" at bounding box center [17, 189] width 18 height 18
checkbox input "true"
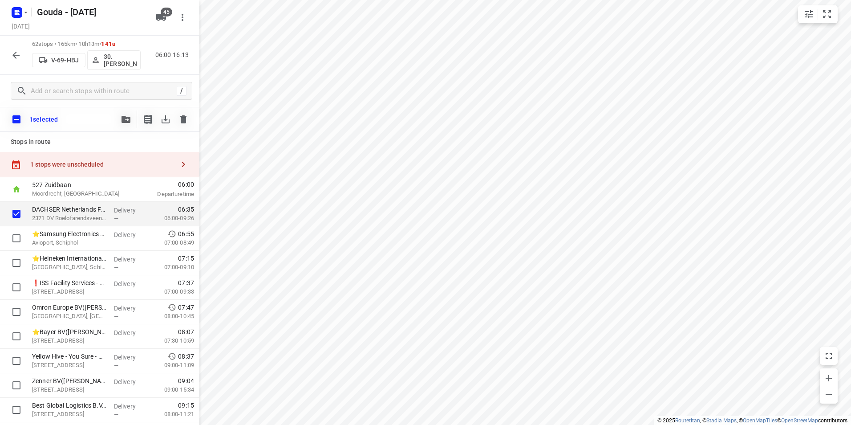
click at [128, 115] on button "button" at bounding box center [126, 119] width 18 height 18
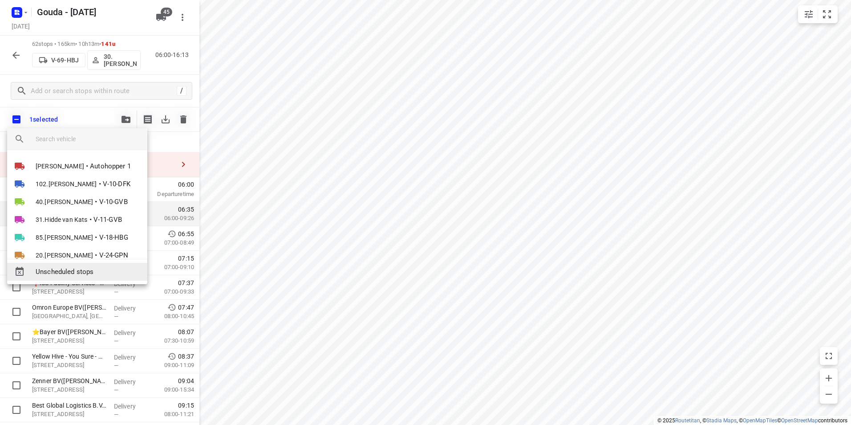
click at [85, 270] on span "Unscheduled stops" at bounding box center [88, 272] width 105 height 10
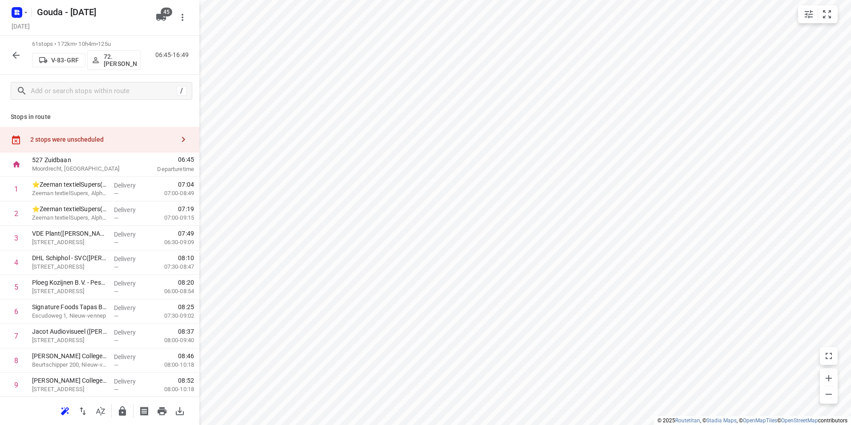
click at [120, 143] on div "2 stops were unscheduled" at bounding box center [99, 139] width 199 height 25
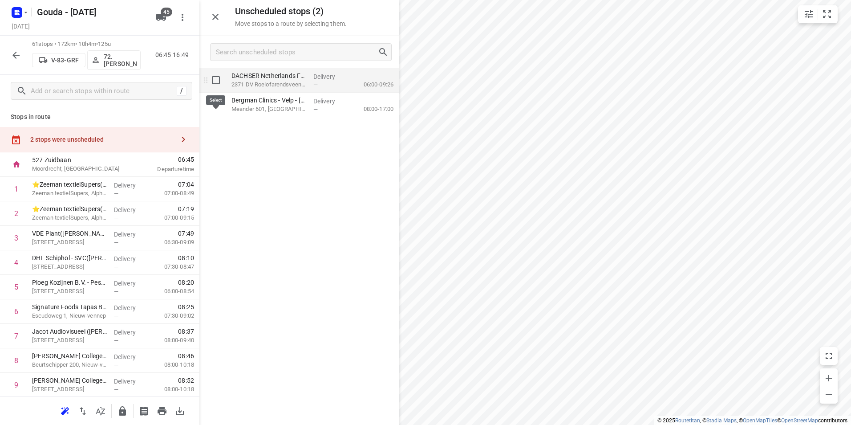
click at [215, 80] on input "grid" at bounding box center [216, 80] width 18 height 18
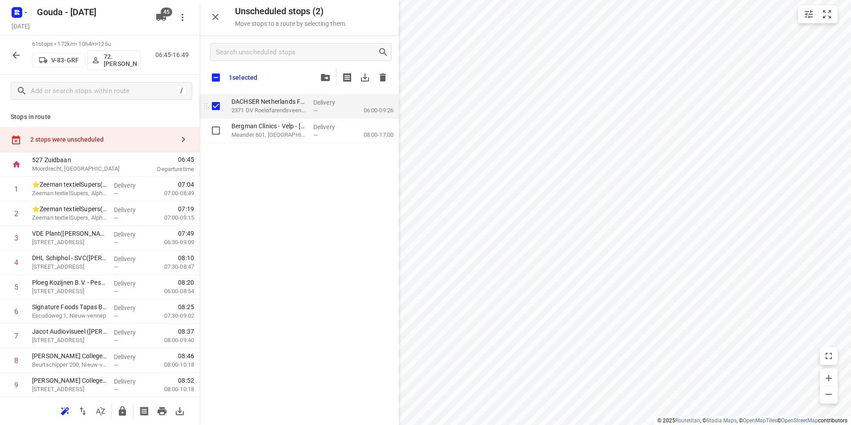
checkbox input "true"
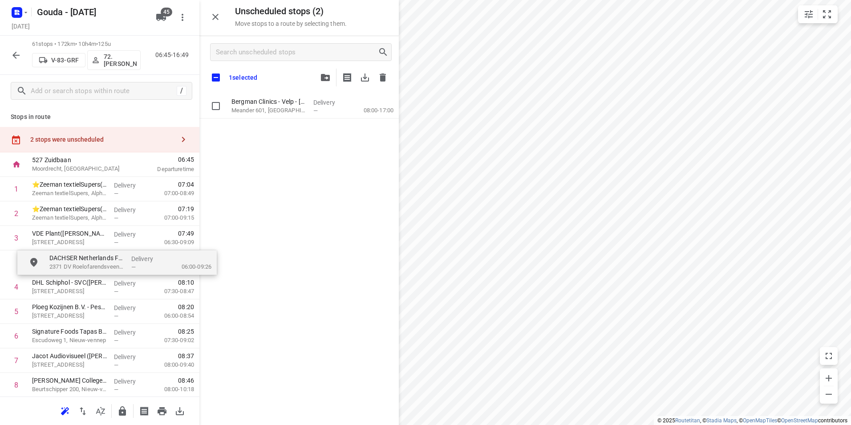
drag, startPoint x: 261, startPoint y: 111, endPoint x: 76, endPoint y: 267, distance: 241.9
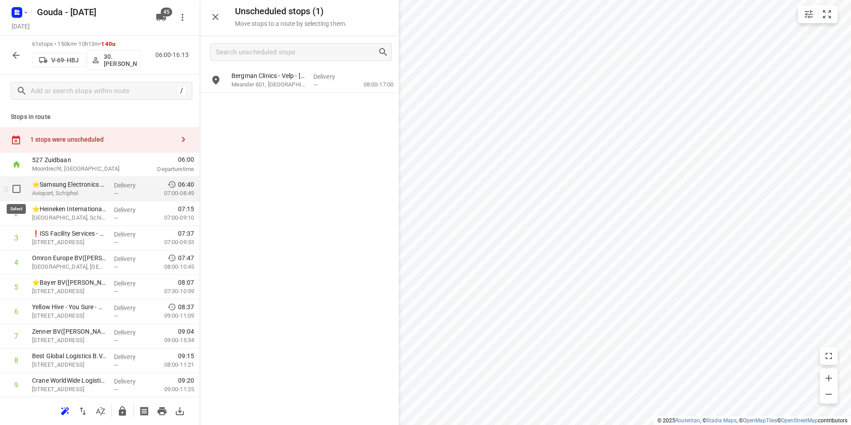
click at [15, 186] on input "checkbox" at bounding box center [17, 189] width 18 height 18
checkbox input "true"
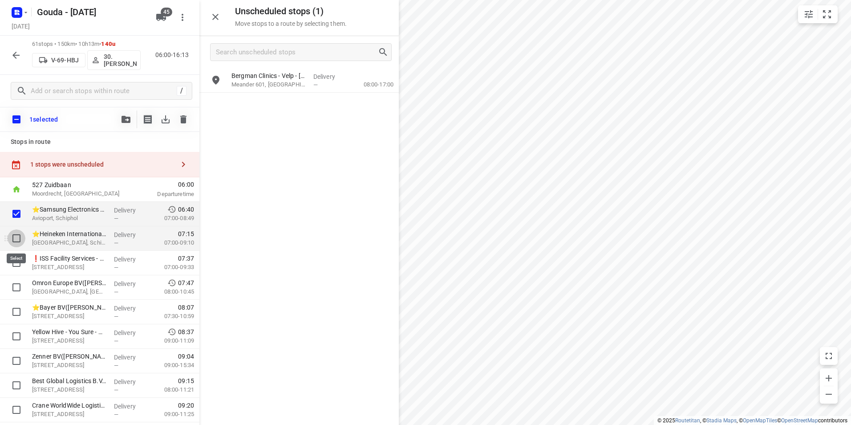
click at [13, 237] on input "checkbox" at bounding box center [17, 238] width 18 height 18
checkbox input "true"
click at [127, 116] on icon "button" at bounding box center [125, 119] width 9 height 7
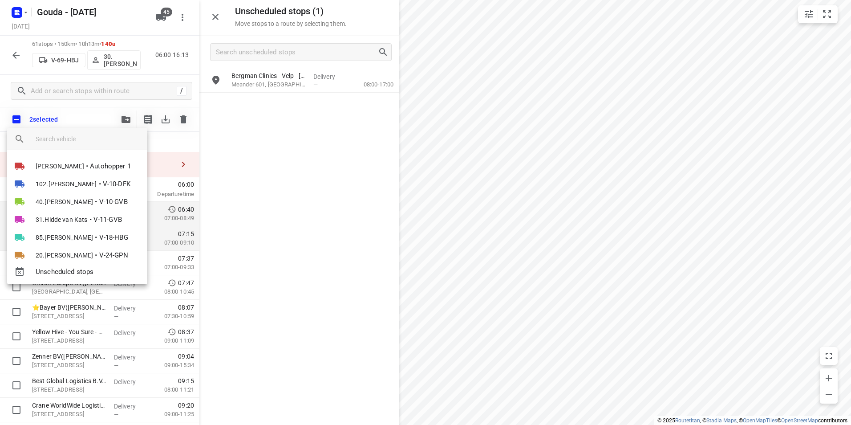
click at [86, 137] on input "search vehicle" at bounding box center [88, 138] width 105 height 13
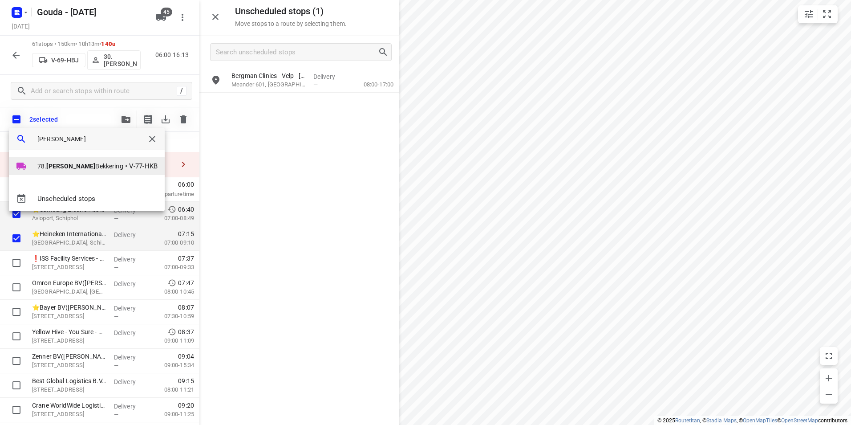
type input "[PERSON_NAME]"
click at [59, 170] on span "78. [PERSON_NAME]" at bounding box center [80, 166] width 86 height 9
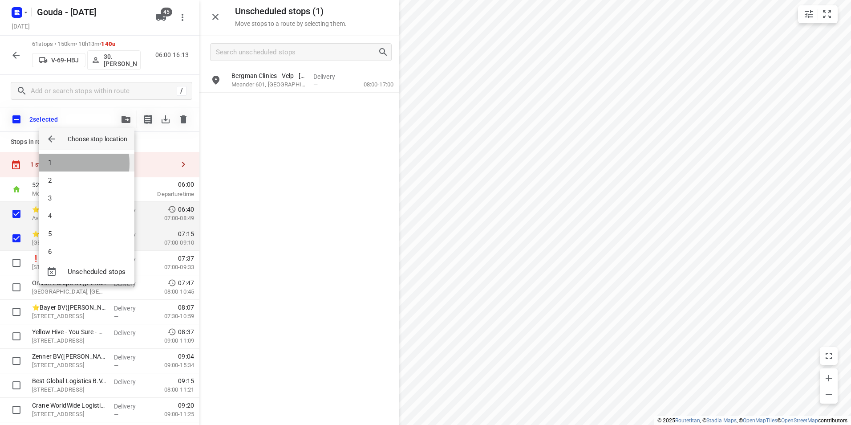
click at [61, 163] on li "1" at bounding box center [86, 163] width 95 height 18
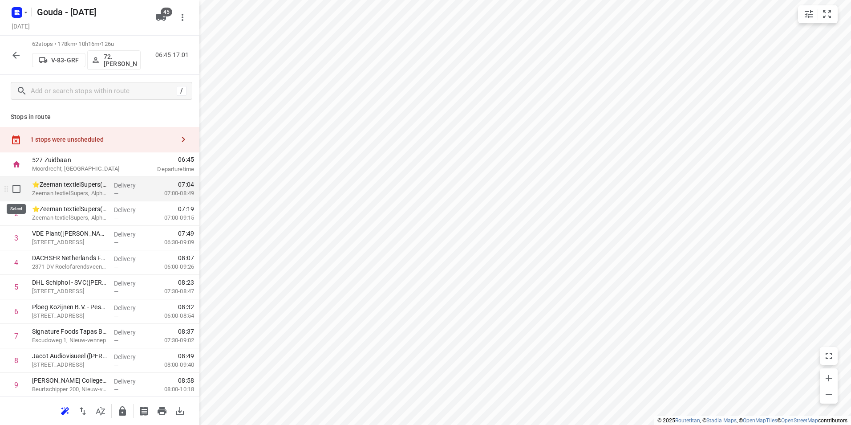
click at [16, 188] on input "checkbox" at bounding box center [17, 189] width 18 height 18
checkbox input "true"
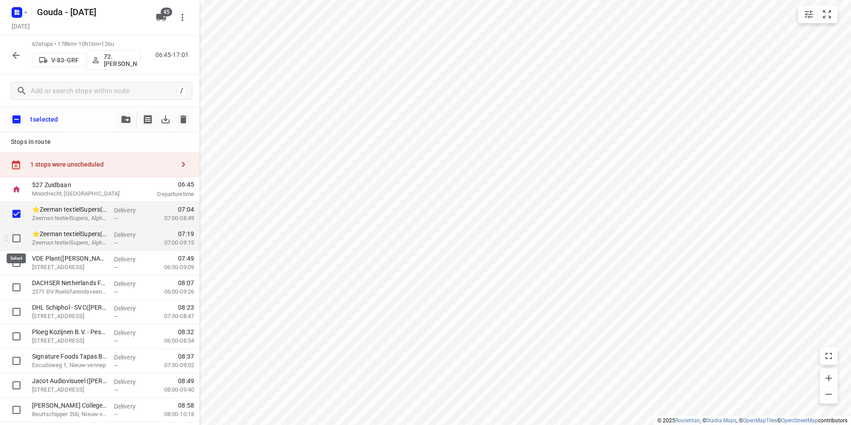
click at [12, 242] on input "checkbox" at bounding box center [17, 238] width 18 height 18
checkbox input "true"
click at [15, 261] on input "checkbox" at bounding box center [17, 263] width 18 height 18
checkbox input "true"
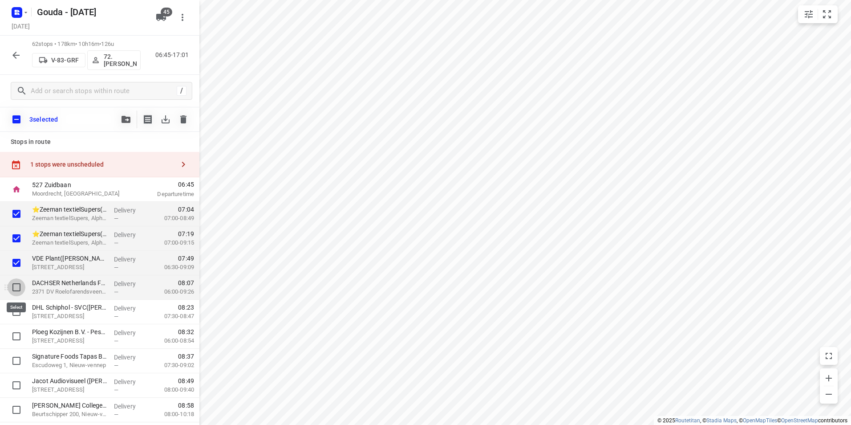
click at [17, 289] on input "checkbox" at bounding box center [17, 287] width 18 height 18
checkbox input "true"
click at [125, 118] on icon "button" at bounding box center [125, 119] width 9 height 7
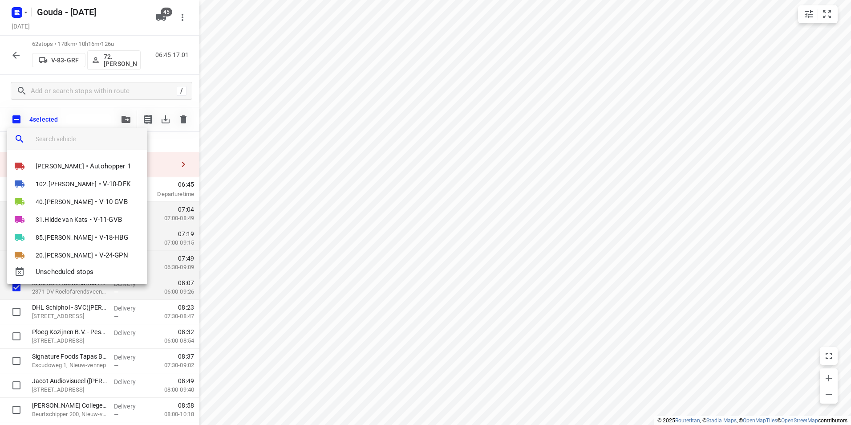
click at [92, 144] on input "search vehicle" at bounding box center [88, 138] width 105 height 13
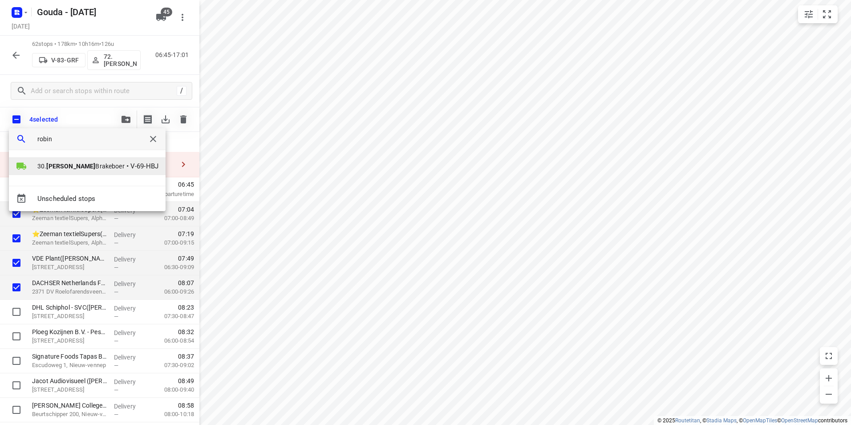
type input "robin"
click at [94, 167] on li "30. [PERSON_NAME] • V-69-HBJ" at bounding box center [87, 166] width 157 height 18
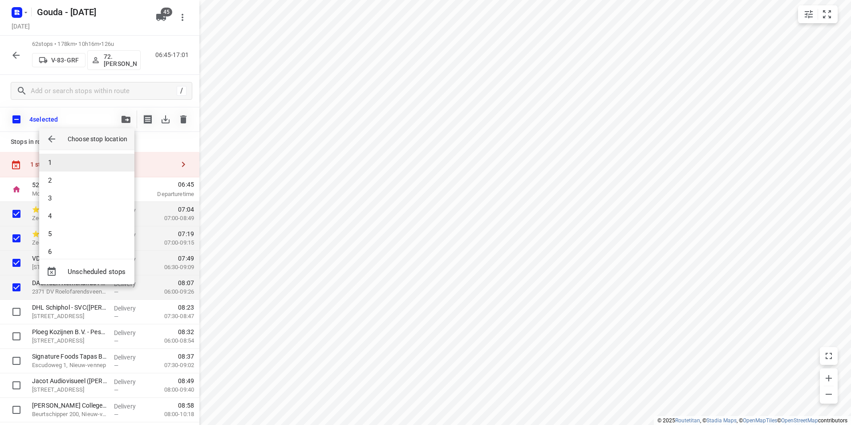
click at [77, 165] on li "1" at bounding box center [86, 163] width 95 height 18
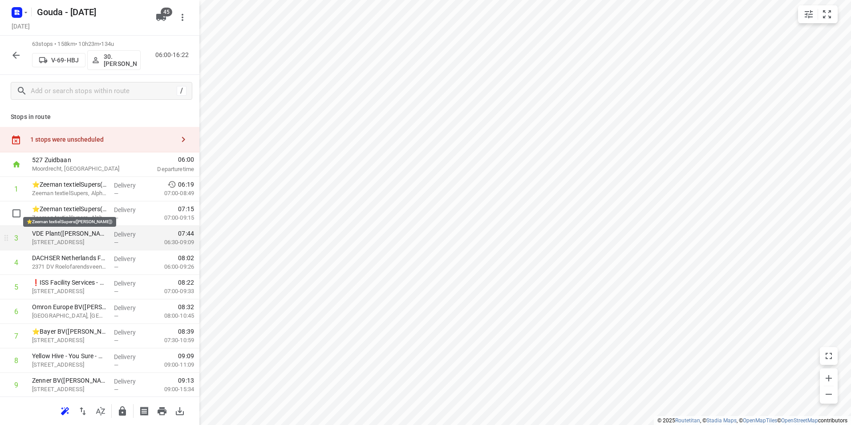
scroll to position [89, 0]
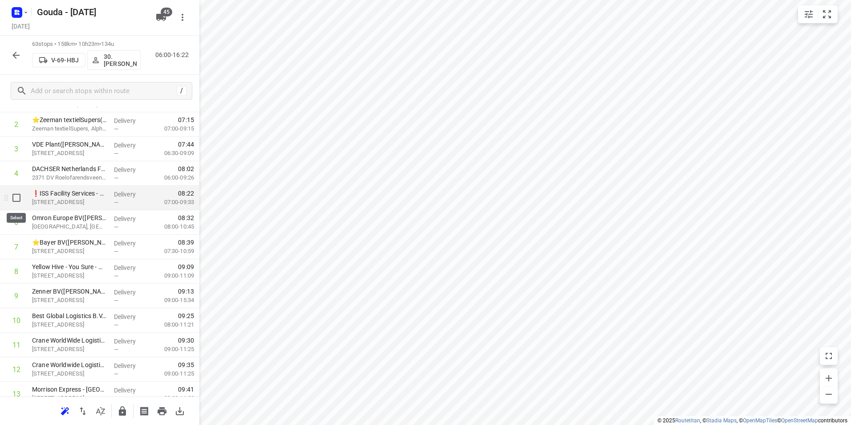
click at [16, 202] on input "checkbox" at bounding box center [17, 198] width 18 height 18
checkbox input "true"
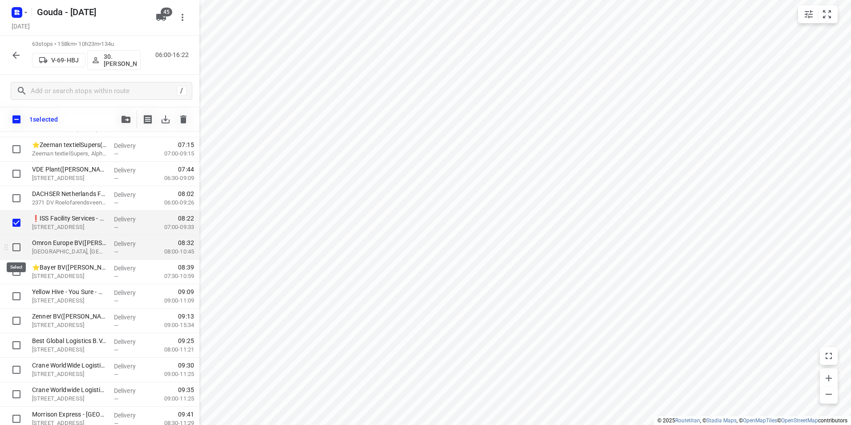
click at [18, 243] on input "checkbox" at bounding box center [17, 247] width 18 height 18
checkbox input "true"
click at [17, 270] on input "checkbox" at bounding box center [17, 272] width 18 height 18
checkbox input "true"
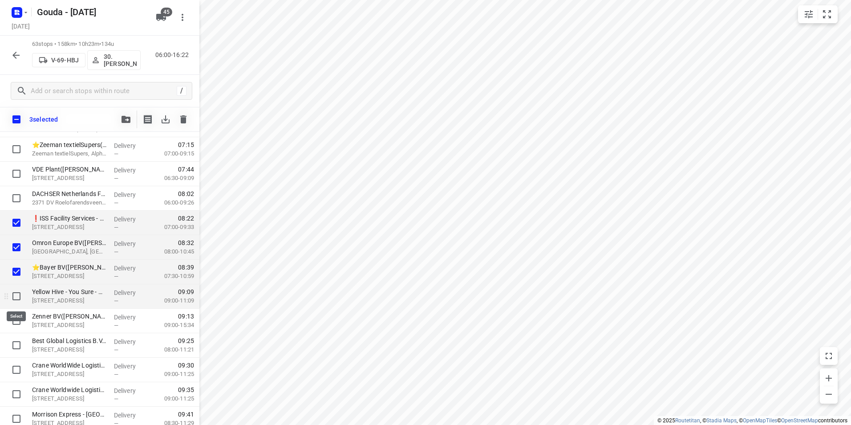
click at [18, 291] on input "checkbox" at bounding box center [17, 296] width 18 height 18
checkbox input "true"
click at [14, 316] on input "checkbox" at bounding box center [17, 320] width 18 height 18
checkbox input "true"
click at [127, 120] on icon "button" at bounding box center [125, 119] width 9 height 7
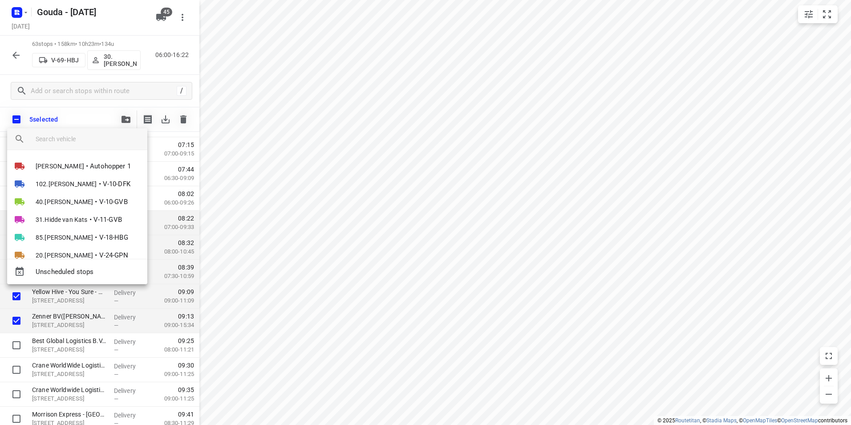
click at [93, 138] on input "search vehicle" at bounding box center [88, 138] width 105 height 13
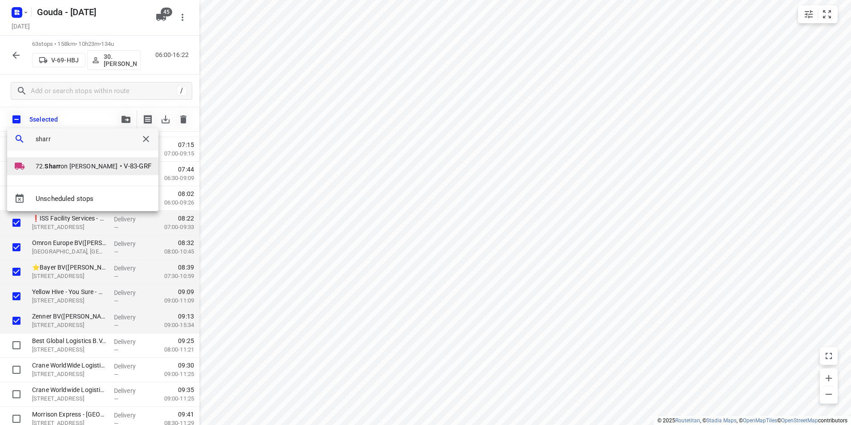
type input "sharr"
click at [81, 170] on span "72. Sharr on Koeiman" at bounding box center [77, 166] width 82 height 9
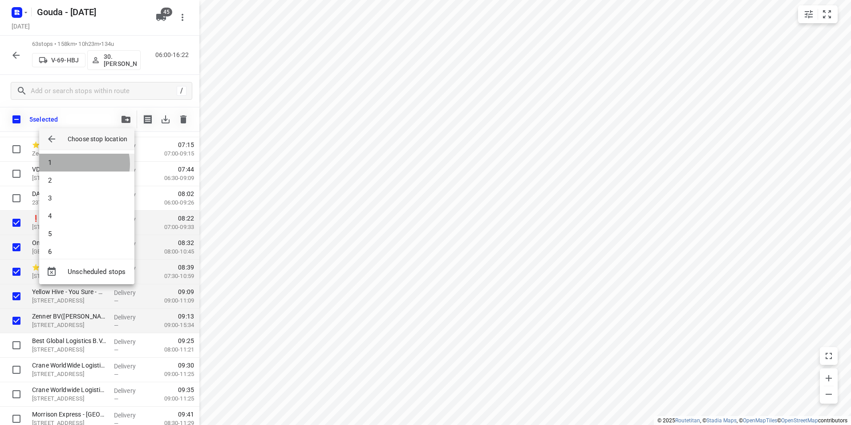
click at [80, 164] on li "1" at bounding box center [86, 163] width 95 height 18
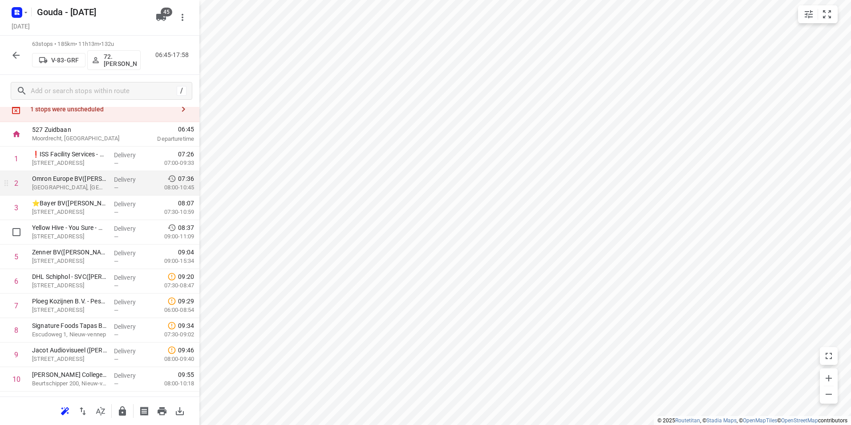
scroll to position [0, 0]
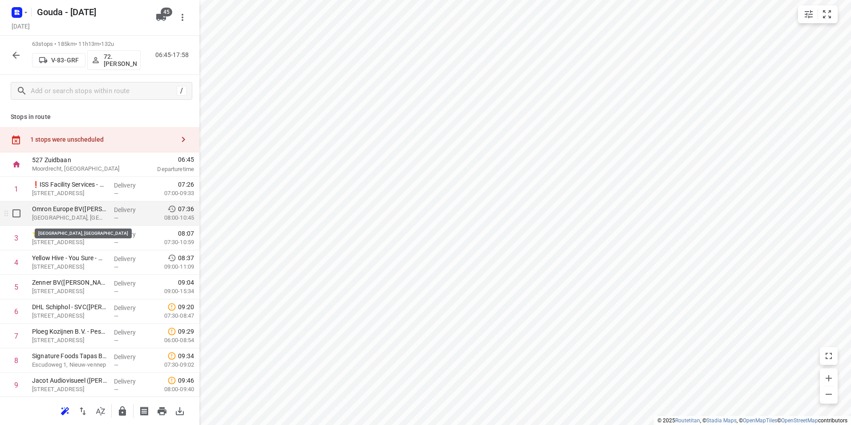
click at [79, 215] on p "[GEOGRAPHIC_DATA], [GEOGRAPHIC_DATA]" at bounding box center [69, 217] width 75 height 9
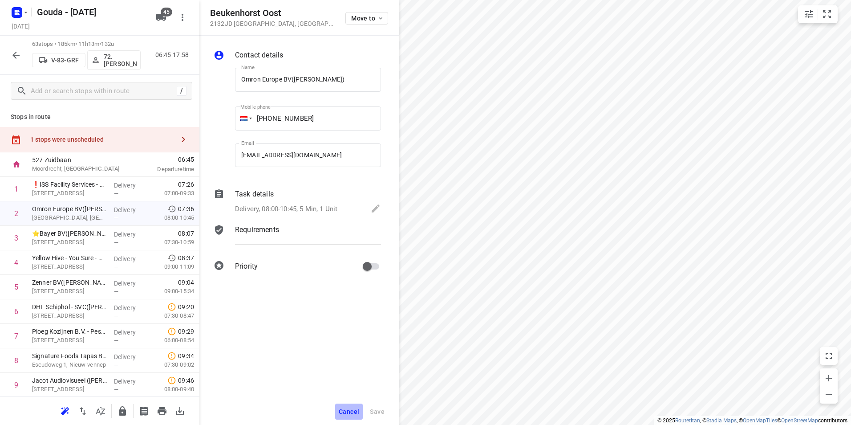
click at [346, 411] on span "Cancel" at bounding box center [349, 411] width 20 height 7
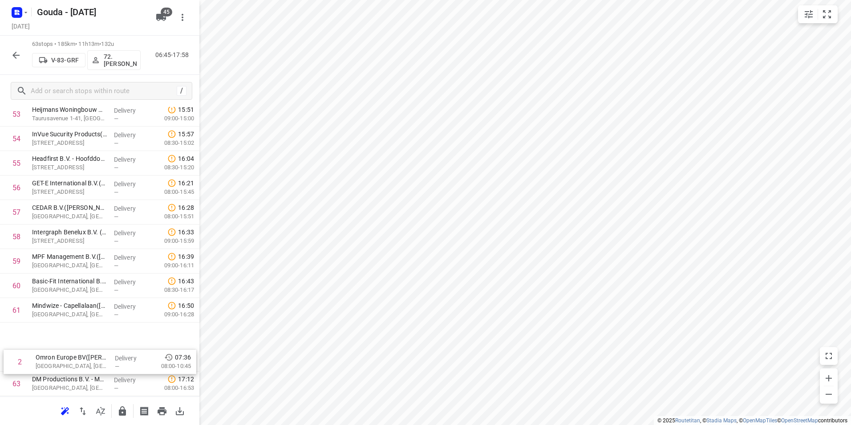
scroll to position [1347, 0]
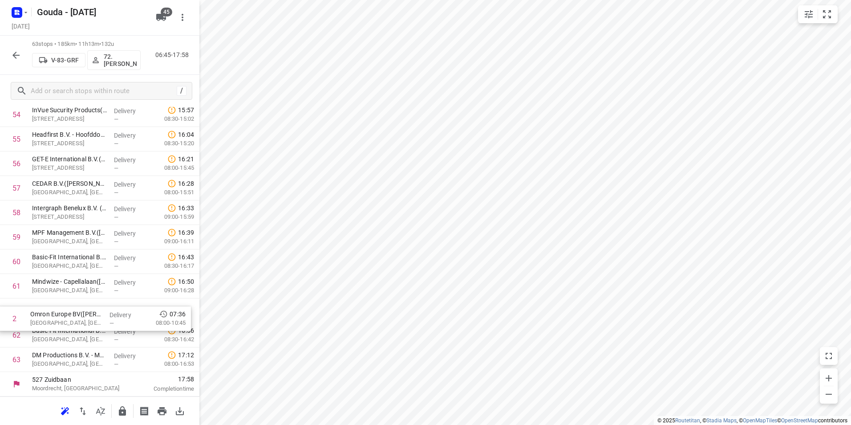
drag, startPoint x: 77, startPoint y: 215, endPoint x: 76, endPoint y: 317, distance: 101.9
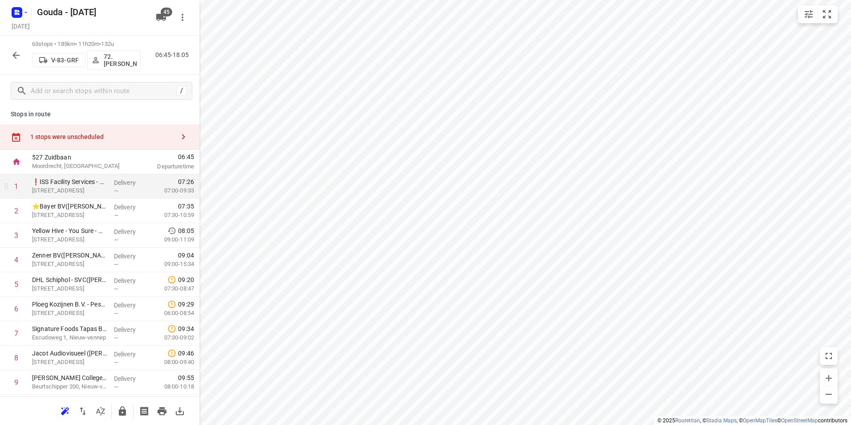
scroll to position [0, 0]
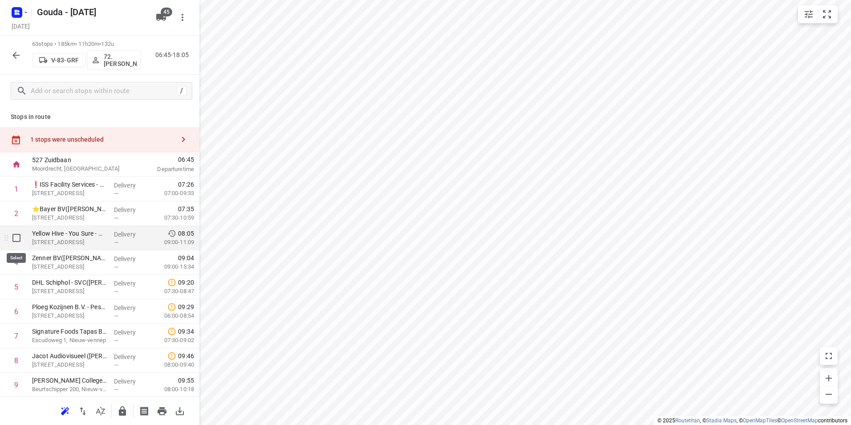
click at [15, 239] on input "checkbox" at bounding box center [17, 238] width 18 height 18
checkbox input "true"
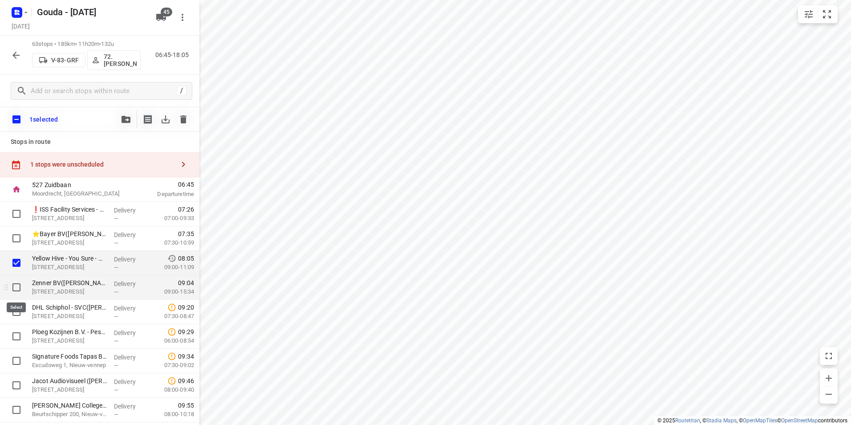
click at [16, 286] on input "checkbox" at bounding box center [17, 287] width 18 height 18
checkbox input "true"
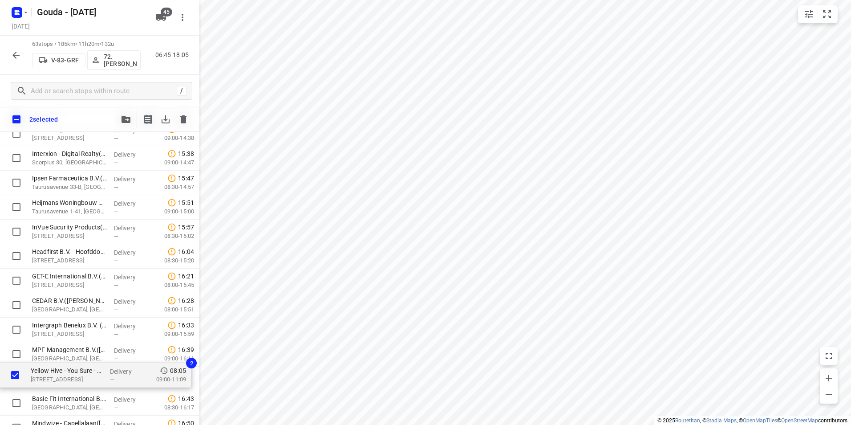
scroll to position [1250, 0]
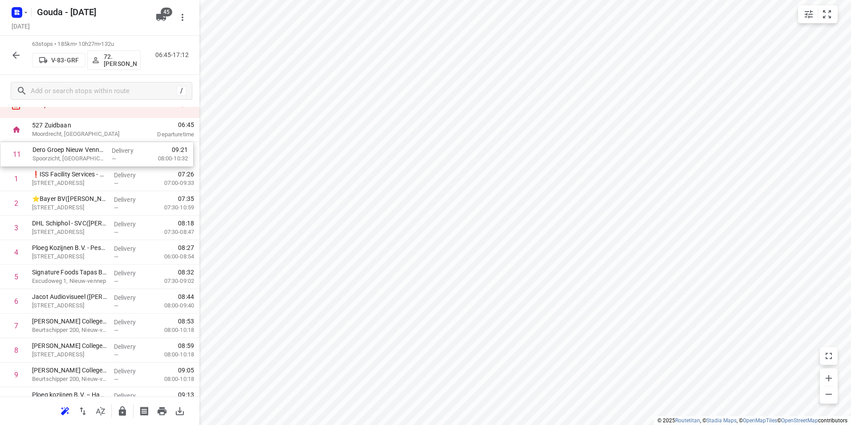
scroll to position [34, 0]
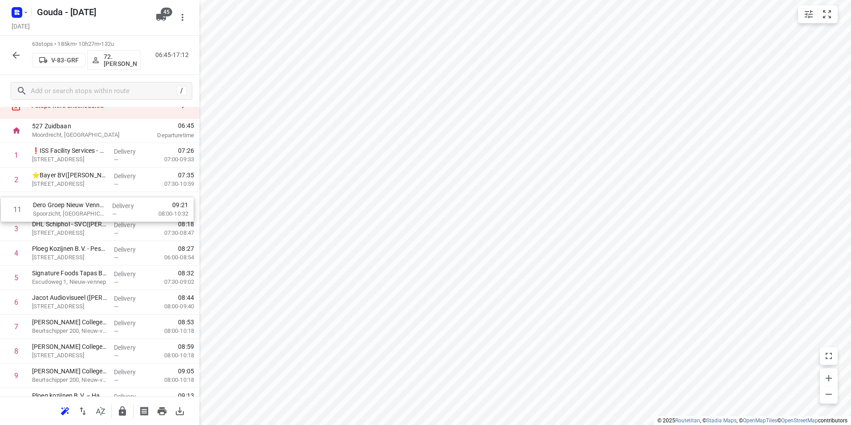
drag, startPoint x: 69, startPoint y: 290, endPoint x: 72, endPoint y: 202, distance: 87.3
drag, startPoint x: 68, startPoint y: 227, endPoint x: 69, endPoint y: 203, distance: 23.6
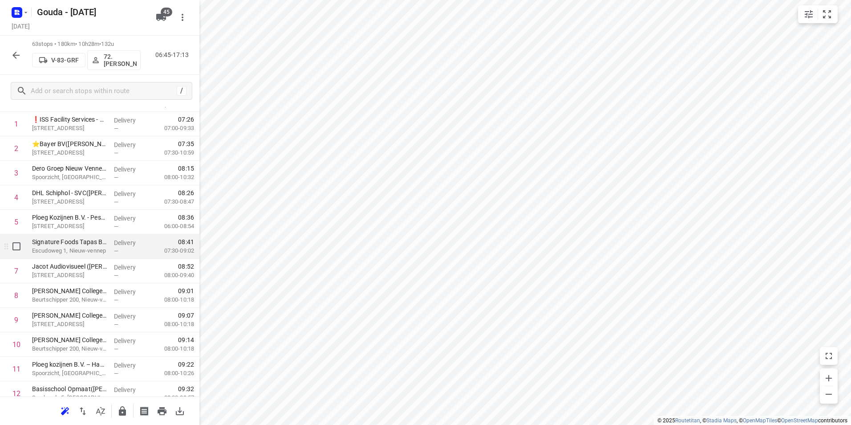
scroll to position [78, 0]
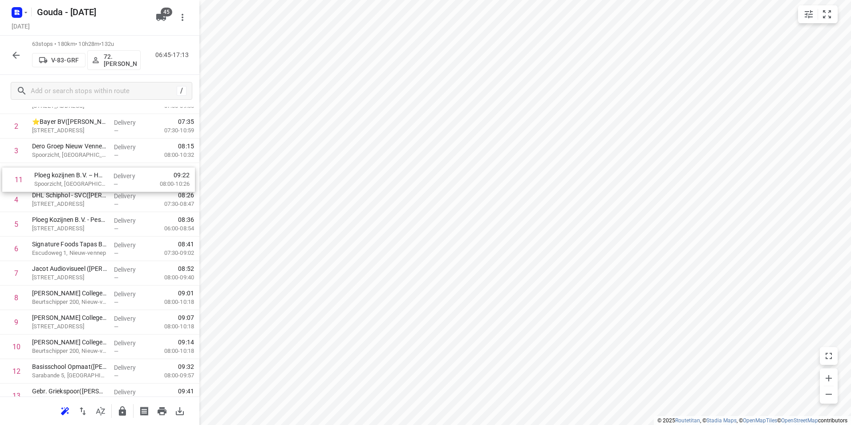
drag, startPoint x: 73, startPoint y: 355, endPoint x: 77, endPoint y: 175, distance: 179.8
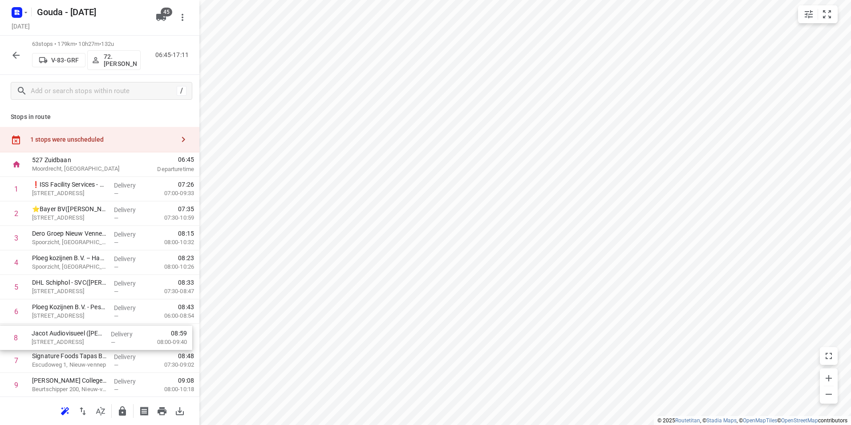
scroll to position [2, 0]
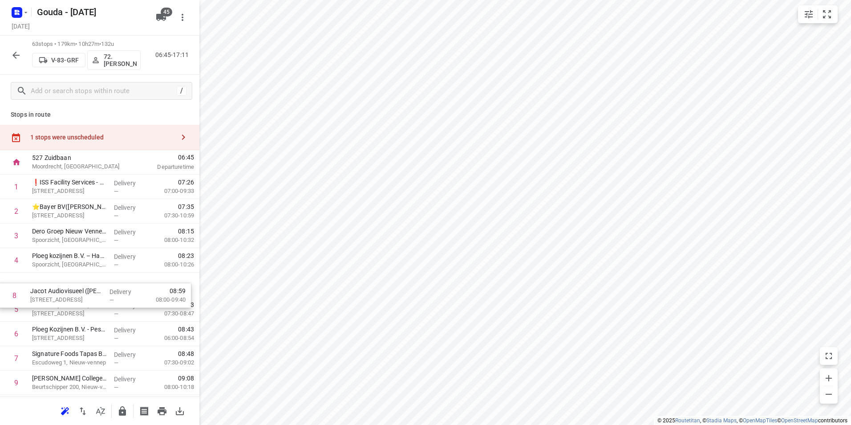
drag, startPoint x: 73, startPoint y: 360, endPoint x: 74, endPoint y: 301, distance: 58.8
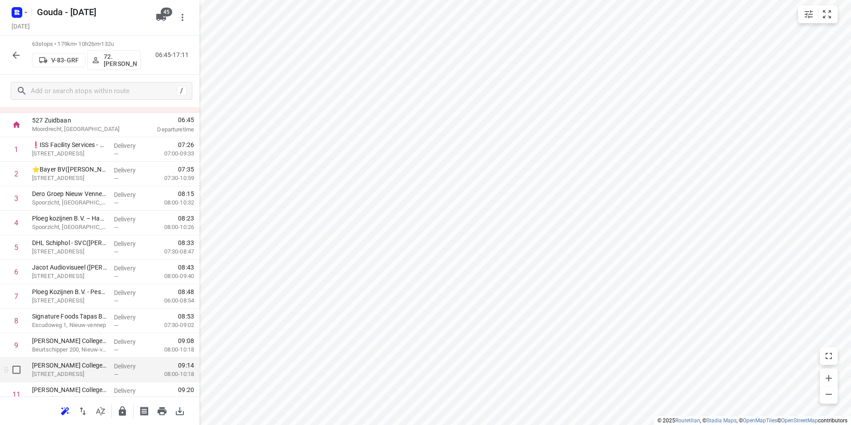
scroll to position [47, 0]
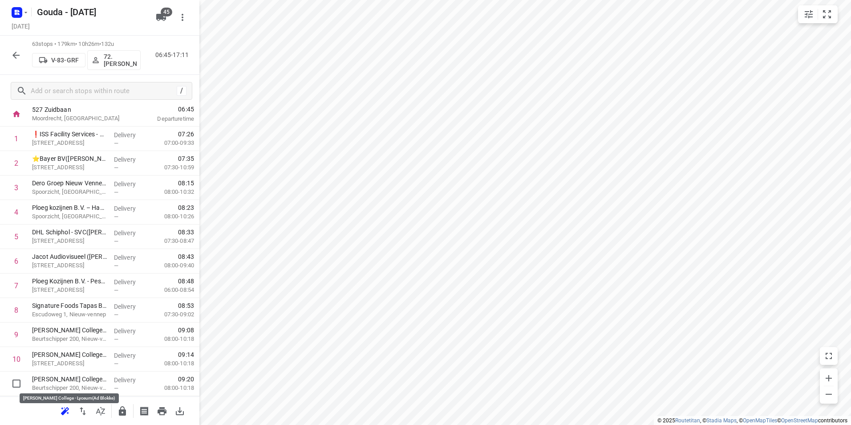
drag, startPoint x: 75, startPoint y: 378, endPoint x: 80, endPoint y: 348, distance: 29.7
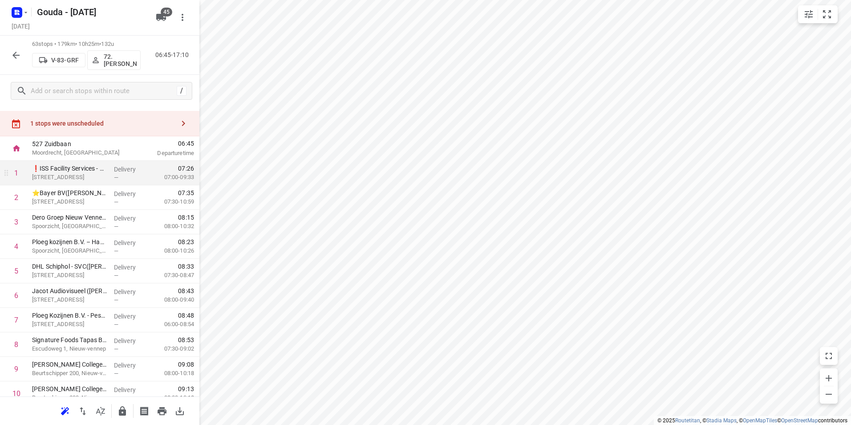
scroll to position [0, 0]
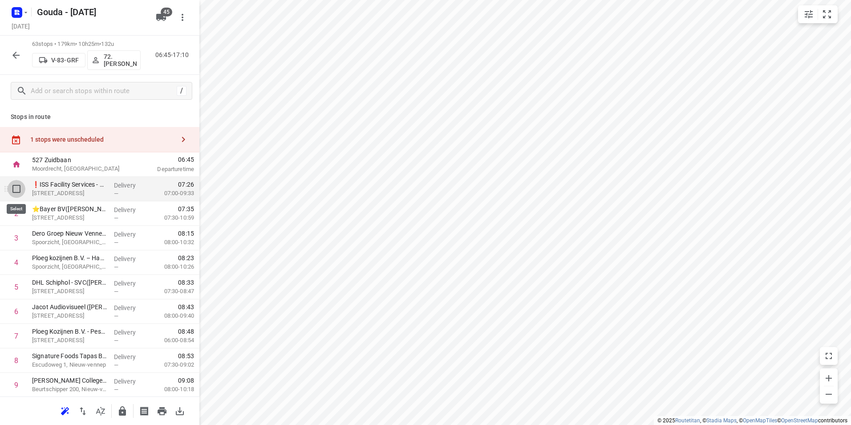
click at [16, 190] on input "checkbox" at bounding box center [17, 189] width 18 height 18
checkbox input "true"
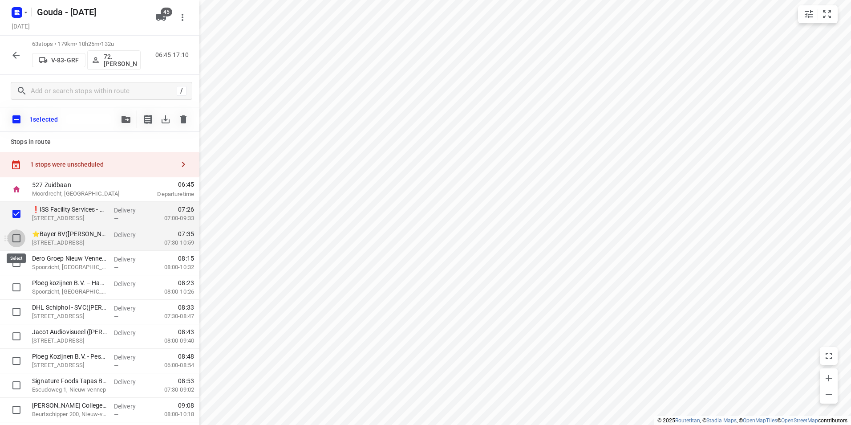
click at [15, 239] on input "checkbox" at bounding box center [17, 238] width 18 height 18
checkbox input "true"
click at [125, 121] on icon "button" at bounding box center [125, 119] width 9 height 7
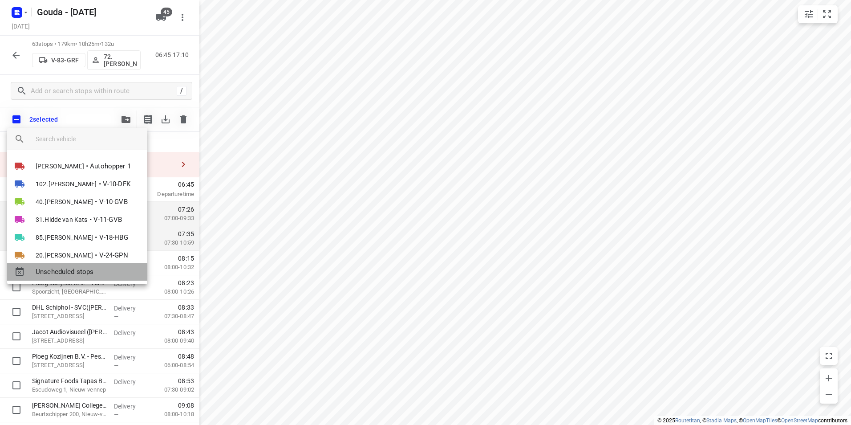
click at [87, 267] on span "Unscheduled stops" at bounding box center [88, 272] width 105 height 10
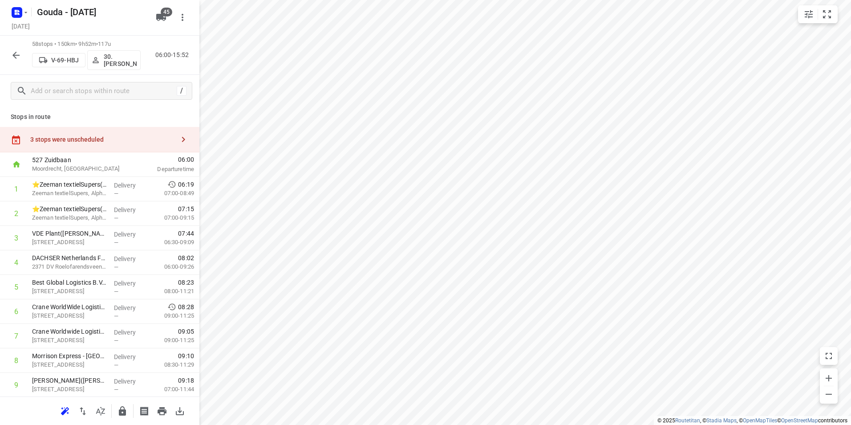
click at [105, 136] on div "3 stops were unscheduled" at bounding box center [102, 139] width 144 height 7
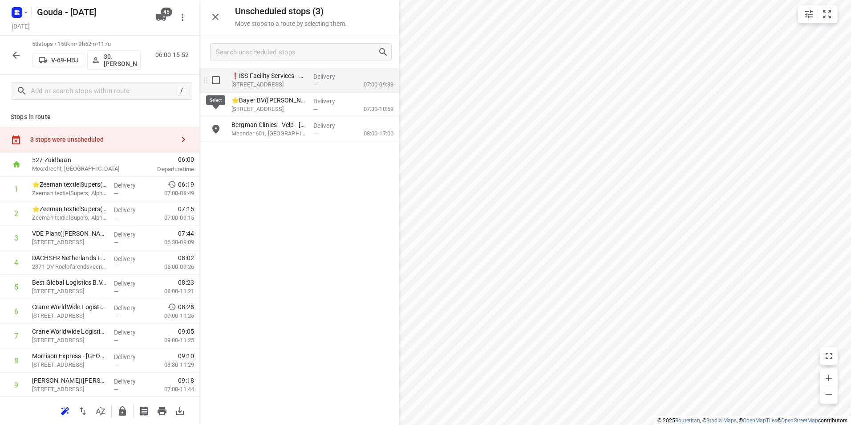
click at [216, 79] on input "grid" at bounding box center [216, 80] width 18 height 18
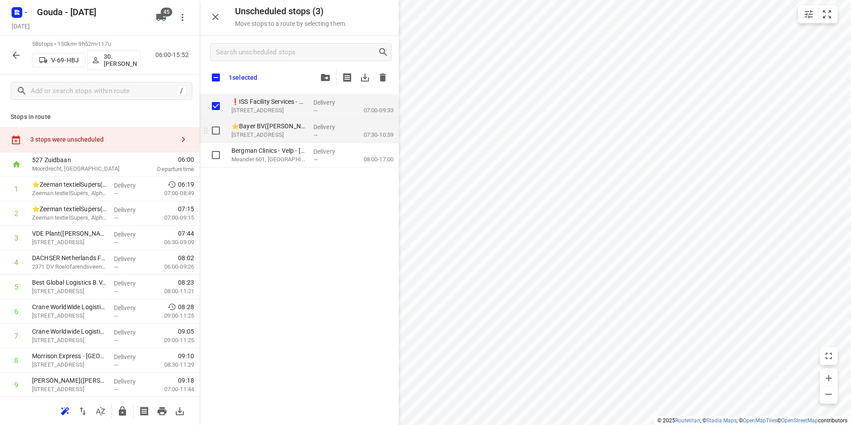
checkbox input "true"
drag, startPoint x: 217, startPoint y: 132, endPoint x: 215, endPoint y: 116, distance: 15.7
click at [217, 132] on input "grid" at bounding box center [216, 130] width 18 height 18
checkbox input "true"
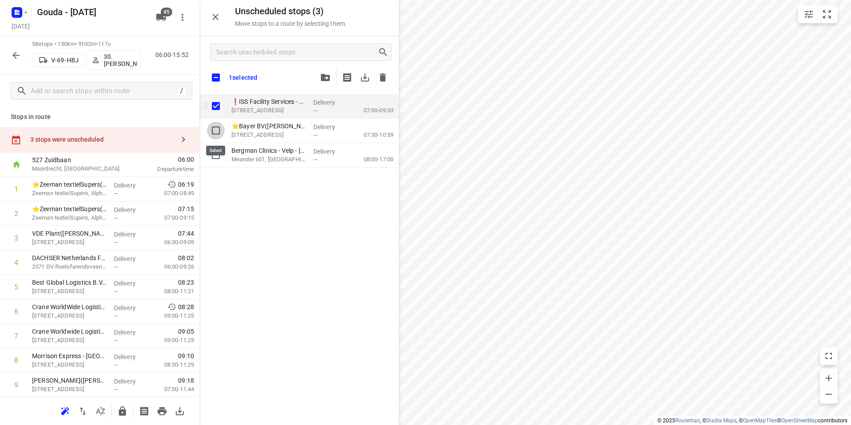
checkbox input "true"
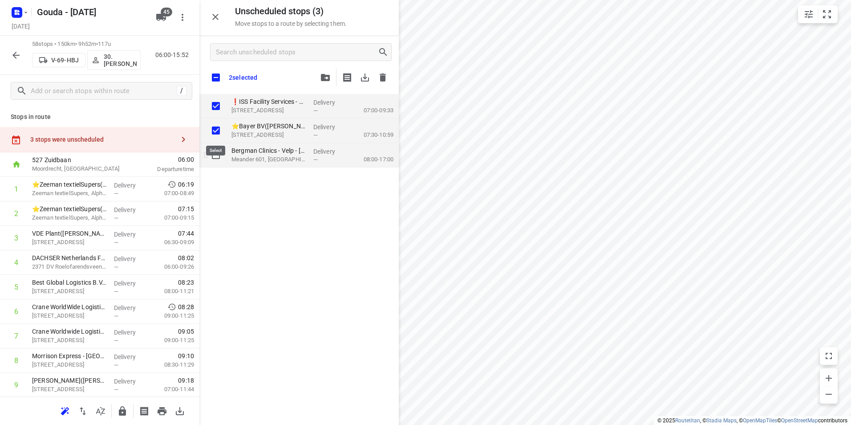
checkbox input "true"
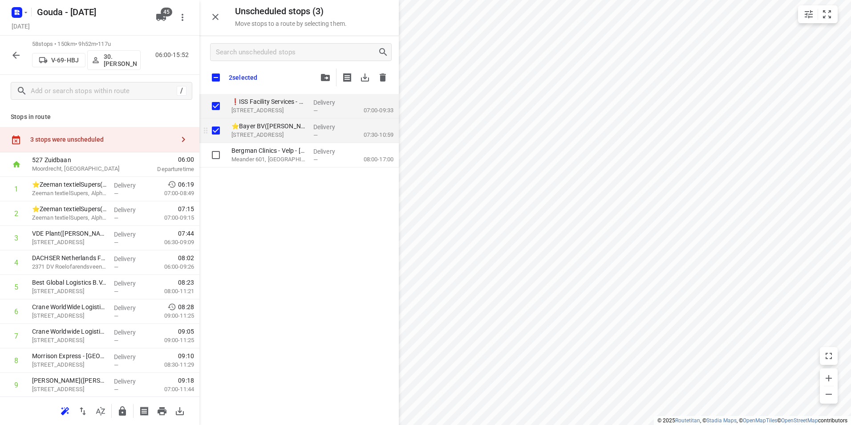
checkbox input "true"
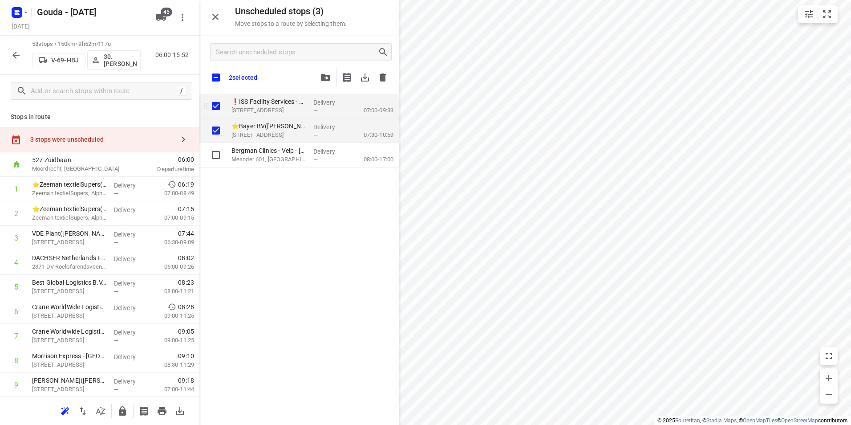
checkbox input "true"
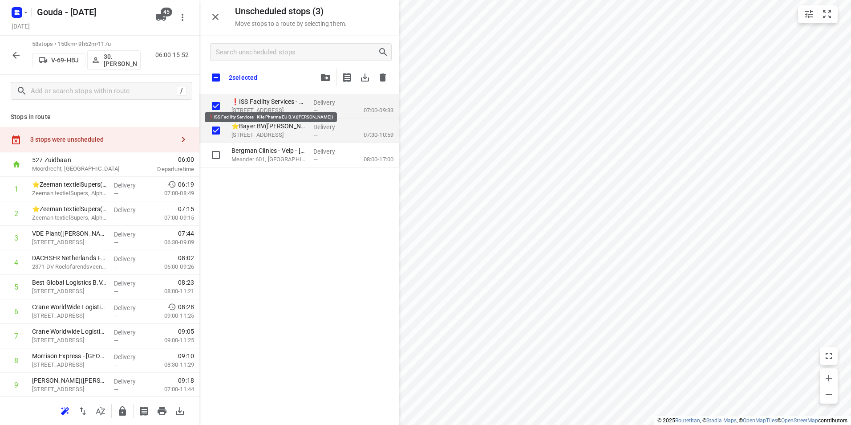
checkbox input "true"
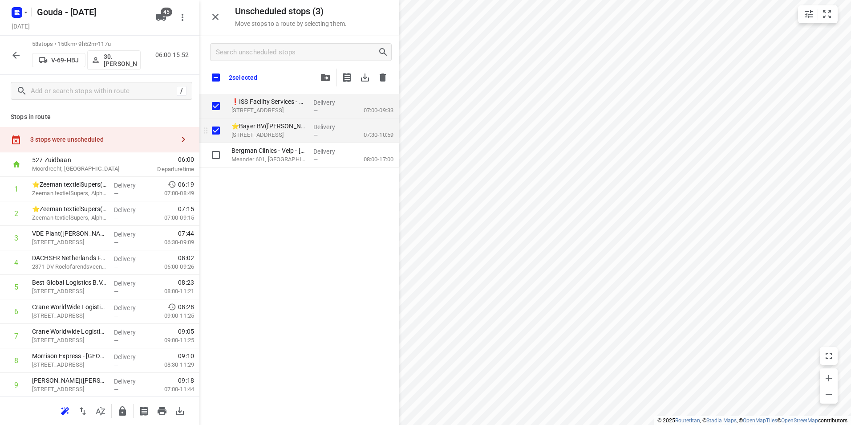
checkbox input "true"
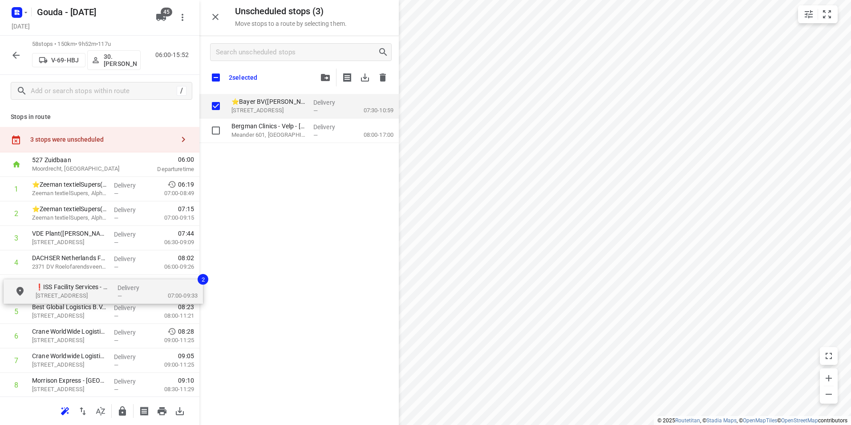
drag, startPoint x: 266, startPoint y: 105, endPoint x: 64, endPoint y: 291, distance: 274.6
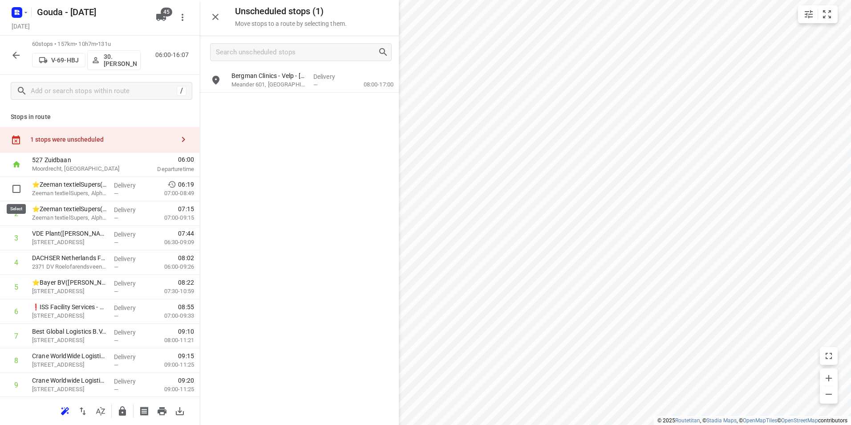
click at [16, 188] on input "checkbox" at bounding box center [17, 189] width 18 height 18
checkbox input "true"
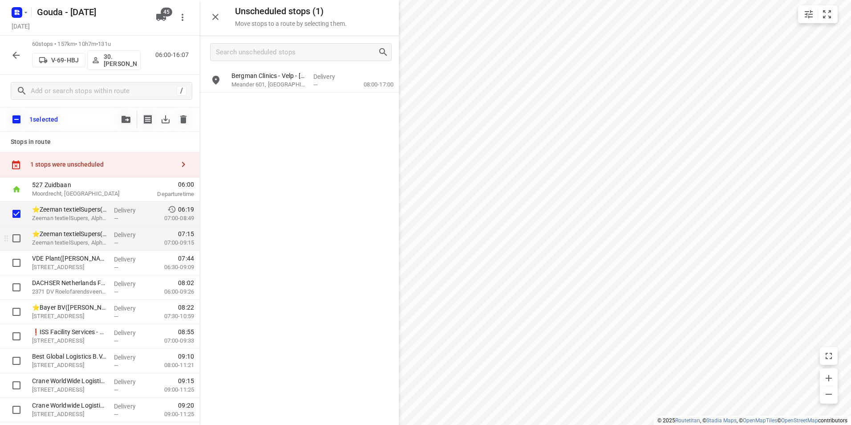
click at [16, 235] on input "checkbox" at bounding box center [17, 238] width 18 height 18
checkbox input "true"
click at [14, 262] on input "checkbox" at bounding box center [17, 263] width 18 height 18
checkbox input "true"
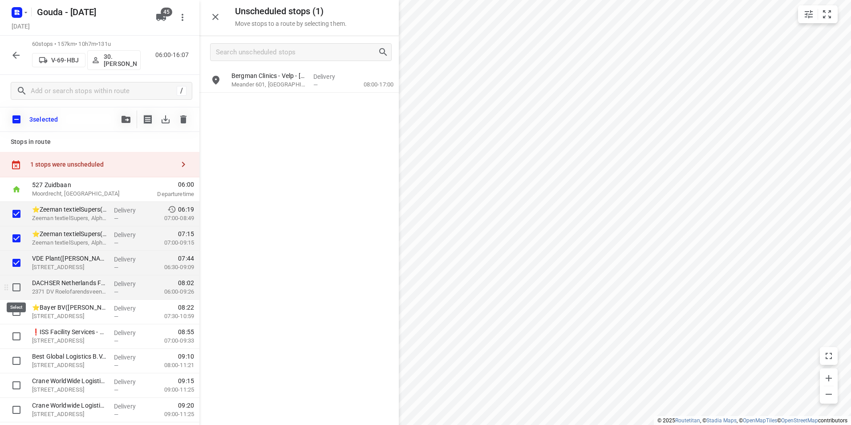
click at [13, 283] on input "checkbox" at bounding box center [17, 287] width 18 height 18
checkbox input "true"
click at [120, 117] on button "button" at bounding box center [126, 119] width 18 height 18
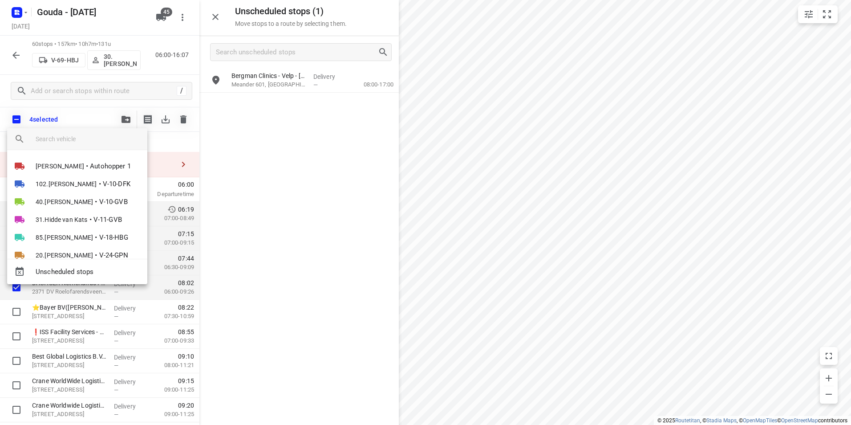
click at [100, 140] on input "search vehicle" at bounding box center [88, 138] width 105 height 13
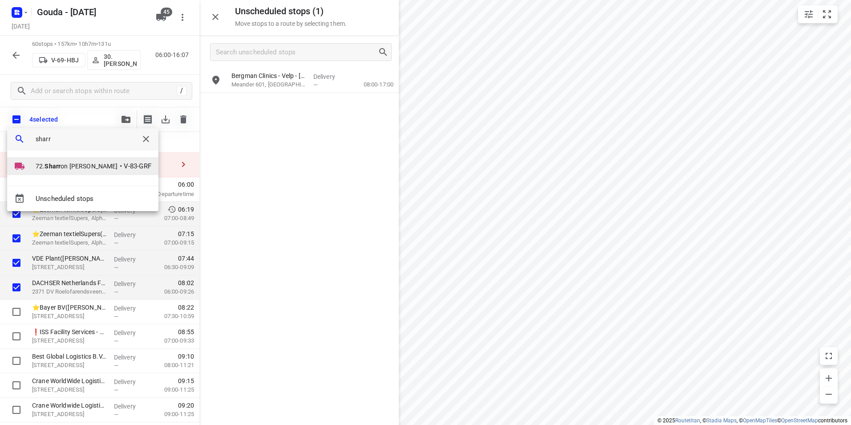
type input "sharr"
click at [65, 172] on li "72. Sharr on [PERSON_NAME]-83-GRF" at bounding box center [82, 166] width 151 height 18
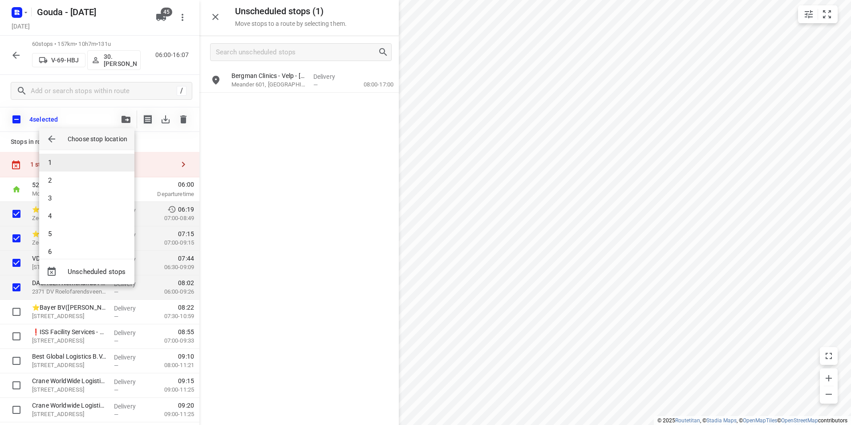
click at [65, 165] on li "1" at bounding box center [86, 163] width 95 height 18
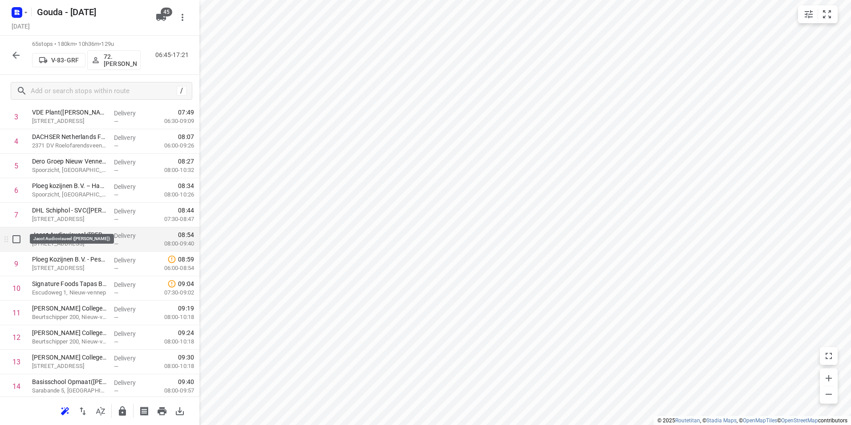
scroll to position [133, 0]
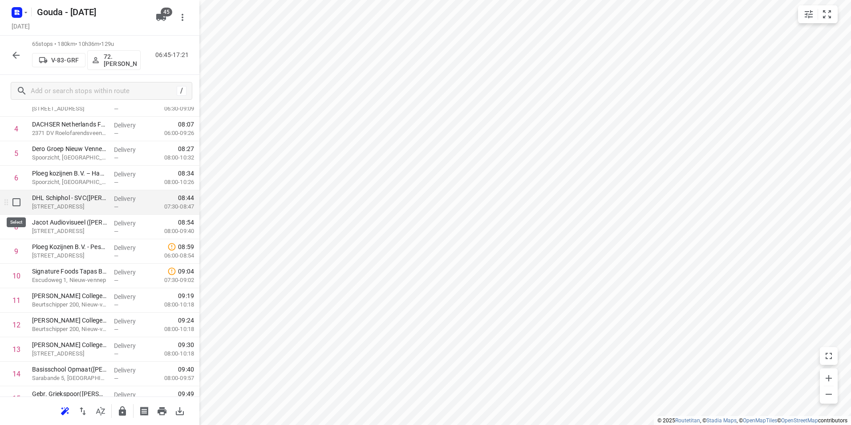
click at [18, 202] on input "checkbox" at bounding box center [17, 202] width 18 height 18
checkbox input "true"
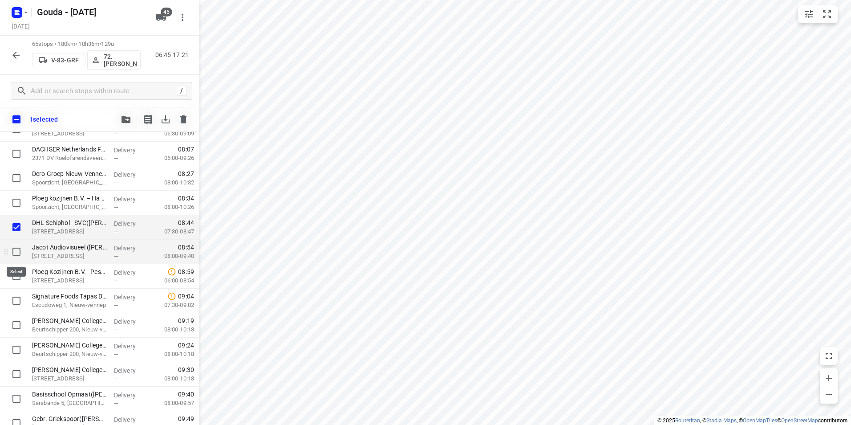
click at [19, 250] on input "checkbox" at bounding box center [17, 252] width 18 height 18
checkbox input "true"
click at [16, 279] on input "checkbox" at bounding box center [17, 276] width 18 height 18
checkbox input "true"
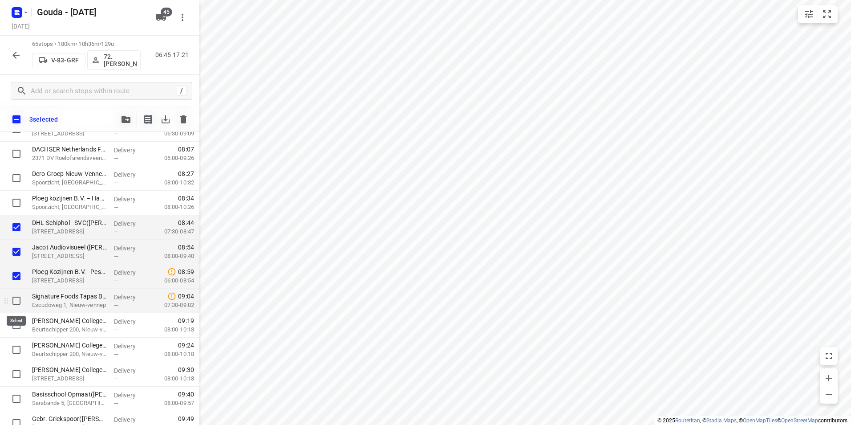
click at [16, 297] on input "checkbox" at bounding box center [17, 300] width 18 height 18
checkbox input "true"
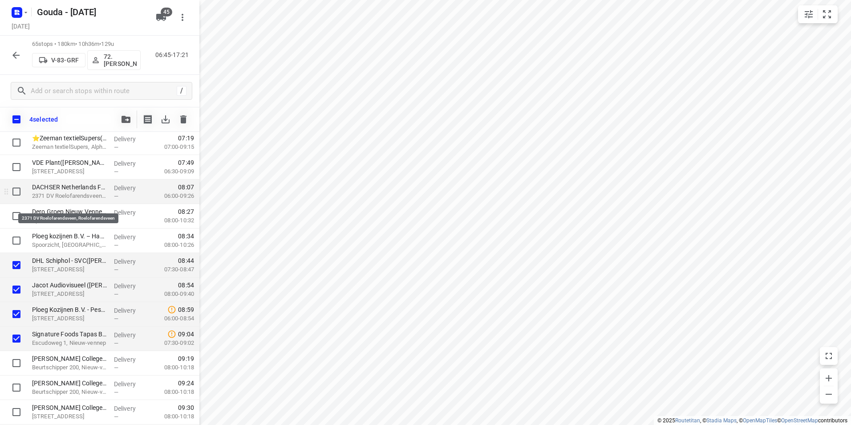
scroll to position [89, 0]
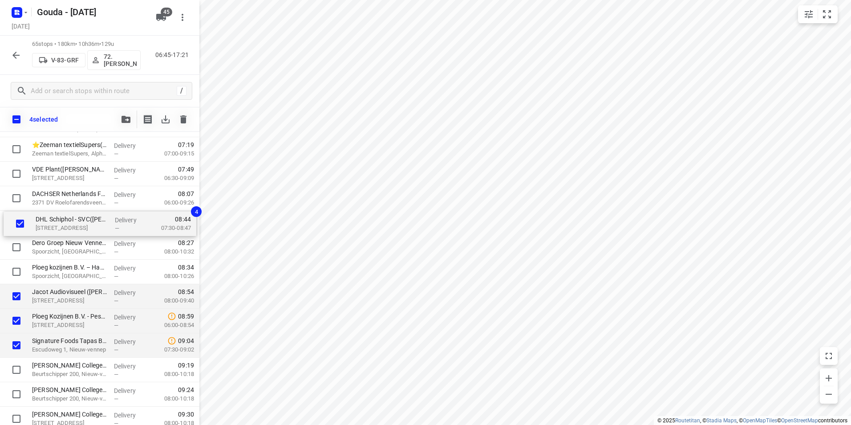
drag, startPoint x: 54, startPoint y: 277, endPoint x: 60, endPoint y: 224, distance: 53.3
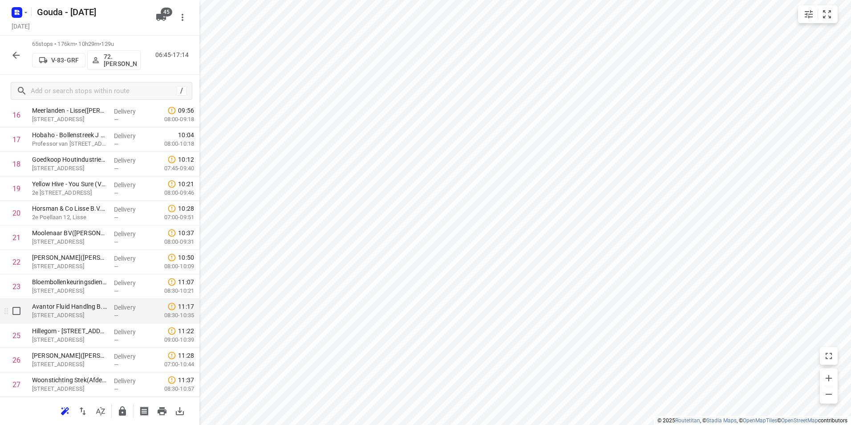
scroll to position [445, 0]
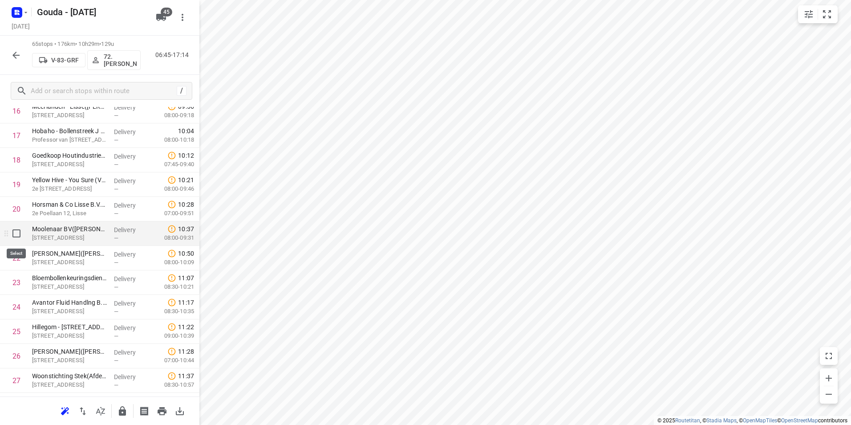
click at [18, 237] on input "checkbox" at bounding box center [17, 233] width 18 height 18
checkbox input "true"
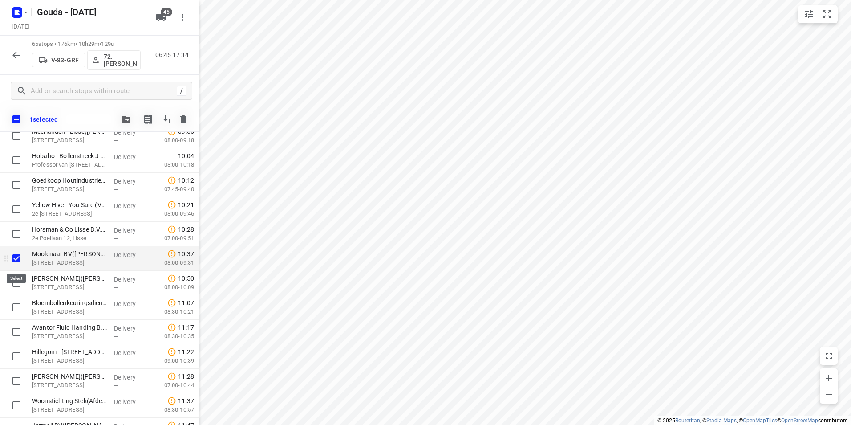
click at [14, 259] on input "checkbox" at bounding box center [17, 258] width 18 height 18
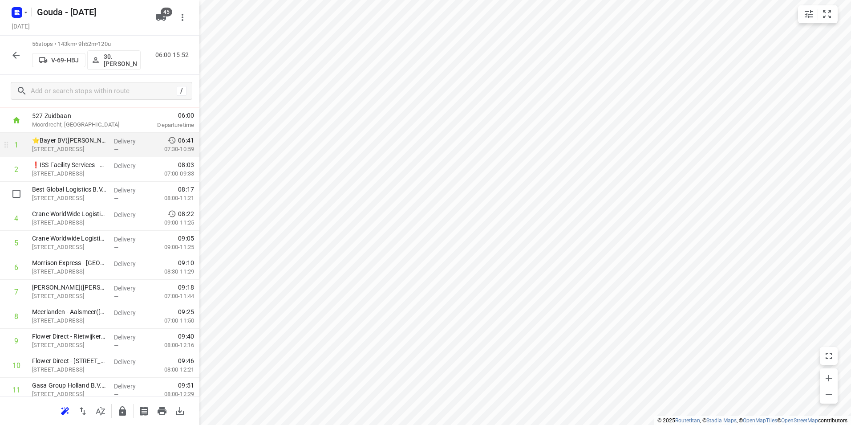
scroll to position [0, 0]
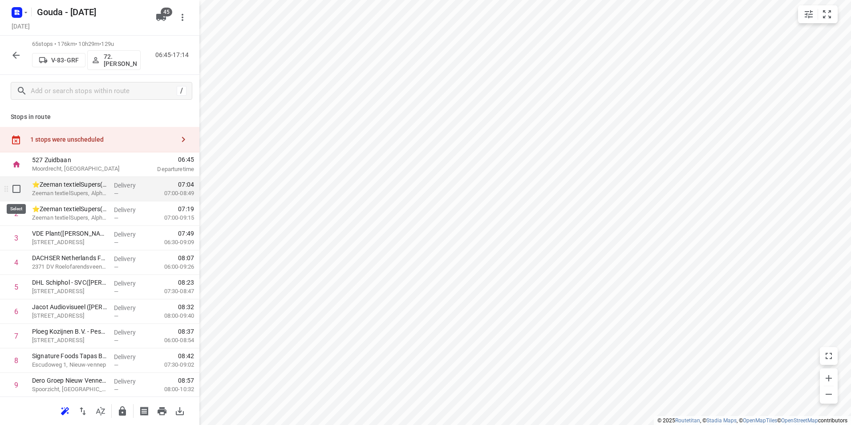
click at [17, 190] on input "checkbox" at bounding box center [17, 189] width 18 height 18
checkbox input "true"
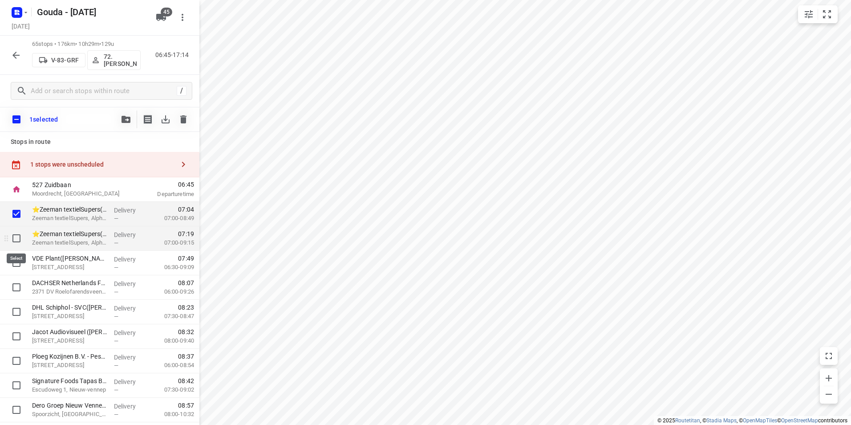
click at [20, 240] on input "checkbox" at bounding box center [17, 238] width 18 height 18
checkbox input "true"
click at [125, 117] on icon "button" at bounding box center [125, 119] width 9 height 7
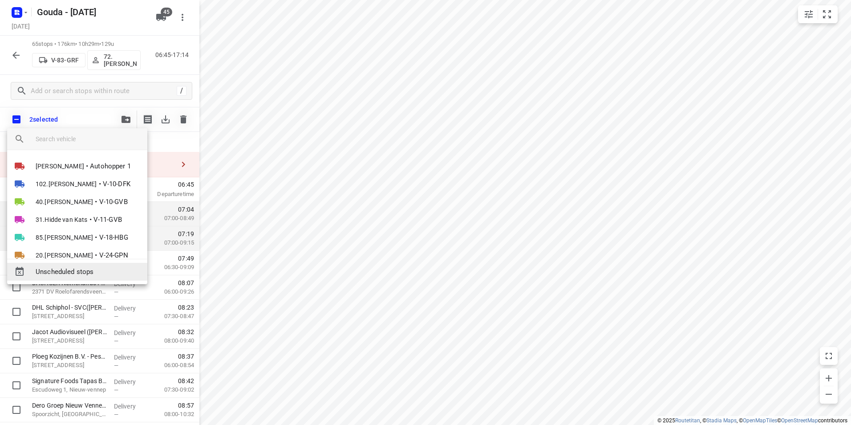
click at [73, 276] on span "Unscheduled stops" at bounding box center [88, 272] width 105 height 10
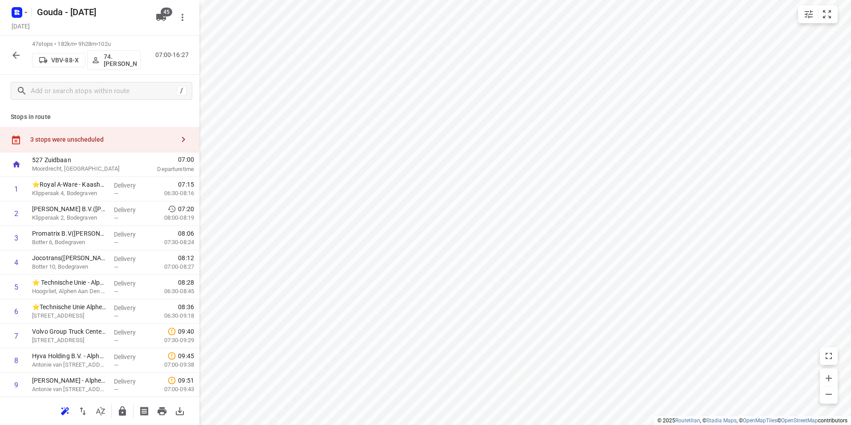
click at [126, 135] on div "3 stops were unscheduled" at bounding box center [99, 139] width 199 height 25
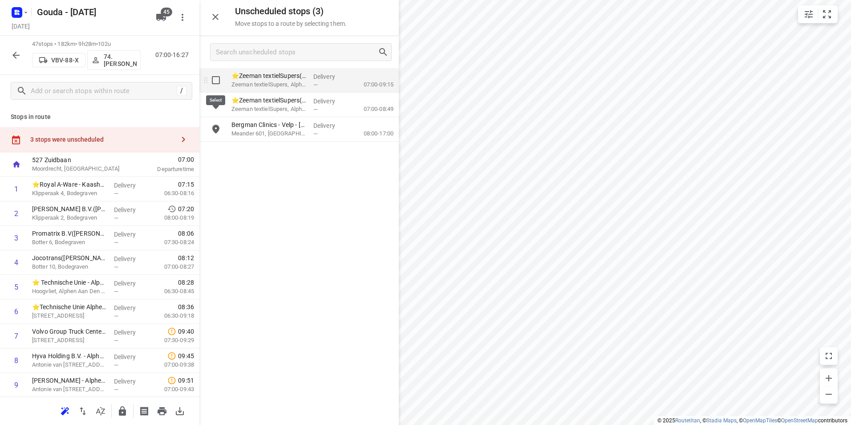
click at [214, 78] on input "grid" at bounding box center [216, 80] width 18 height 18
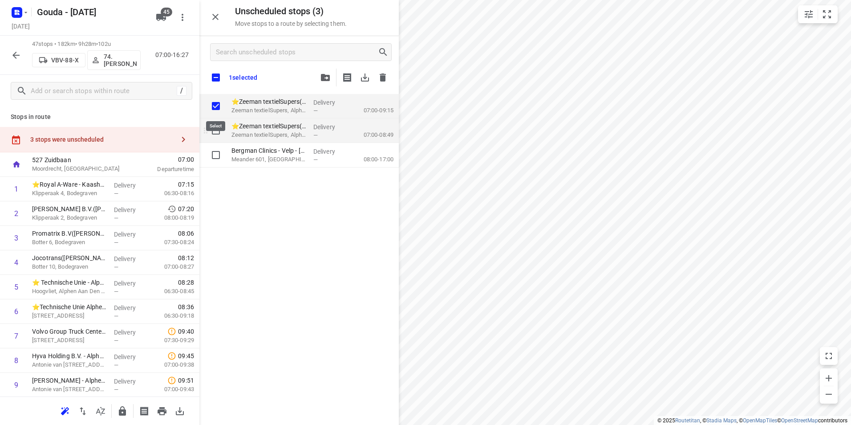
checkbox input "true"
click at [212, 129] on input "grid" at bounding box center [216, 130] width 18 height 18
checkbox input "true"
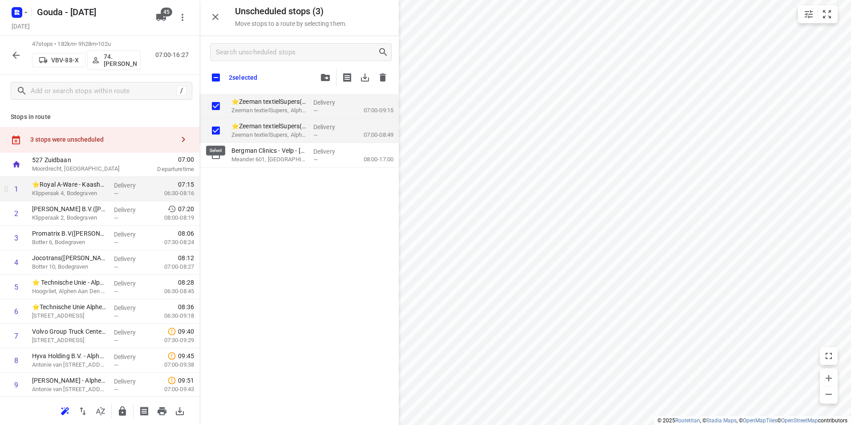
checkbox input "true"
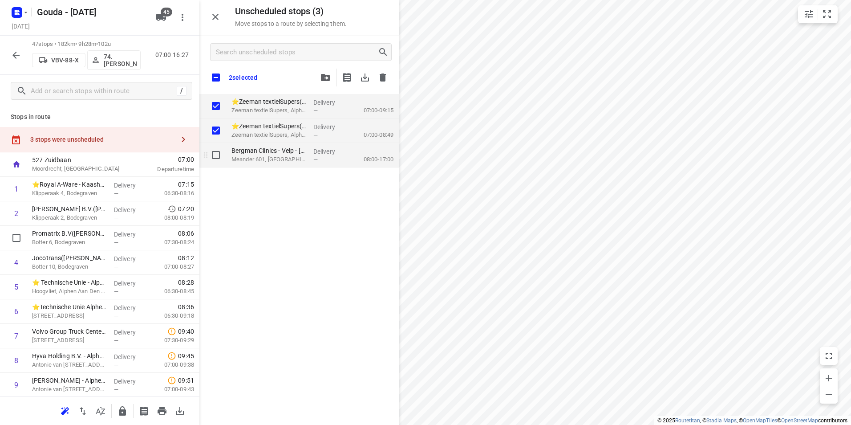
checkbox input "true"
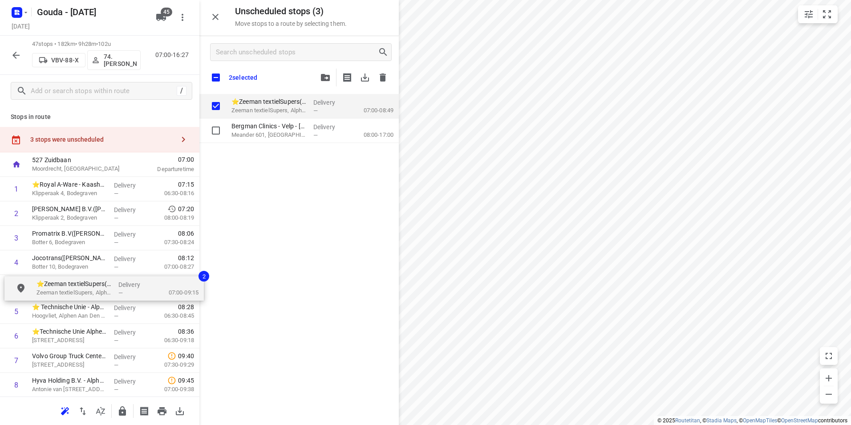
drag, startPoint x: 270, startPoint y: 110, endPoint x: 64, endPoint y: 294, distance: 275.8
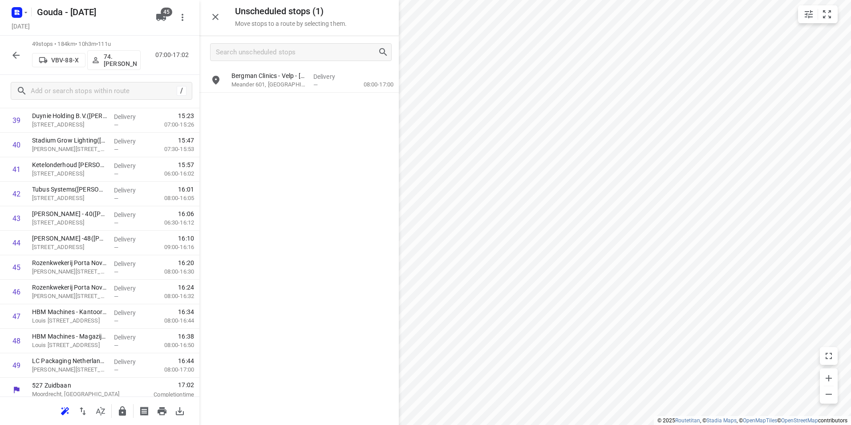
scroll to position [1004, 0]
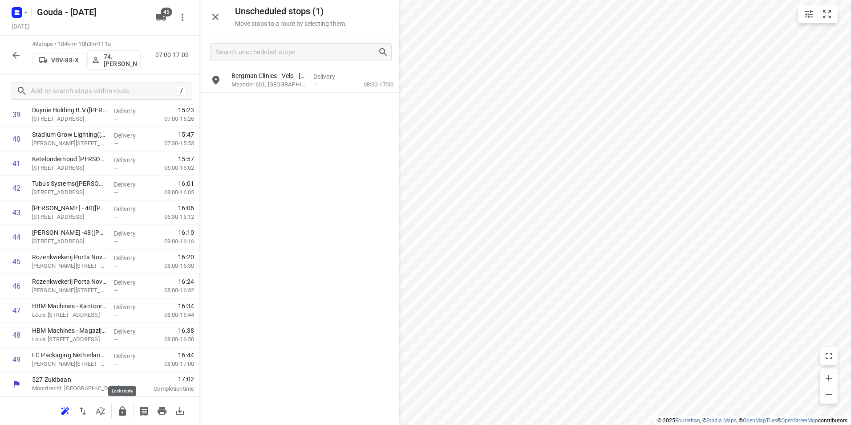
click at [121, 411] on icon "button" at bounding box center [122, 410] width 7 height 9
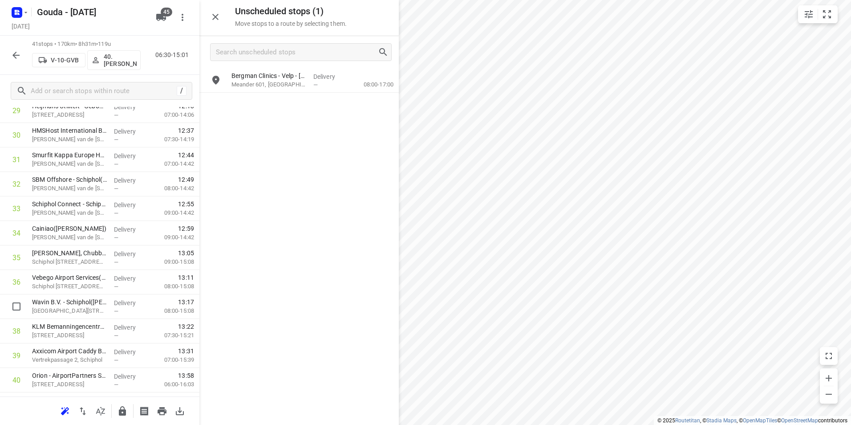
scroll to position [720, 0]
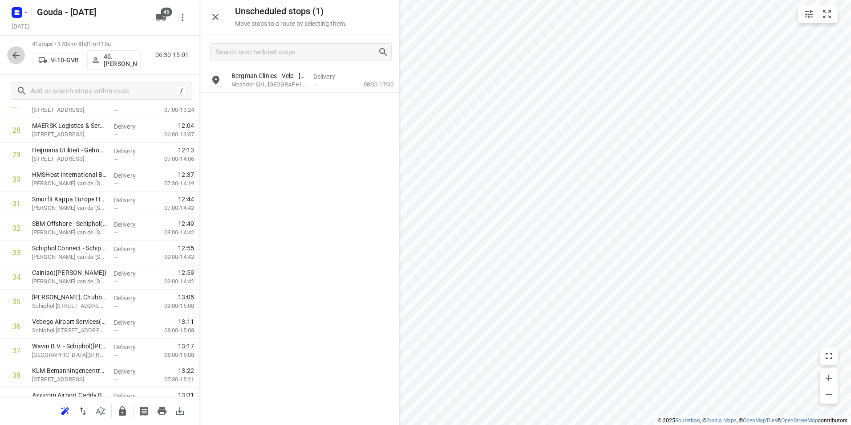
click at [22, 52] on button "button" at bounding box center [16, 55] width 18 height 18
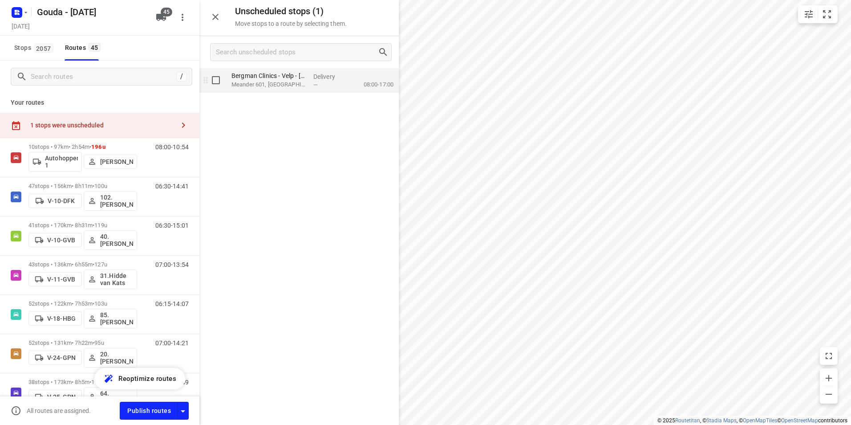
click at [277, 84] on p "Meander 601, [GEOGRAPHIC_DATA]" at bounding box center [268, 84] width 75 height 9
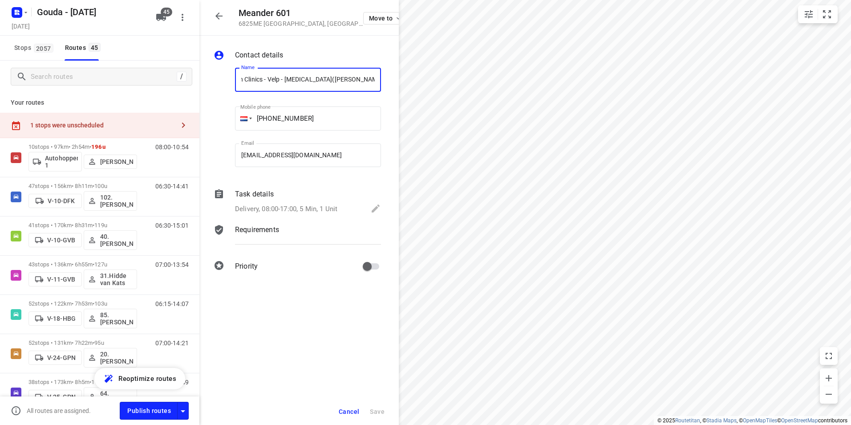
scroll to position [0, 0]
drag, startPoint x: 297, startPoint y: 79, endPoint x: 216, endPoint y: 78, distance: 81.0
click at [216, 78] on div "Name Bergman Clinics - Velp - [MEDICAL_DATA]([PERSON_NAME]) Name Mobile phone […" at bounding box center [297, 119] width 171 height 117
click at [352, 408] on span "Cancel" at bounding box center [349, 411] width 20 height 7
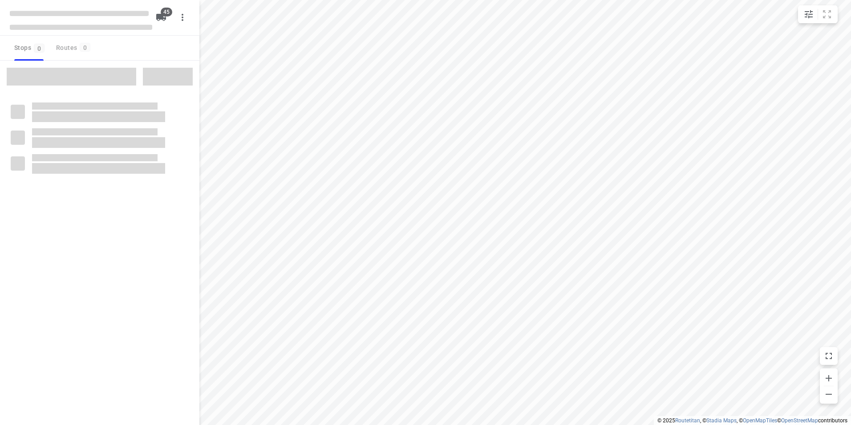
checkbox input "true"
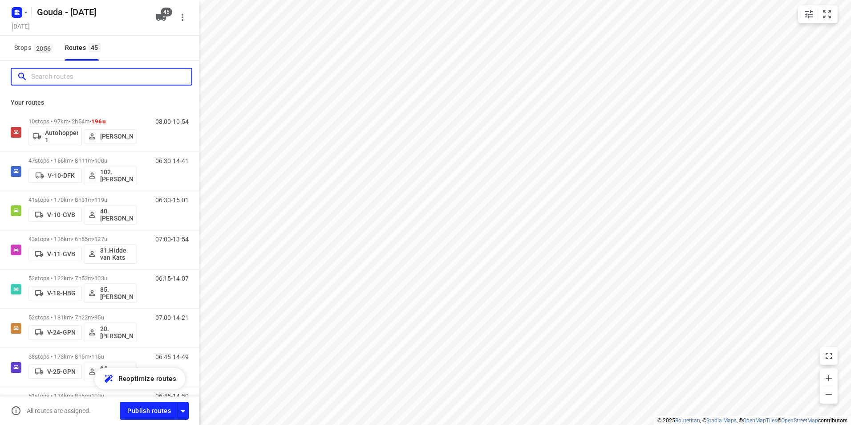
click at [126, 79] on input "Search routes" at bounding box center [111, 77] width 160 height 14
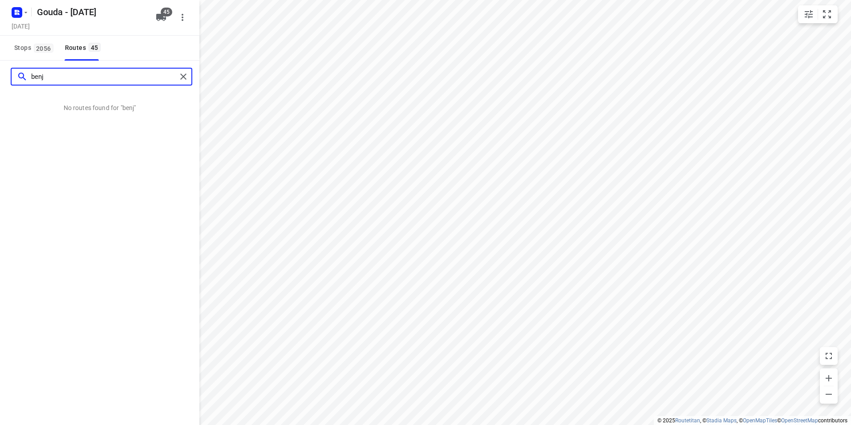
drag, startPoint x: 64, startPoint y: 80, endPoint x: 25, endPoint y: 79, distance: 39.2
click at [20, 79] on div "benj" at bounding box center [97, 77] width 160 height 14
click at [40, 76] on input "benj" at bounding box center [104, 77] width 146 height 14
click at [47, 78] on input "benj" at bounding box center [104, 77] width 146 height 14
click at [53, 75] on input "benj" at bounding box center [104, 77] width 146 height 14
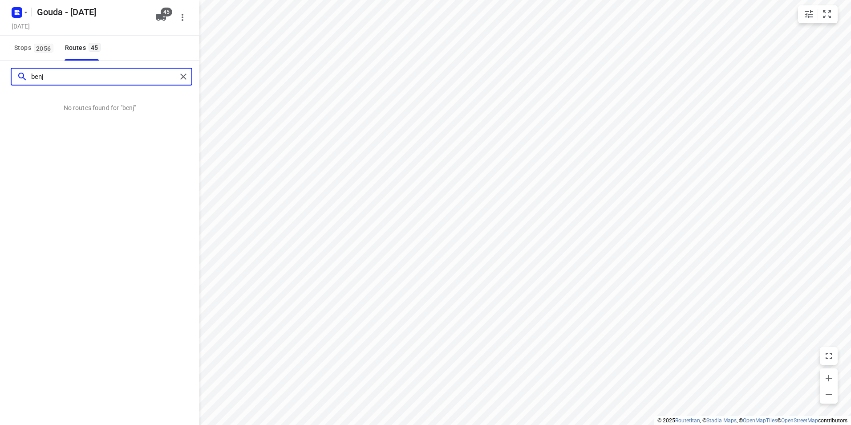
drag, startPoint x: 49, startPoint y: 77, endPoint x: 20, endPoint y: 75, distance: 29.0
click at [20, 75] on div "benj" at bounding box center [97, 77] width 160 height 14
drag, startPoint x: 48, startPoint y: 78, endPoint x: 24, endPoint y: 77, distance: 24.5
click at [23, 77] on div "dan" at bounding box center [97, 77] width 160 height 14
drag, startPoint x: 42, startPoint y: 80, endPoint x: 28, endPoint y: 79, distance: 13.8
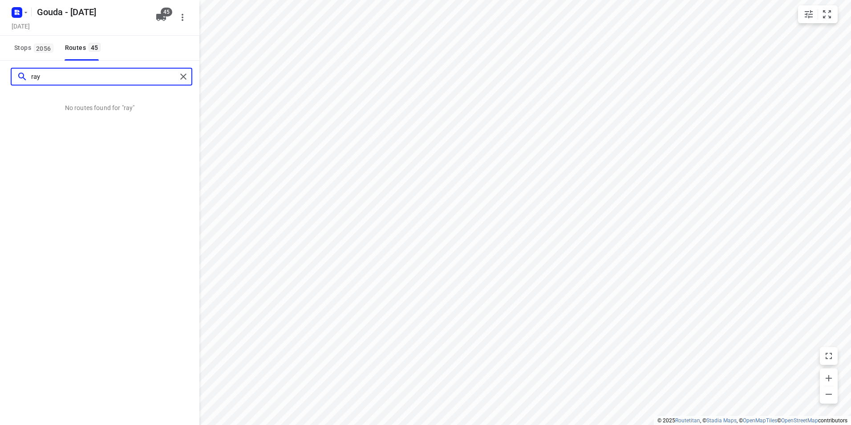
click at [28, 79] on div "ray" at bounding box center [97, 77] width 160 height 14
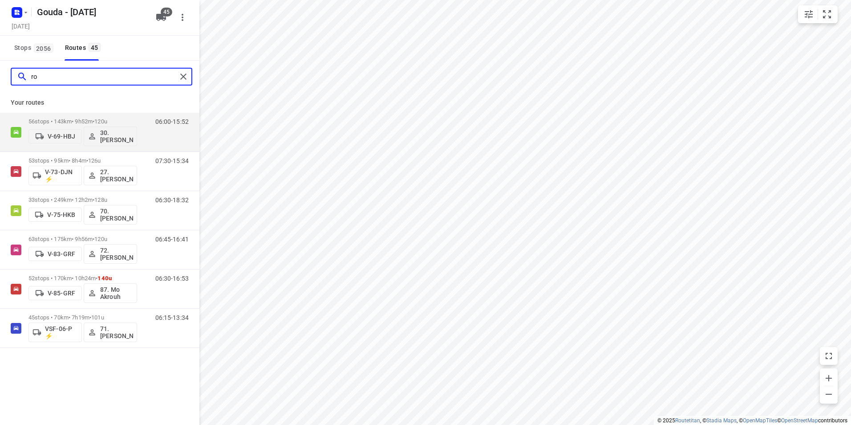
type input "roe"
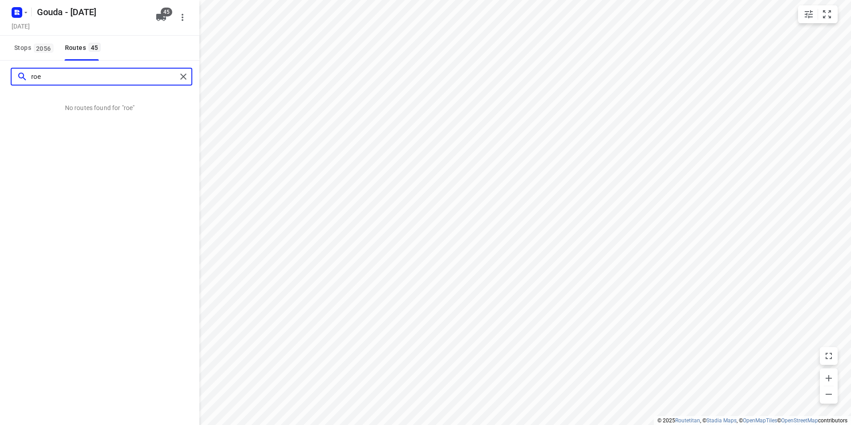
drag, startPoint x: 38, startPoint y: 78, endPoint x: 25, endPoint y: 78, distance: 12.9
click at [25, 78] on div "roe" at bounding box center [97, 77] width 160 height 14
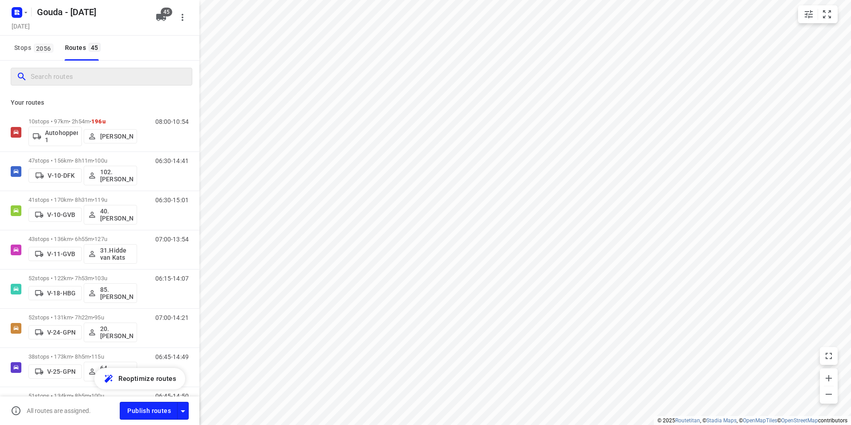
drag, startPoint x: 85, startPoint y: 69, endPoint x: 84, endPoint y: 74, distance: 5.6
click at [85, 72] on div at bounding box center [102, 77] width 182 height 18
click at [84, 75] on input "Search routes" at bounding box center [111, 77] width 160 height 14
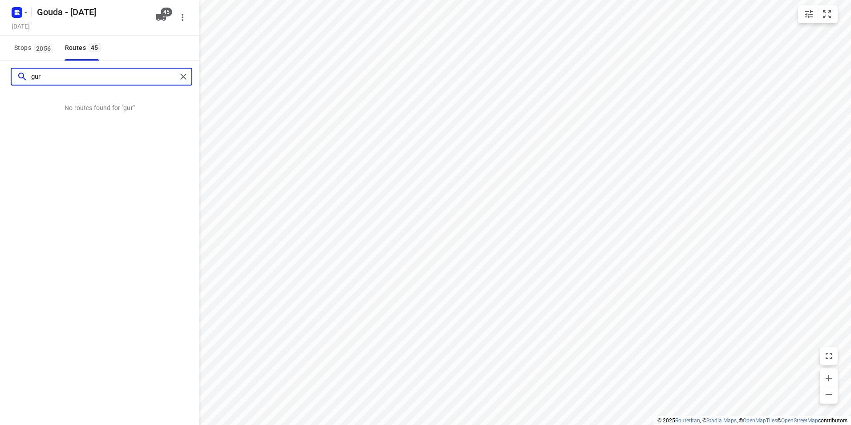
drag, startPoint x: 66, startPoint y: 77, endPoint x: 23, endPoint y: 74, distance: 43.2
click at [23, 74] on div "gur" at bounding box center [97, 77] width 160 height 14
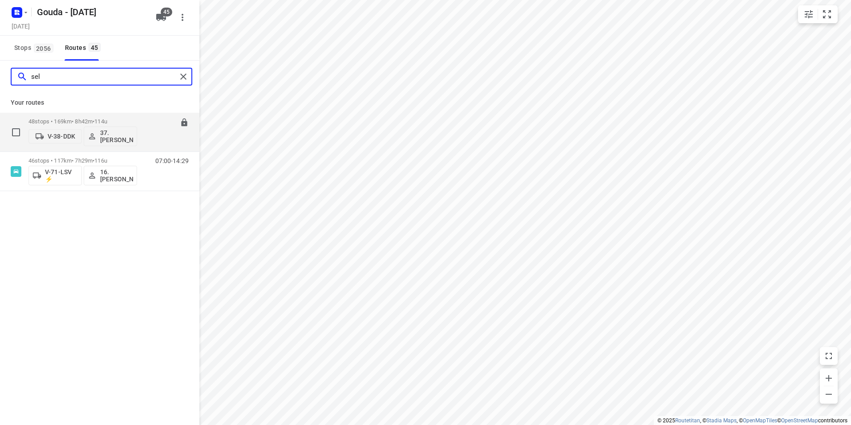
type input "sel"
click at [116, 117] on div "48 stops • 169km • 8h42m • 114u V-38-DDK 37.Gürsel Sönmez" at bounding box center [82, 131] width 109 height 37
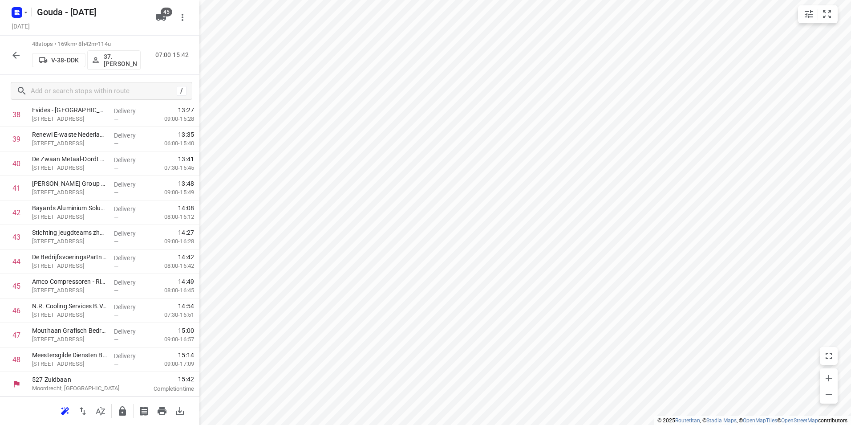
scroll to position [955, 0]
click at [11, 266] on input "checkbox" at bounding box center [17, 261] width 18 height 18
checkbox input "true"
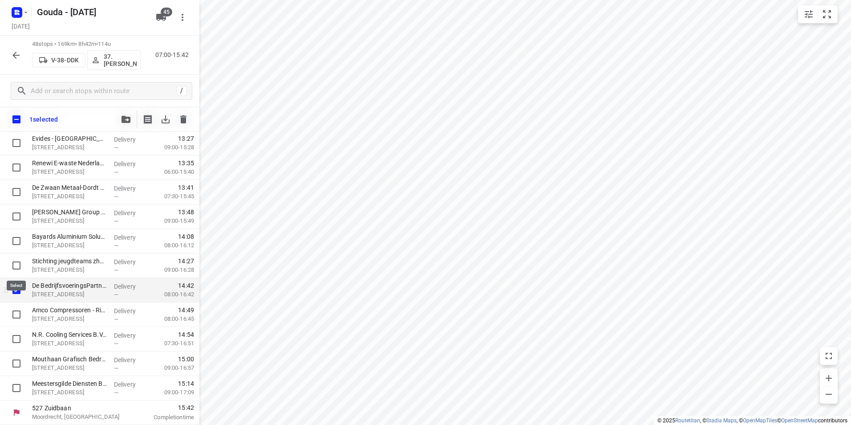
scroll to position [951, 0]
click at [13, 310] on input "checkbox" at bounding box center [17, 314] width 18 height 18
checkbox input "true"
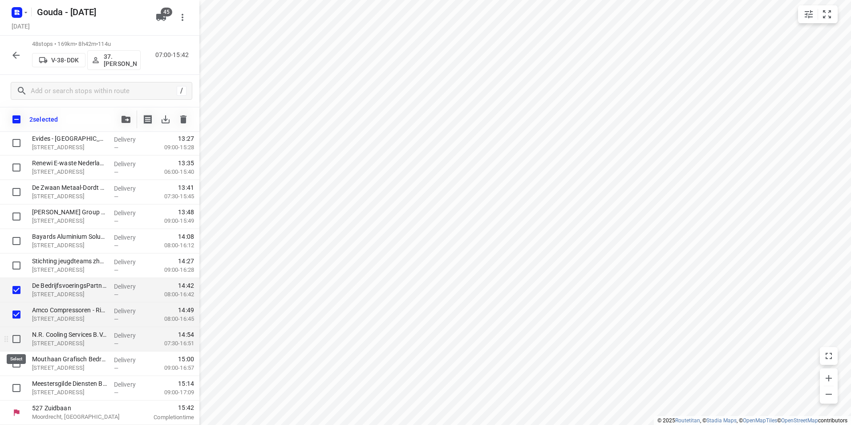
click at [13, 338] on input "checkbox" at bounding box center [17, 339] width 18 height 18
checkbox input "true"
click at [14, 363] on input "checkbox" at bounding box center [17, 363] width 18 height 18
checkbox input "true"
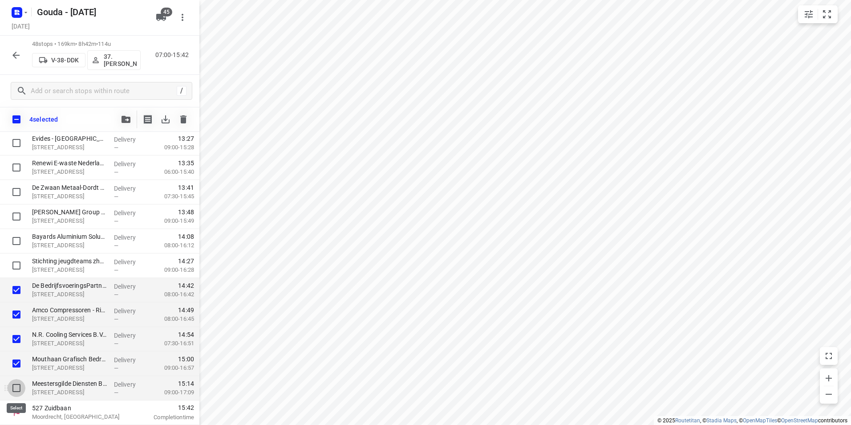
click at [13, 385] on input "checkbox" at bounding box center [17, 388] width 18 height 18
checkbox input "true"
click at [127, 112] on button "button" at bounding box center [126, 119] width 18 height 18
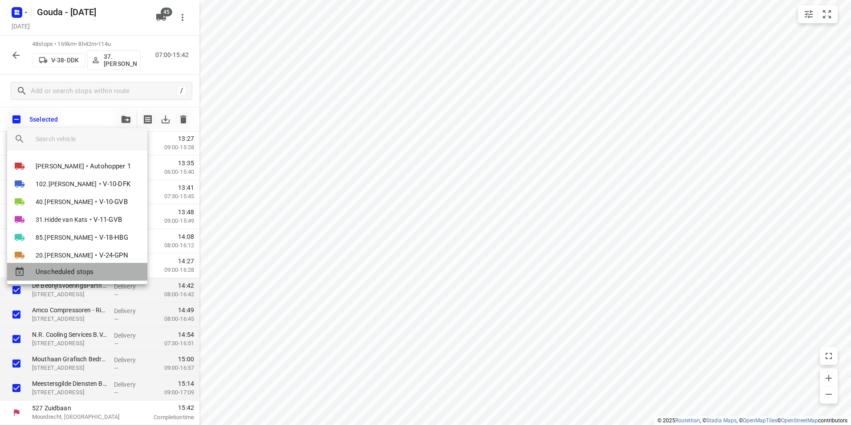
click at [98, 276] on span "Unscheduled stops" at bounding box center [88, 272] width 105 height 10
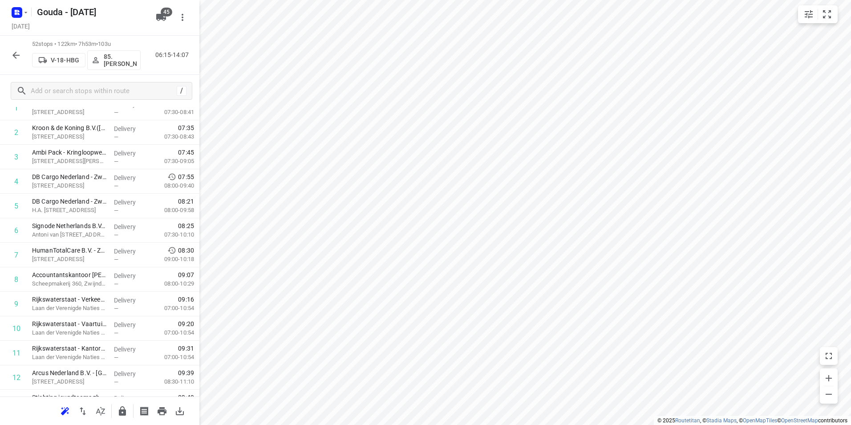
scroll to position [0, 0]
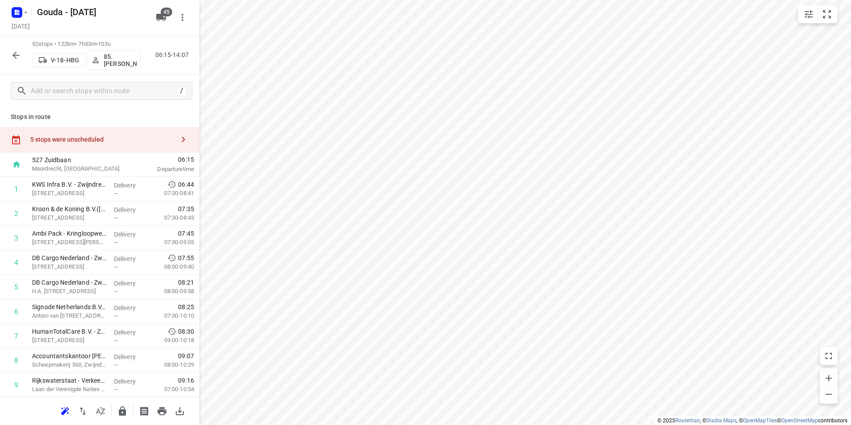
click at [123, 142] on div "5 stops were unscheduled" at bounding box center [102, 139] width 144 height 7
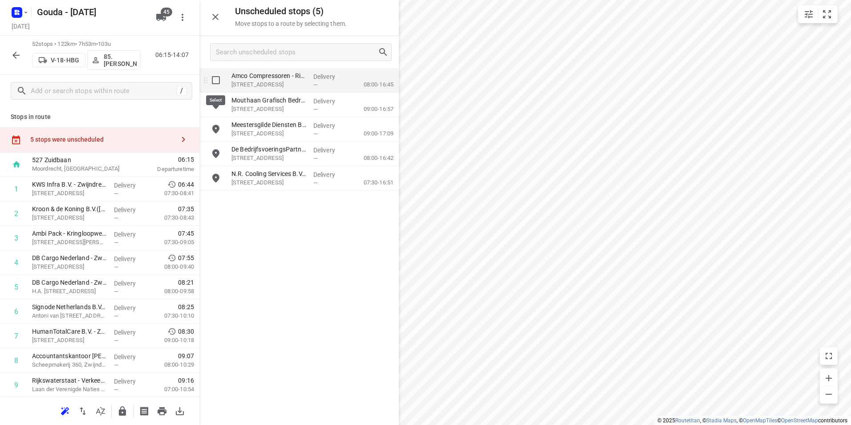
click at [216, 81] on input "grid" at bounding box center [216, 80] width 18 height 18
checkbox input "true"
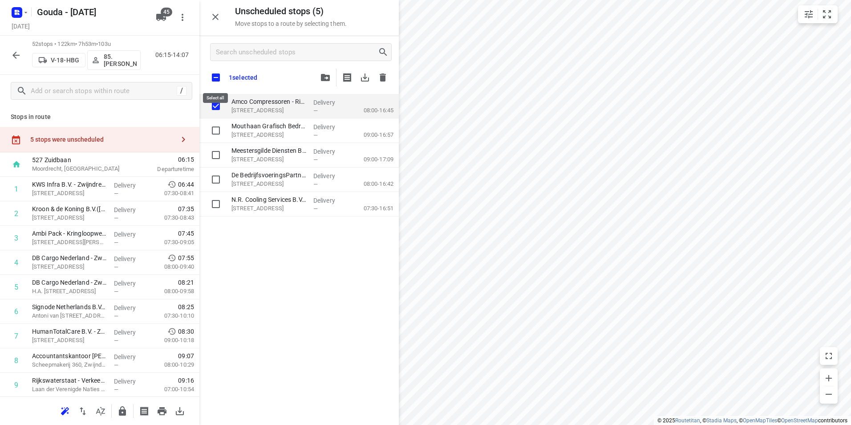
click at [214, 73] on input "checkbox" at bounding box center [215, 77] width 19 height 19
checkbox input "true"
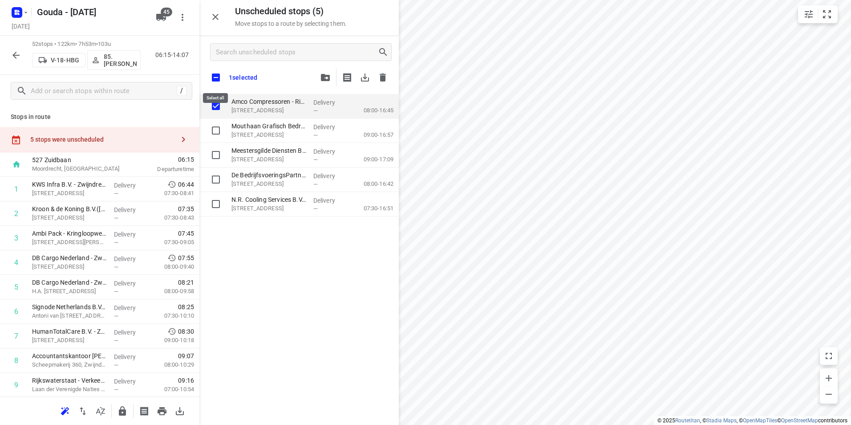
checkbox input "true"
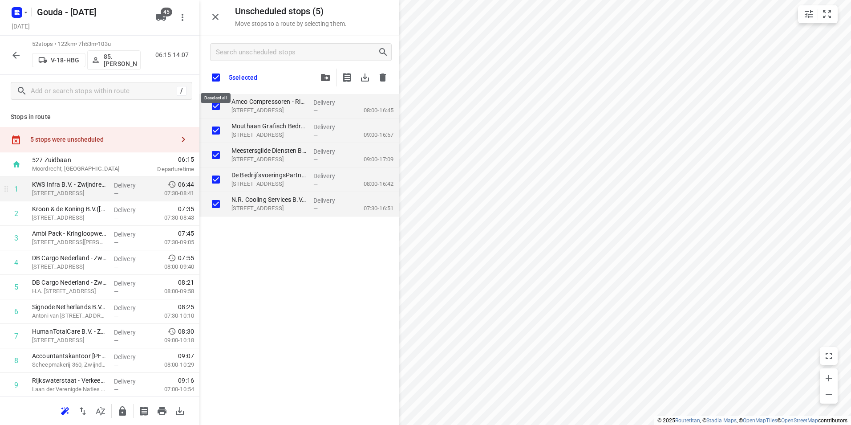
checkbox input "true"
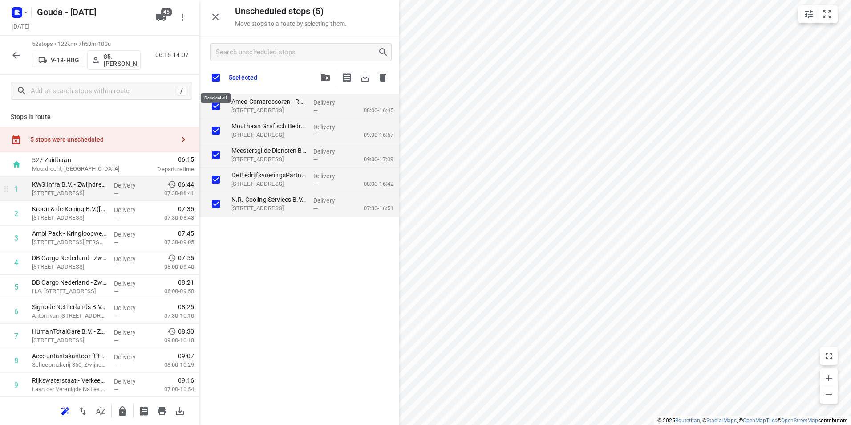
checkbox input "true"
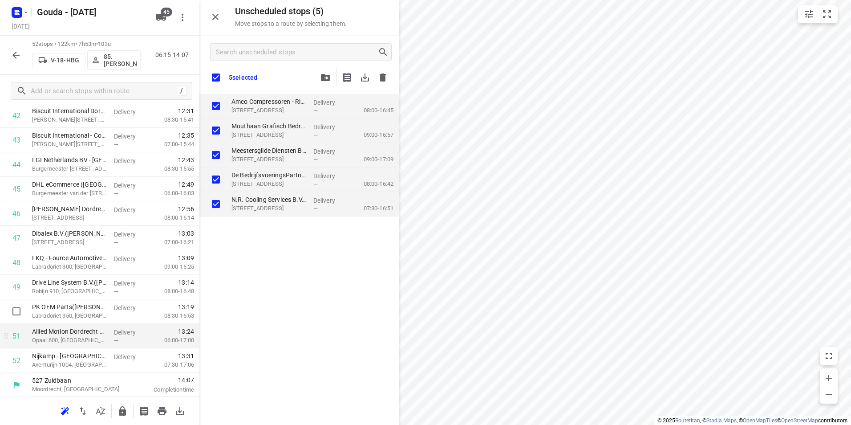
scroll to position [1078, 0]
checkbox input "true"
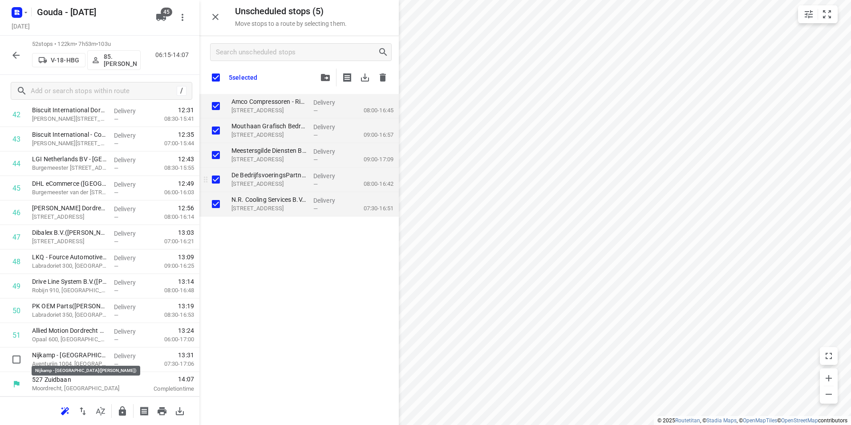
checkbox input "true"
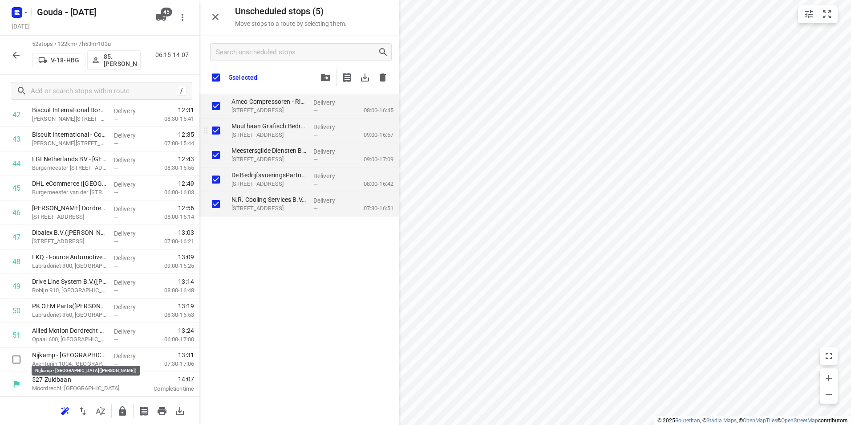
checkbox input "true"
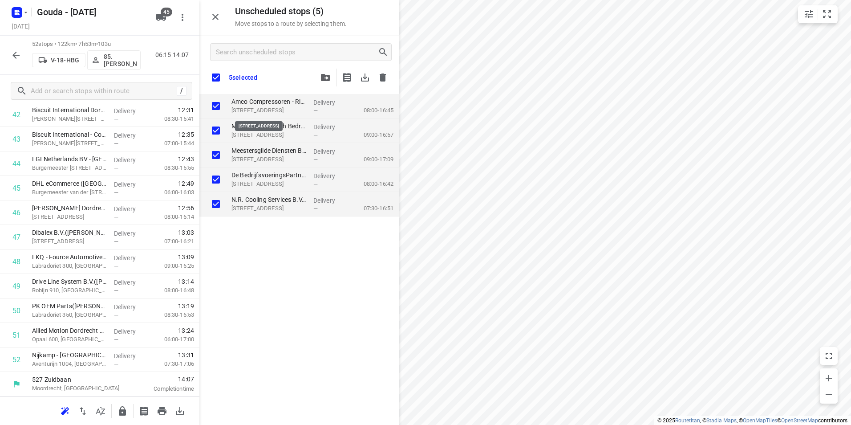
checkbox input "true"
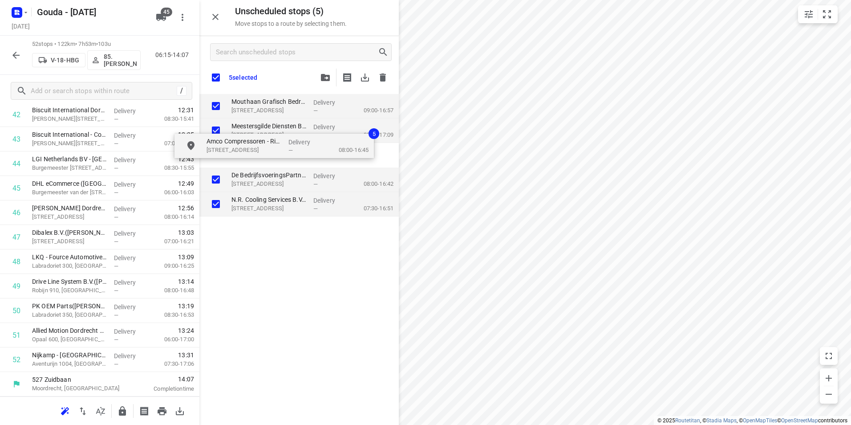
checkbox input "true"
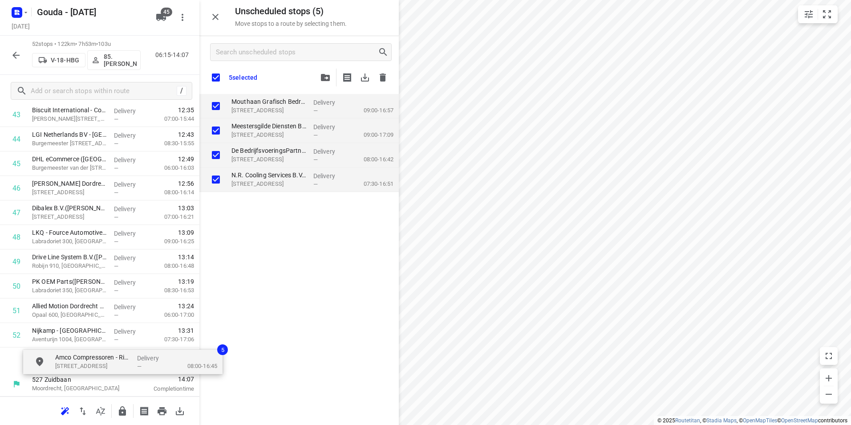
drag, startPoint x: 262, startPoint y: 99, endPoint x: 74, endPoint y: 356, distance: 318.2
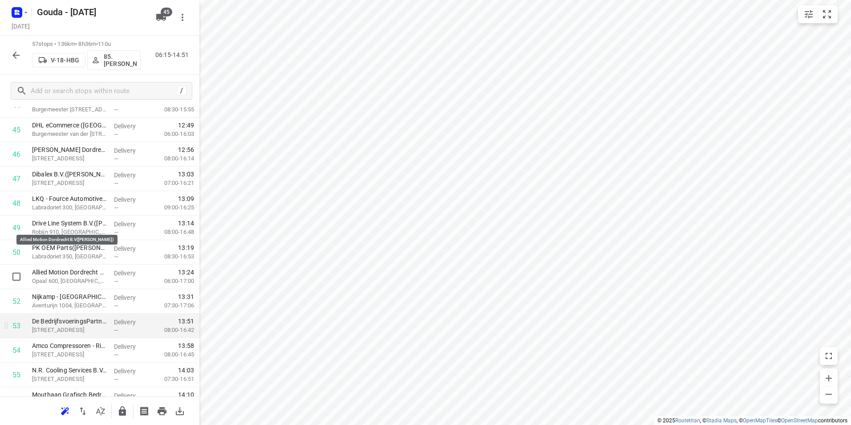
scroll to position [1175, 0]
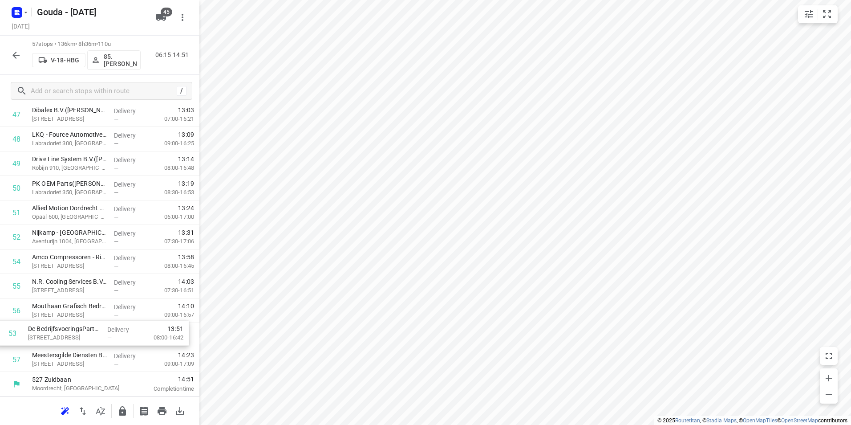
drag, startPoint x: 76, startPoint y: 261, endPoint x: 74, endPoint y: 340, distance: 79.2
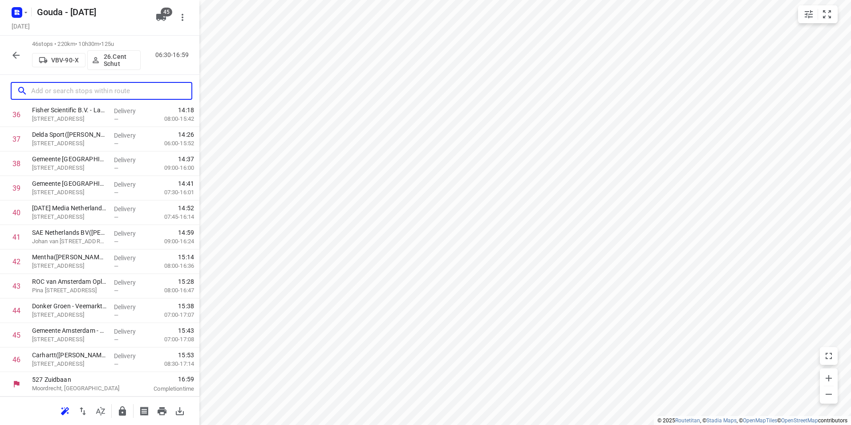
click at [109, 91] on input "text" at bounding box center [111, 91] width 160 height 14
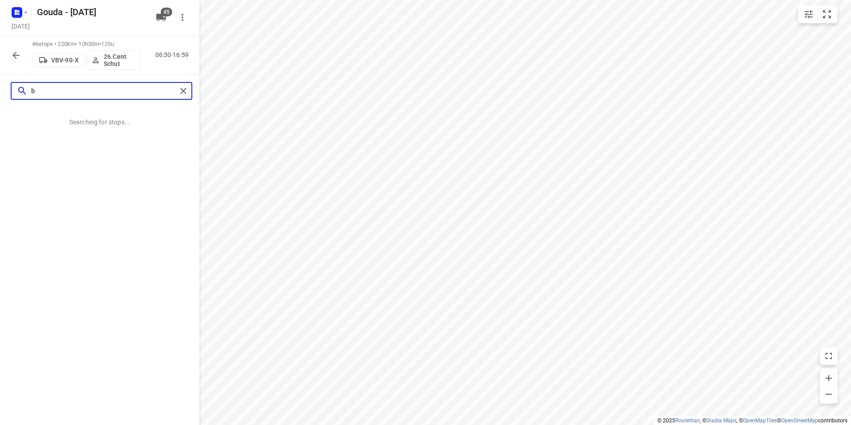
scroll to position [0, 0]
type input "b"
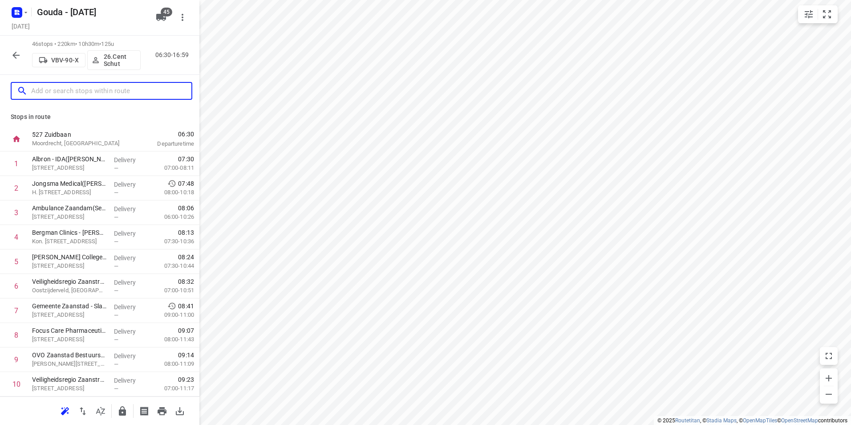
click at [78, 89] on input "text" at bounding box center [111, 91] width 160 height 14
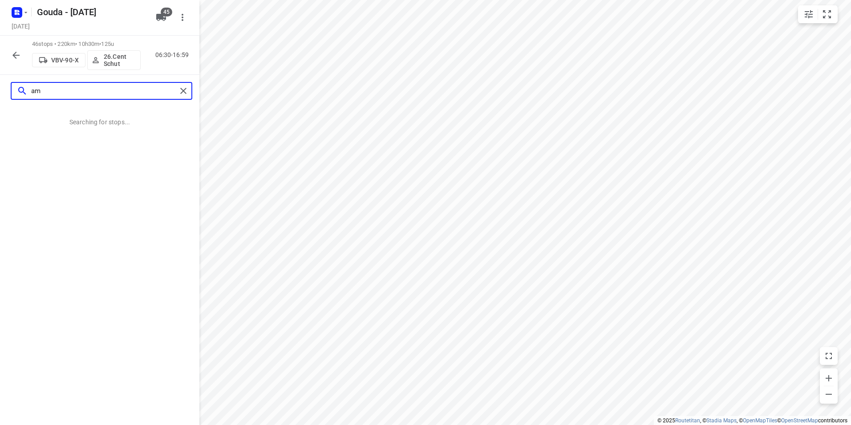
type input "a"
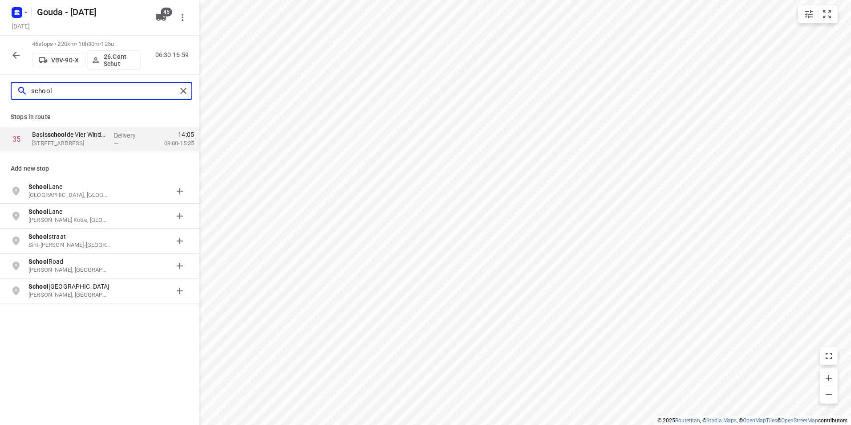
type input "school"
